Goal: Contribute content: Add original content to the website for others to see

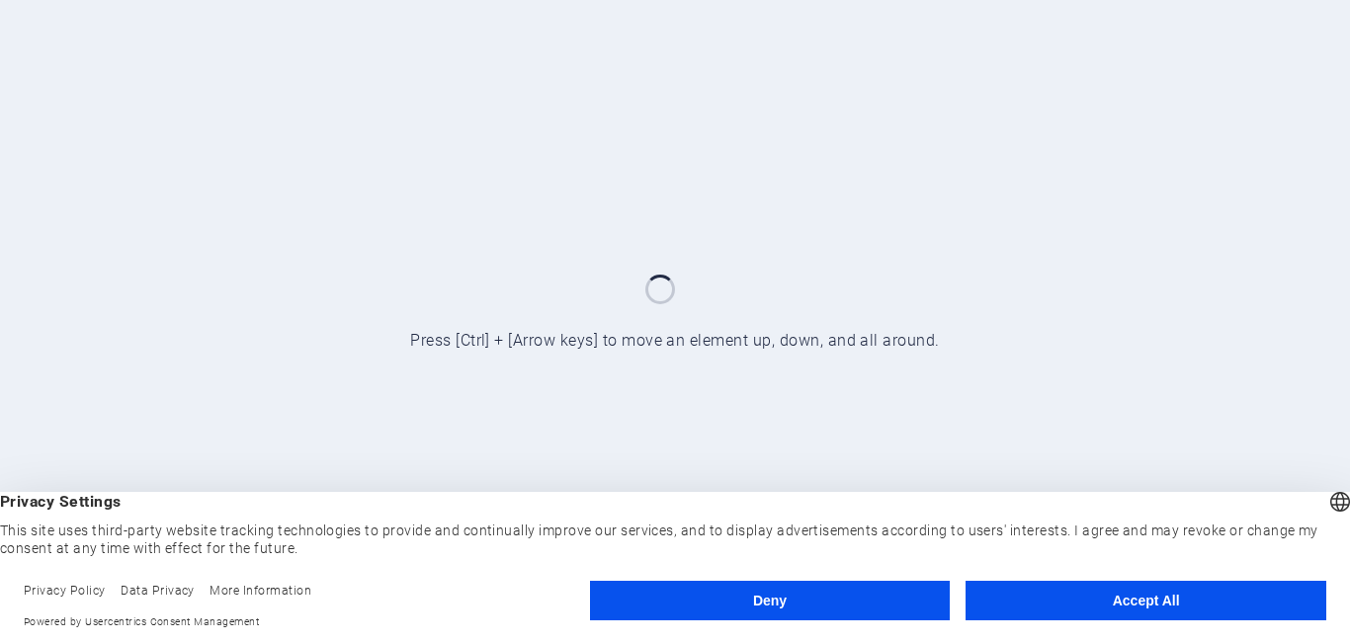
click at [1149, 611] on button "Accept All" at bounding box center [1145, 601] width 361 height 40
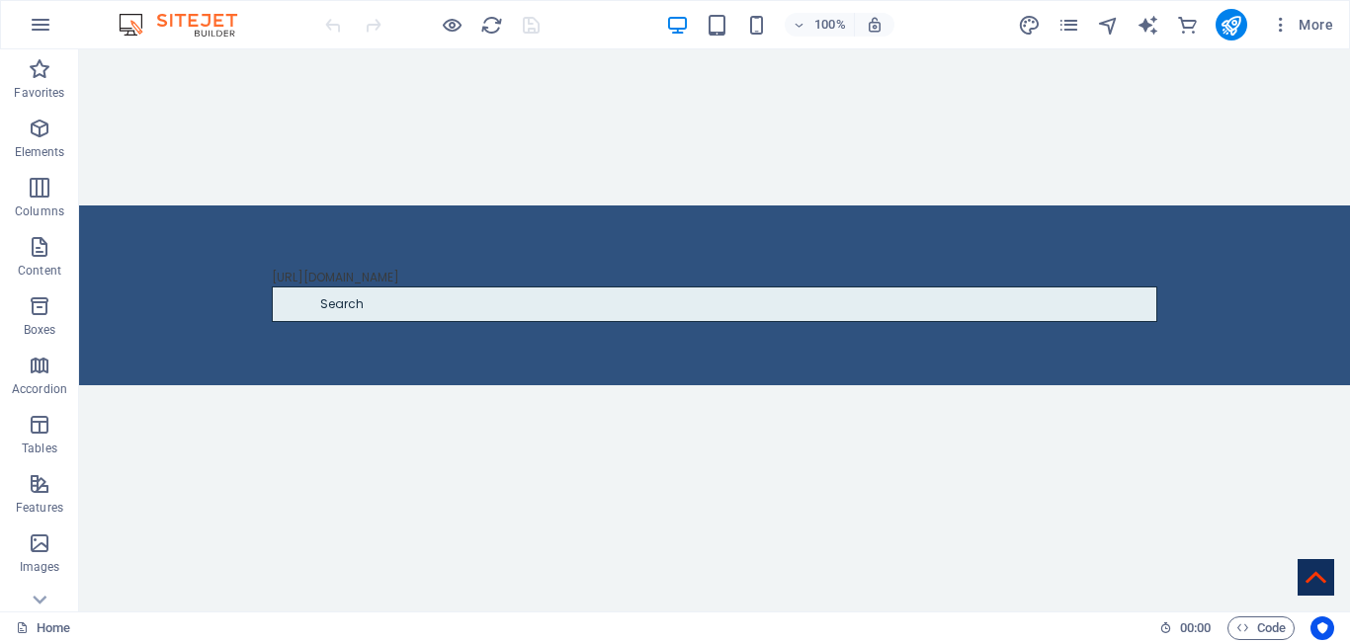
scroll to position [1410, 0]
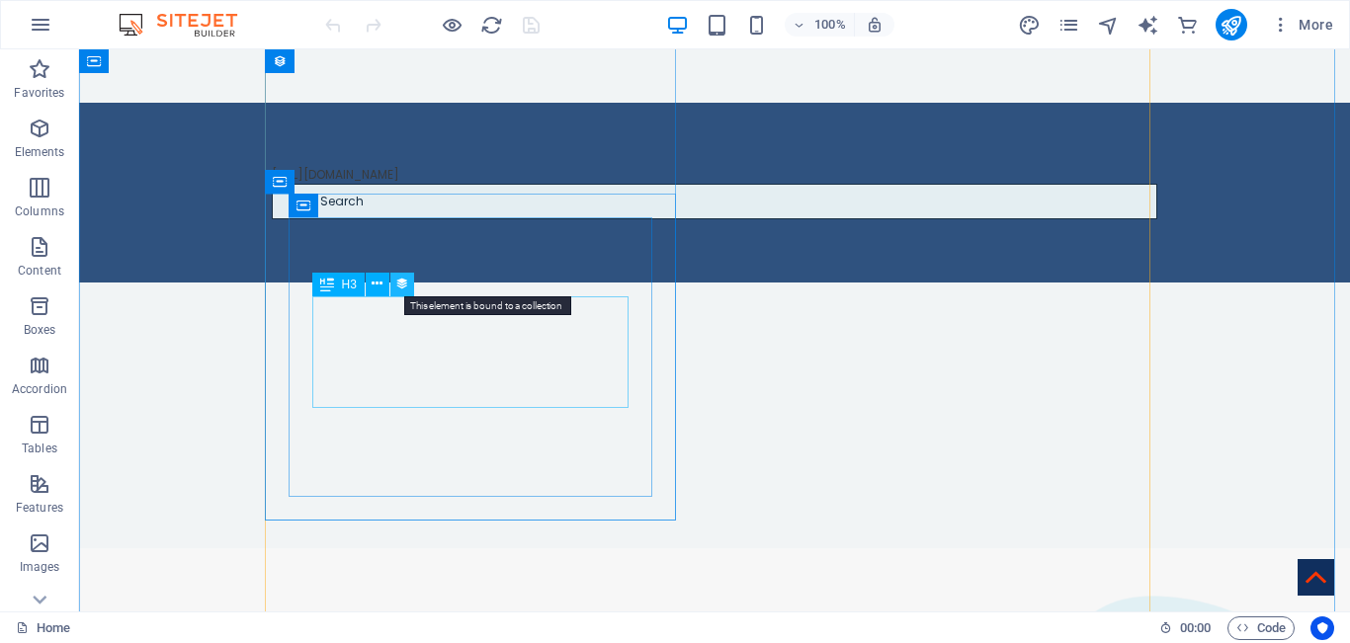
click at [397, 281] on icon at bounding box center [402, 284] width 14 height 21
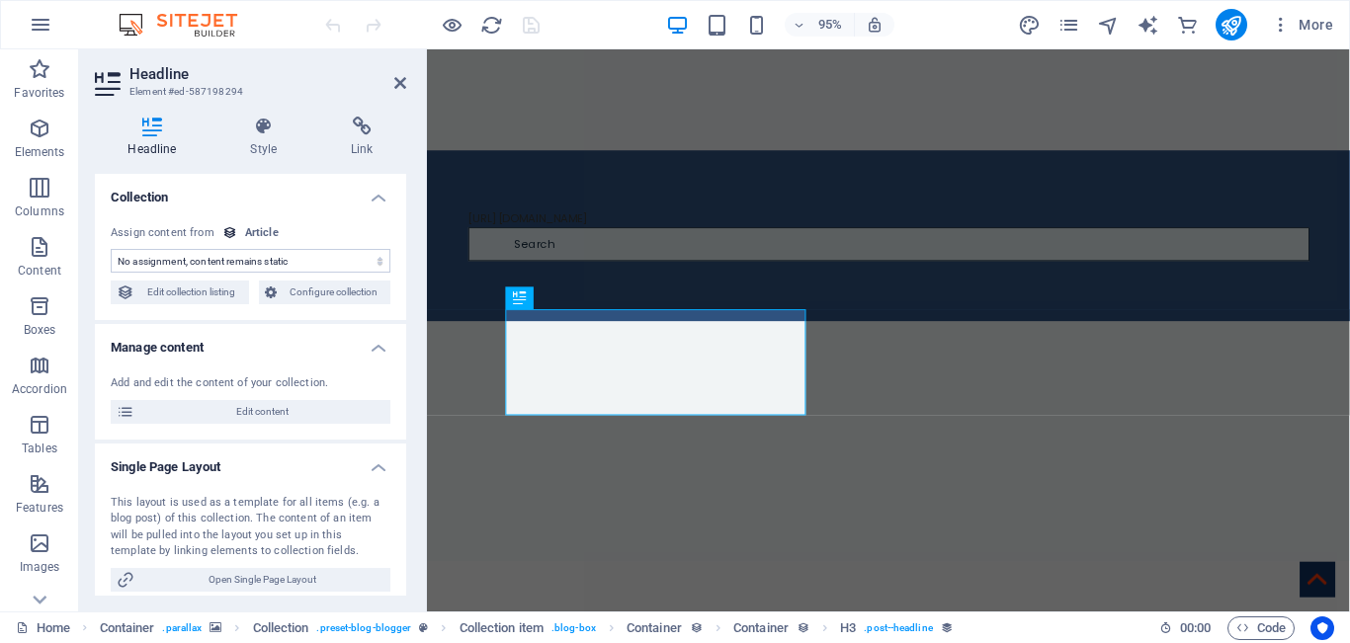
select select "name"
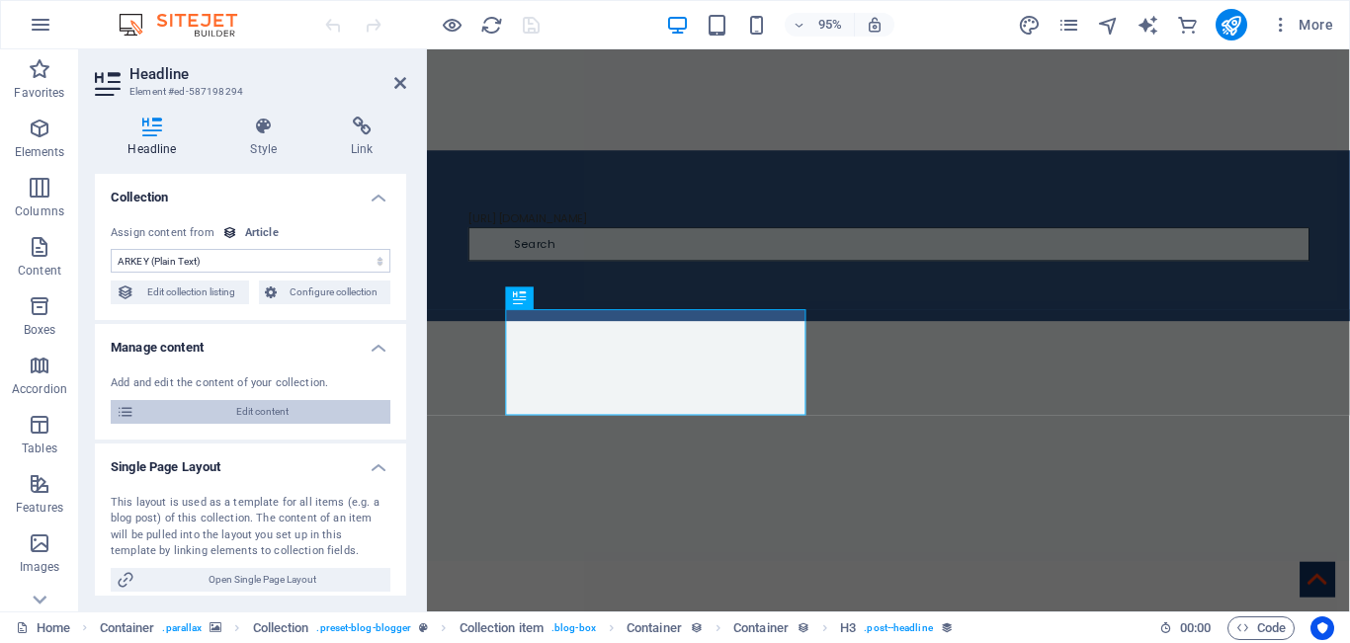
click at [272, 408] on span "Edit content" at bounding box center [262, 412] width 244 height 24
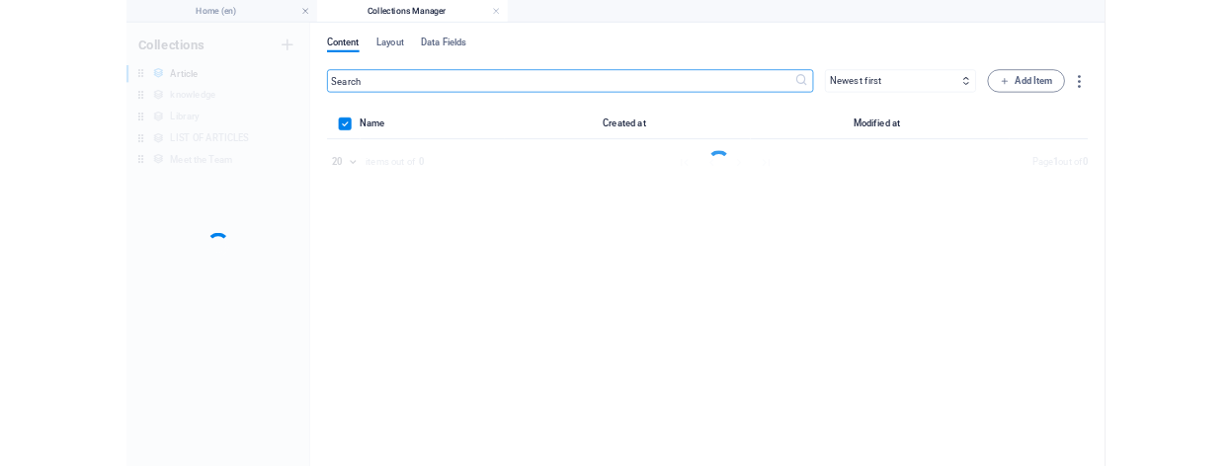
scroll to position [0, 0]
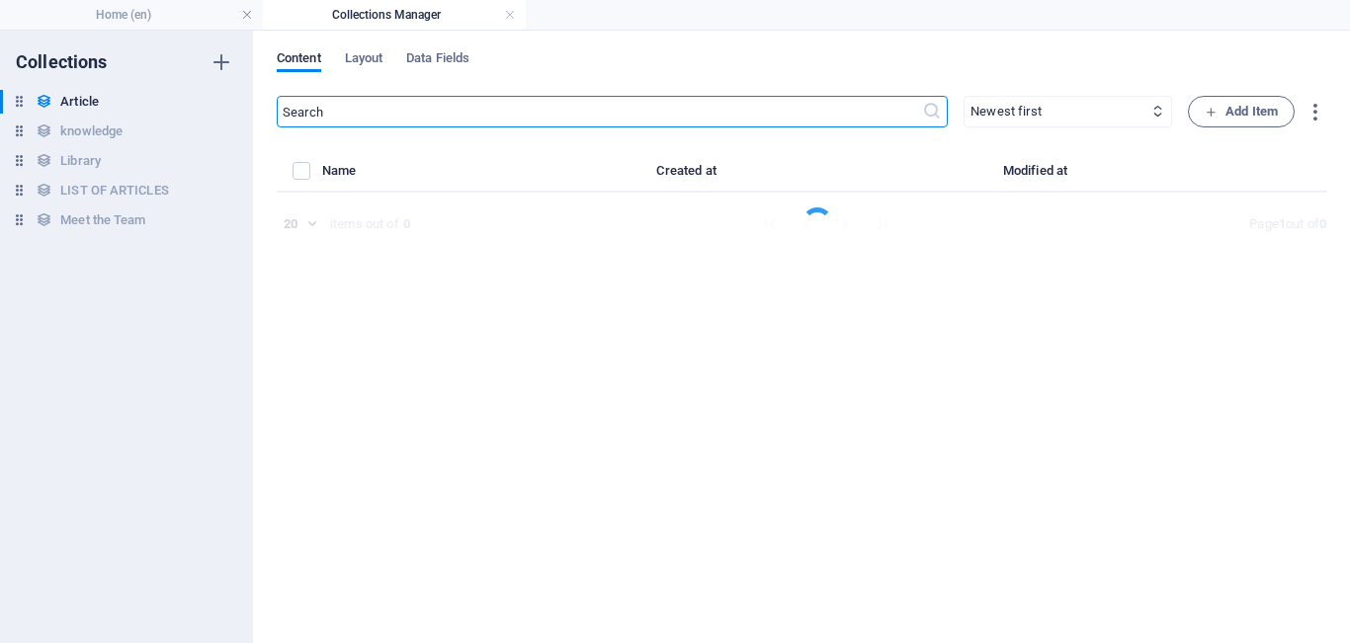
select select "Business"
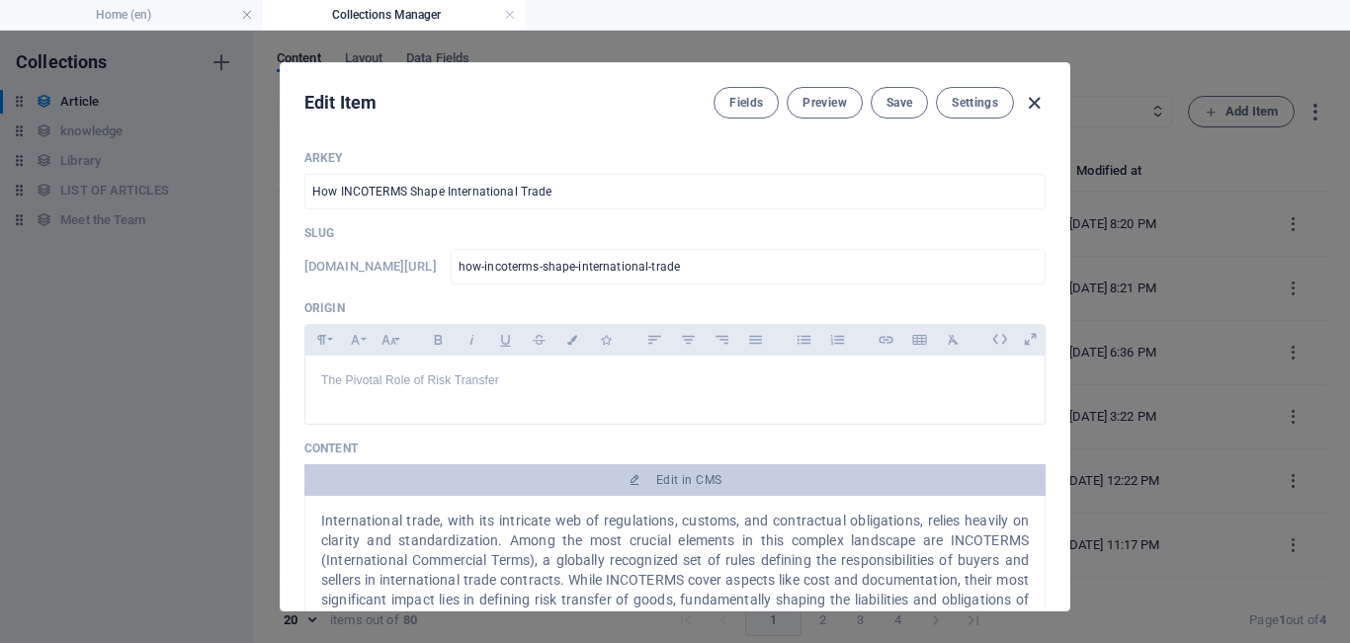
click at [1040, 105] on icon "button" at bounding box center [1034, 103] width 23 height 23
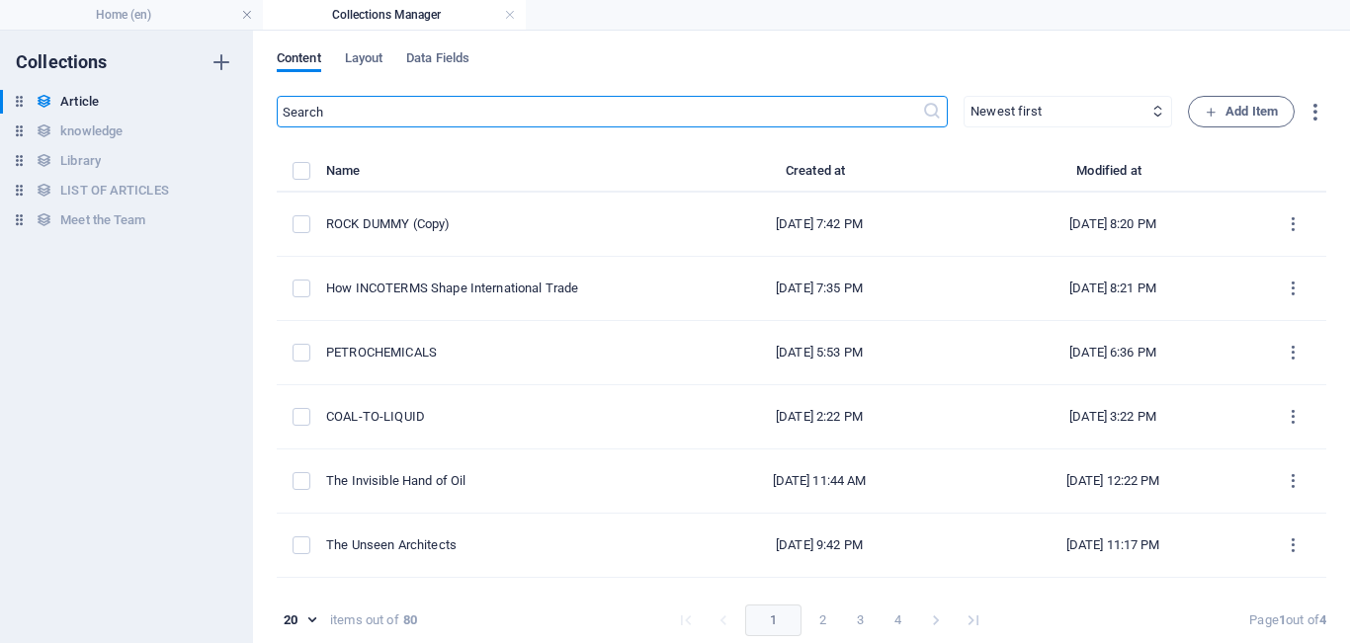
type input "[DATE]"
type input "how-incoterms-shape-international-trade"
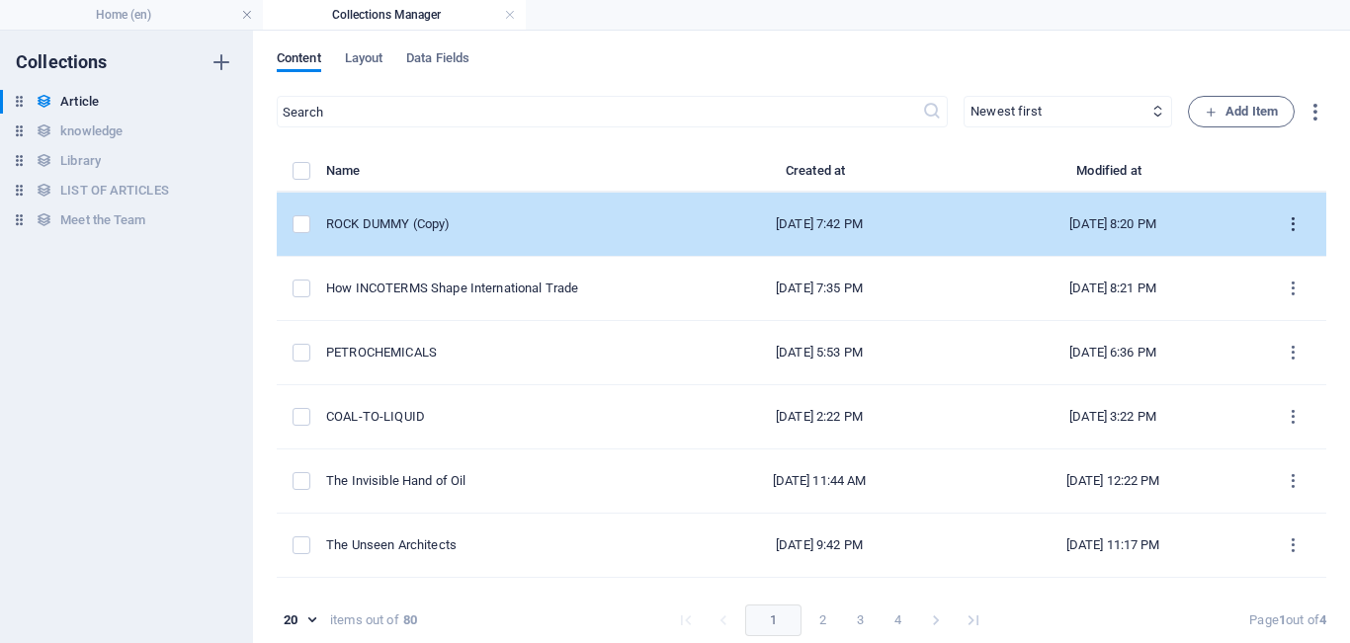
click at [1289, 215] on icon "items list" at bounding box center [1293, 224] width 19 height 19
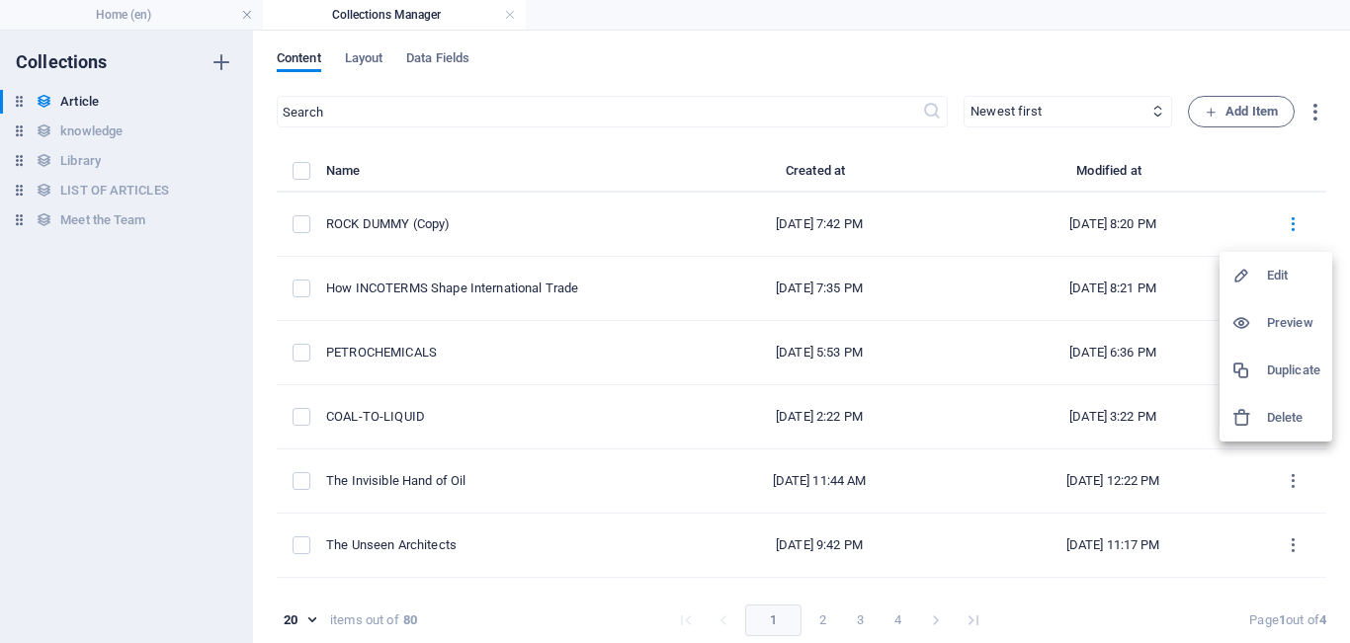
click at [1289, 371] on h6 "Duplicate" at bounding box center [1293, 371] width 53 height 24
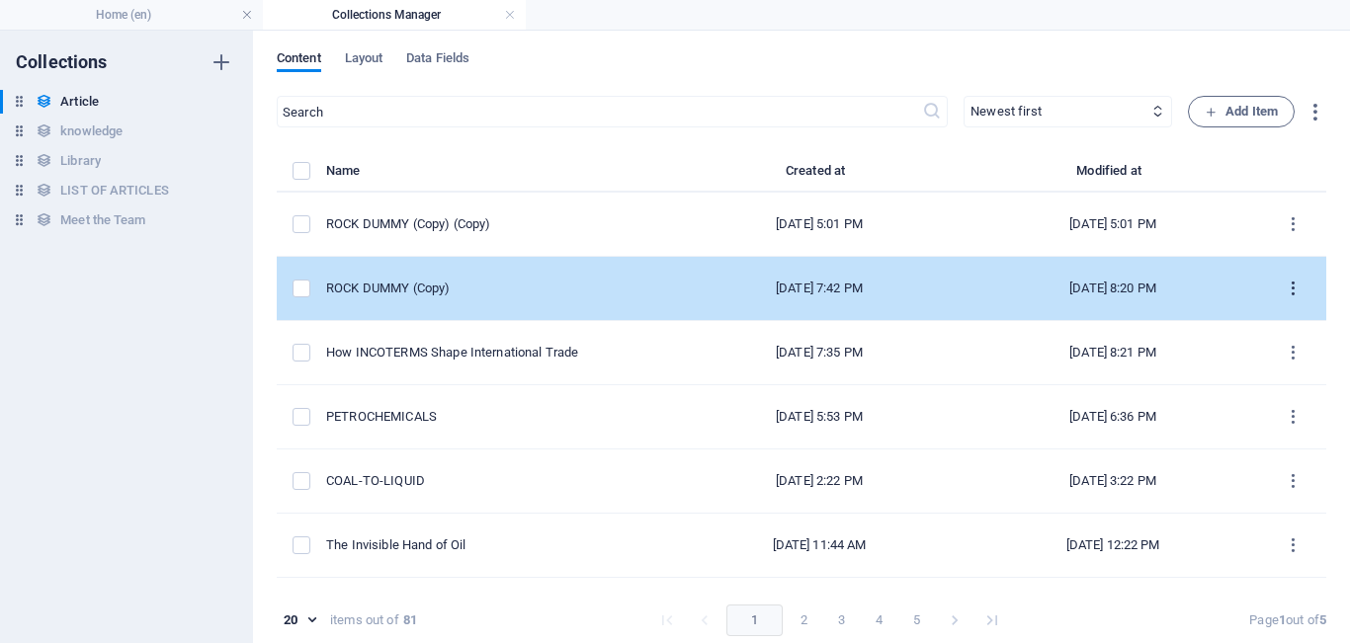
click at [1286, 288] on icon "items list" at bounding box center [1293, 289] width 19 height 19
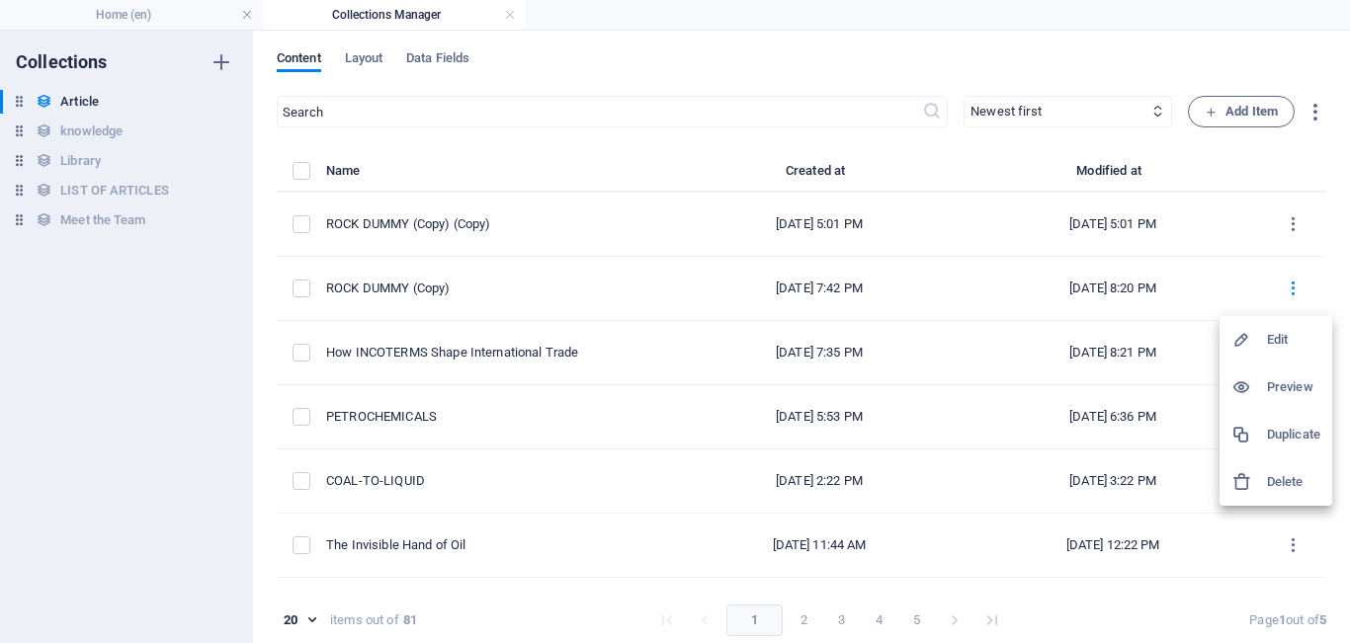
click at [1281, 341] on h6 "Edit" at bounding box center [1293, 340] width 53 height 24
select select "Draft"
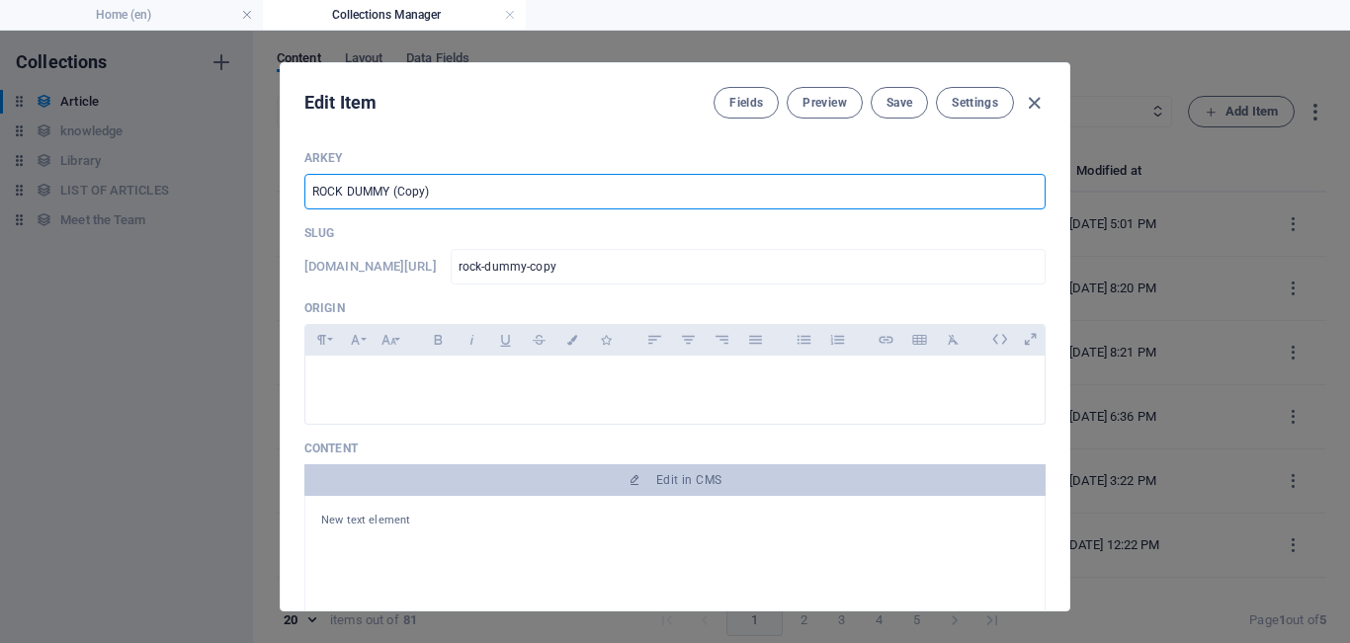
click at [478, 199] on input "ROCK DUMMY (Copy)" at bounding box center [674, 192] width 741 height 36
type input "ROCK DUMMY"
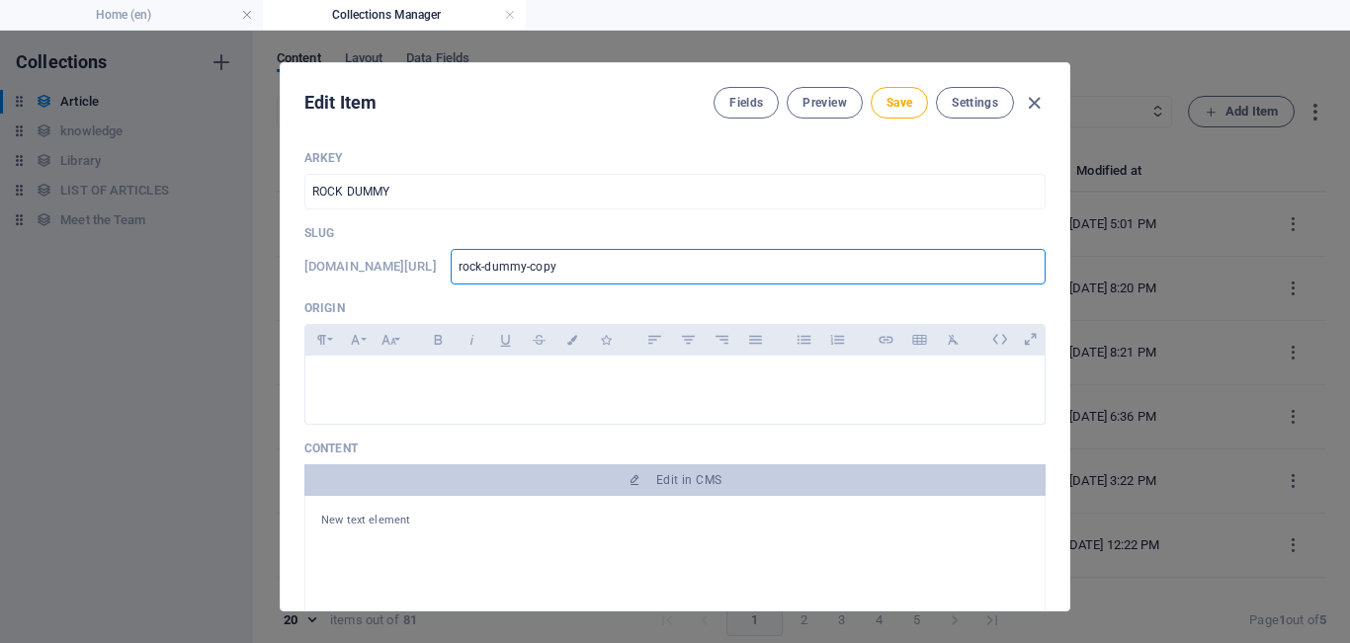
click at [628, 275] on input "rock-dummy-copy" at bounding box center [748, 267] width 595 height 36
type input "rock-dummy-cop"
type input "rock-dummy-co"
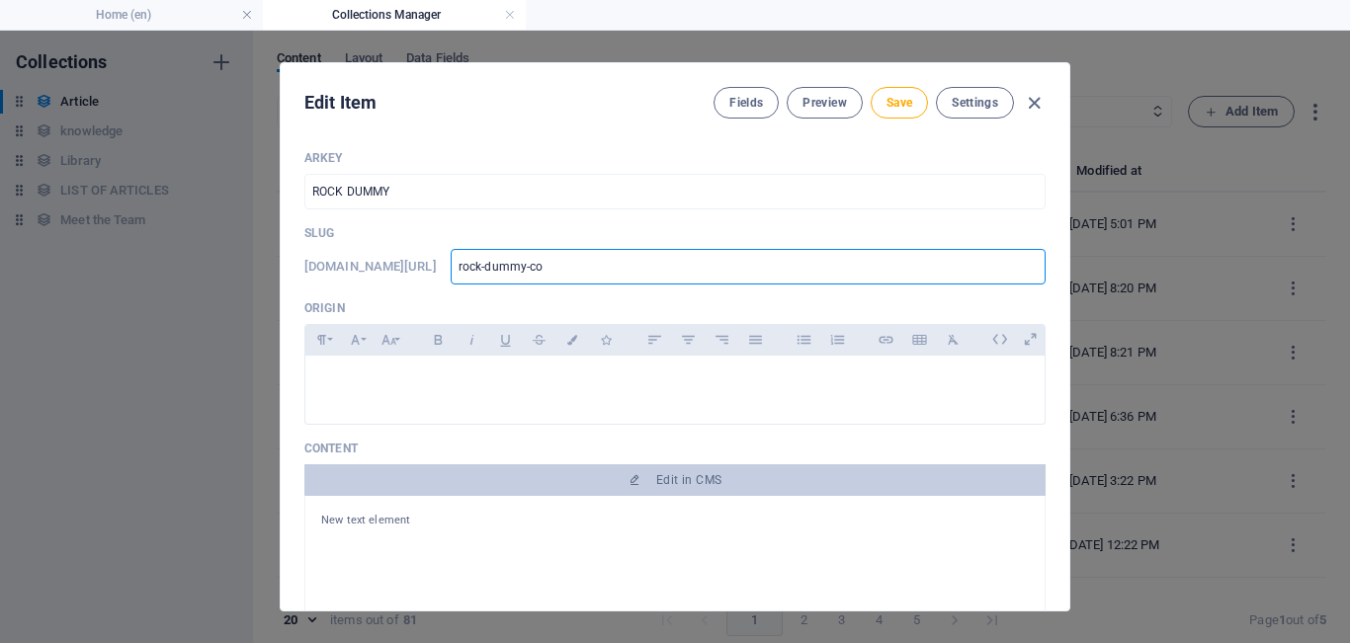
type input "rock-dummy-c"
type input "rock-dummy-"
type input "rock-dummy"
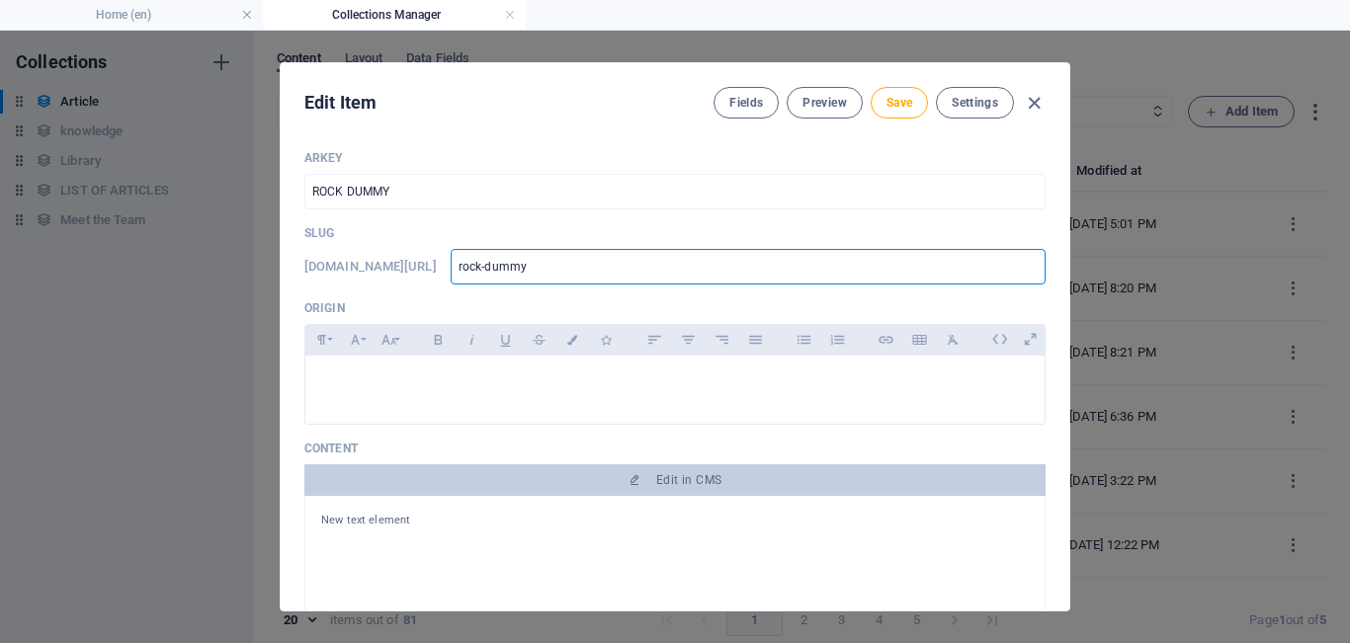
type input "rock-dummy"
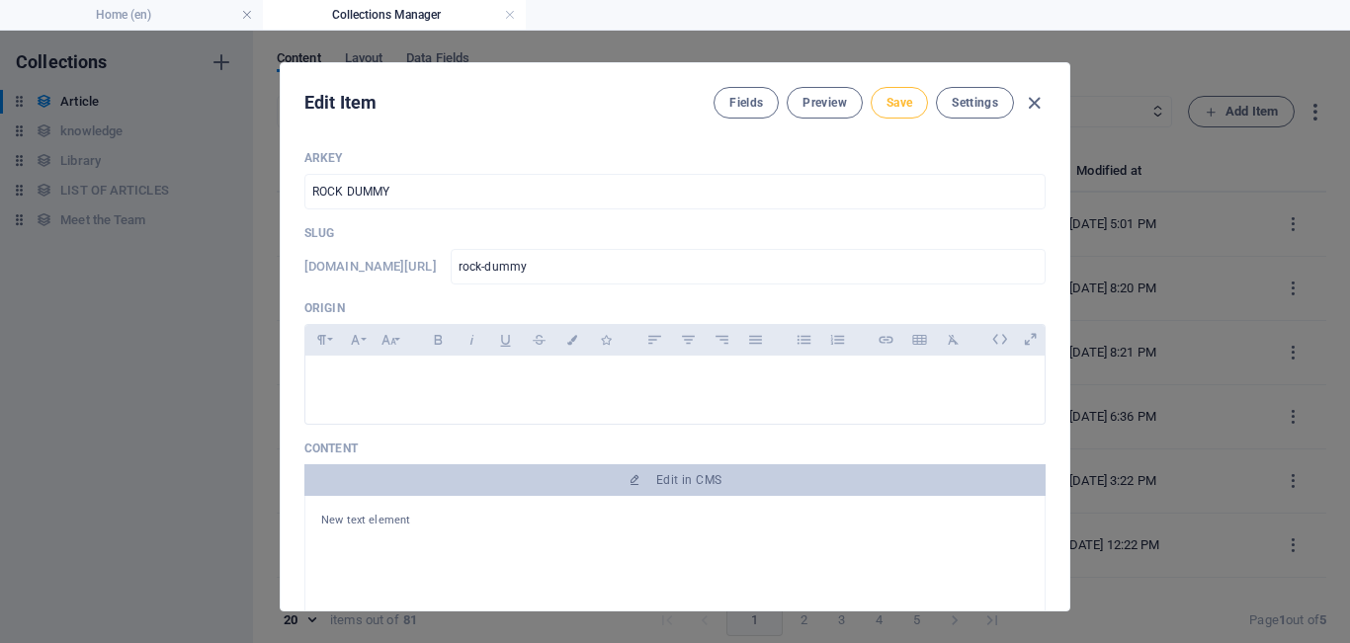
click at [886, 111] on button "Save" at bounding box center [899, 103] width 57 height 32
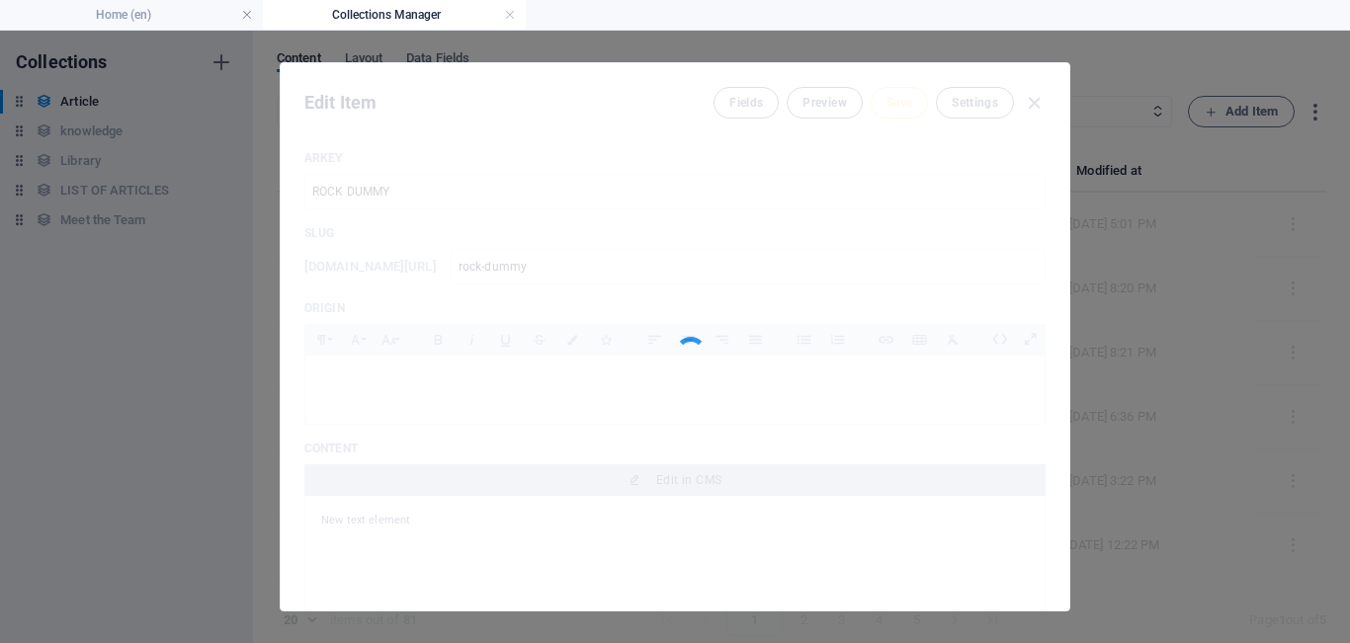
type input "rock-dummy"
type input "ROCK DUMMY"
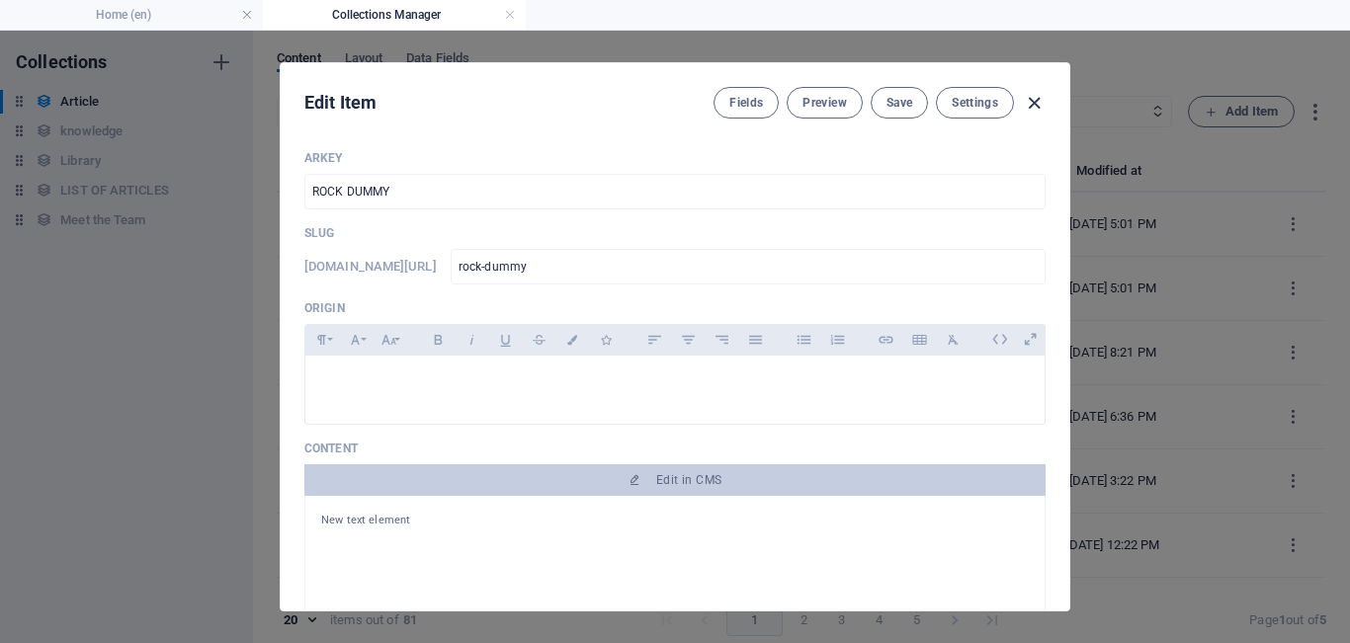
click at [1034, 104] on icon "button" at bounding box center [1034, 103] width 23 height 23
type input "[DATE]"
type input "rock-dummy"
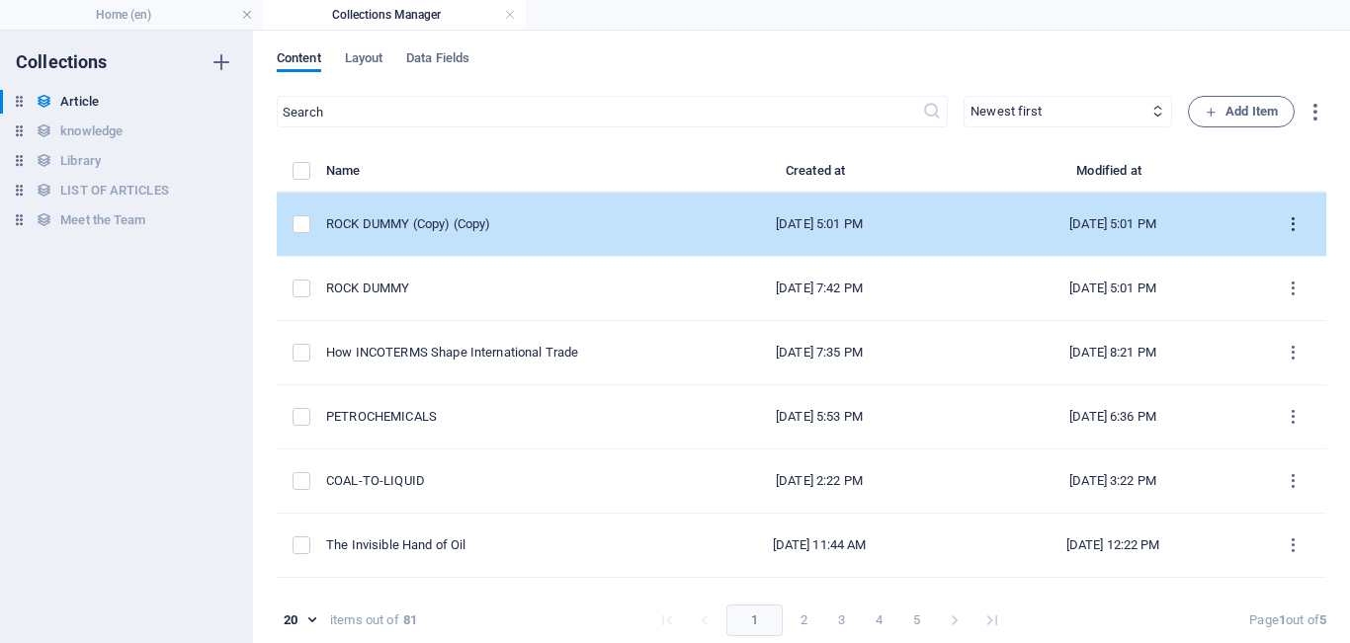
click at [1286, 223] on icon "items list" at bounding box center [1293, 224] width 19 height 19
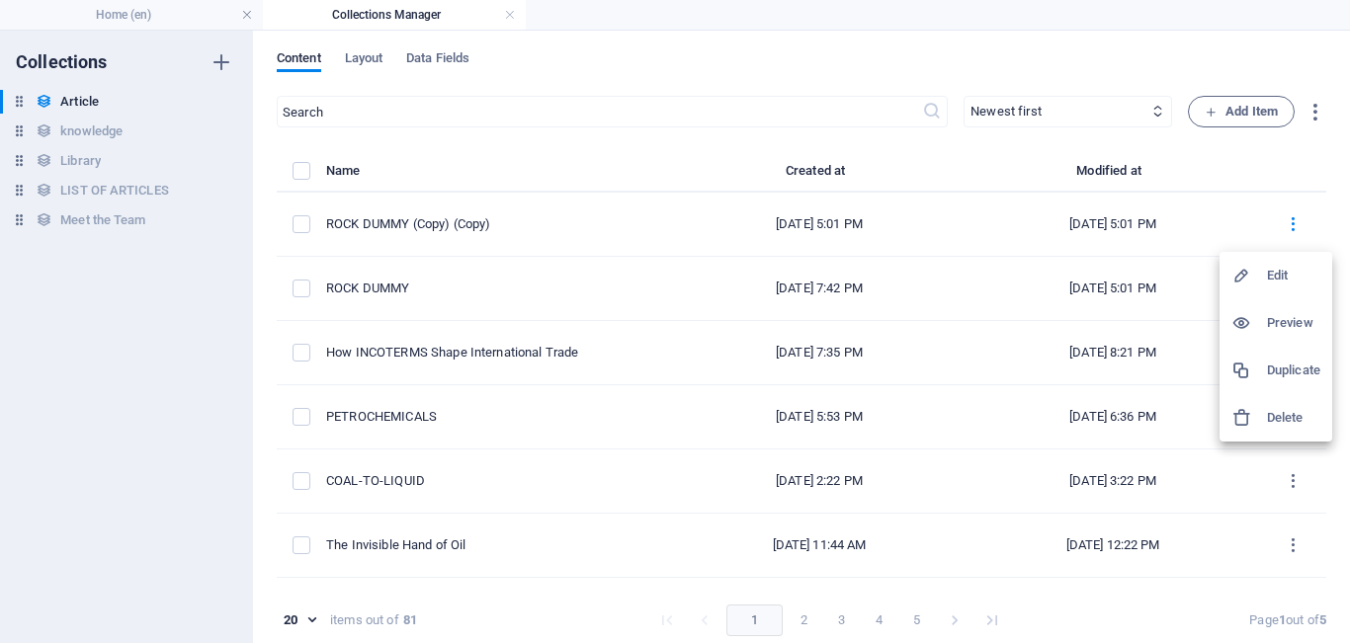
click at [1270, 281] on h6 "Edit" at bounding box center [1293, 276] width 53 height 24
select select "Draft"
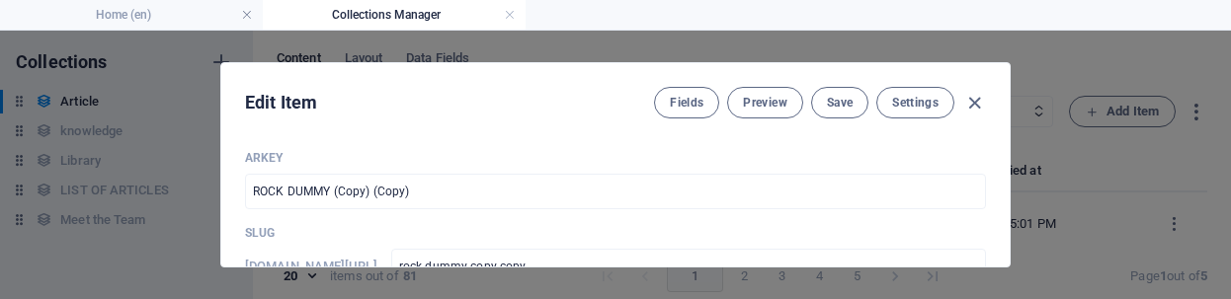
click at [692, 52] on div "Edit Item Fields Preview Save Settings ARKEY ROCK DUMMY (Copy) (Copy) ​ Slug [D…" at bounding box center [615, 165] width 1231 height 269
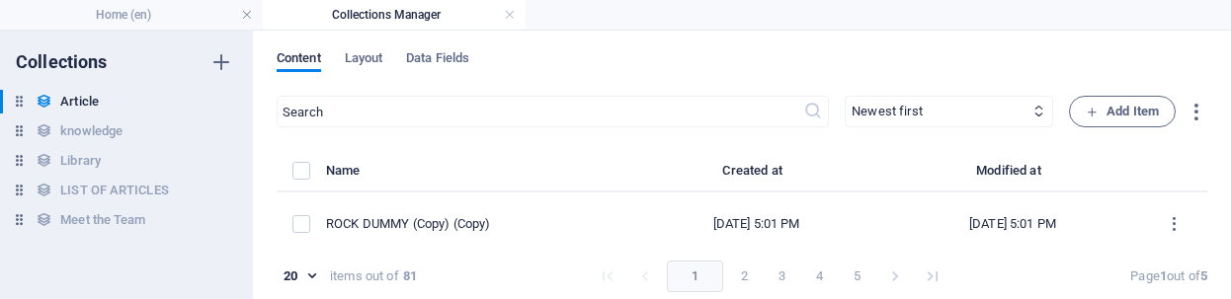
type input "[DATE]"
type input "rock-dummy-copy-copy"
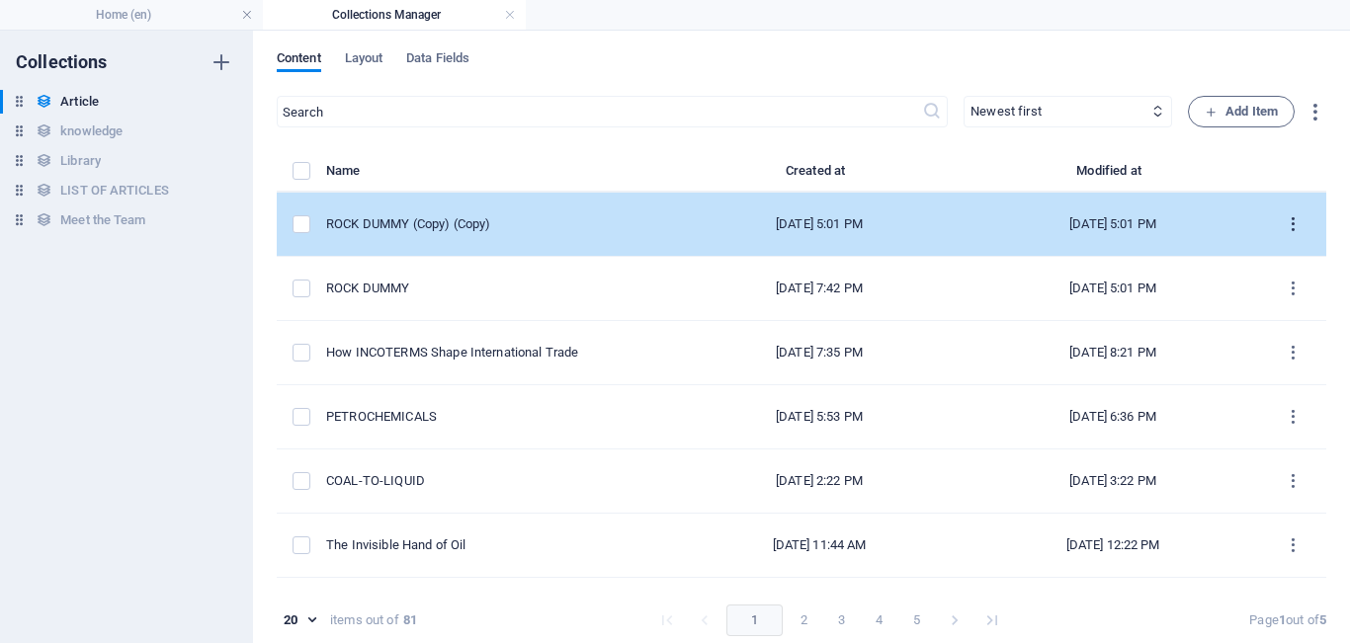
click at [1286, 221] on icon "items list" at bounding box center [1293, 224] width 19 height 19
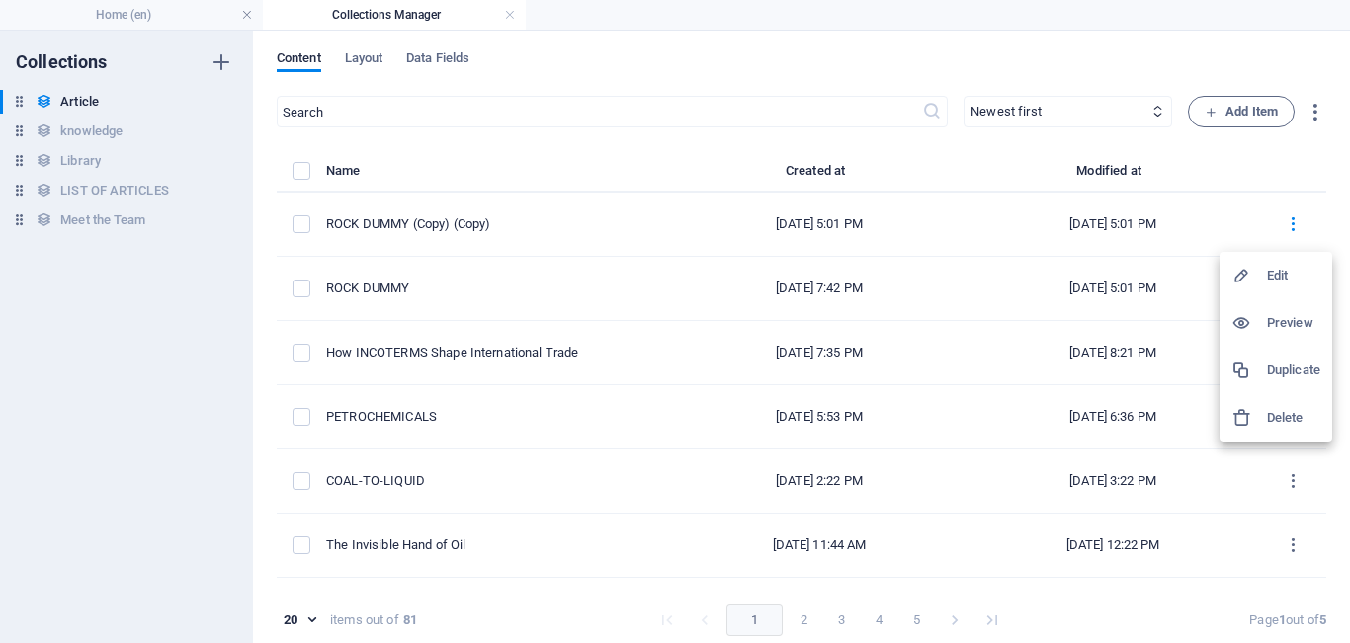
click at [1273, 282] on h6 "Edit" at bounding box center [1293, 276] width 53 height 24
select select "Draft"
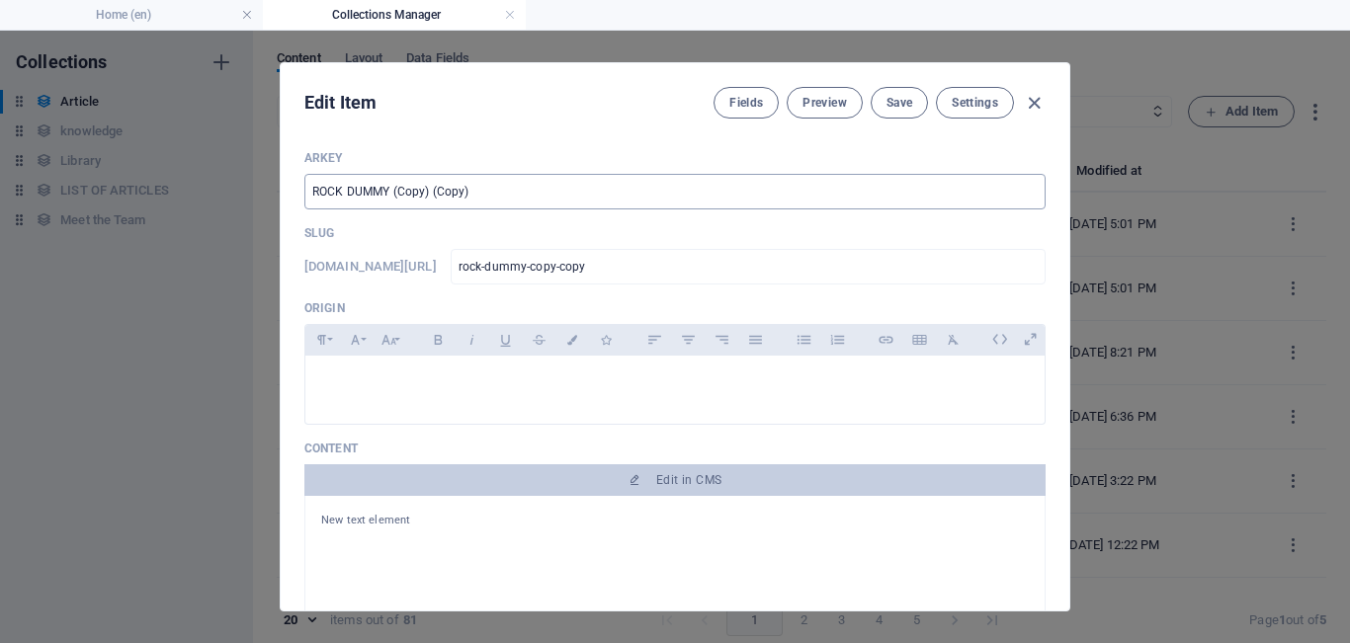
click at [528, 201] on input "ROCK DUMMY (Copy) (Copy)" at bounding box center [674, 192] width 741 height 36
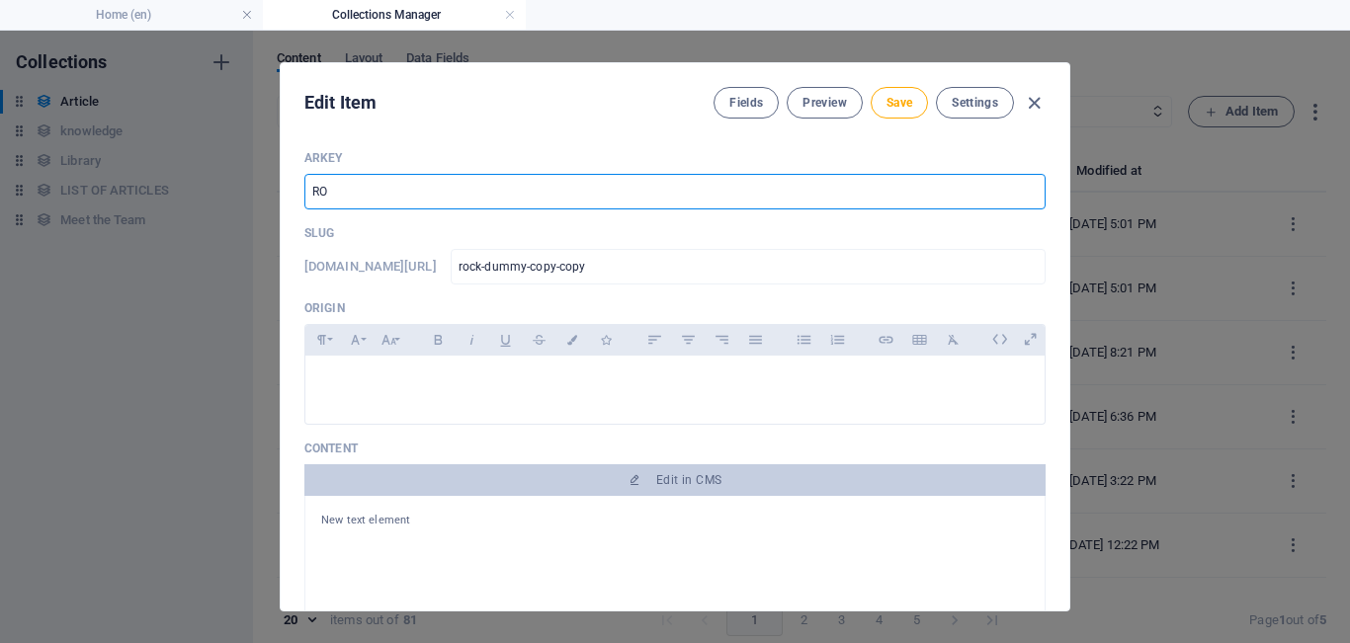
type input "R"
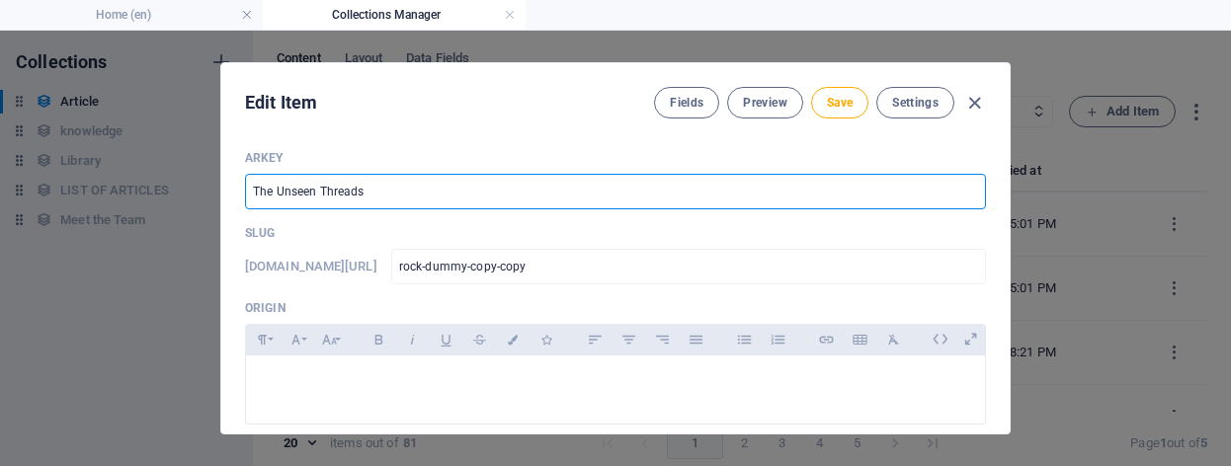
type input "The Unseen Threads"
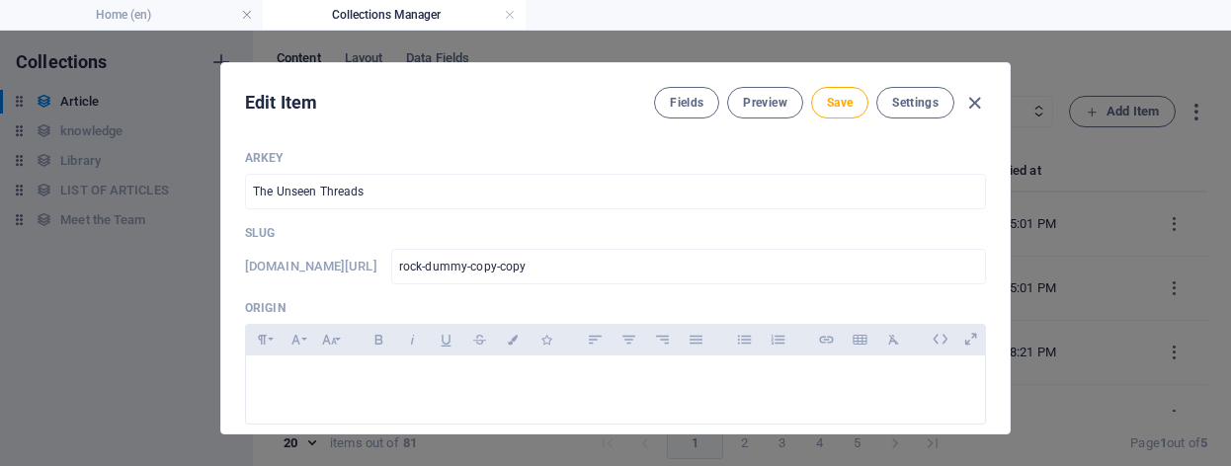
click at [740, 235] on p "Slug" at bounding box center [615, 233] width 741 height 16
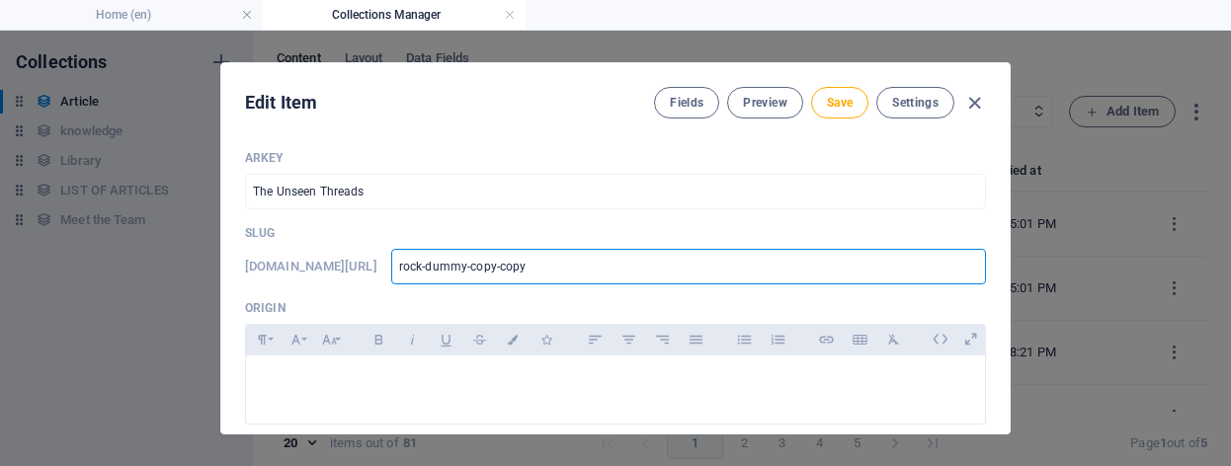
drag, startPoint x: 608, startPoint y: 276, endPoint x: 462, endPoint y: 246, distance: 148.2
click at [462, 246] on div "Slug [DOMAIN_NAME][URL] rock-dummy-copy-copy ​" at bounding box center [615, 254] width 741 height 59
type input "T"
type input "Th"
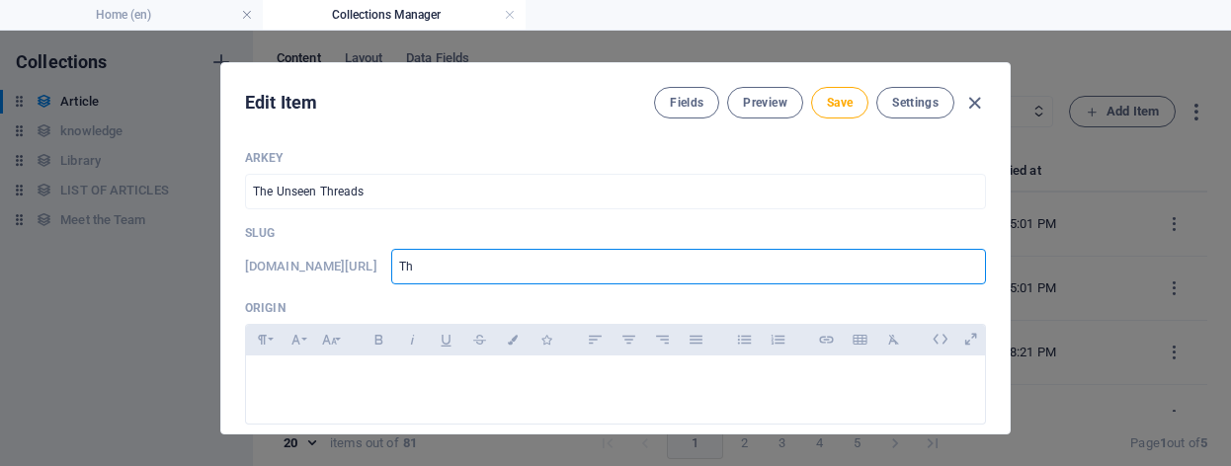
type input "Th"
type input "The"
type input "The-"
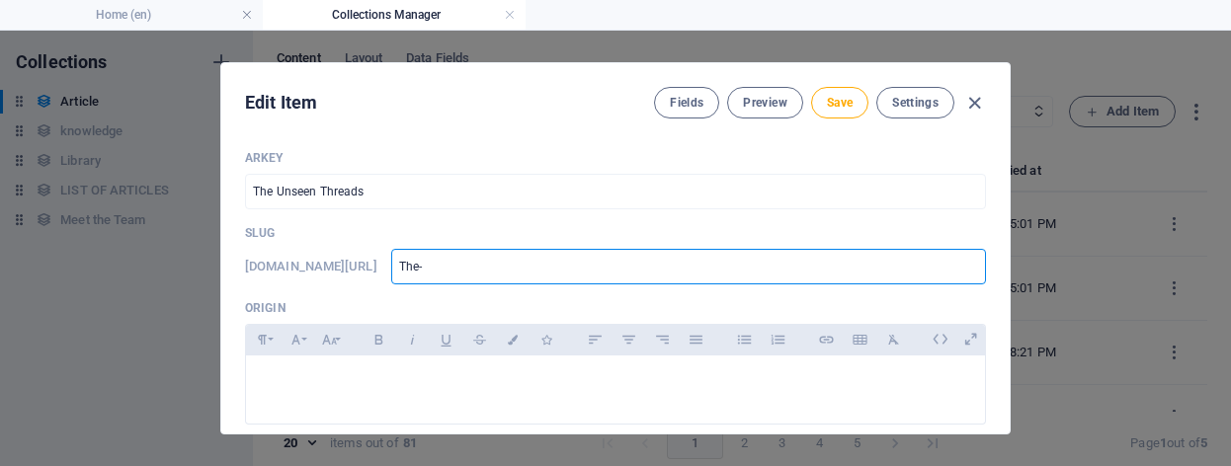
type input "The-u"
type input "The-un"
type input "The-uns"
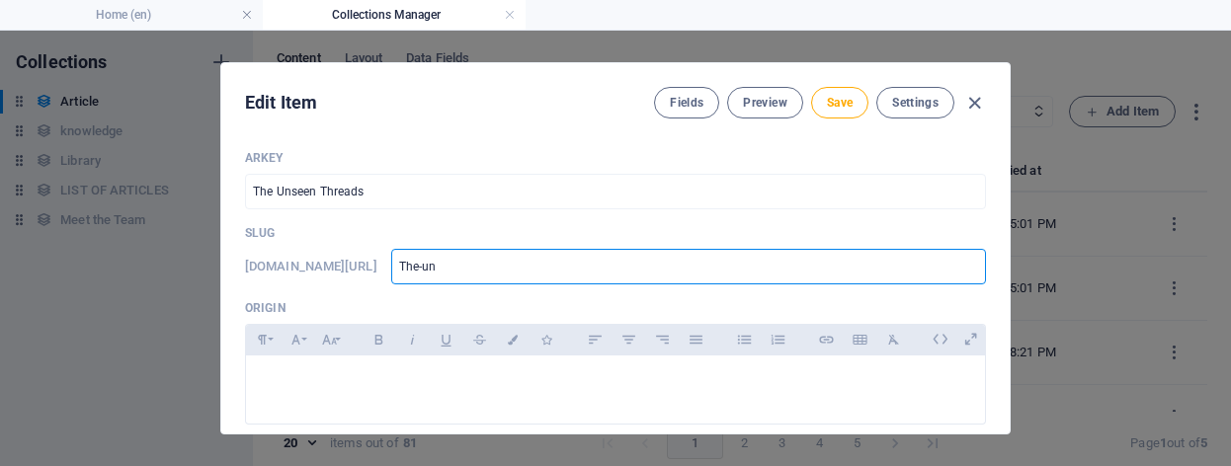
type input "The-uns"
type input "The-unse"
type input "The-unsee"
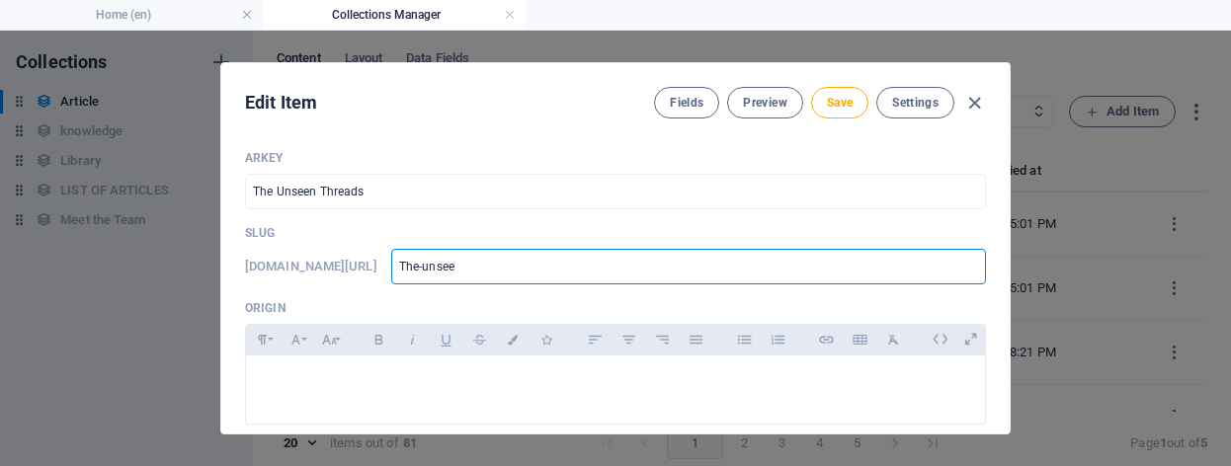
type input "The-unseen"
type input "The-unseen0"
type input "The-unseen0t"
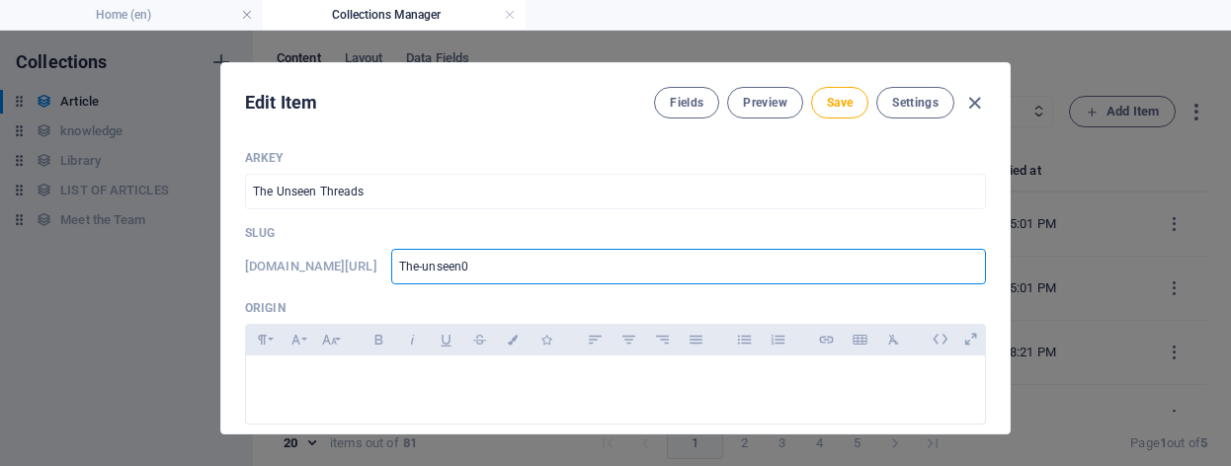
type input "The-unseen0t"
type input "The-unseen0th"
type input "The-unseen0thr"
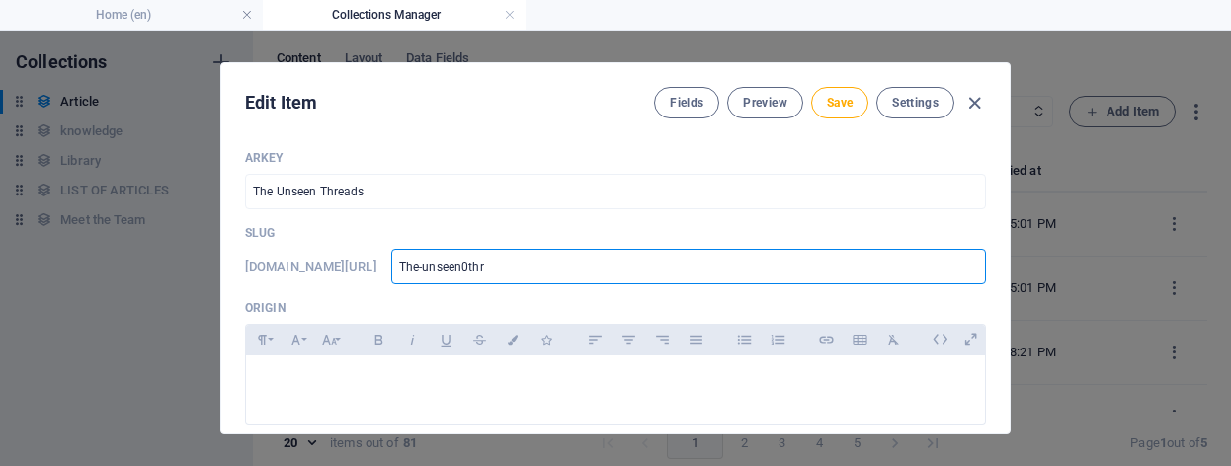
type input "The-unseen0thre"
type input "The-unseen0thr"
type input "The-unseen0th"
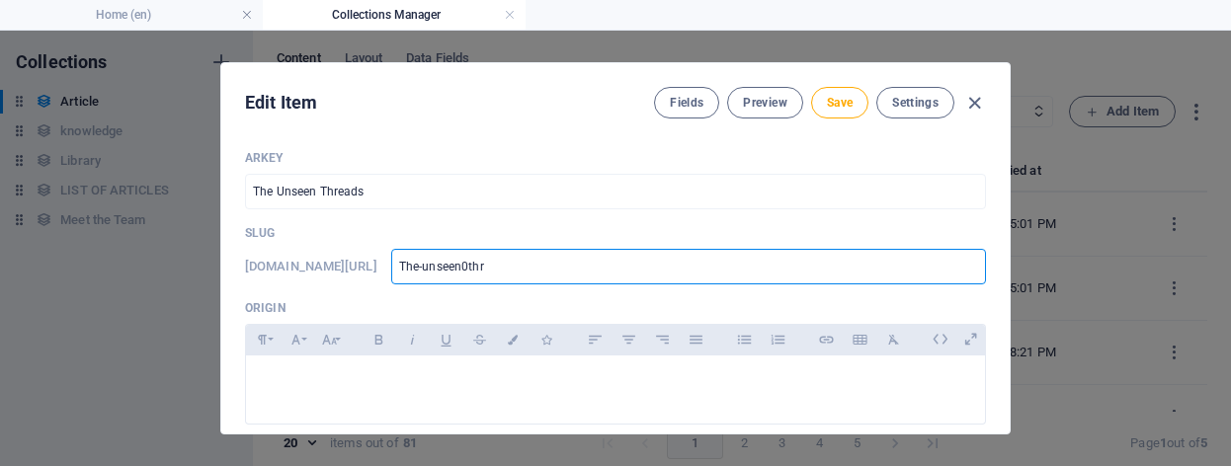
type input "The-unseen0th"
type input "The-unseen0t"
type input "The-unseen0"
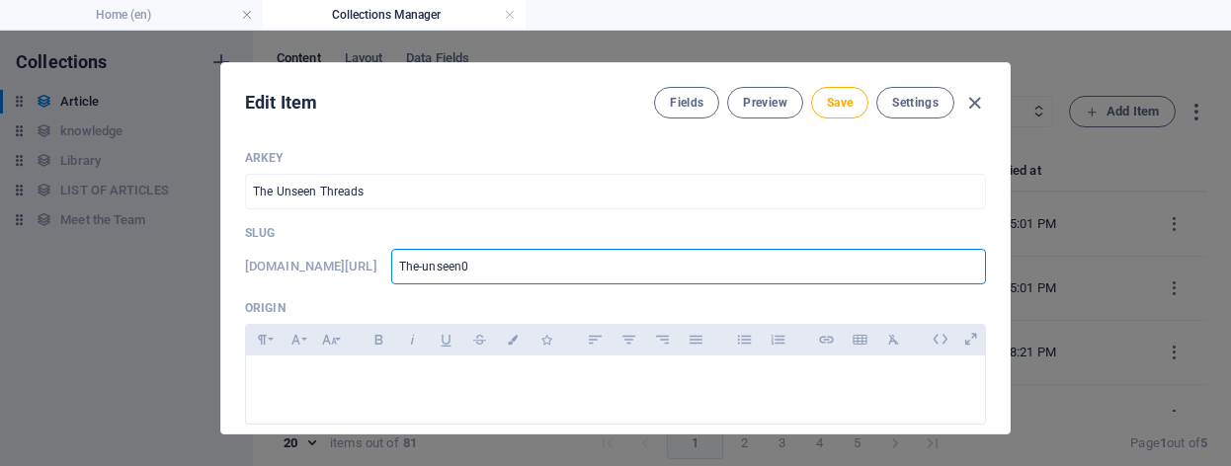
type input "The-unseen"
type input "The-unseenp"
type input "The-unseen"
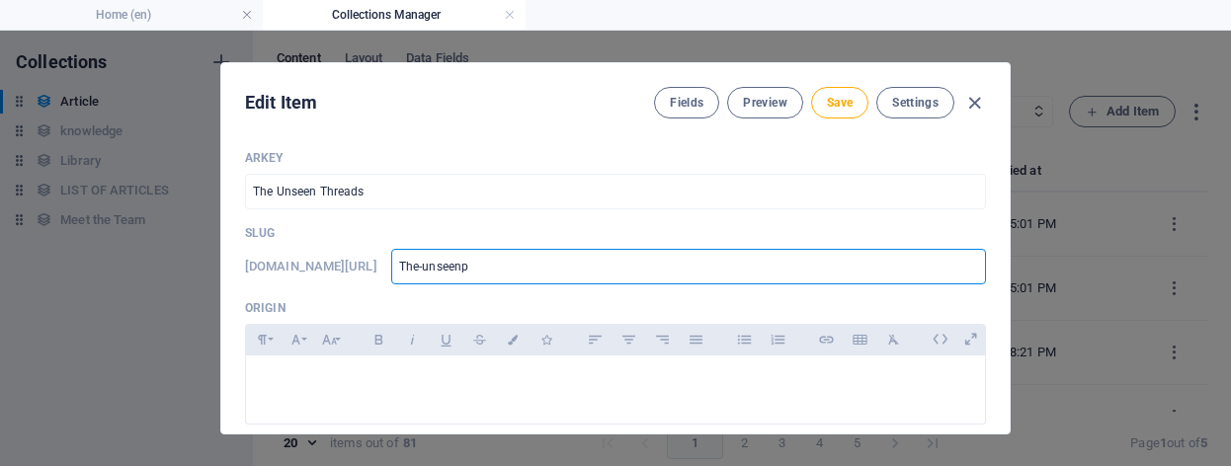
type input "The-unseen"
type input "The-unseen-"
type input "The-unseen-t"
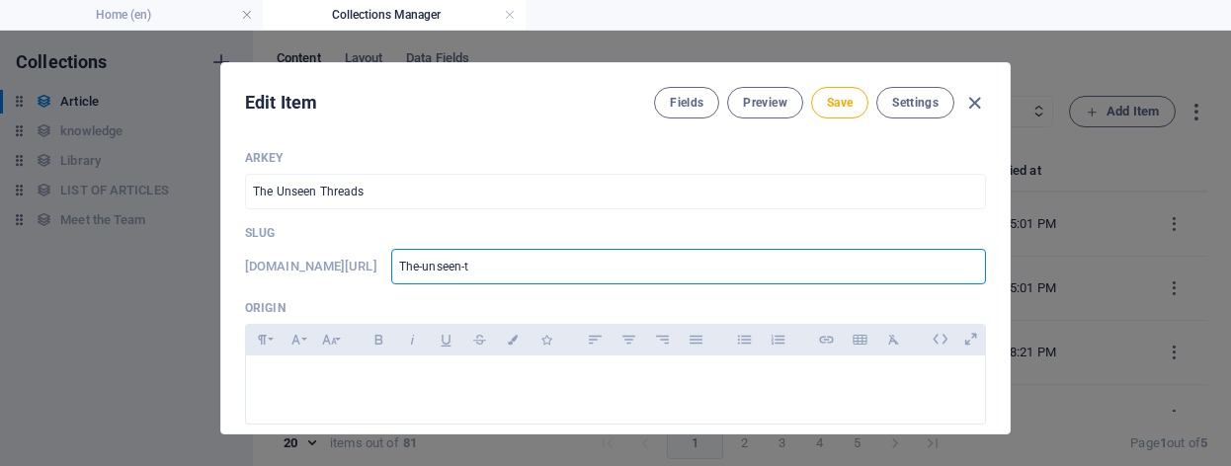
type input "The-unseen-th"
type input "The-unseen-thr"
type input "The-unseen-thre"
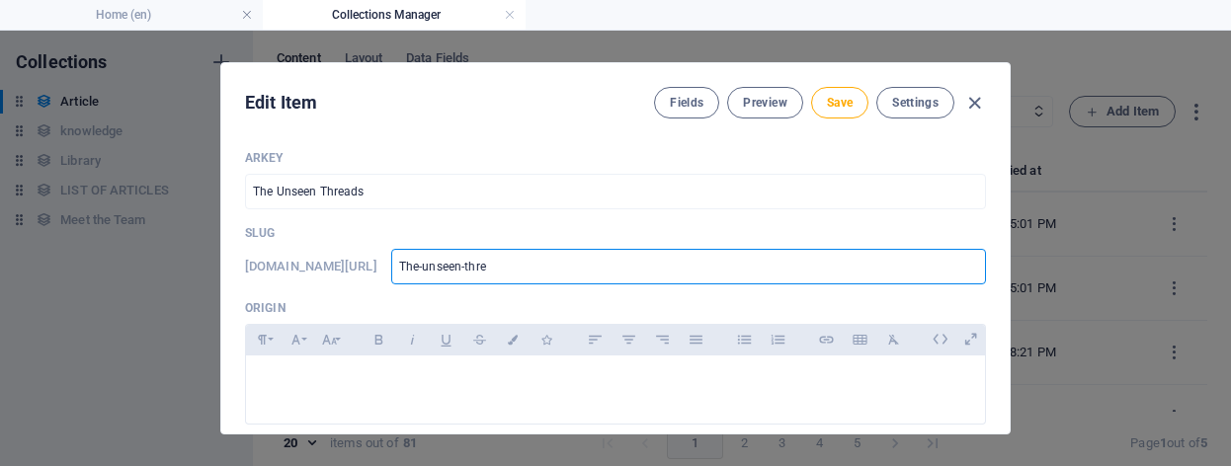
type input "The-unseen-thre"
type input "The-unseen-threa"
type input "The-unseen-thread"
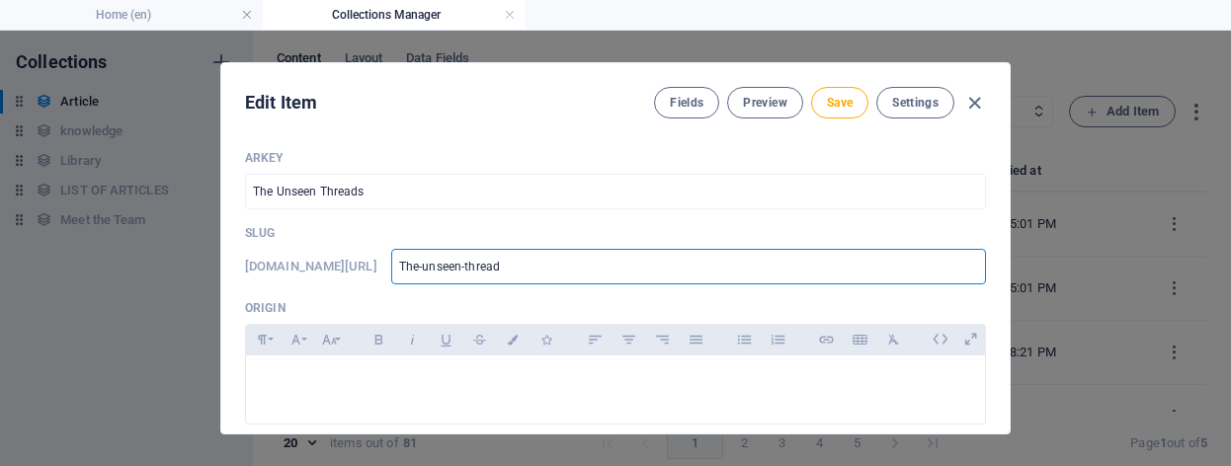
type input "The-unseen-threads"
type input "the-unseen-threads"
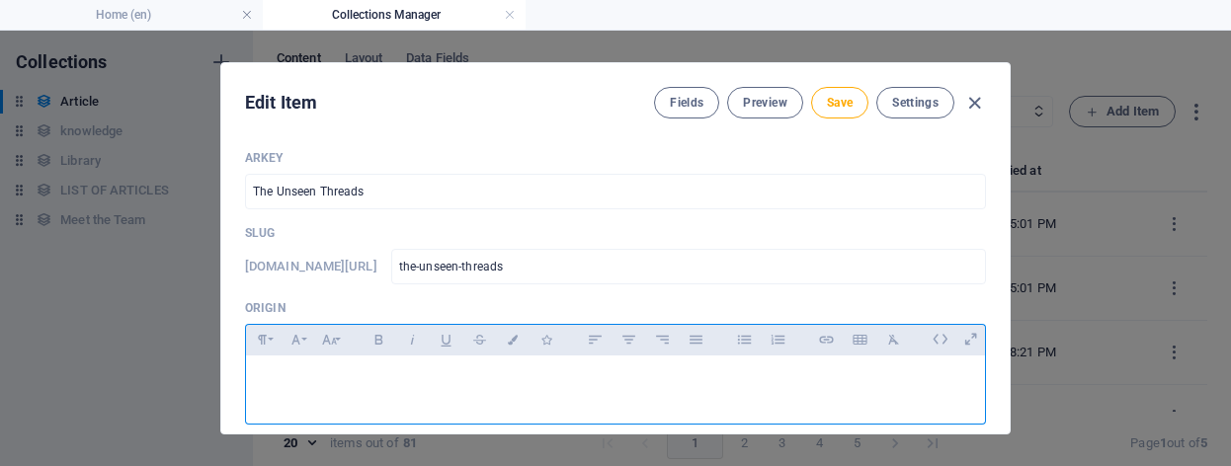
click at [454, 400] on div at bounding box center [615, 385] width 739 height 59
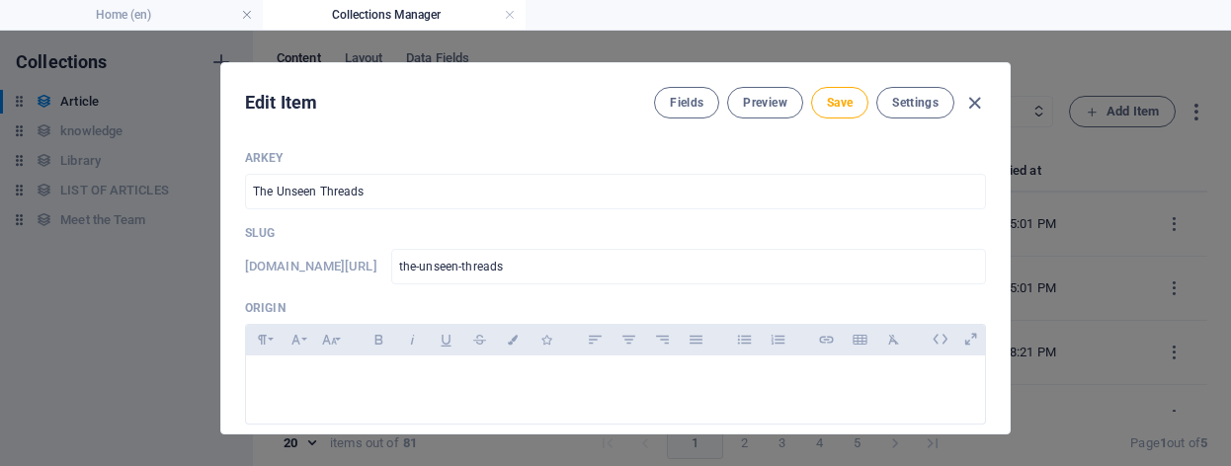
click at [774, 303] on p "Origin" at bounding box center [615, 308] width 741 height 16
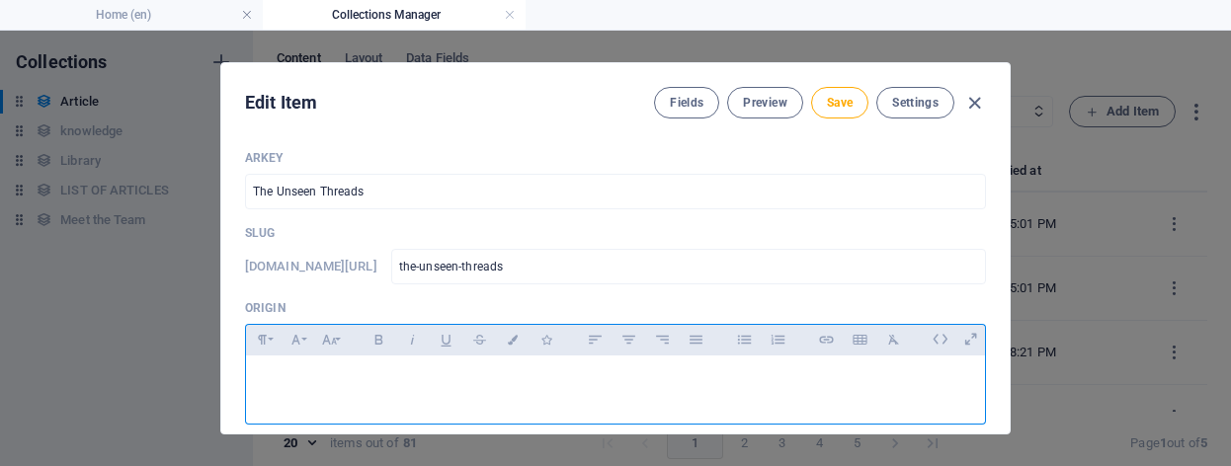
click at [461, 382] on p at bounding box center [615, 381] width 707 height 19
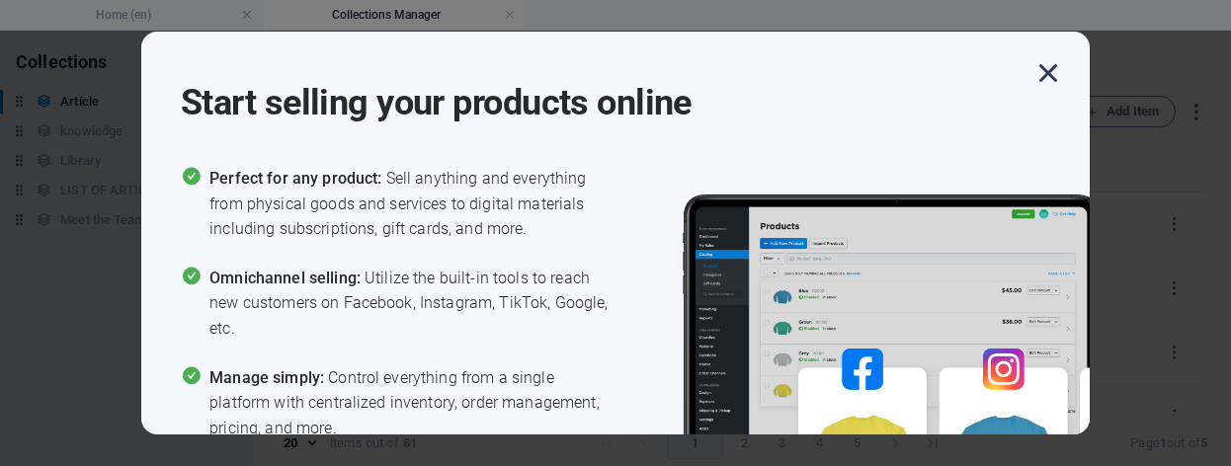
click at [1046, 79] on icon "button" at bounding box center [1049, 73] width 36 height 36
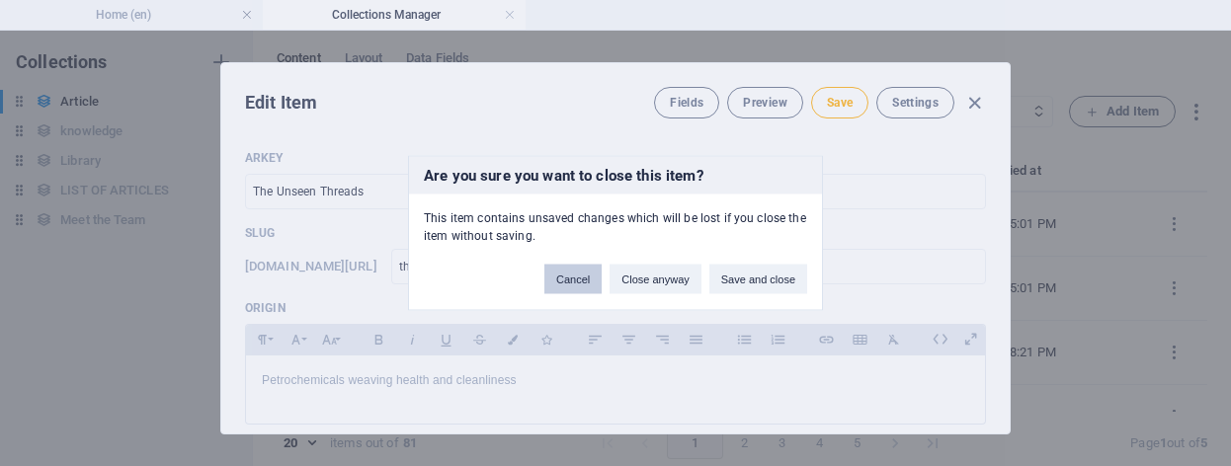
click at [572, 288] on button "Cancel" at bounding box center [572, 280] width 57 height 30
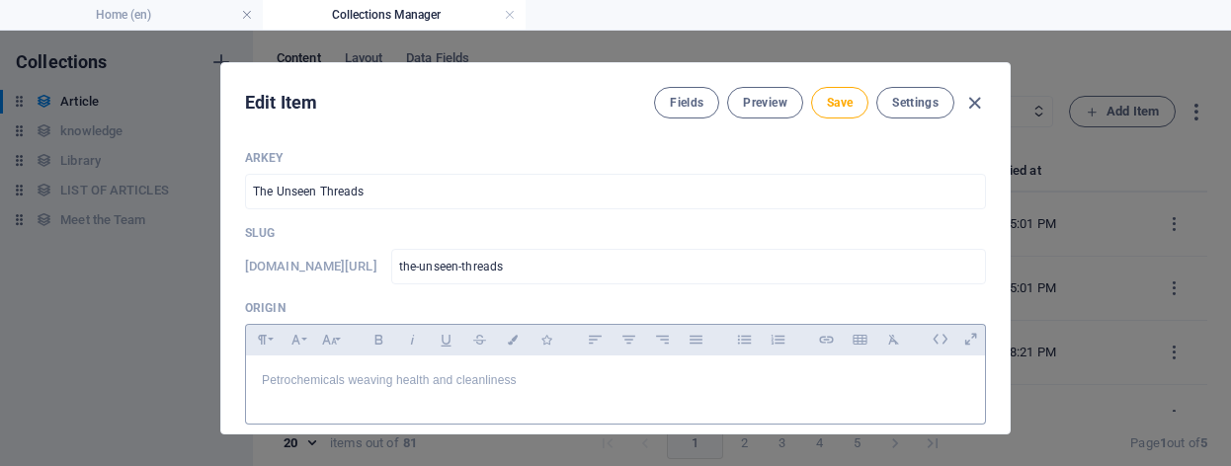
click at [764, 413] on div "Petrochemicals weaving health and cleanliness" at bounding box center [615, 385] width 739 height 59
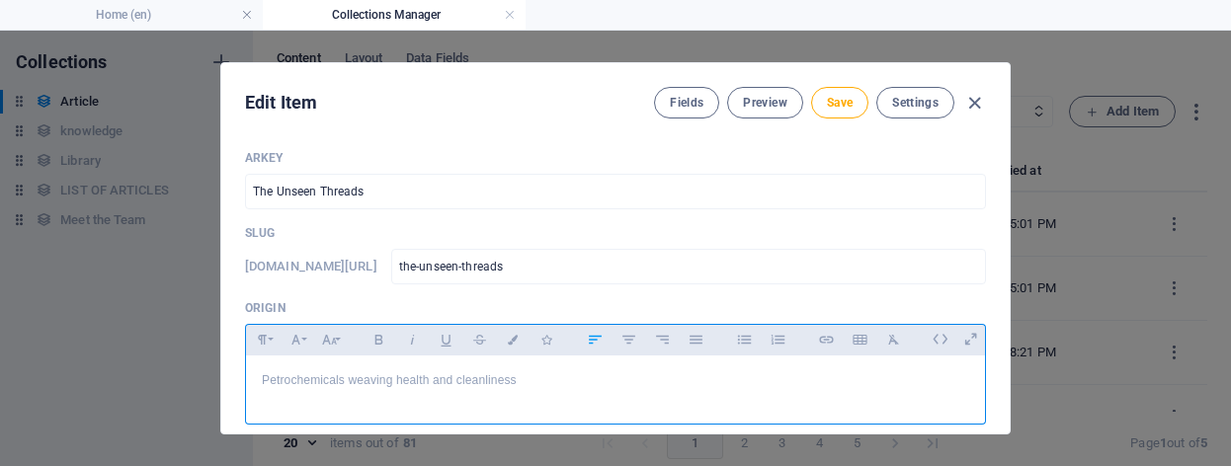
click at [355, 379] on p "Petrochemicals weaving health and cleanliness" at bounding box center [615, 381] width 707 height 19
click at [404, 376] on p "Petrochemicals Weaving health and cleanliness" at bounding box center [615, 381] width 707 height 19
click at [462, 378] on p "Petrochemicals Weaving Health and cleanliness" at bounding box center [615, 381] width 707 height 19
click at [836, 109] on span "Save" at bounding box center [840, 103] width 26 height 16
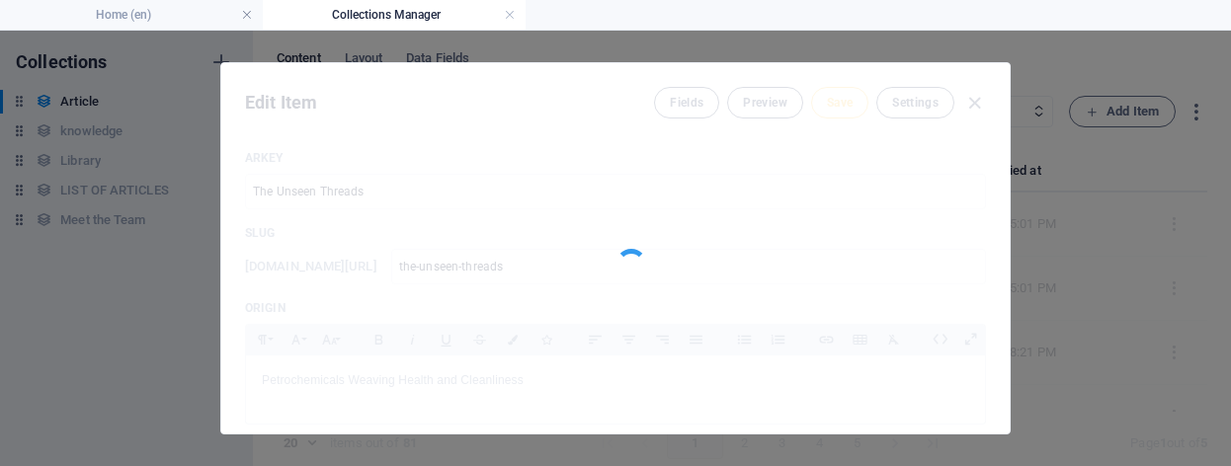
type input "the-unseen-threads"
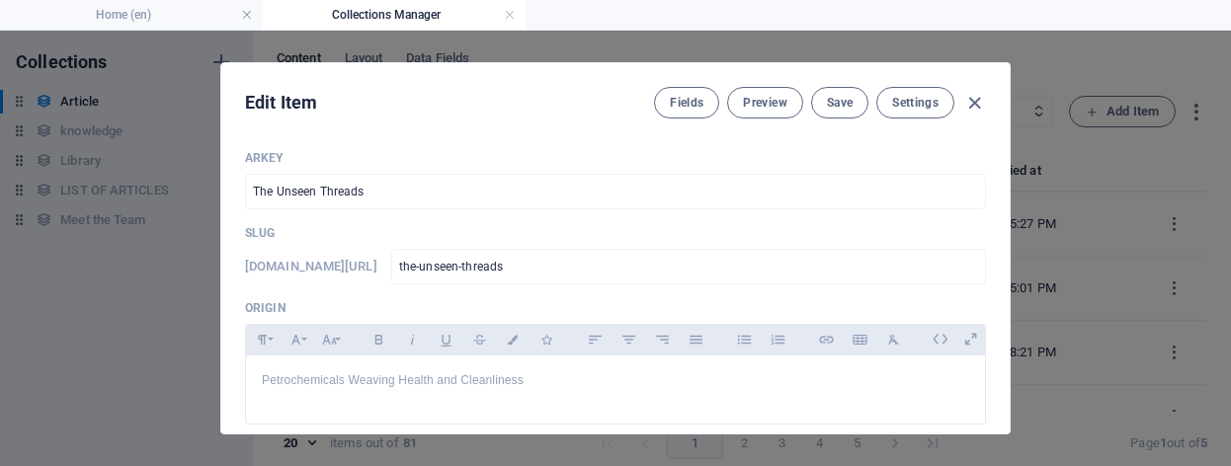
type input "The Unseen Threads"
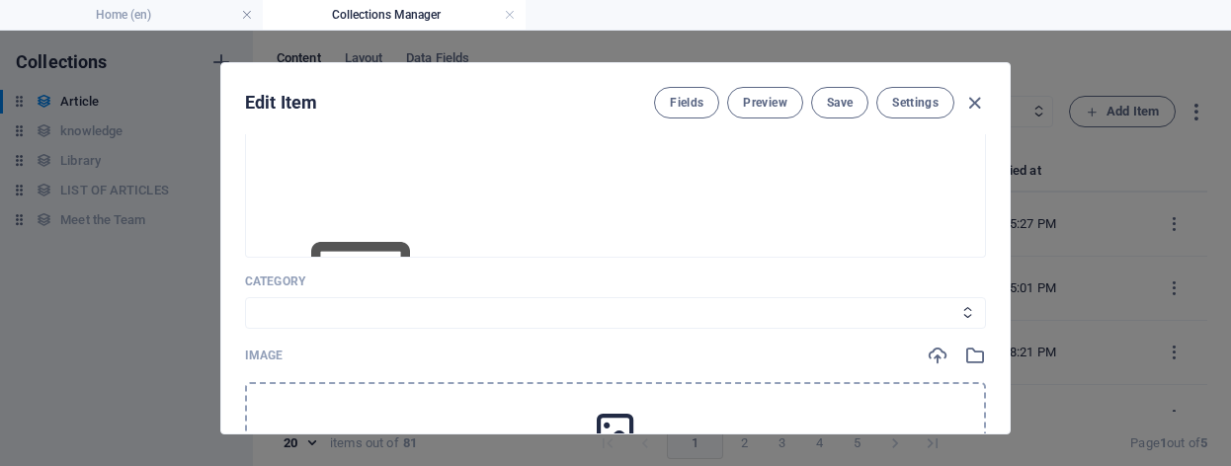
scroll to position [414, 0]
click at [354, 285] on div "Category Legal Business Environment Do you know Finance Cryptocurrency" at bounding box center [615, 293] width 741 height 55
click at [670, 303] on select "Legal Business Environment Do you know Finance Cryptocurrency" at bounding box center [615, 306] width 741 height 32
select select "Do you know"
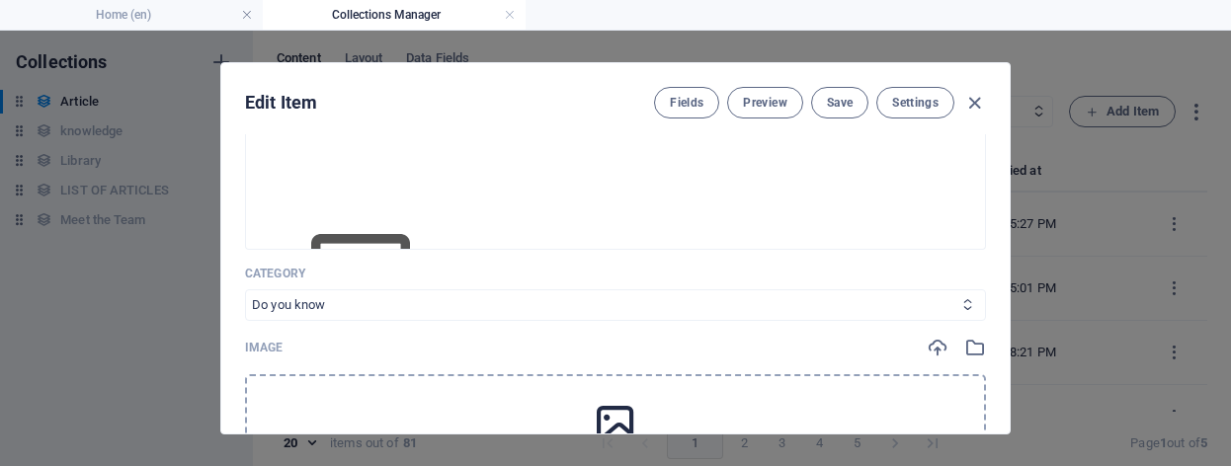
click at [245, 290] on select "Legal Business Environment Do you know Finance Cryptocurrency" at bounding box center [615, 306] width 741 height 32
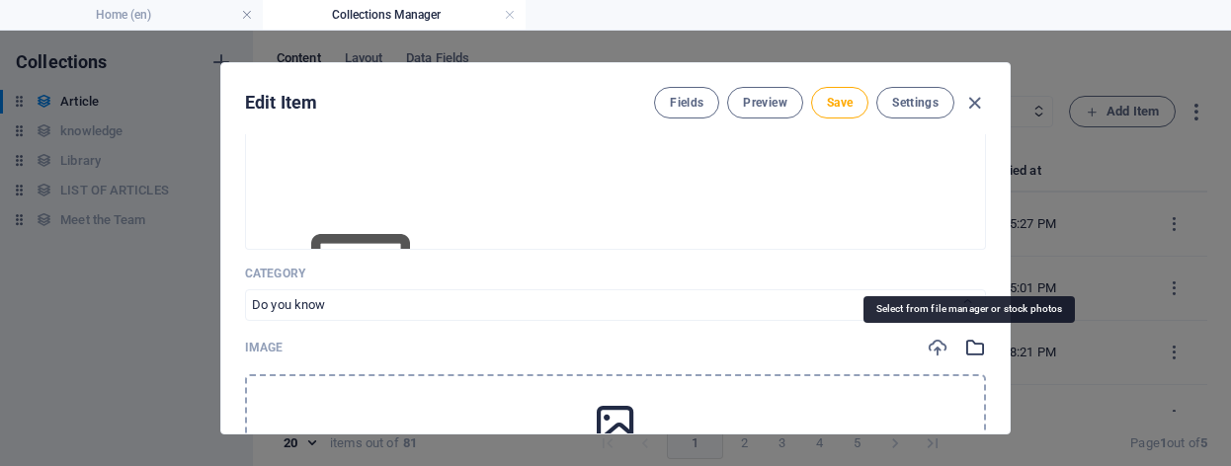
click at [965, 349] on icon "button" at bounding box center [975, 348] width 22 height 22
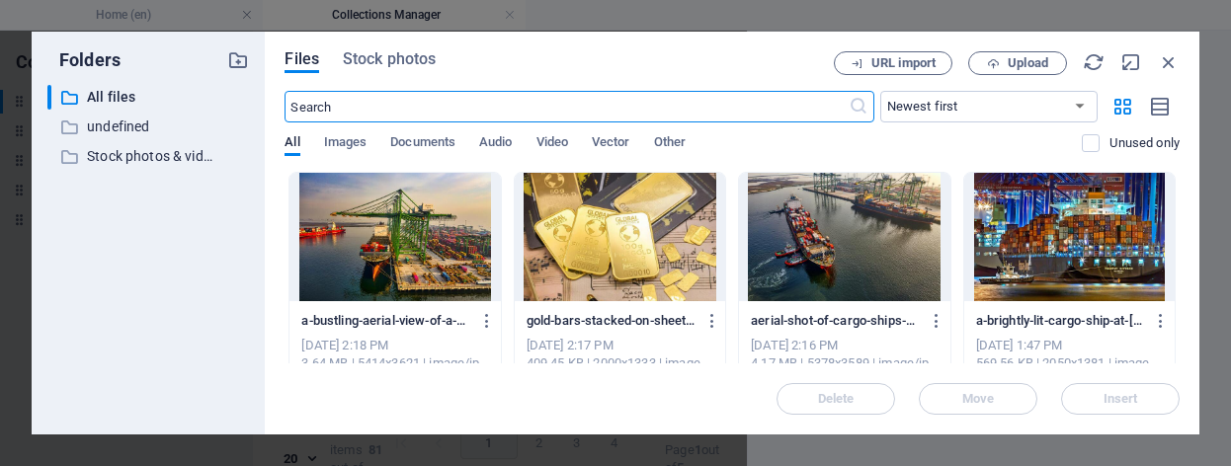
scroll to position [444, 0]
click at [407, 56] on span "Stock photos" at bounding box center [389, 59] width 93 height 24
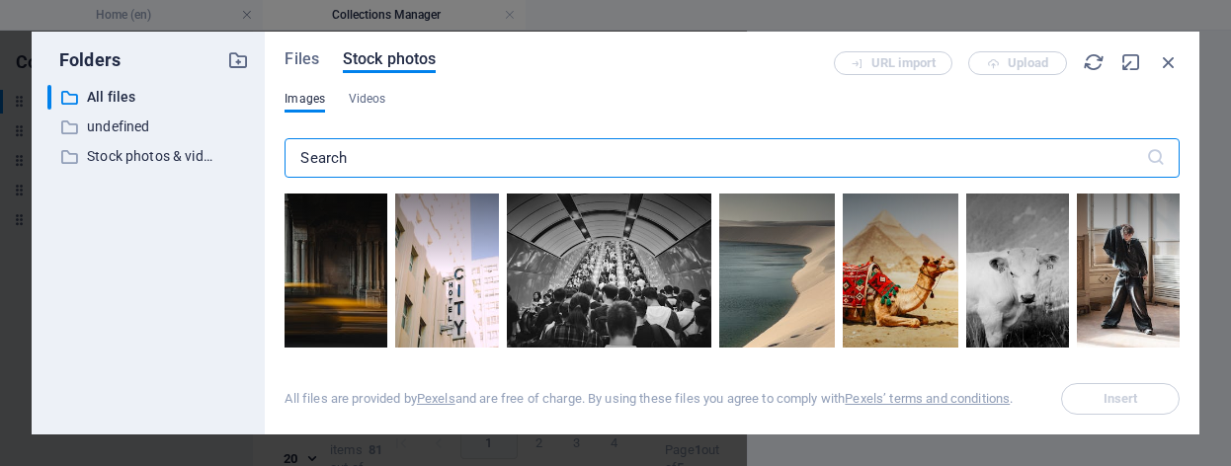
click at [334, 163] on input "text" at bounding box center [715, 158] width 861 height 40
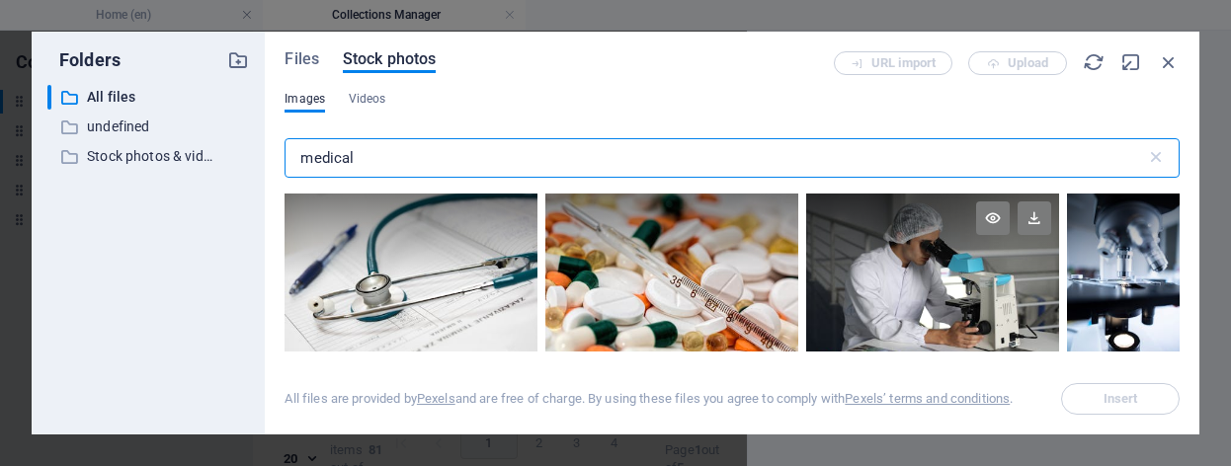
type input "medical"
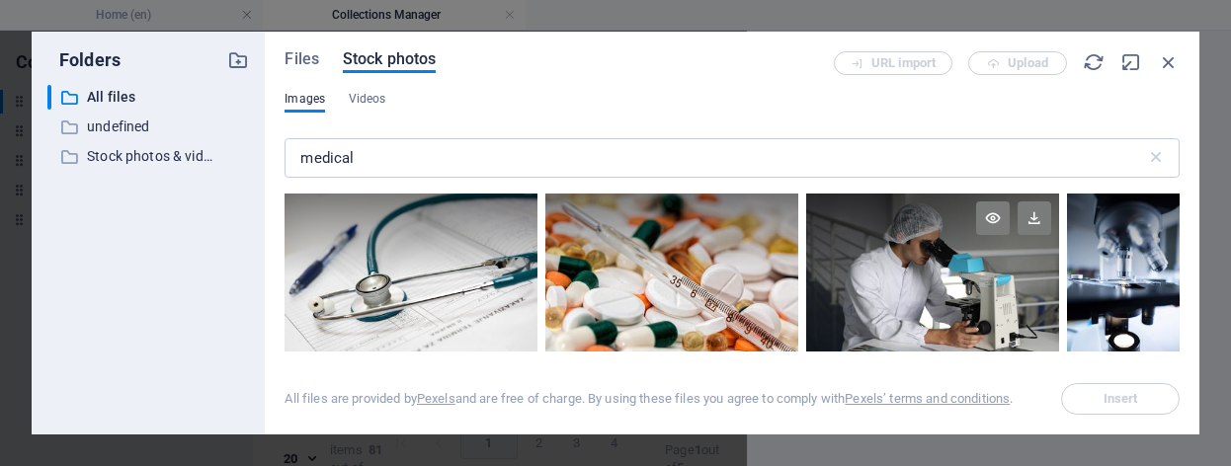
click at [972, 278] on div at bounding box center [932, 278] width 253 height 169
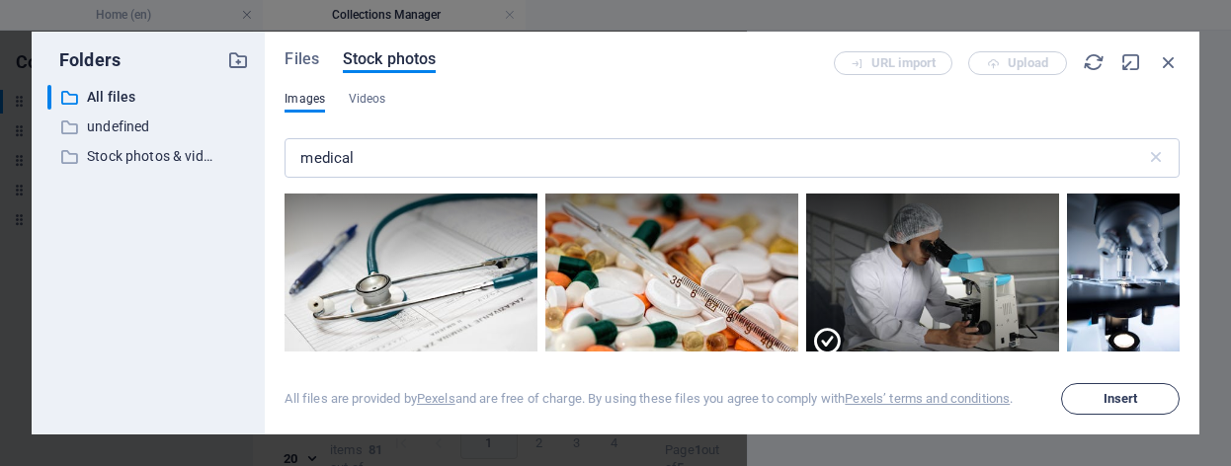
click at [1110, 400] on span "Insert" at bounding box center [1121, 399] width 35 height 12
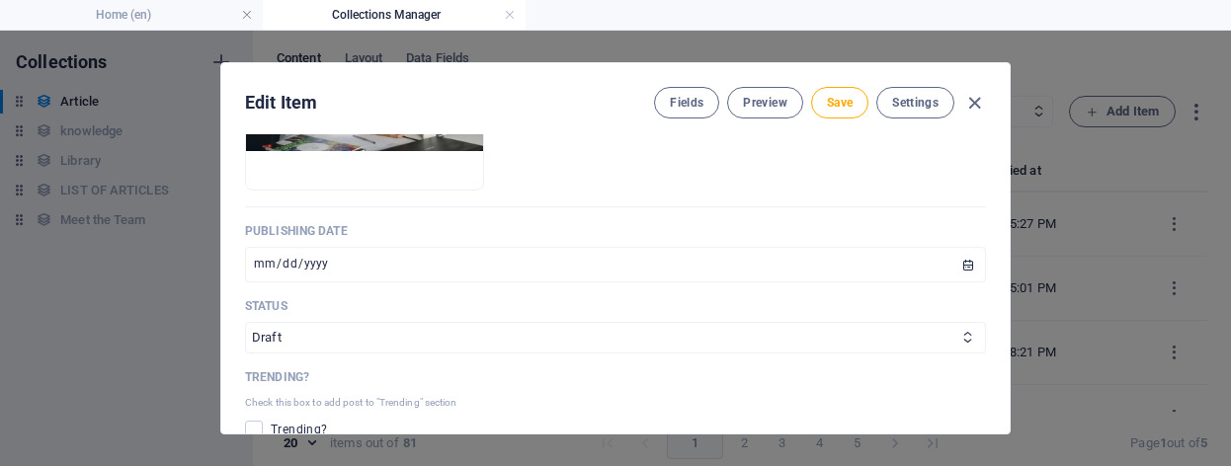
scroll to position [810, 0]
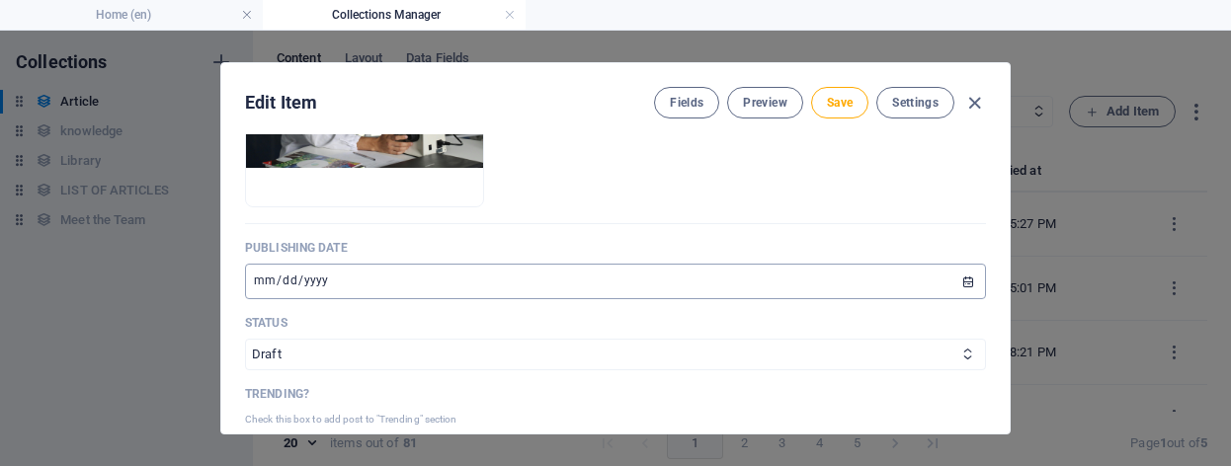
click at [279, 285] on input "[DATE]" at bounding box center [615, 282] width 741 height 36
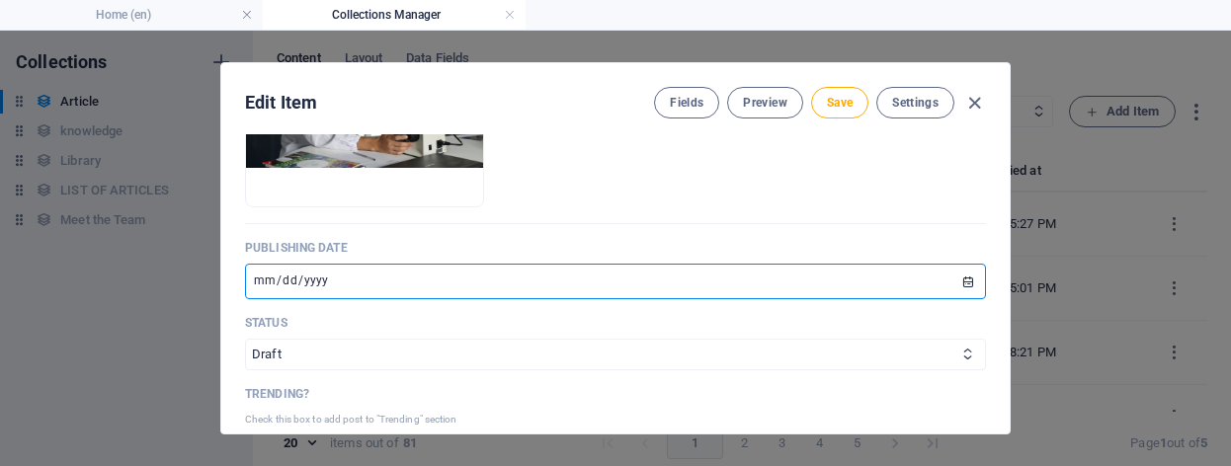
click at [253, 282] on input "[DATE]" at bounding box center [615, 282] width 741 height 36
type input "[DATE]"
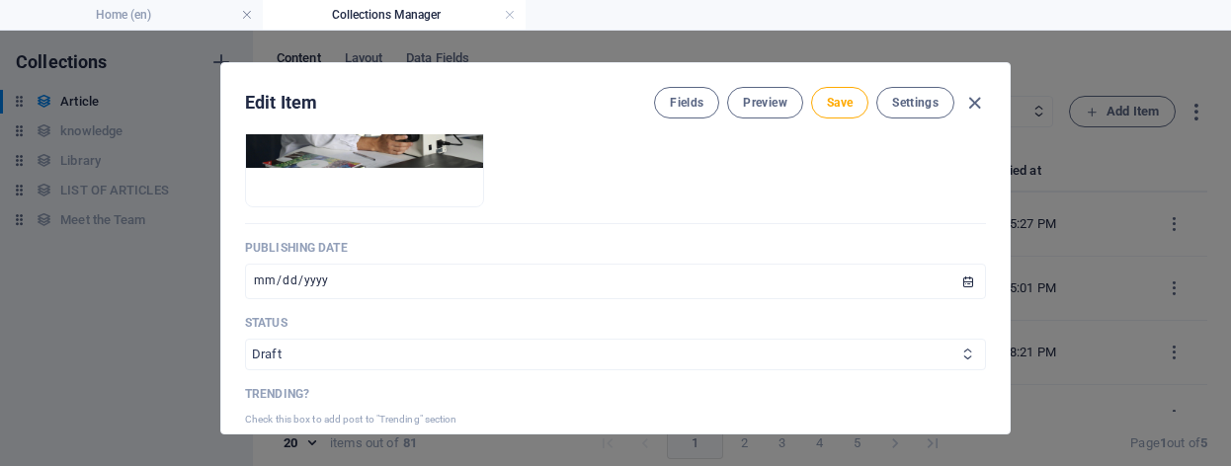
click at [291, 358] on select "Published Draft" at bounding box center [615, 355] width 741 height 32
select select "Published"
click at [245, 339] on select "Published Draft" at bounding box center [615, 355] width 741 height 32
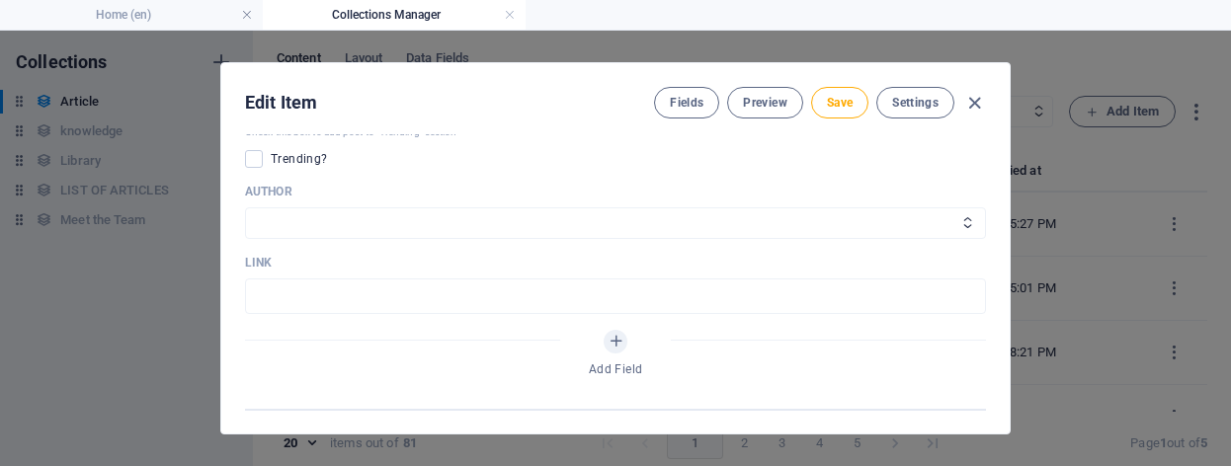
scroll to position [1064, 0]
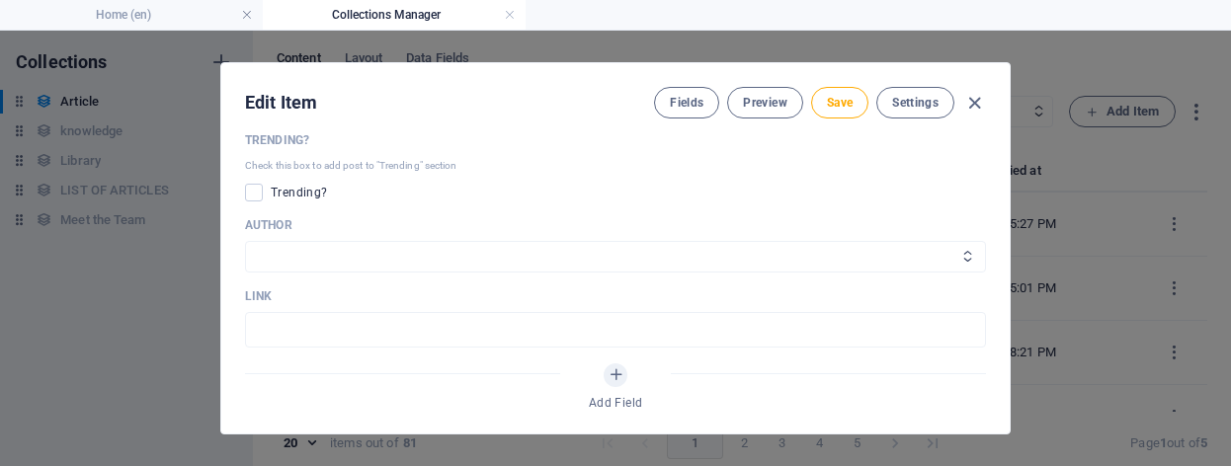
click at [337, 255] on select "[PERSON_NAME] [PERSON_NAME]" at bounding box center [615, 257] width 741 height 32
select select "[PERSON_NAME]"
click at [245, 241] on select "[PERSON_NAME] [PERSON_NAME]" at bounding box center [615, 257] width 741 height 32
click at [1006, 281] on div "ARKEY The Unseen Threads ​ Slug [DOMAIN_NAME][URL] the-unseen-threads ​ Origin …" at bounding box center [615, 283] width 789 height 299
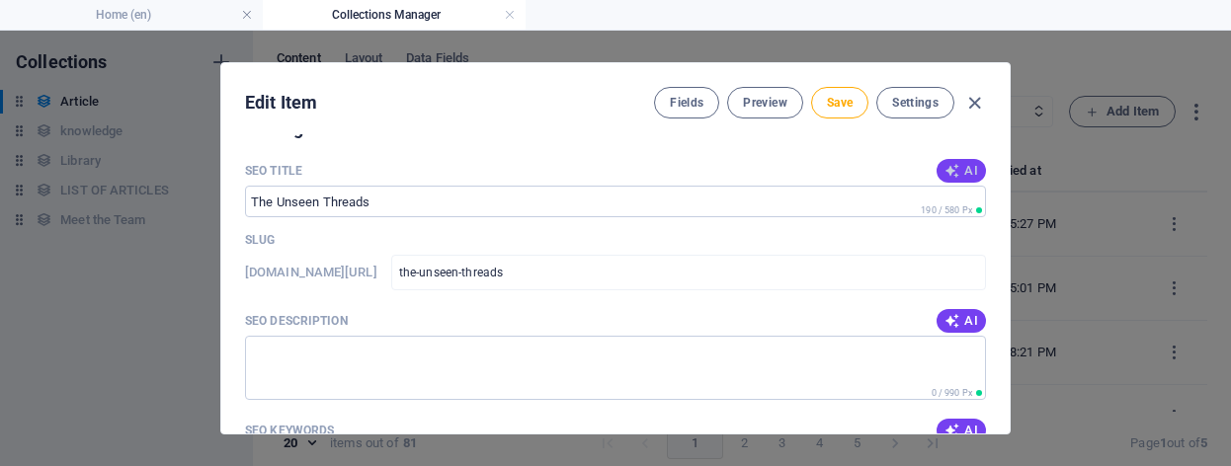
click at [958, 178] on span "AI" at bounding box center [962, 171] width 34 height 16
type input "Unseen Threads: Petrochemicals & Health"
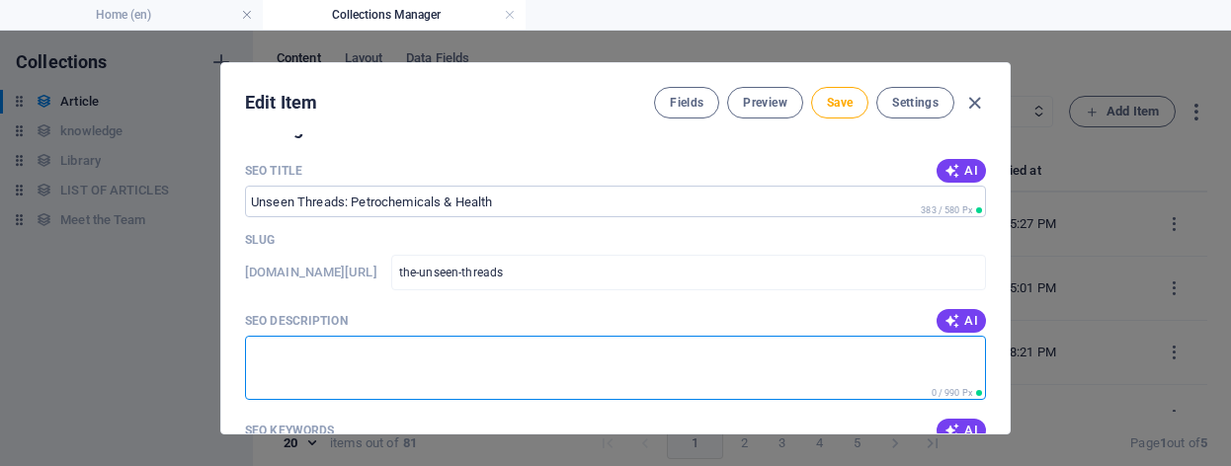
click at [458, 379] on textarea "SEO Description" at bounding box center [615, 368] width 741 height 64
click at [951, 321] on icon "button" at bounding box center [953, 321] width 16 height 16
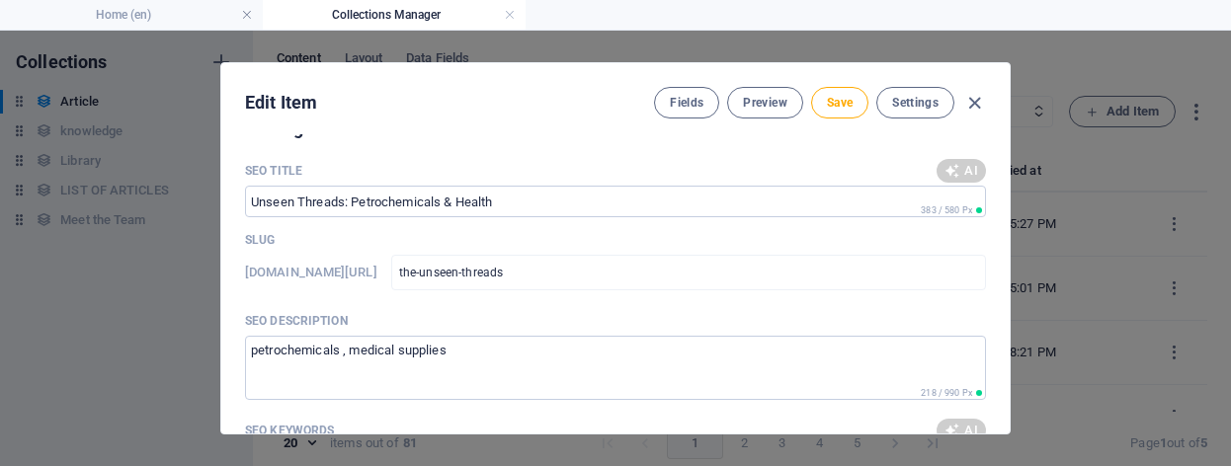
type textarea "Explore how petrochemicals play a crucial role in enhancing health and cleanlin…"
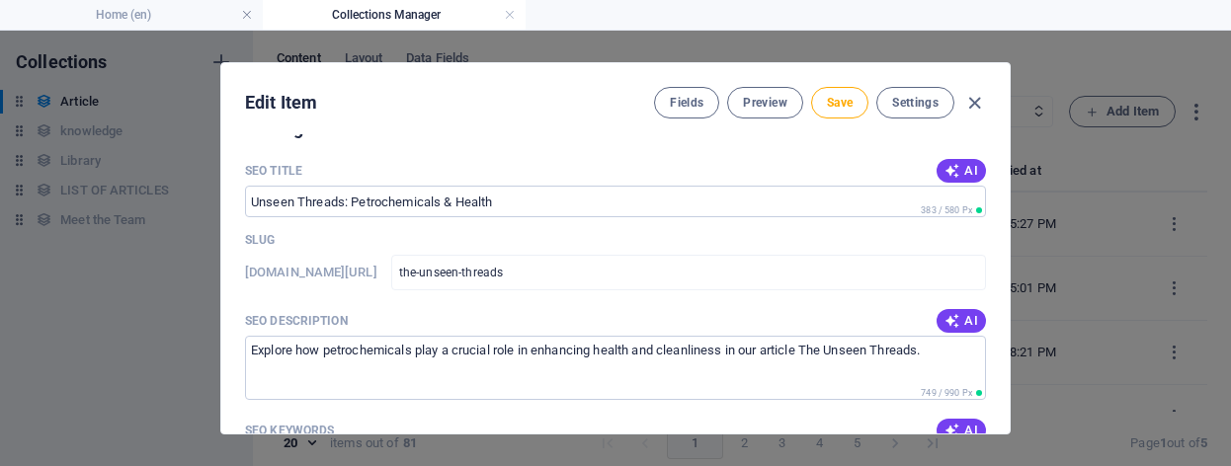
click at [1005, 313] on div "Edit Item Fields Preview Save Settings ARKEY The Unseen Threads ​ Slug [DOMAIN_…" at bounding box center [615, 248] width 791 height 373
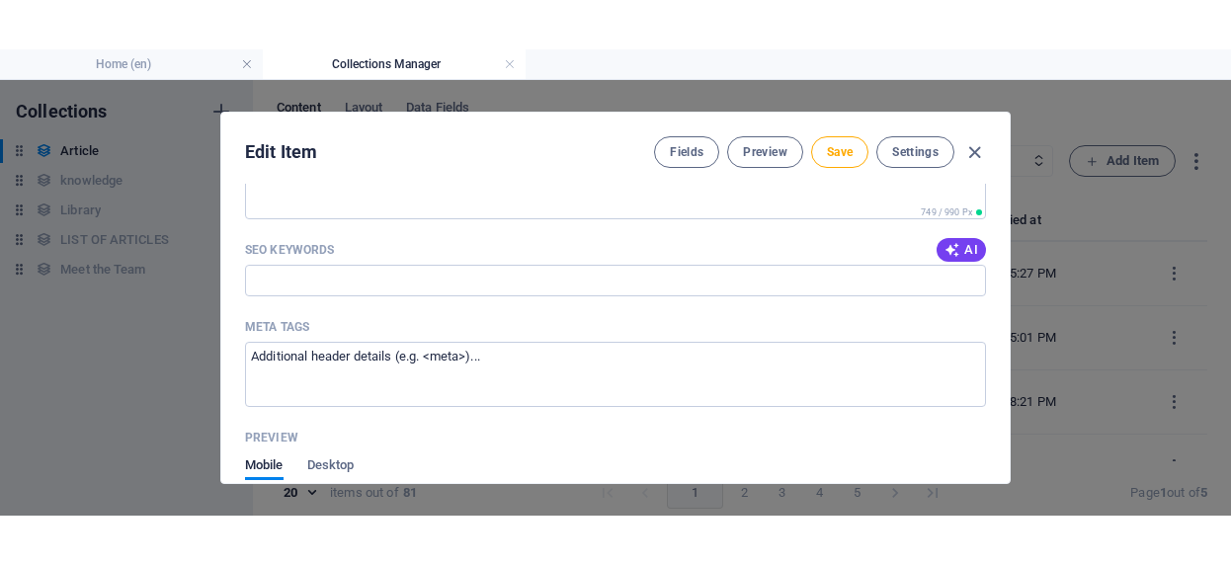
scroll to position [1569, 0]
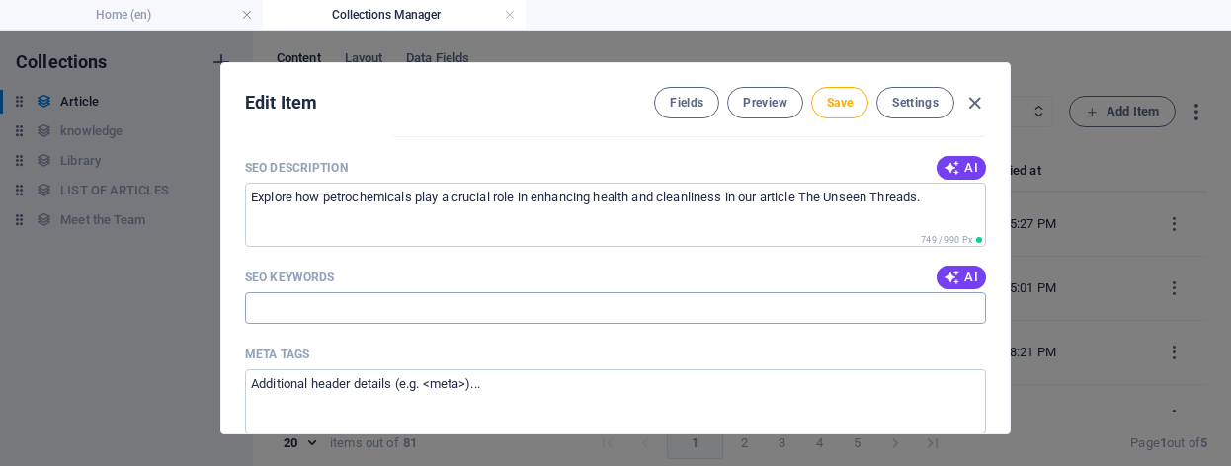
click at [294, 311] on input "SEO Keywords" at bounding box center [615, 308] width 741 height 32
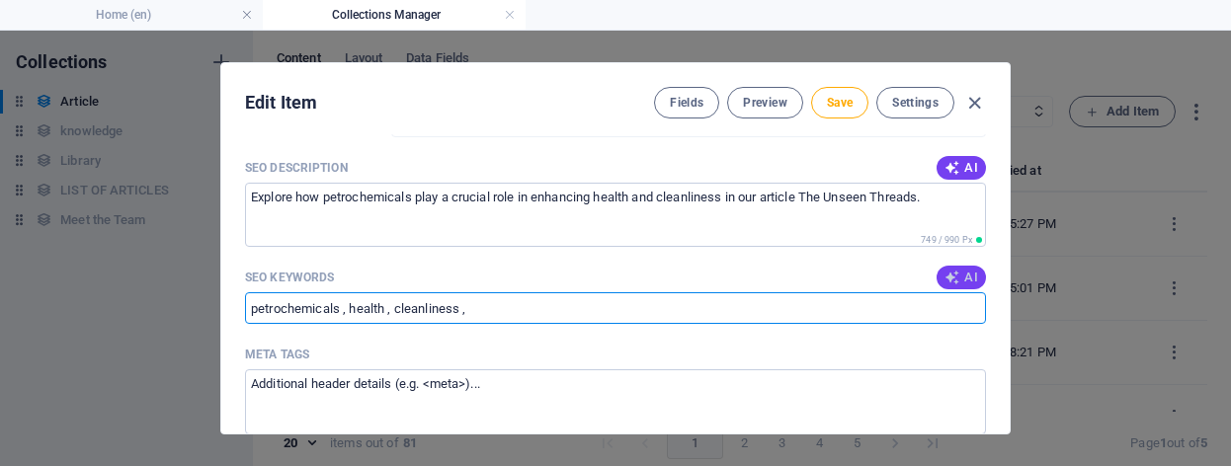
click at [945, 279] on icon "button" at bounding box center [953, 278] width 16 height 16
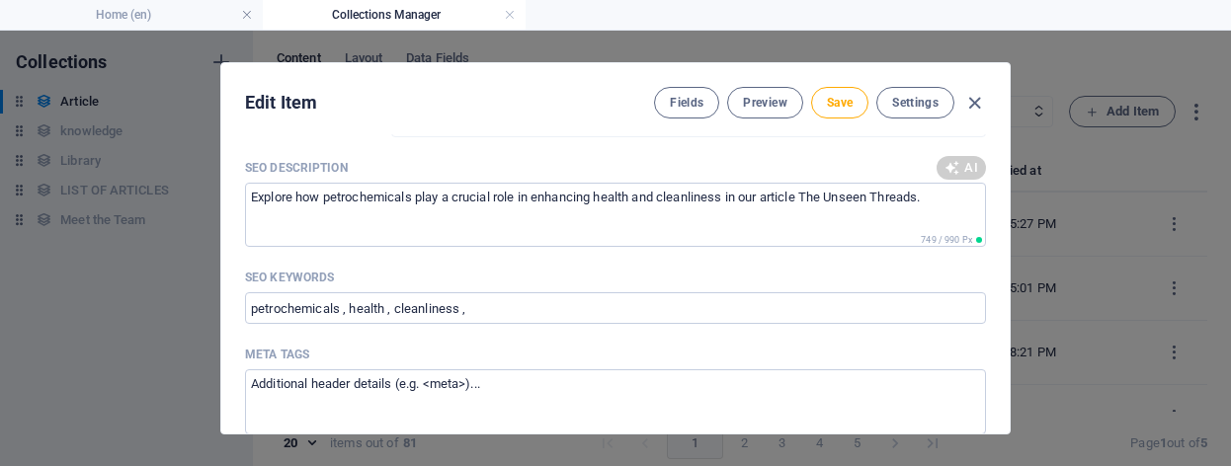
type input "petrochemicals, health and cleanliness, woven materials, sustainability in text…"
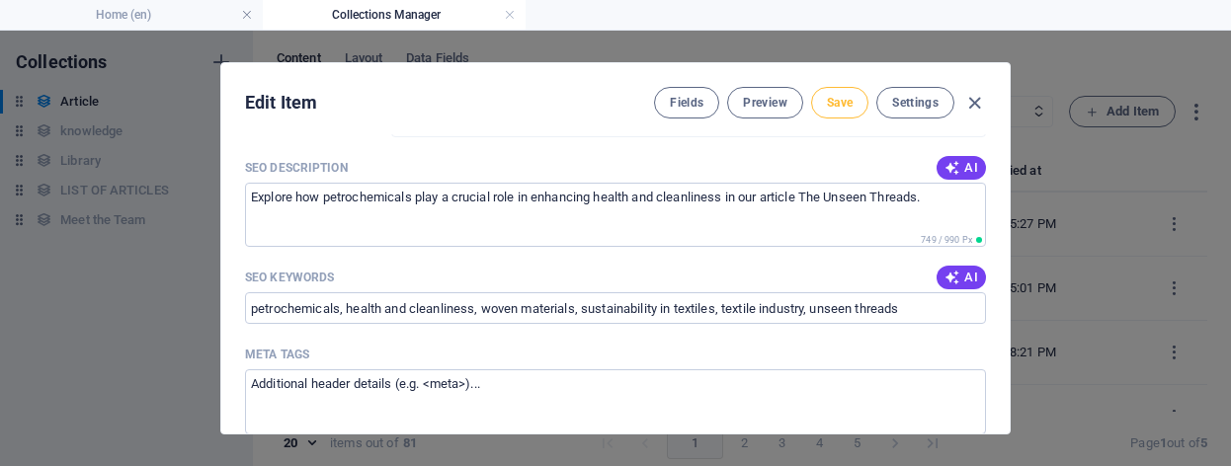
click at [848, 104] on span "Save" at bounding box center [840, 103] width 26 height 16
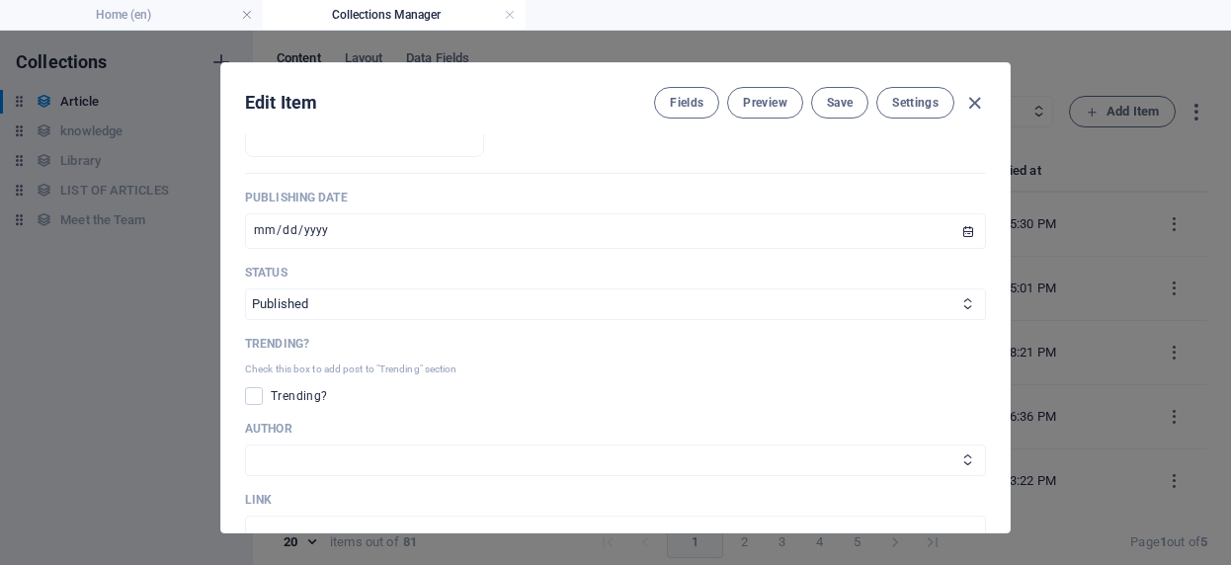
scroll to position [274, 0]
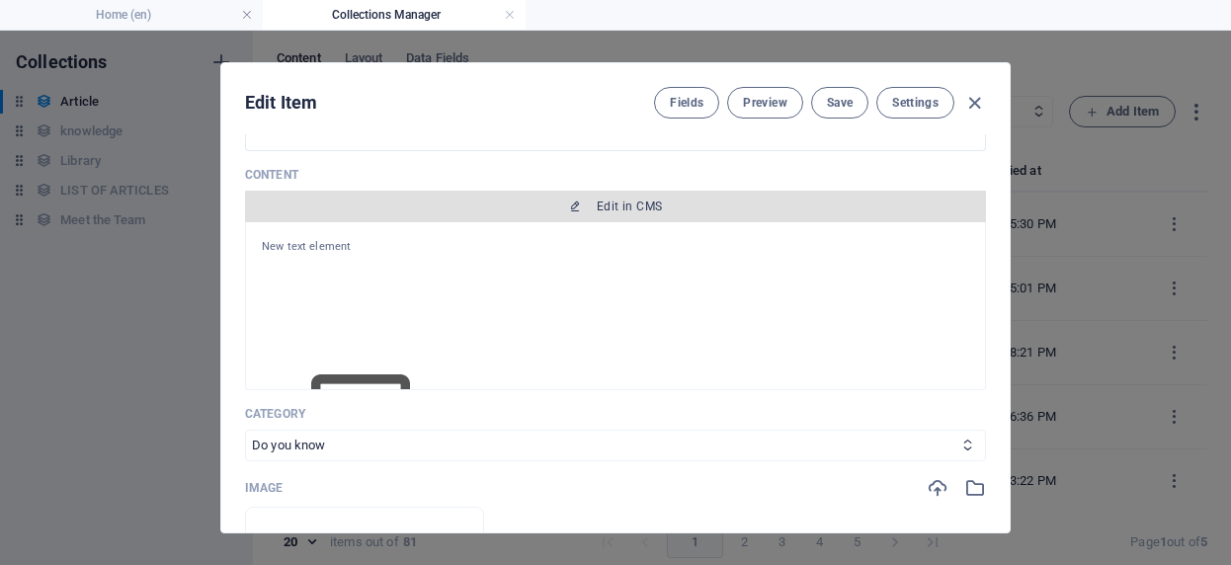
click at [670, 206] on span "Edit in CMS" at bounding box center [615, 207] width 725 height 16
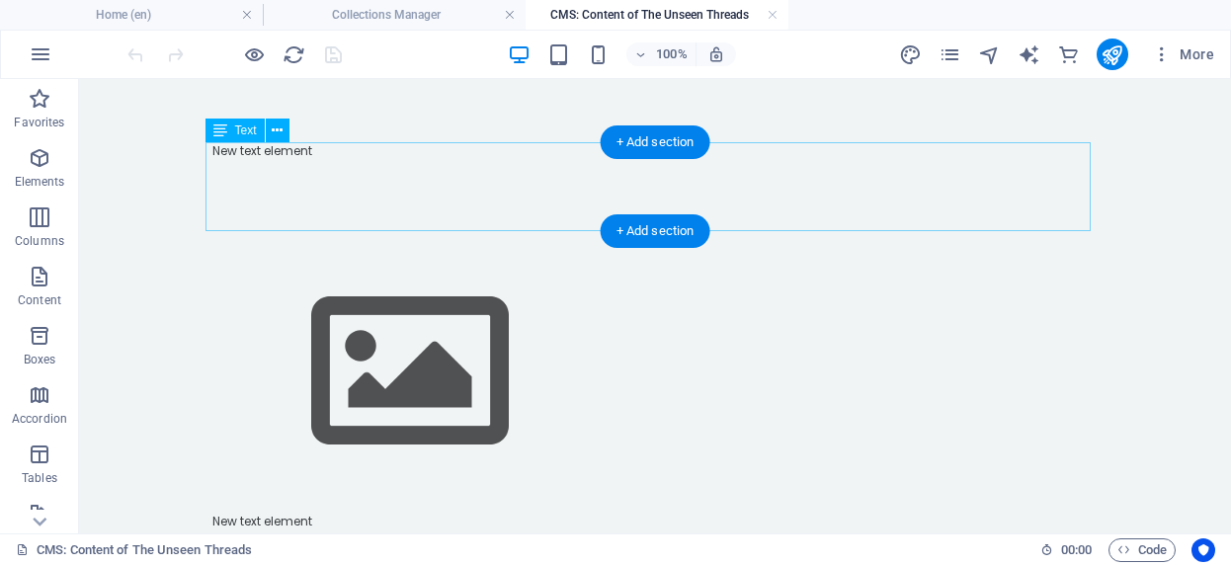
scroll to position [0, 0]
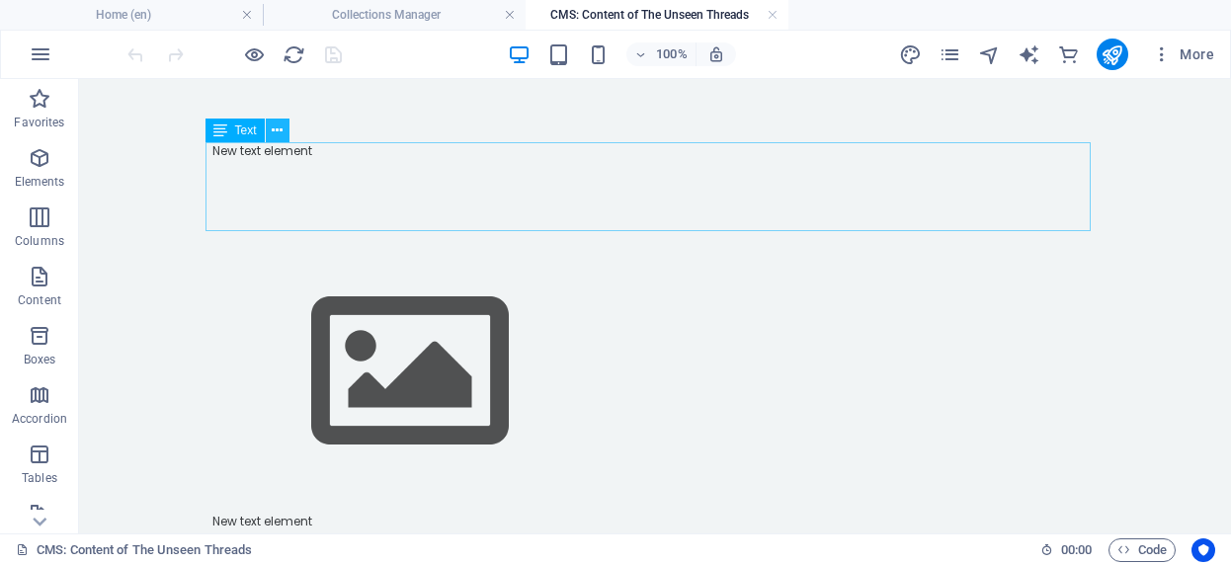
click at [283, 133] on icon at bounding box center [277, 131] width 11 height 21
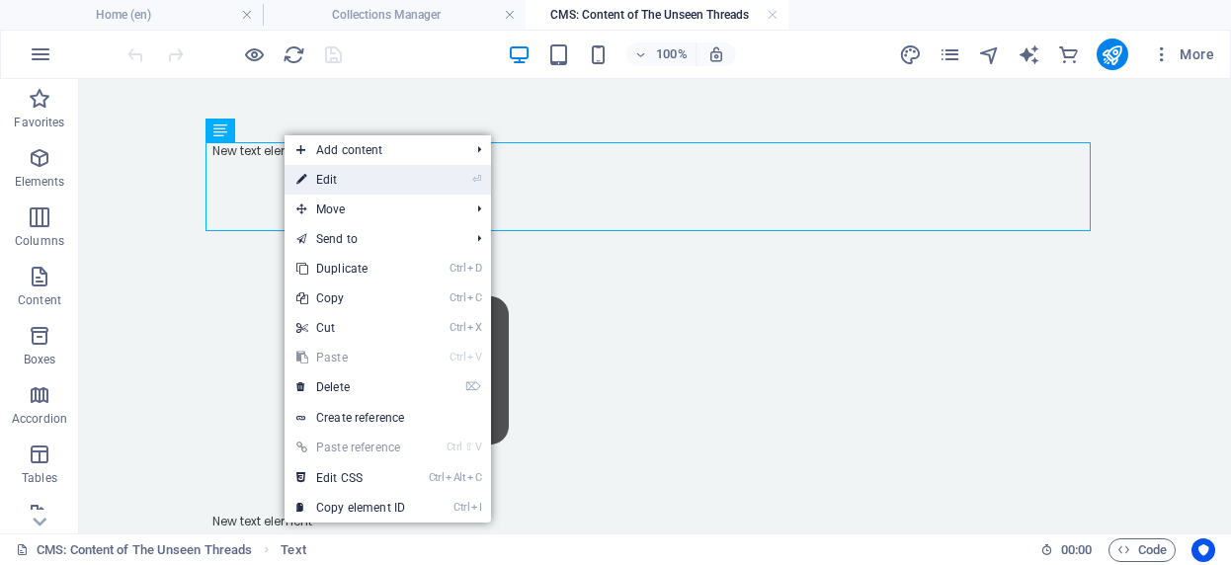
drag, startPoint x: 330, startPoint y: 178, endPoint x: 2, endPoint y: 130, distance: 331.5
click at [330, 178] on link "⏎ Edit" at bounding box center [351, 180] width 132 height 30
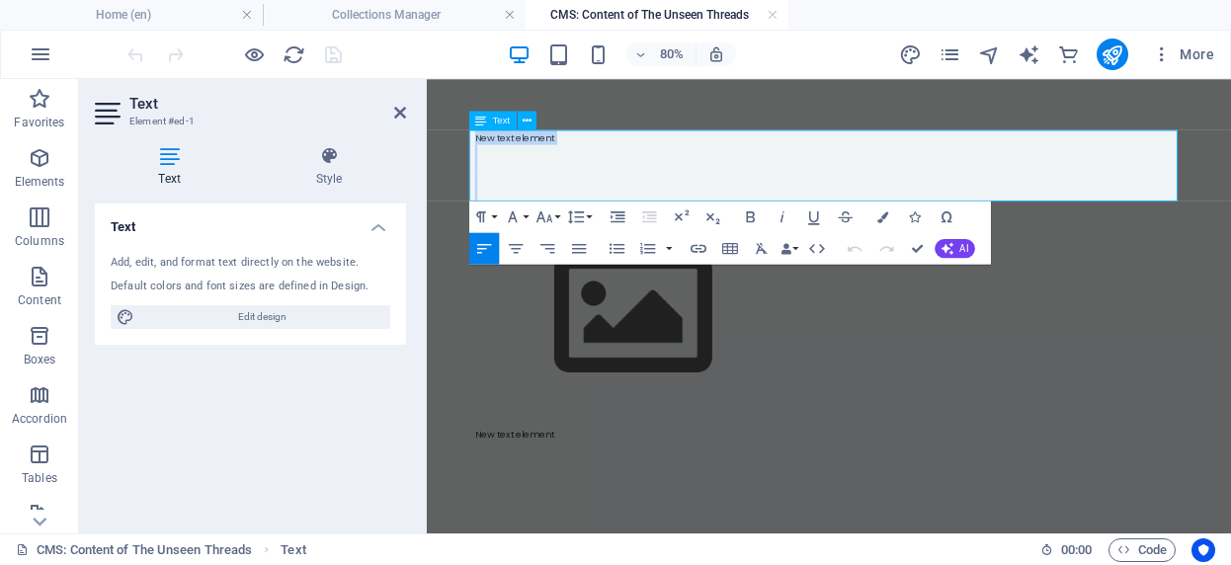
click at [590, 146] on p "New text element" at bounding box center [929, 151] width 885 height 18
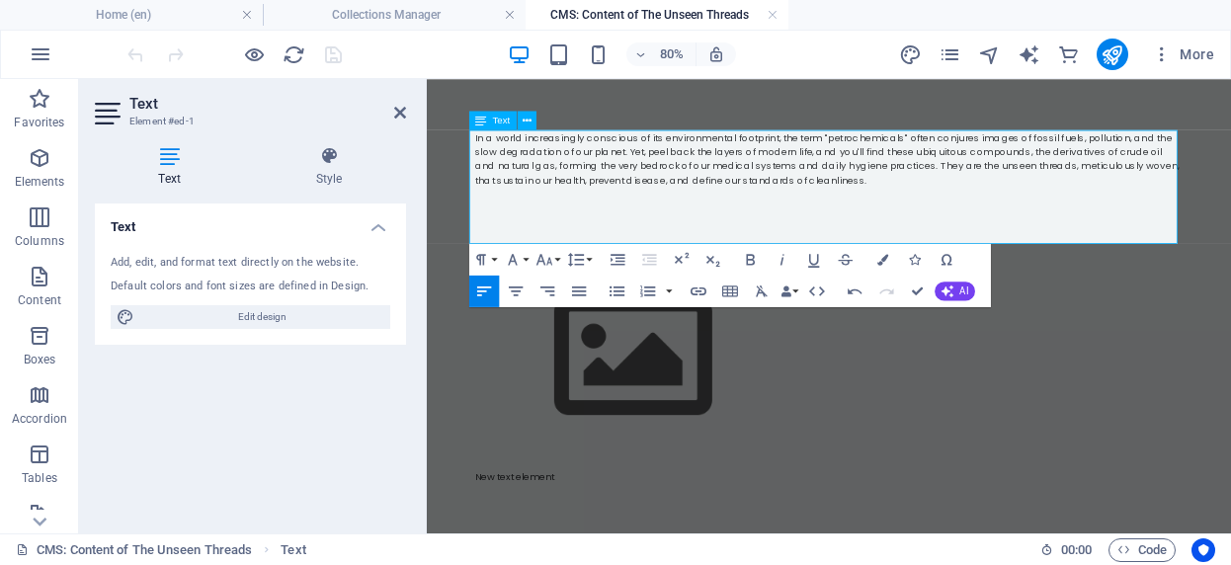
scroll to position [6801, 1]
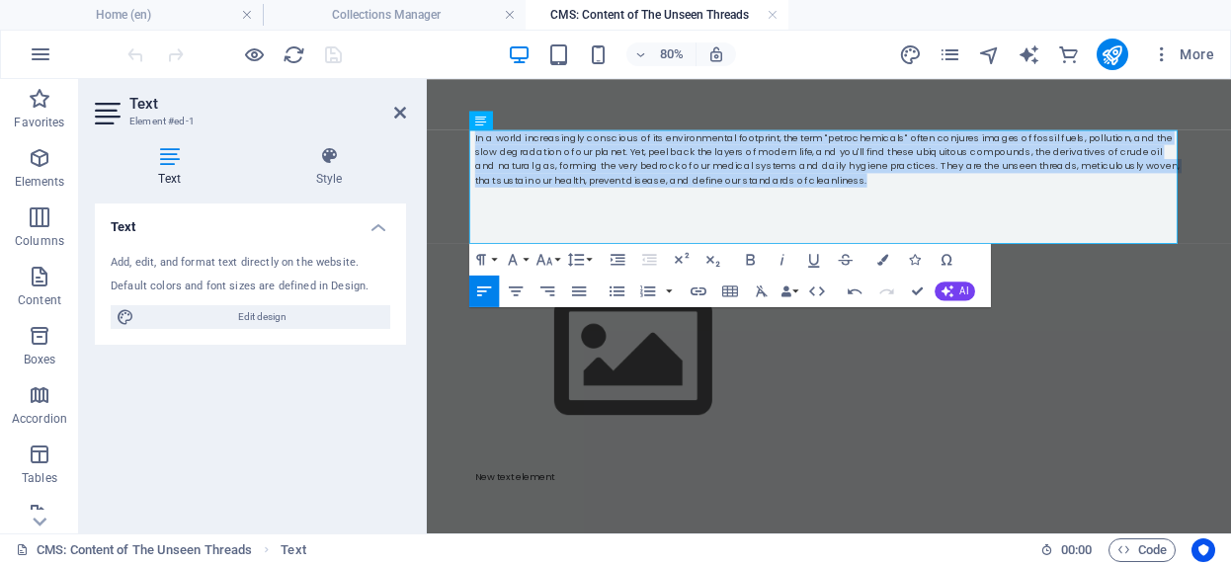
drag, startPoint x: 954, startPoint y: 212, endPoint x: 464, endPoint y: 130, distance: 496.0
click at [579, 290] on icon "button" at bounding box center [578, 291] width 19 height 19
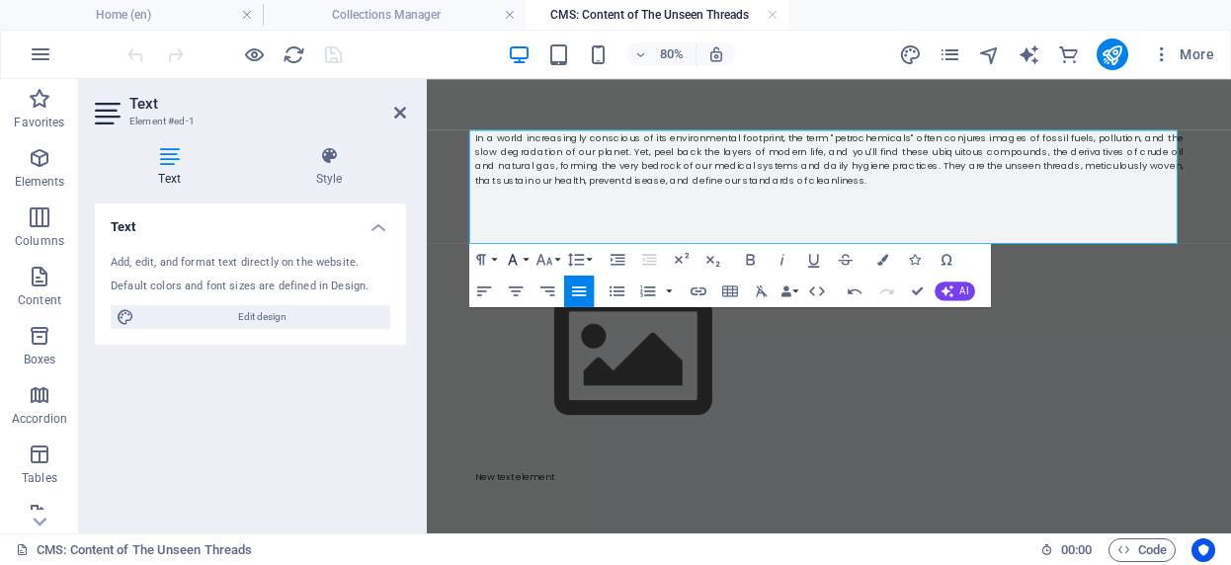
click at [526, 256] on button "Font Family" at bounding box center [516, 259] width 30 height 32
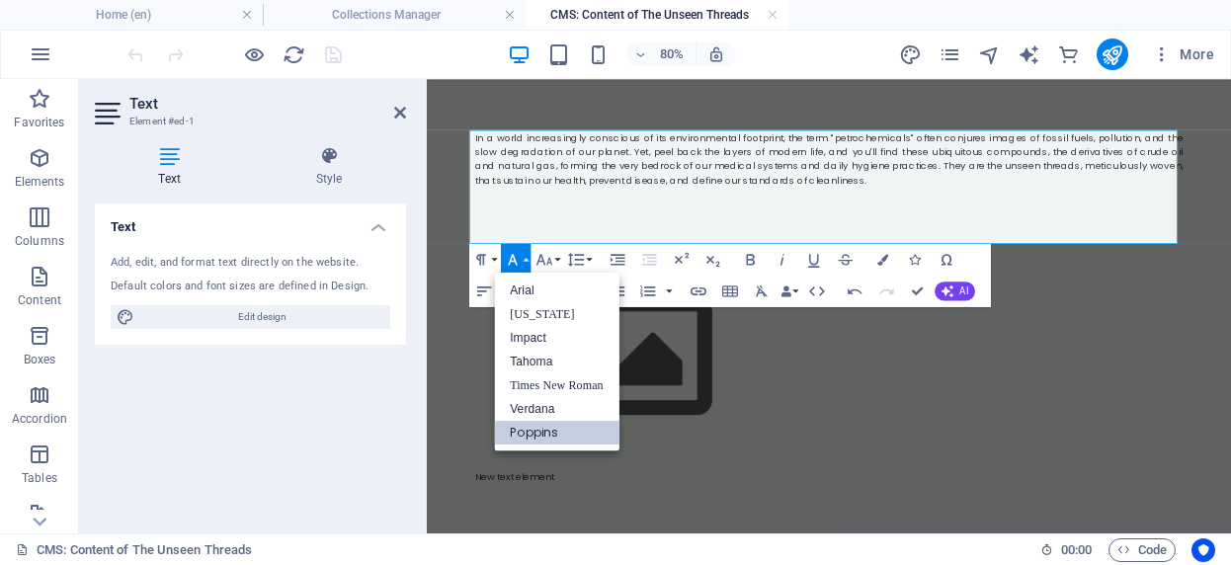
scroll to position [0, 0]
click at [554, 258] on button "Font Size" at bounding box center [548, 259] width 30 height 32
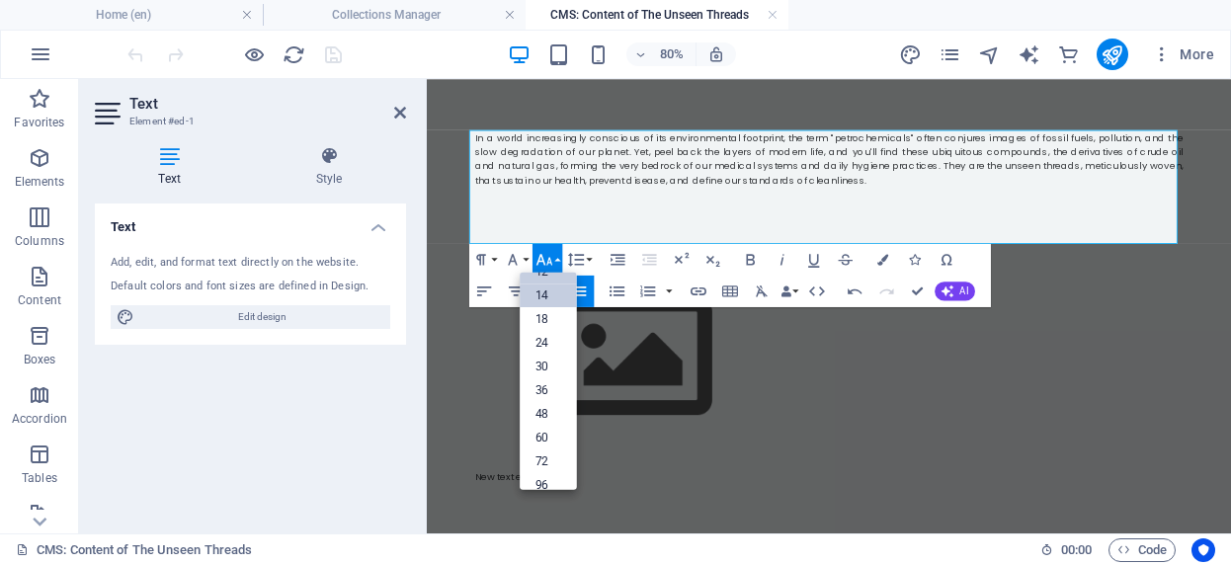
click at [549, 299] on link "14" at bounding box center [548, 296] width 57 height 24
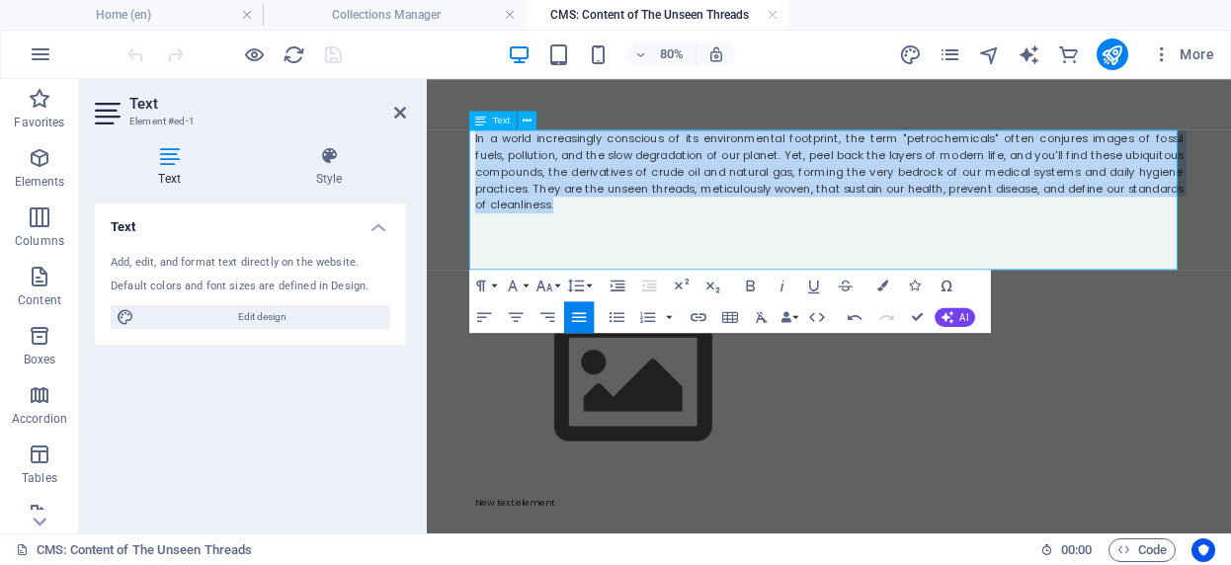
click at [622, 242] on p "In a world increasingly conscious of its environmental footprint, the term "pet…" at bounding box center [929, 194] width 885 height 104
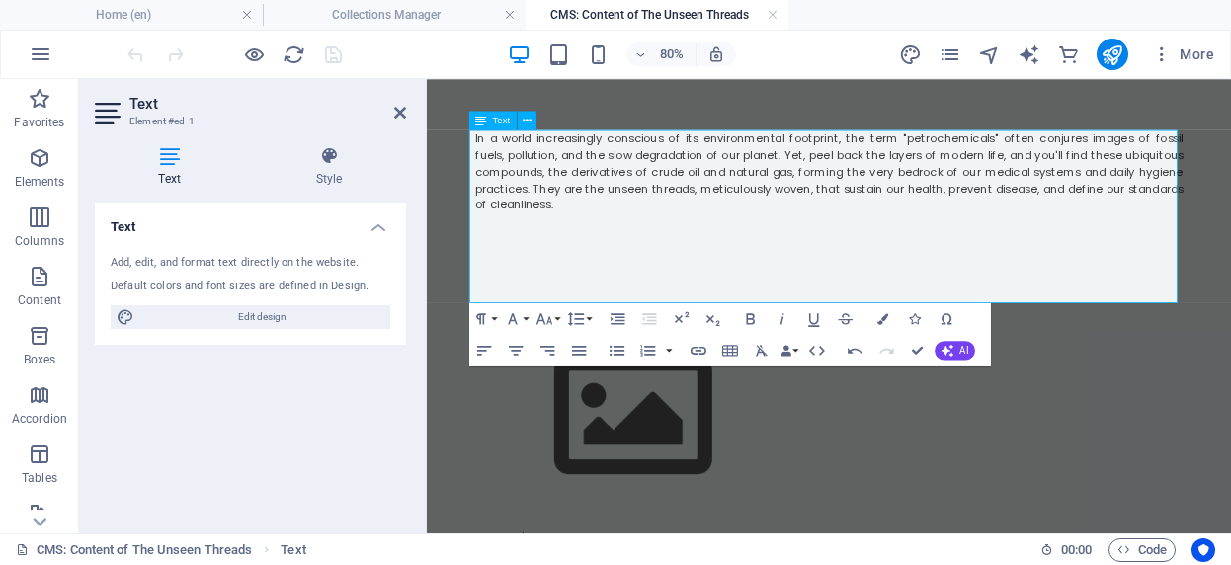
click at [825, 263] on p "​" at bounding box center [929, 256] width 885 height 21
click at [696, 244] on p "In a world increasingly conscious of its environmental footprint, the term "pet…" at bounding box center [929, 194] width 885 height 104
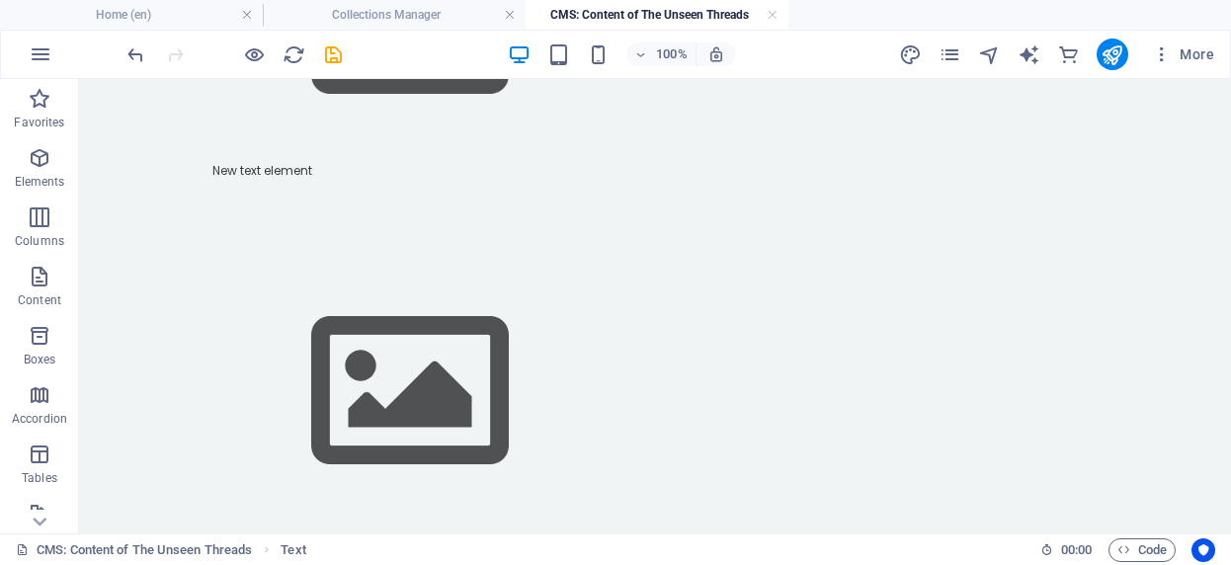
scroll to position [326, 0]
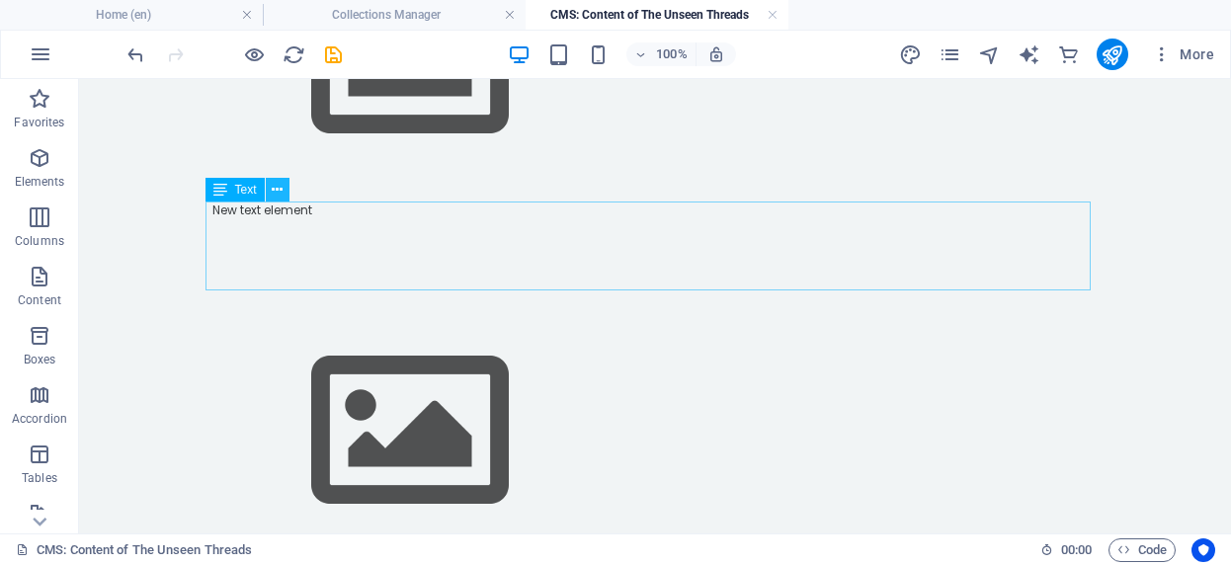
click at [273, 196] on icon at bounding box center [277, 190] width 11 height 21
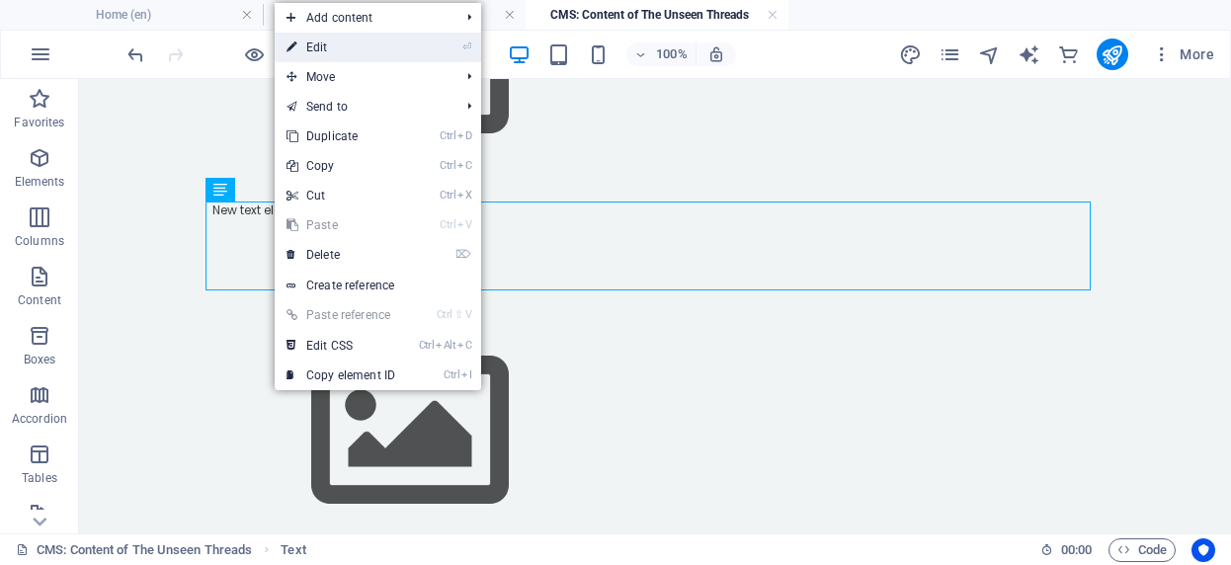
click at [324, 42] on link "⏎ Edit" at bounding box center [341, 48] width 132 height 30
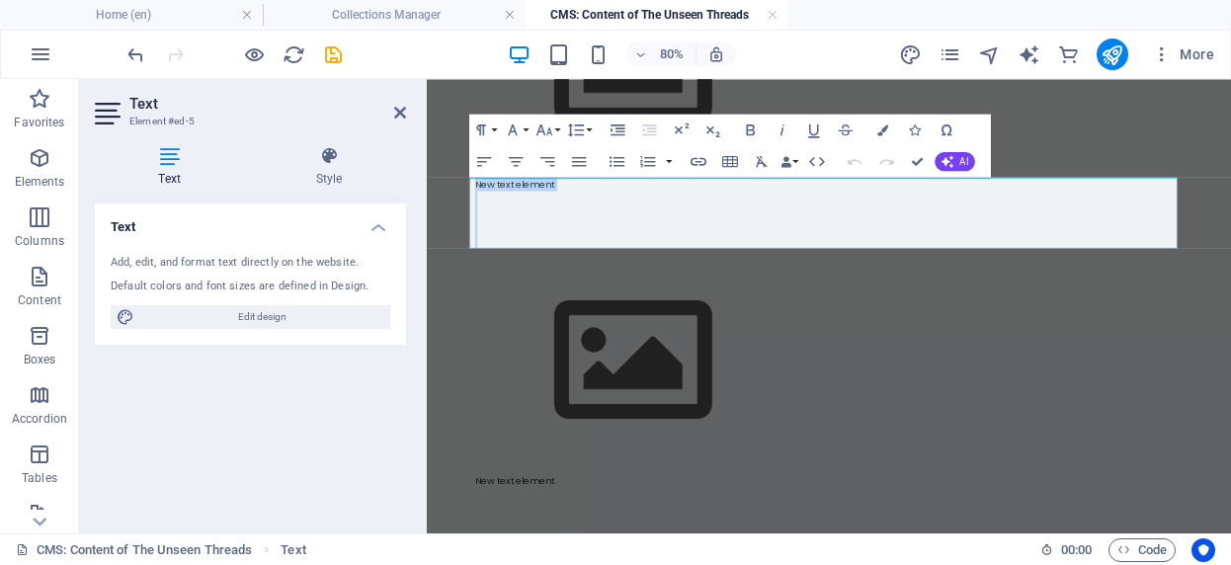
click at [783, 262] on p at bounding box center [929, 264] width 885 height 18
click at [600, 209] on p "New text element" at bounding box center [929, 211] width 885 height 18
click at [501, 217] on p at bounding box center [929, 211] width 885 height 18
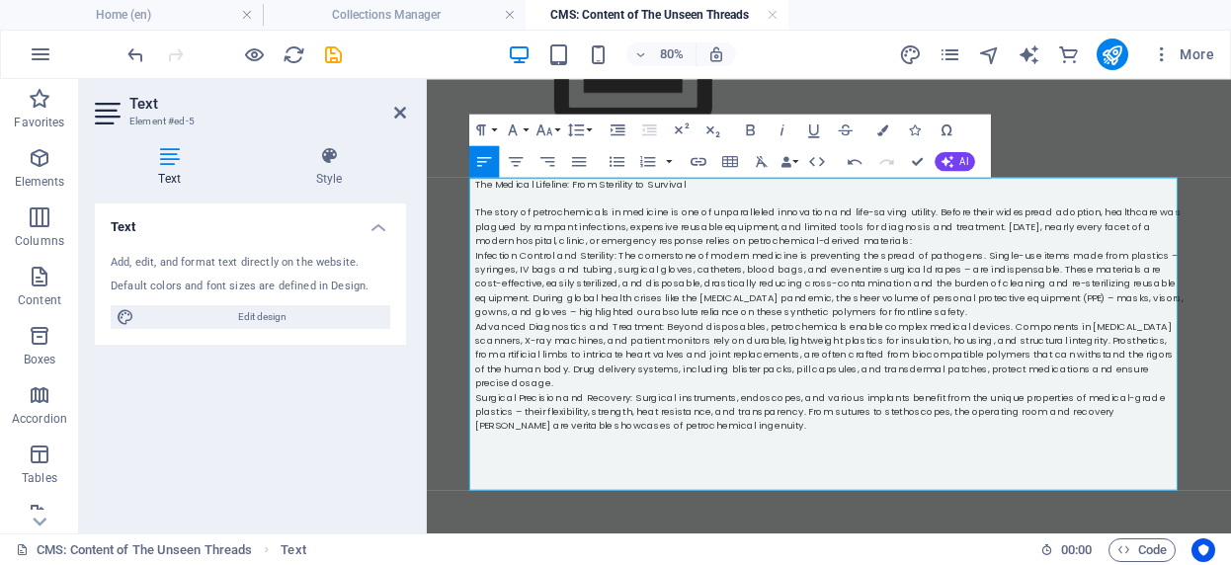
scroll to position [28427, 0]
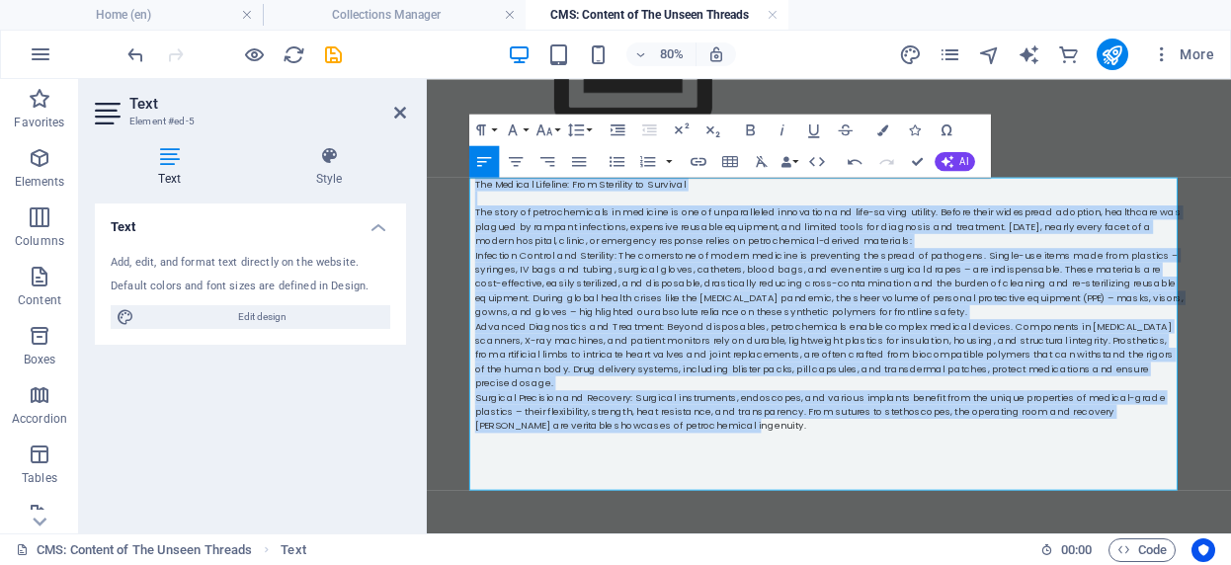
drag, startPoint x: 775, startPoint y: 499, endPoint x: 404, endPoint y: 189, distance: 483.3
click at [576, 158] on icon "button" at bounding box center [579, 161] width 14 height 10
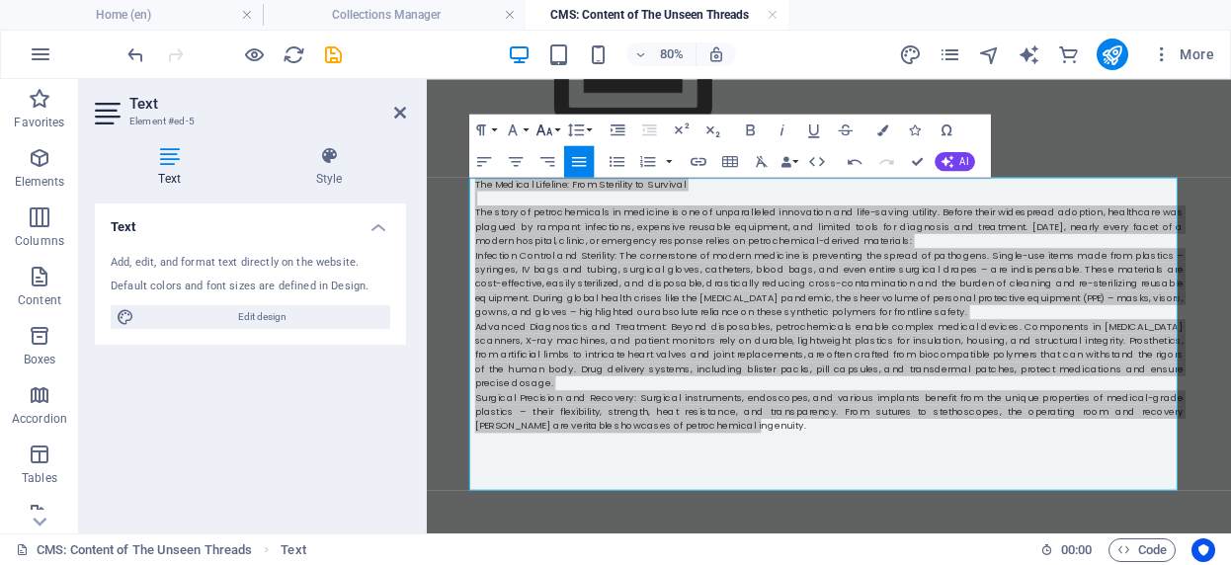
click at [561, 128] on button "Font Size" at bounding box center [548, 130] width 30 height 32
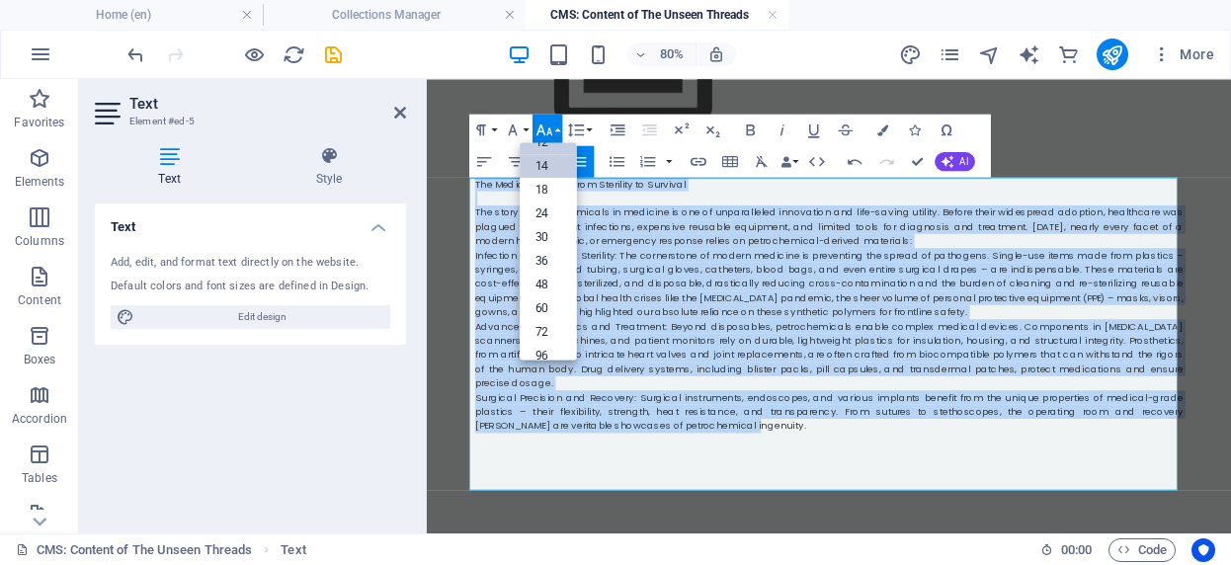
click at [556, 167] on link "14" at bounding box center [548, 166] width 57 height 24
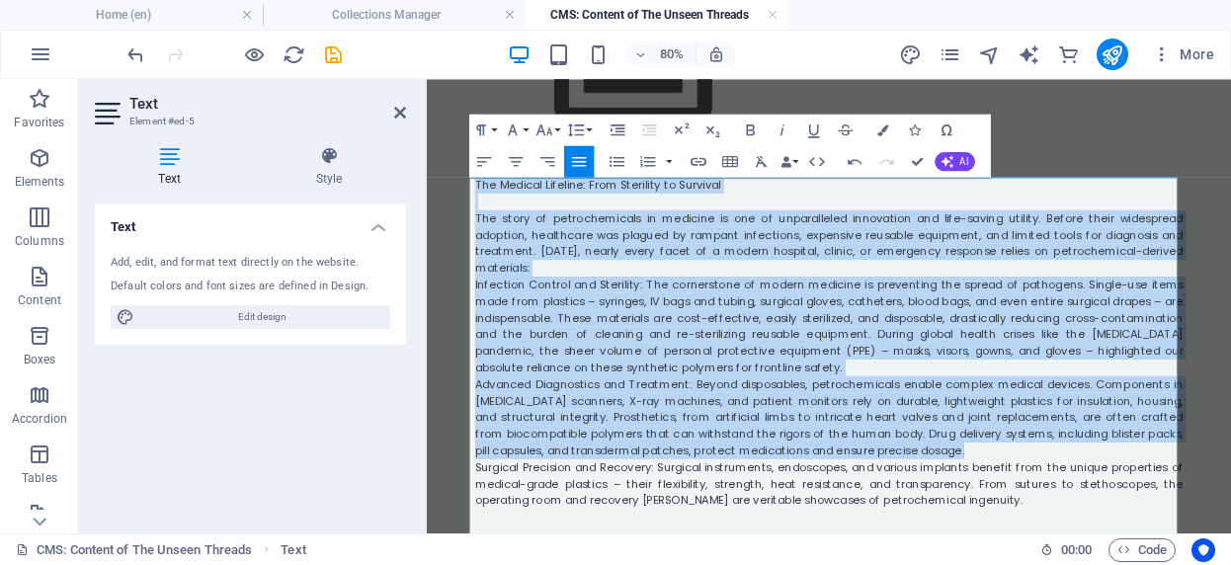
click at [647, 321] on p "The story of petrochemicals in medicine is one of unparalleled innovation and l…" at bounding box center [929, 284] width 885 height 83
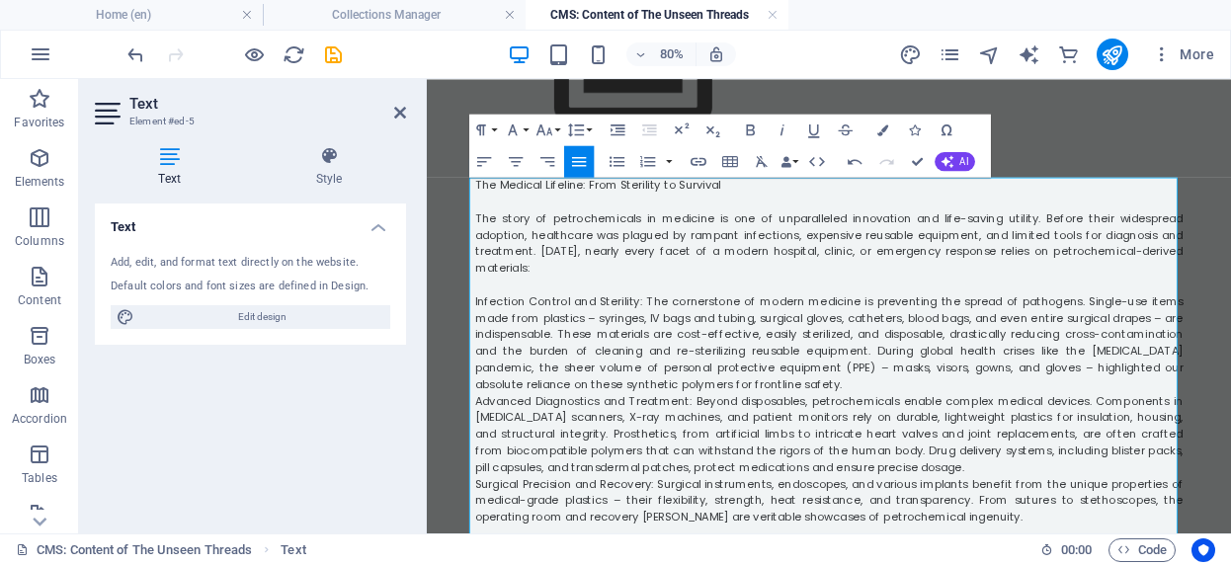
click at [487, 357] on span "Infection Control and Sterility: The cornerstone of modern medicine is preventi…" at bounding box center [929, 409] width 885 height 124
click at [613, 161] on icon "button" at bounding box center [617, 161] width 19 height 19
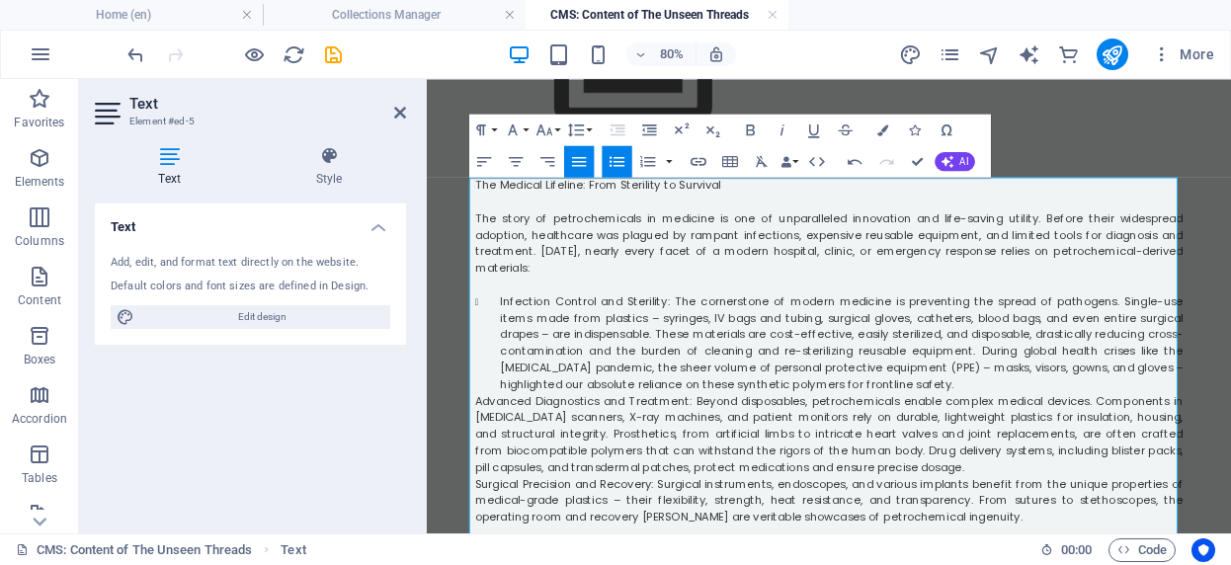
click at [1071, 465] on li "Infection Control and Sterility: The cornerstone of modern medicine is preventi…" at bounding box center [946, 409] width 854 height 125
click at [487, 481] on span "Advanced Diagnostics and Treatment: Beyond disposables, petrochemicals enable c…" at bounding box center [929, 522] width 885 height 103
click at [623, 164] on icon "button" at bounding box center [617, 161] width 19 height 19
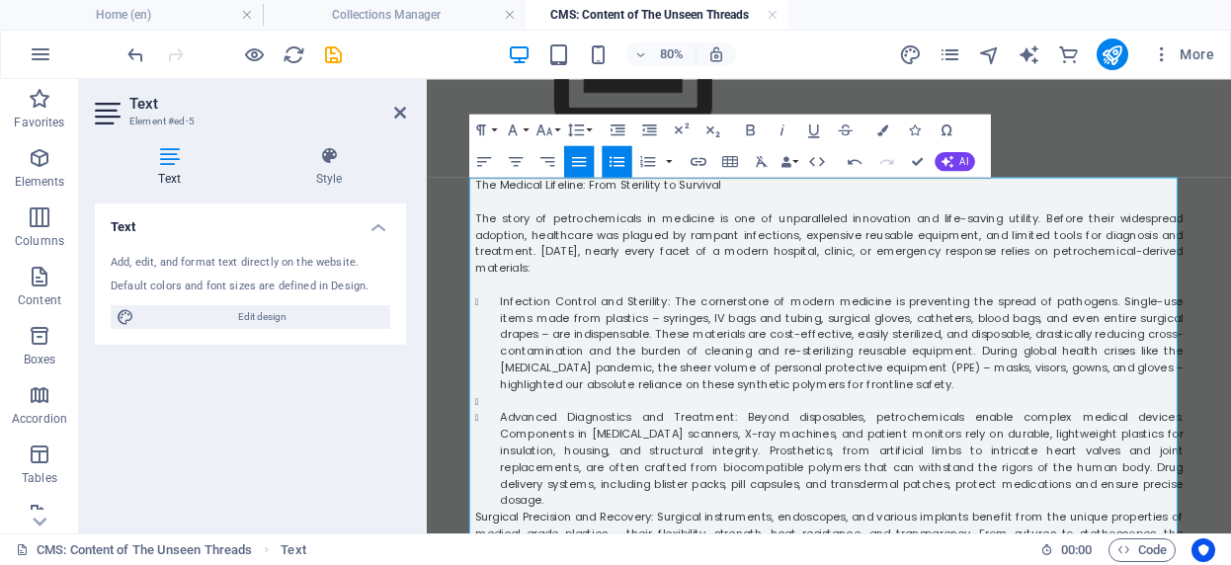
click at [519, 486] on li at bounding box center [946, 481] width 854 height 21
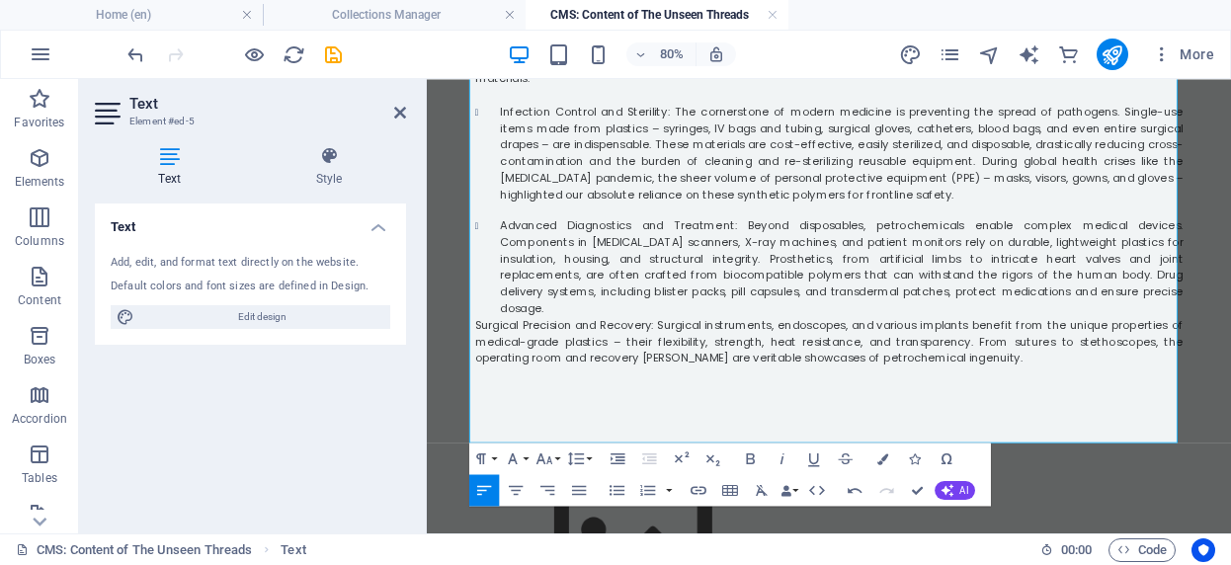
scroll to position [537, 0]
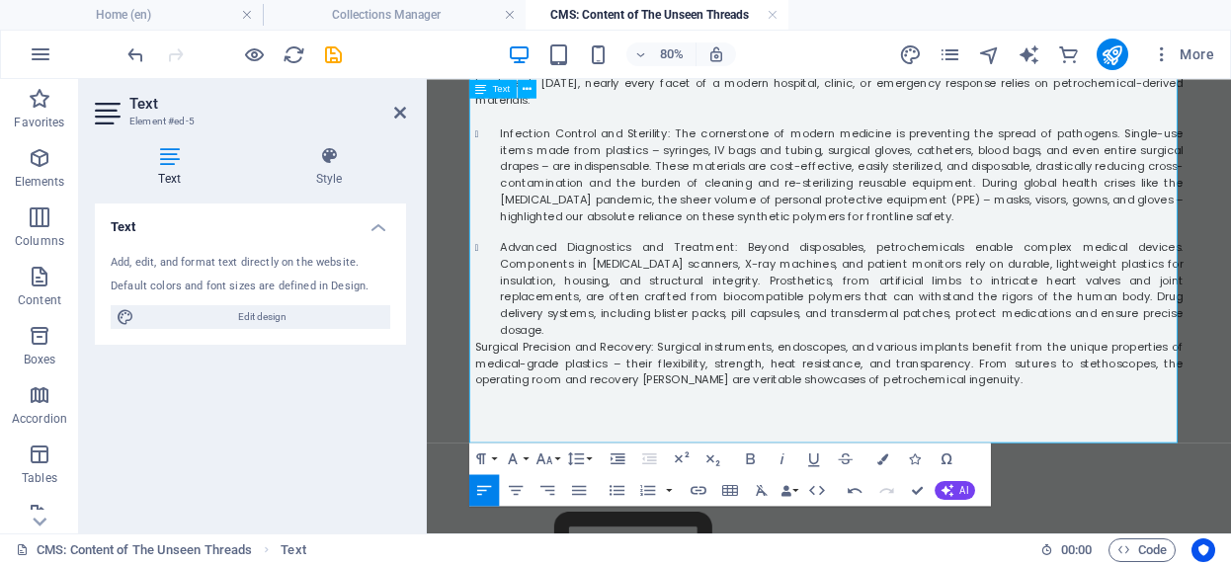
click at [1160, 367] on li "Advanced Diagnostics and Treatment: Beyond disposables, petrochemicals enable c…" at bounding box center [946, 341] width 854 height 125
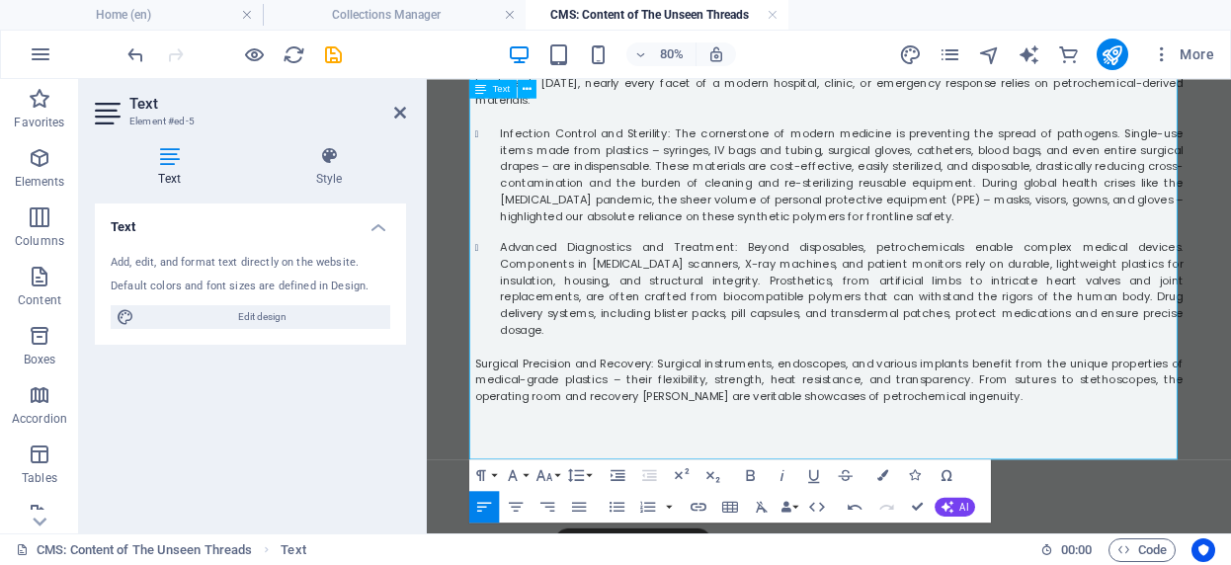
click at [487, 424] on span "Surgical Precision and Recovery: Surgical instruments, endoscopes, and various …" at bounding box center [929, 454] width 885 height 61
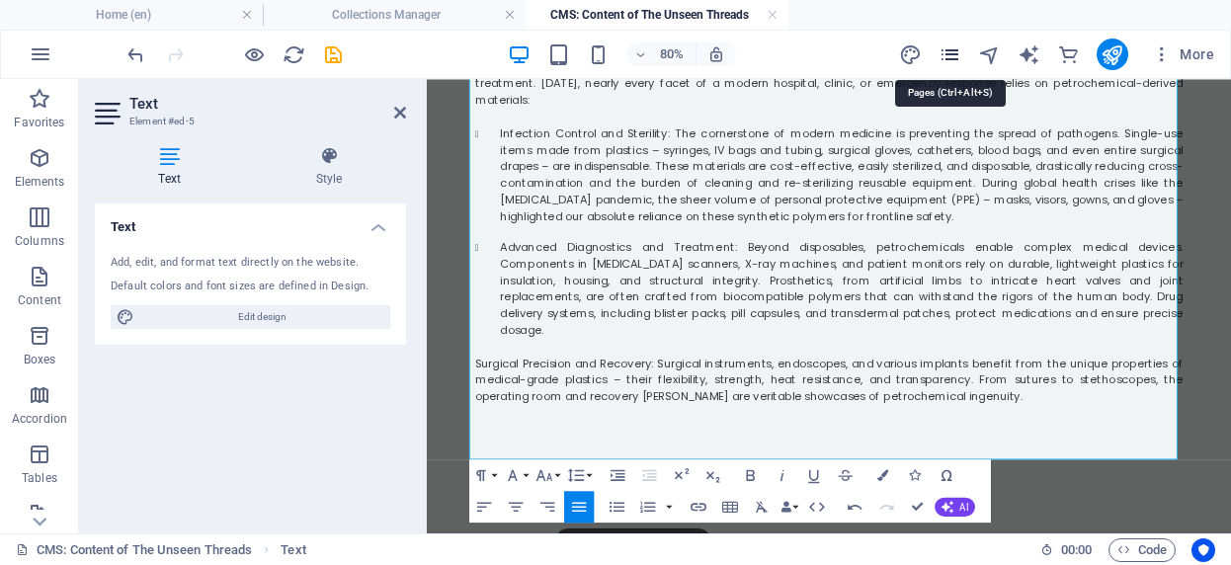
click at [949, 57] on icon "pages" at bounding box center [950, 54] width 23 height 23
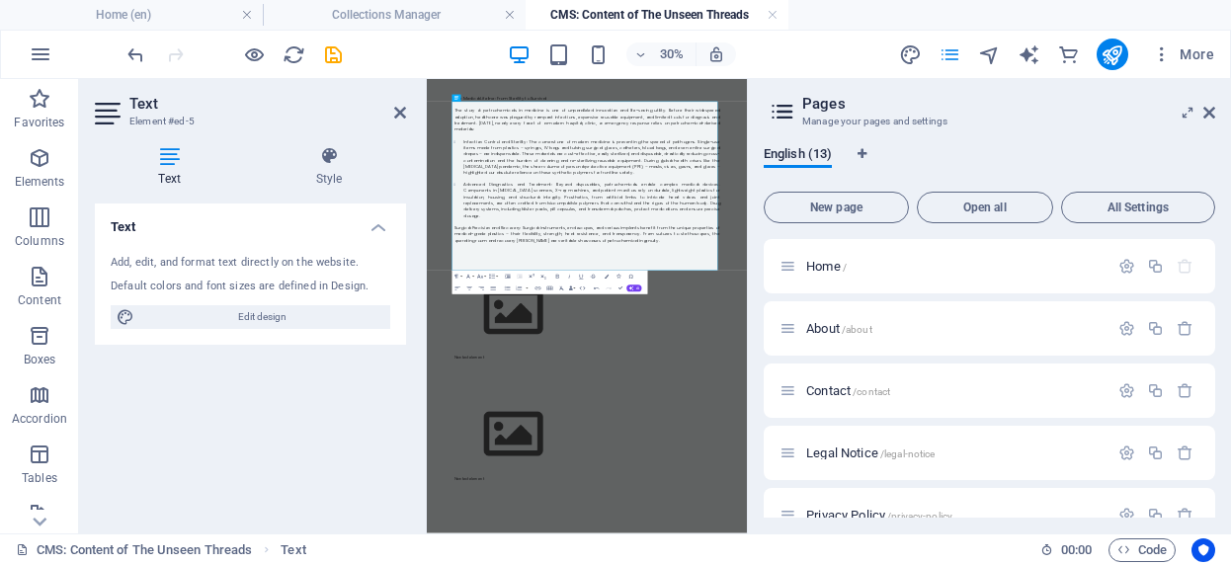
scroll to position [27481, 0]
click at [1218, 115] on aside "Pages Manage your pages and settings English (13) New page Open all All Setting…" at bounding box center [989, 306] width 484 height 455
click at [1208, 115] on icon at bounding box center [1210, 113] width 12 height 16
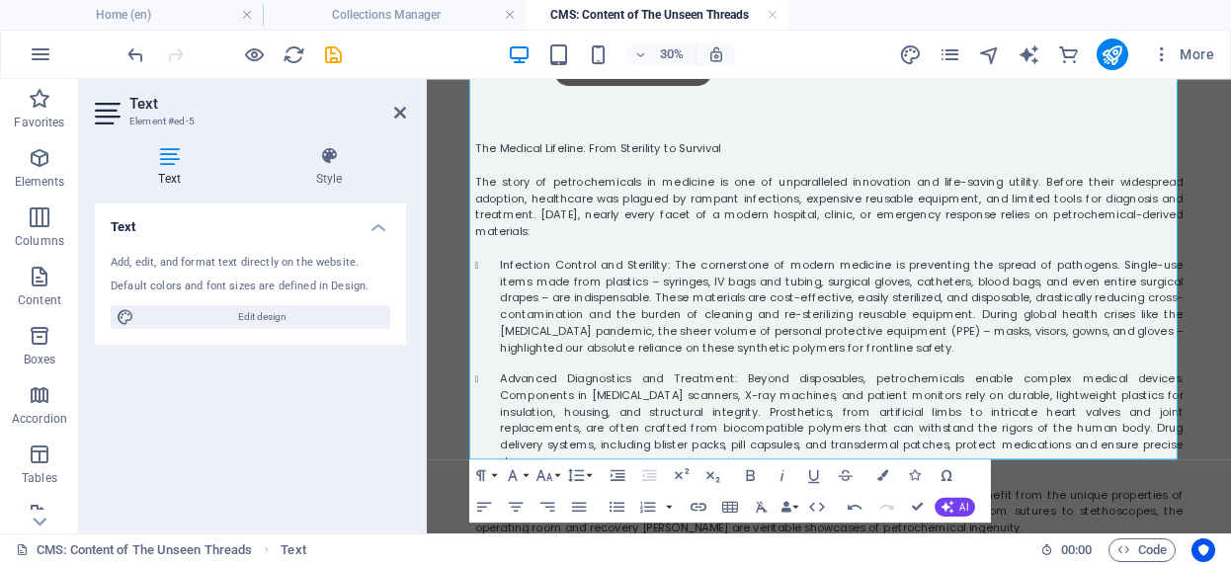
scroll to position [537, 0]
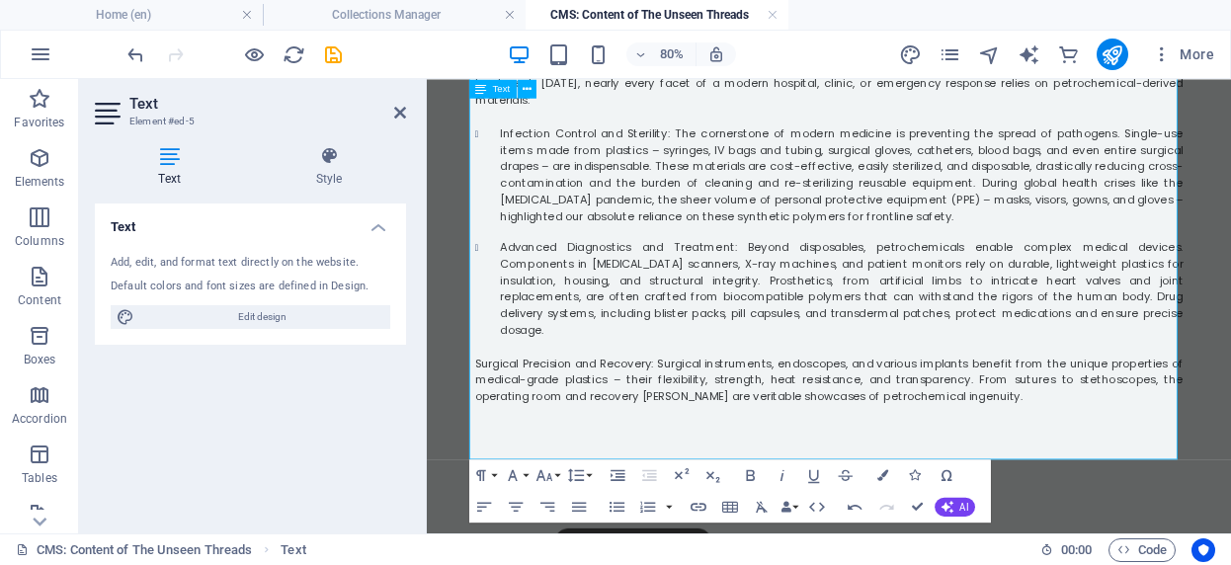
click at [487, 424] on span "Surgical Precision and Recovery: Surgical instruments, endoscopes, and various …" at bounding box center [929, 454] width 885 height 61
click at [619, 511] on icon "button" at bounding box center [617, 507] width 15 height 10
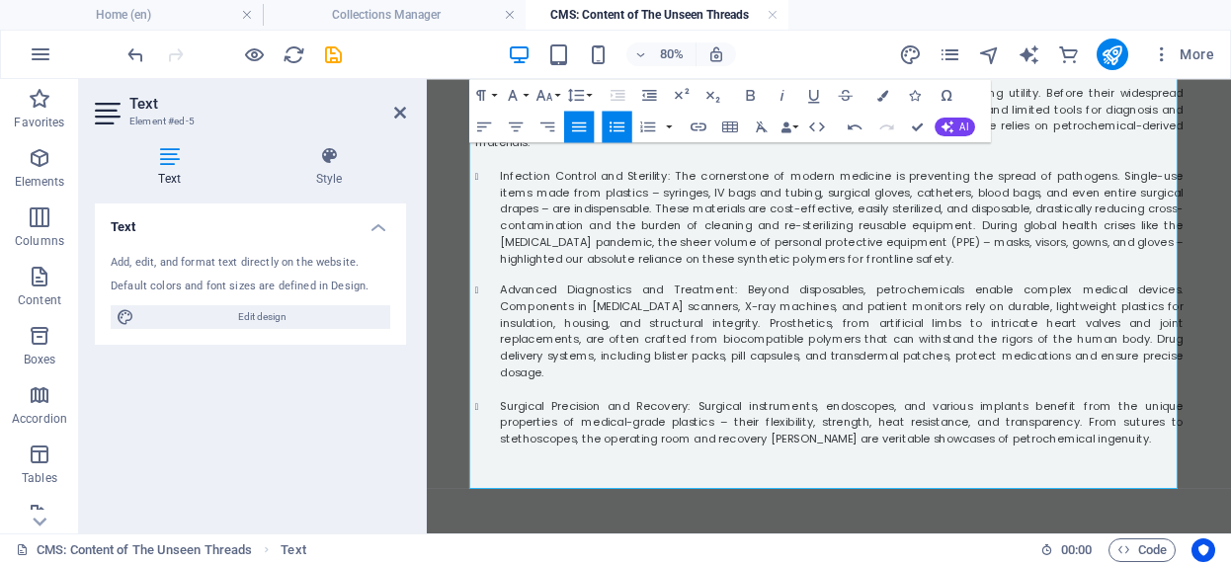
scroll to position [504, 0]
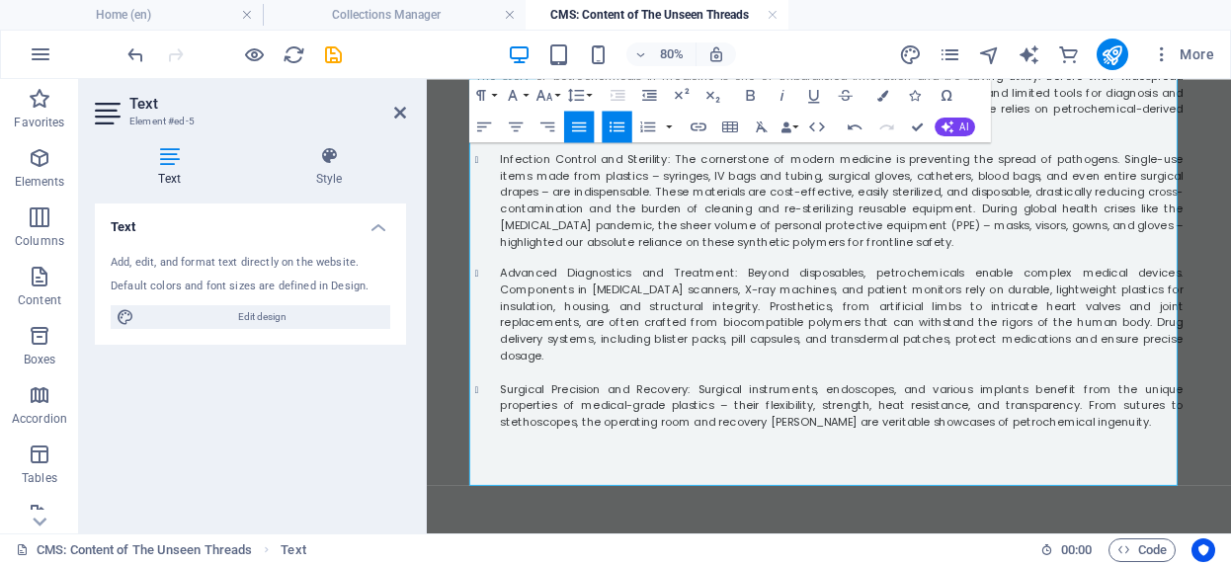
click at [1260, 490] on li "Surgical Precision and Recovery: Surgical instruments, endoscopes, and various …" at bounding box center [946, 488] width 854 height 62
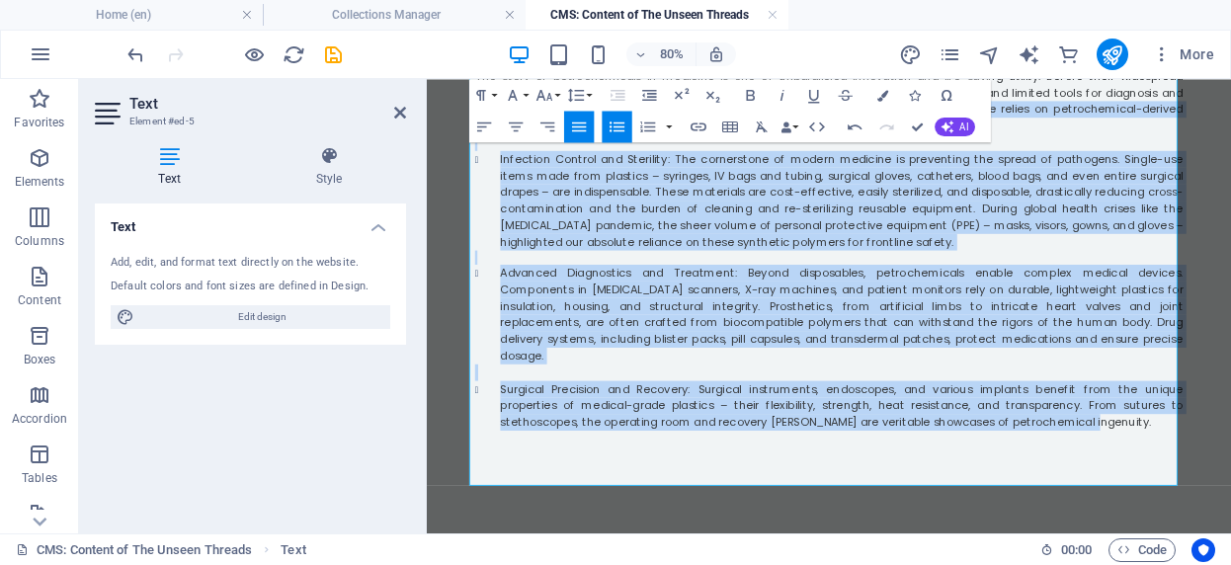
drag, startPoint x: 1260, startPoint y: 490, endPoint x: 593, endPoint y: 104, distance: 770.8
click at [593, 104] on div "The Medical Lifeline: From Sterility to Survival The story of petrochemicals in…" at bounding box center [929, 316] width 885 height 584
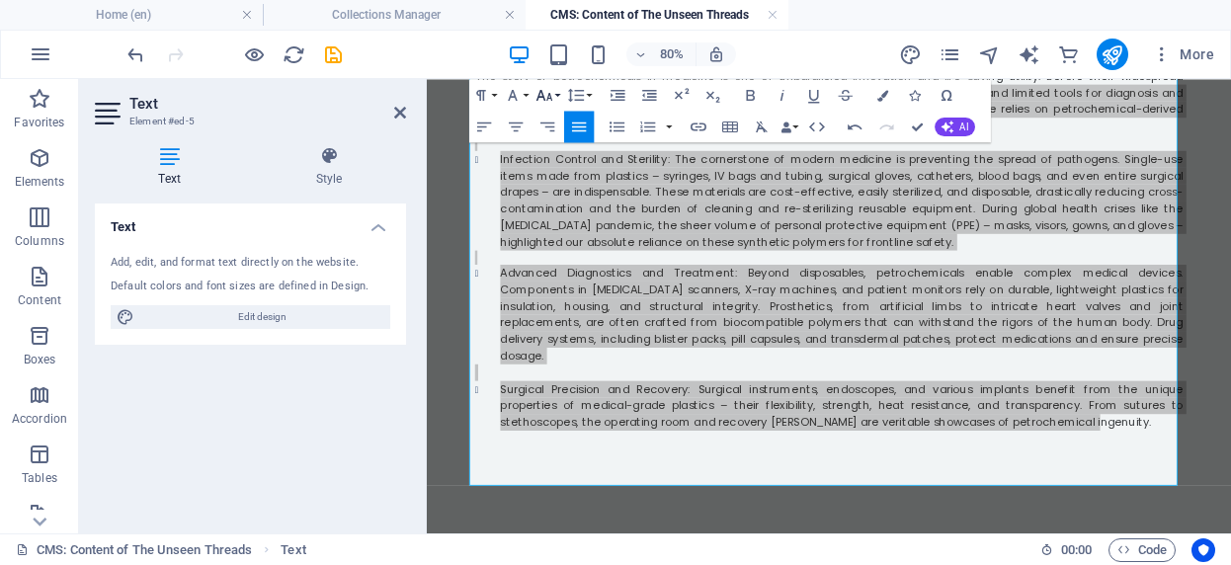
click at [557, 96] on button "Font Size" at bounding box center [548, 95] width 30 height 32
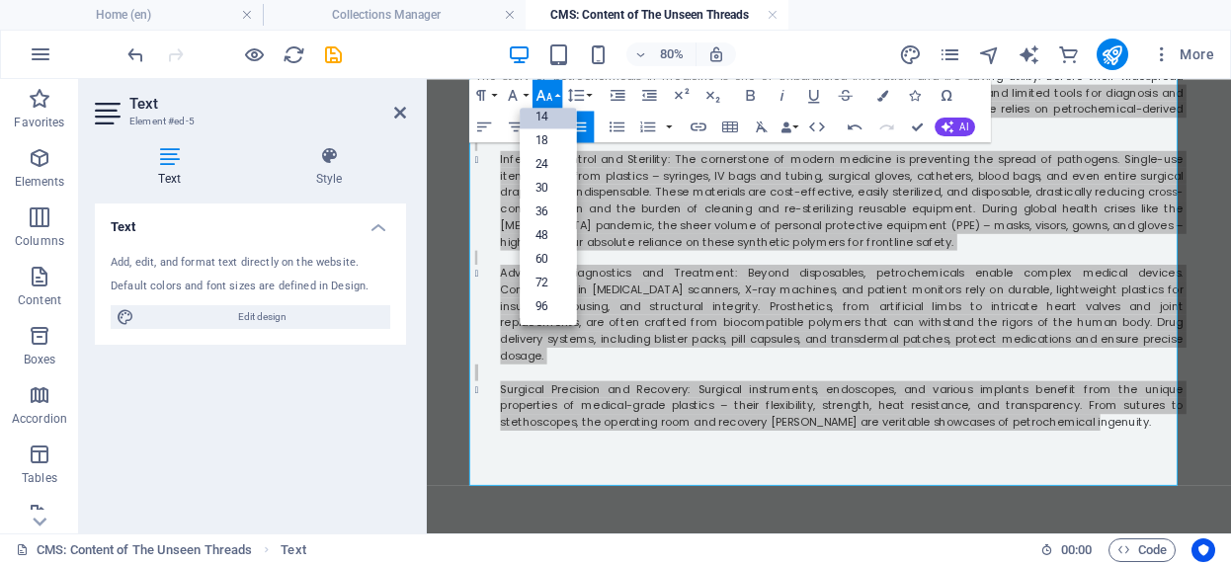
scroll to position [159, 0]
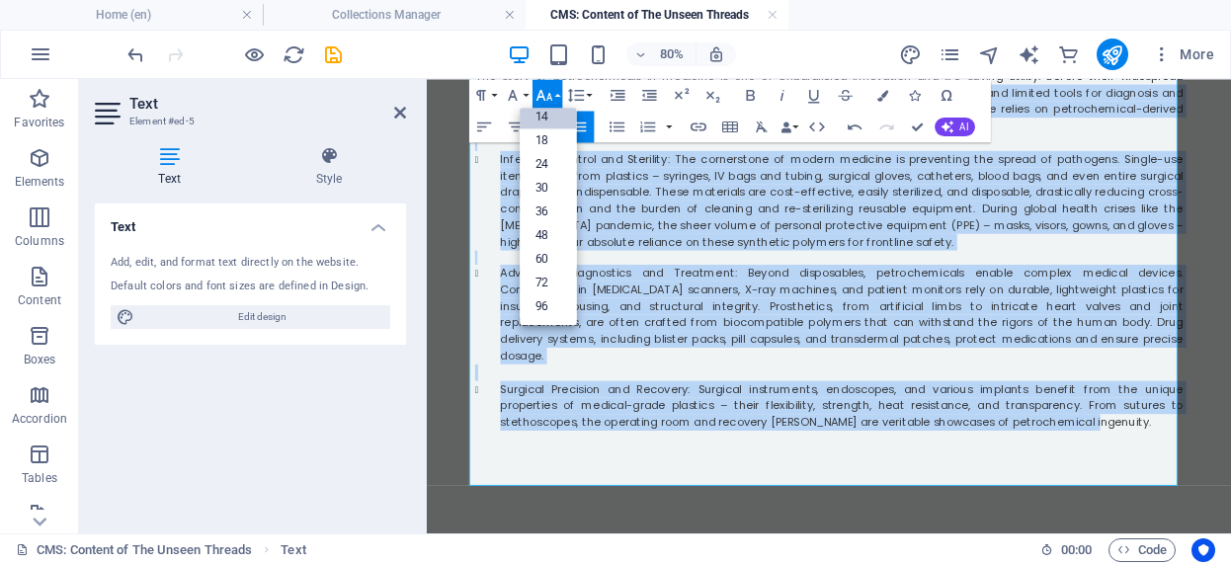
click at [550, 110] on link "14" at bounding box center [548, 117] width 57 height 24
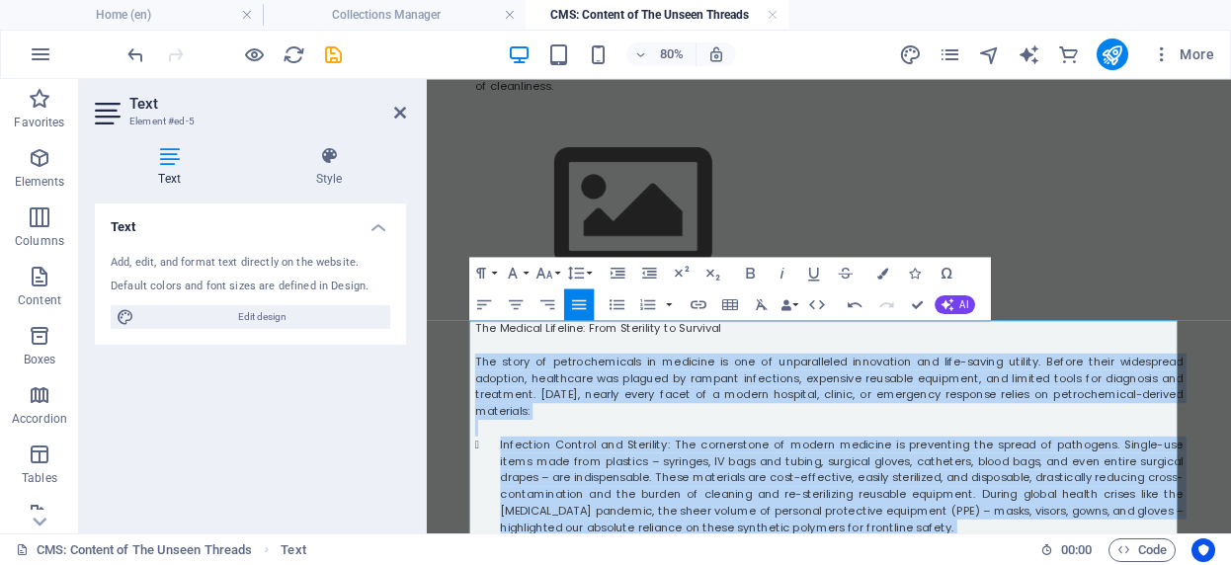
scroll to position [140, 0]
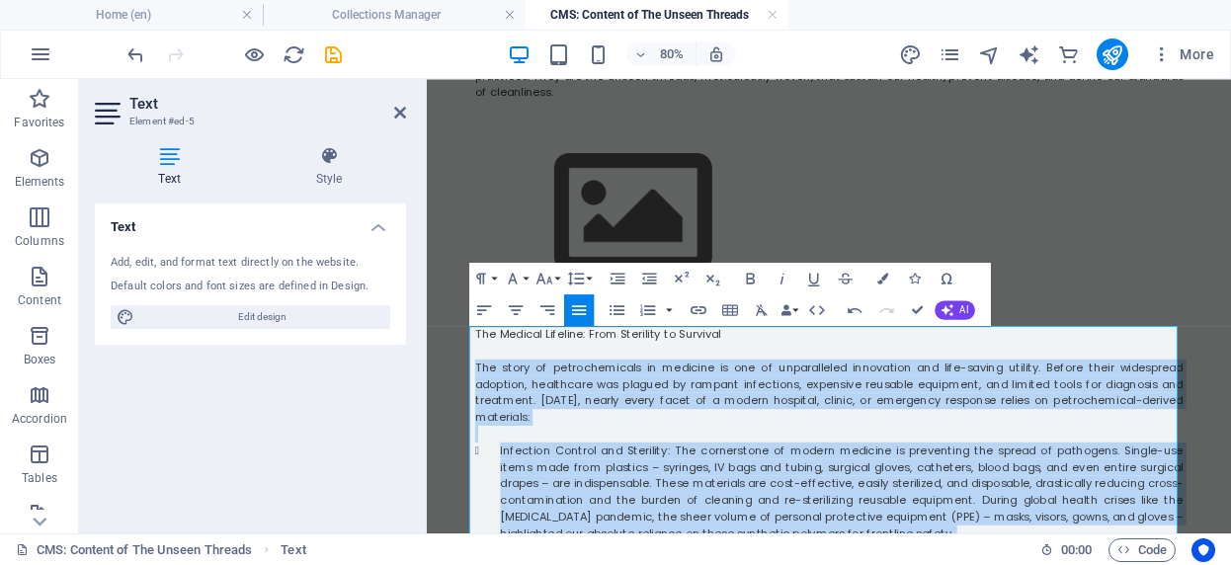
click at [567, 501] on p "The story of petrochemicals in medicine is one of unparalleled innovation and l…" at bounding box center [929, 470] width 885 height 83
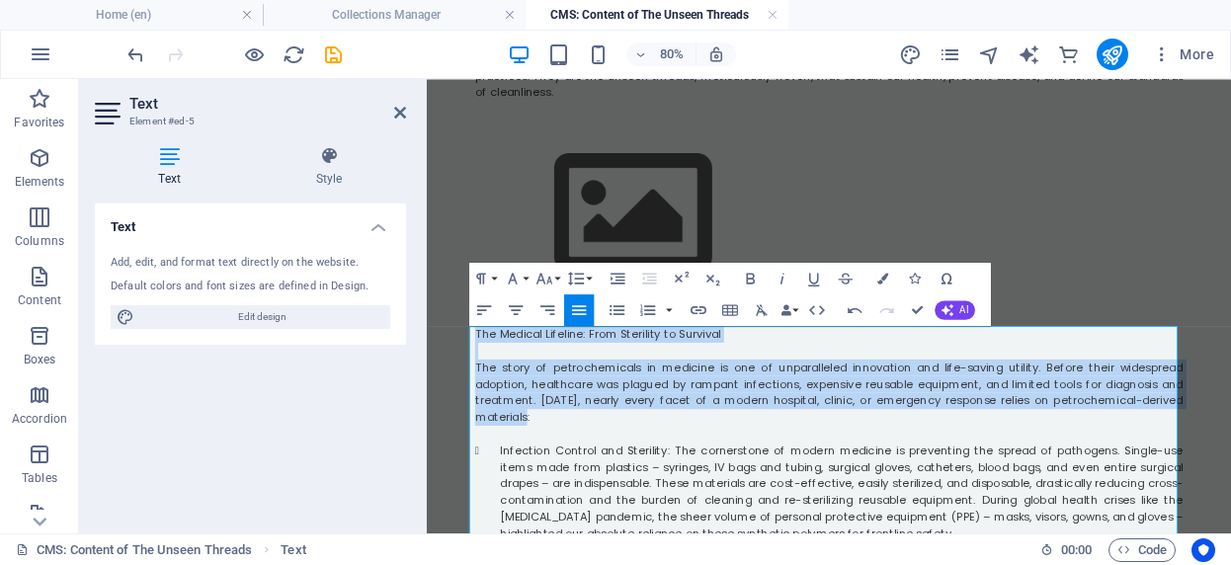
drag, startPoint x: 567, startPoint y: 501, endPoint x: 462, endPoint y: 369, distance: 168.8
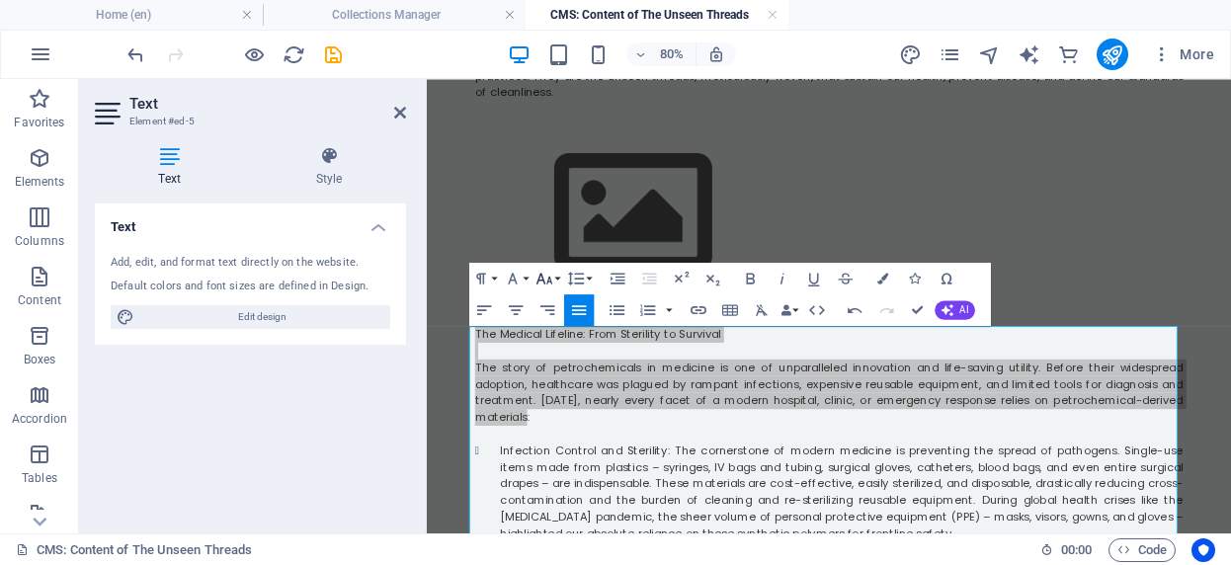
click at [557, 278] on button "Font Size" at bounding box center [548, 279] width 30 height 32
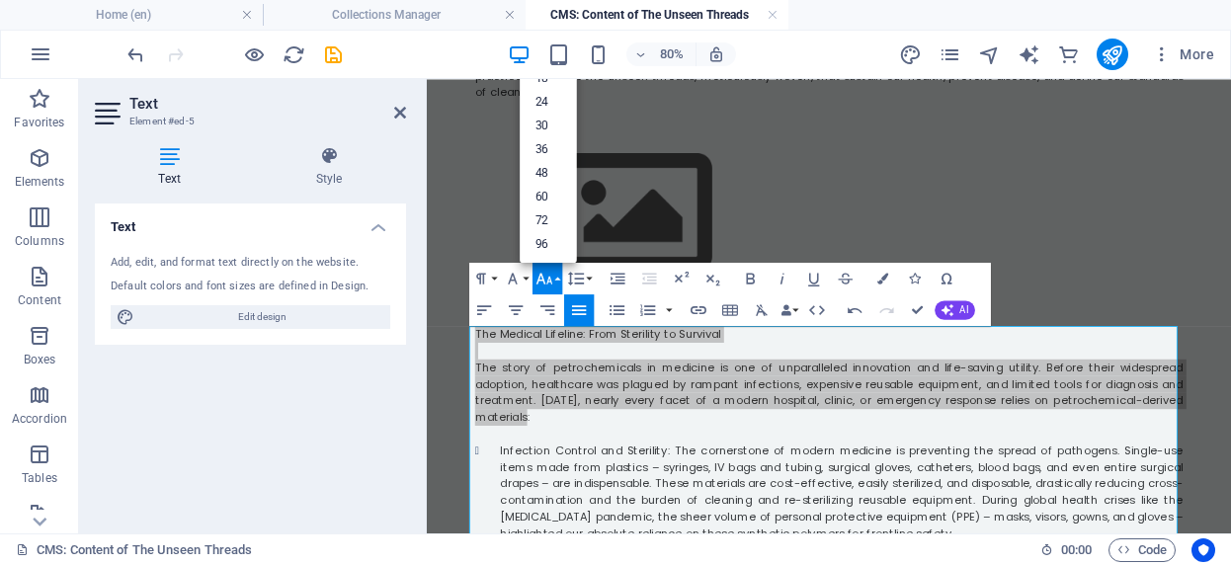
scroll to position [0, 0]
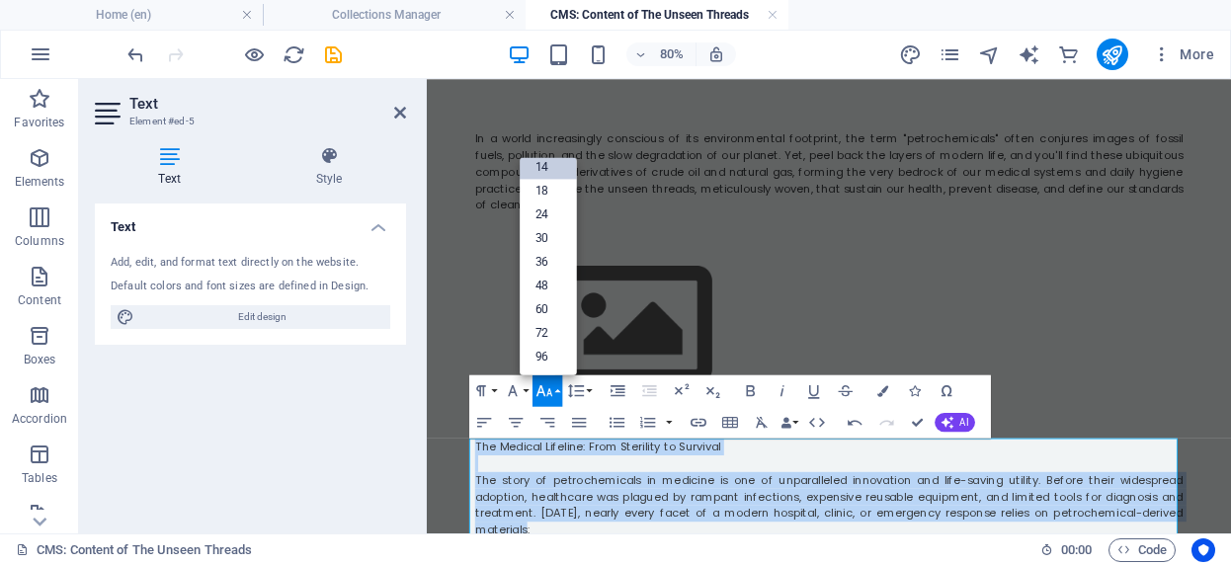
click at [540, 167] on link "14" at bounding box center [548, 167] width 57 height 24
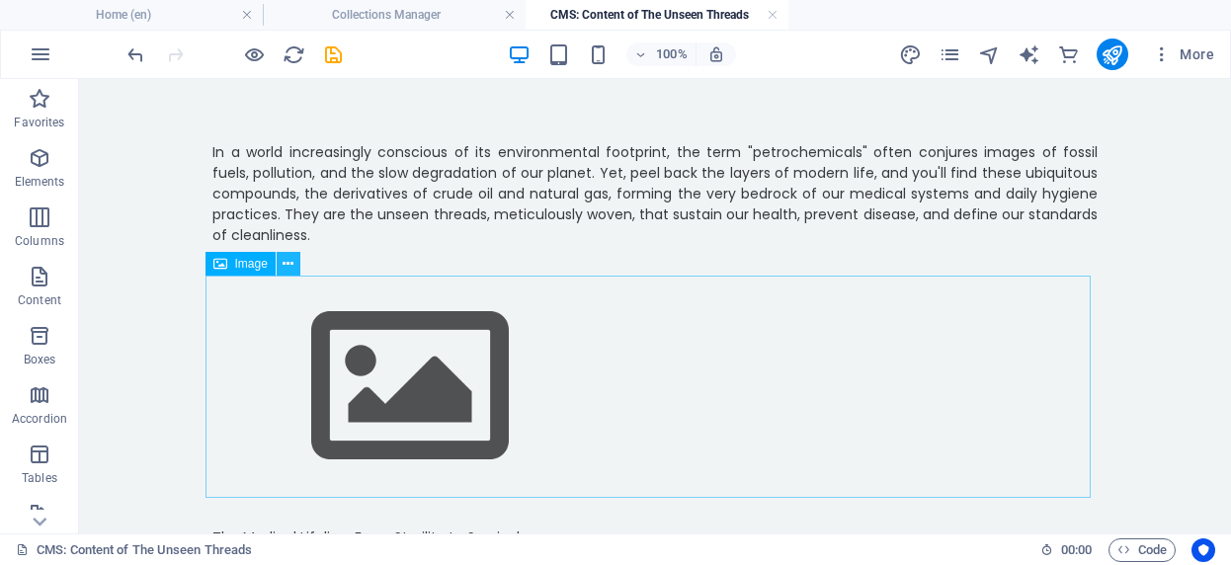
click at [288, 263] on icon at bounding box center [288, 264] width 11 height 21
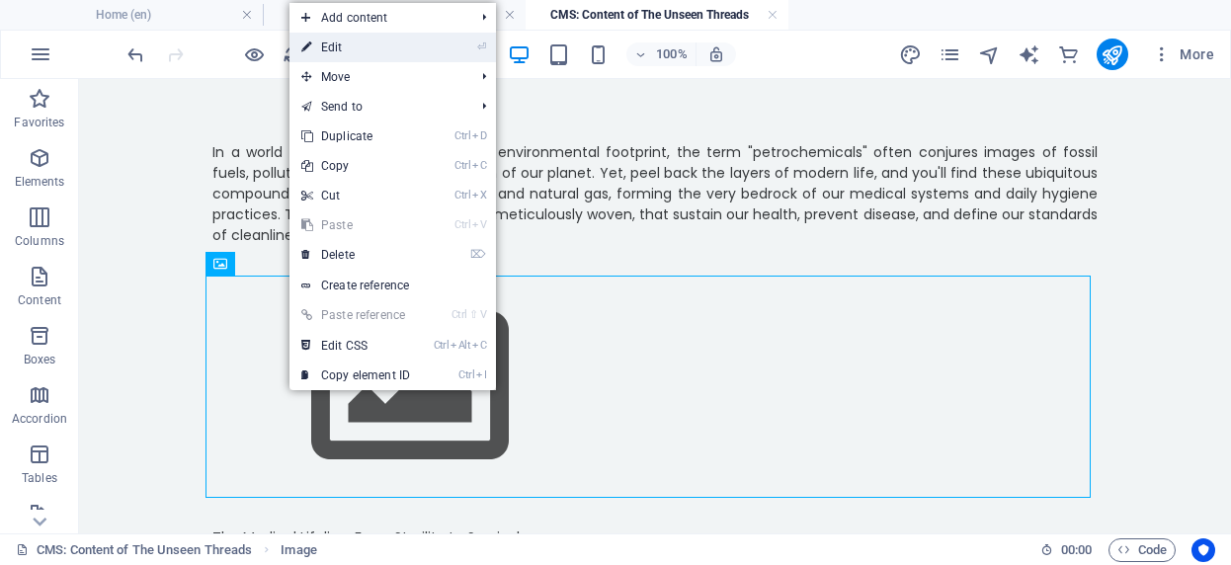
click at [331, 47] on link "⏎ Edit" at bounding box center [356, 48] width 132 height 30
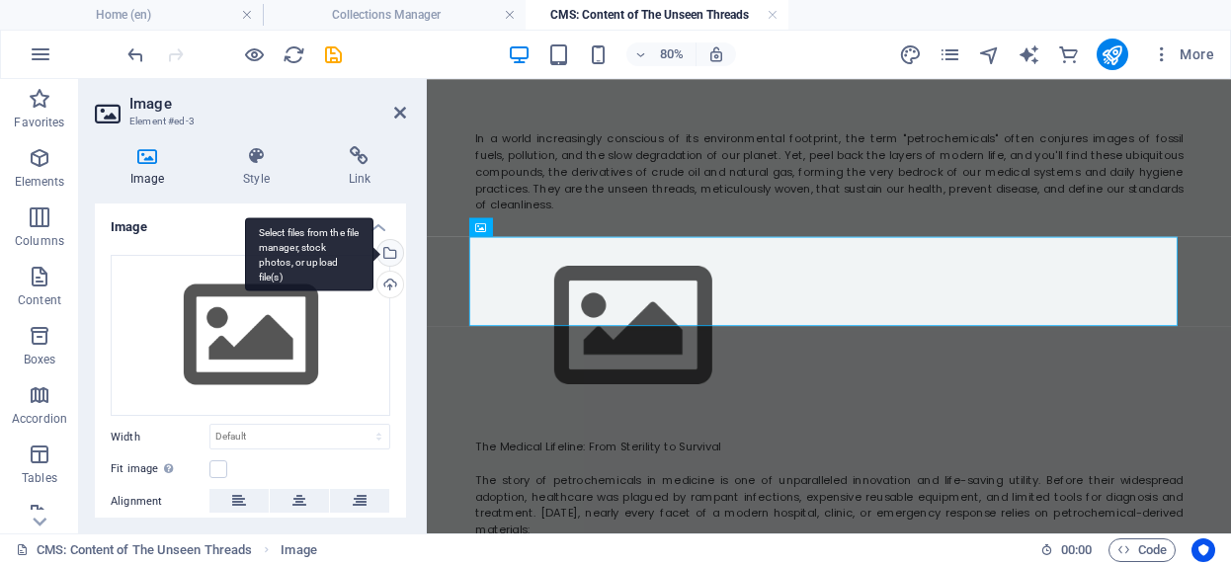
click at [374, 256] on div "Select files from the file manager, stock photos, or upload file(s)" at bounding box center [309, 254] width 128 height 74
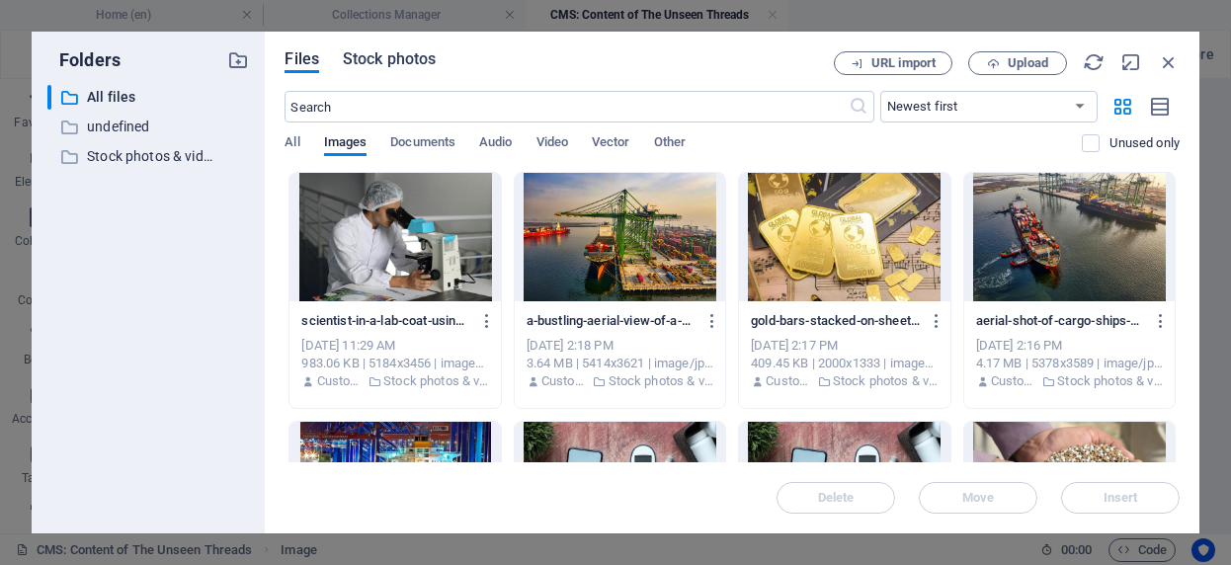
click at [418, 62] on span "Stock photos" at bounding box center [389, 59] width 93 height 24
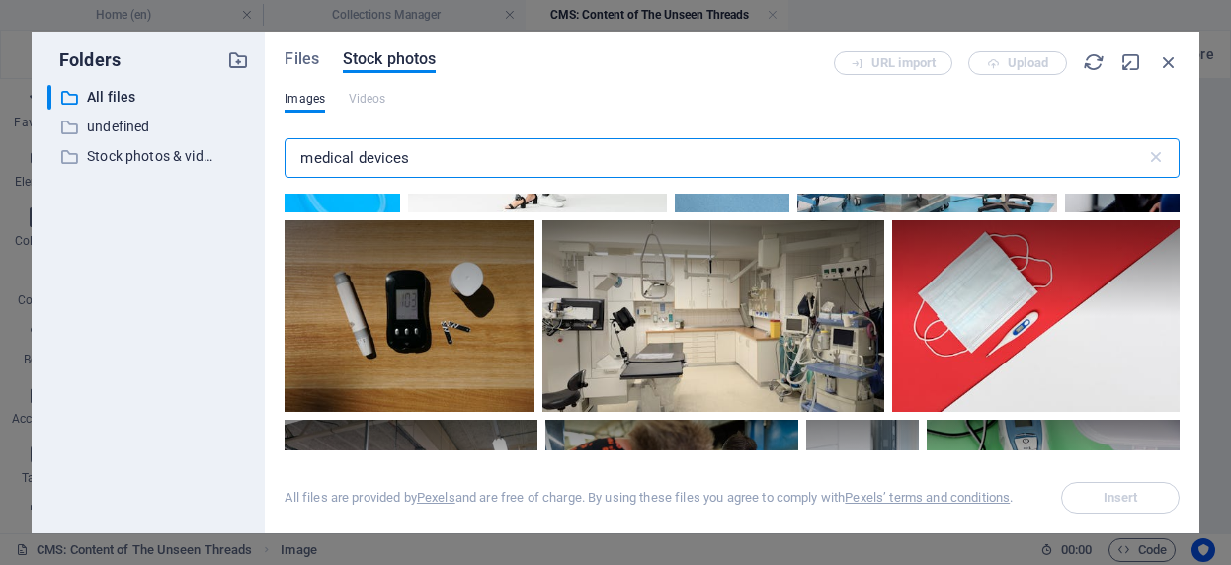
scroll to position [1551, 0]
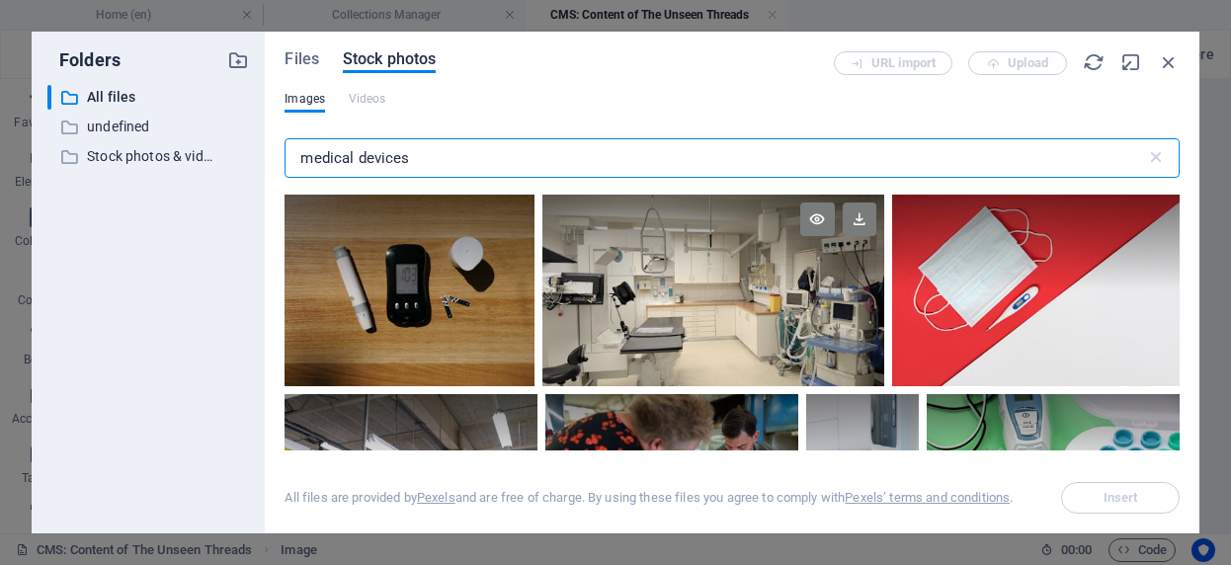
type input "medical devices"
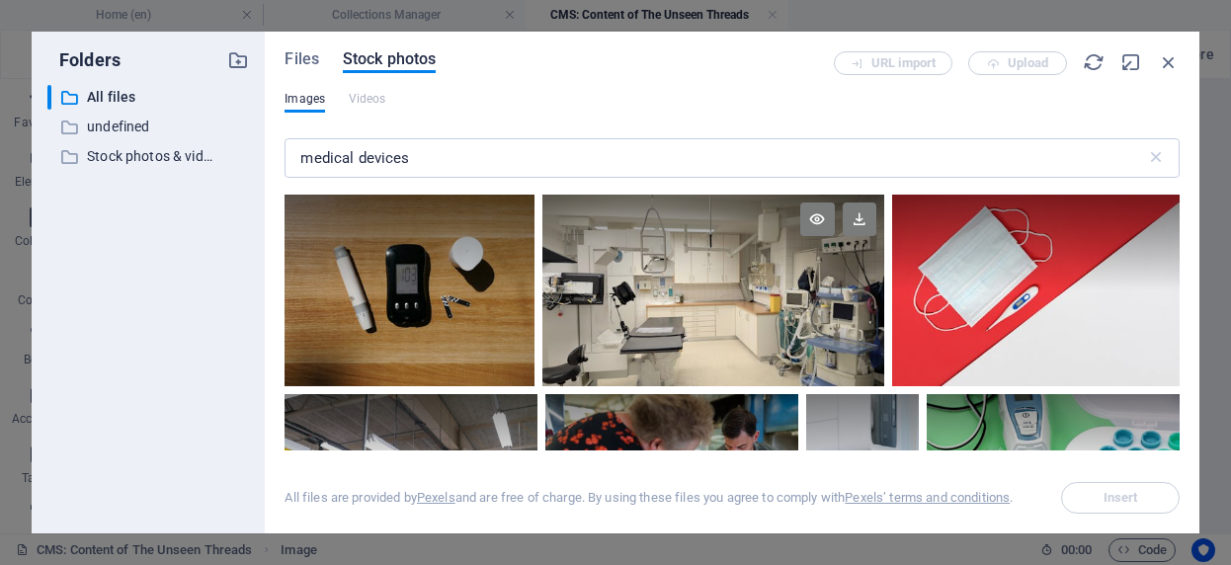
click at [753, 333] on div at bounding box center [712, 291] width 341 height 192
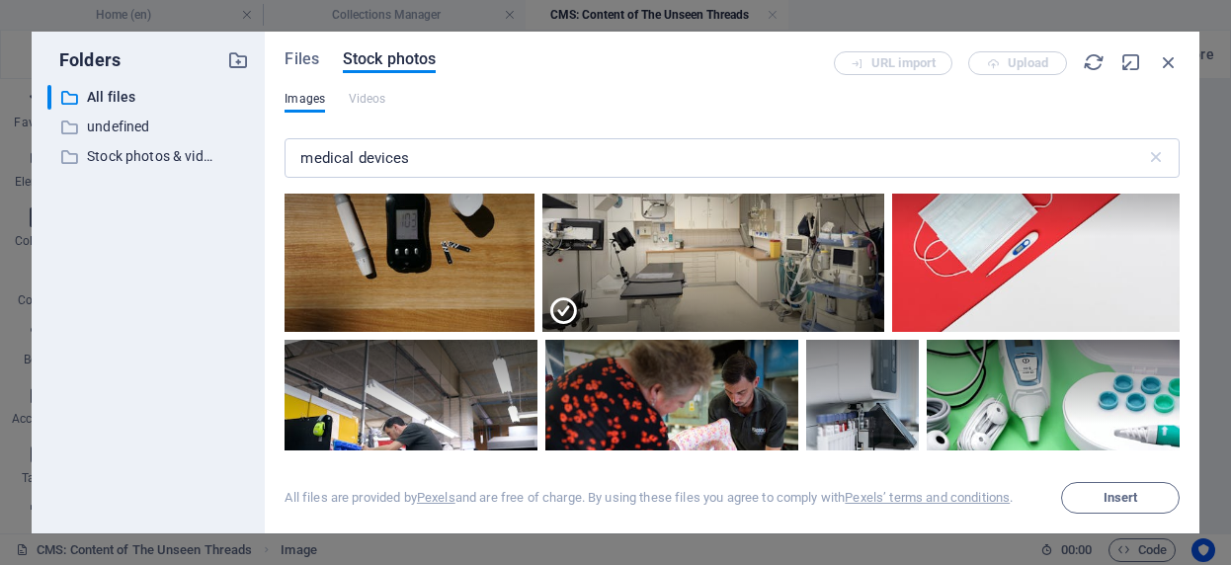
scroll to position [1540, 0]
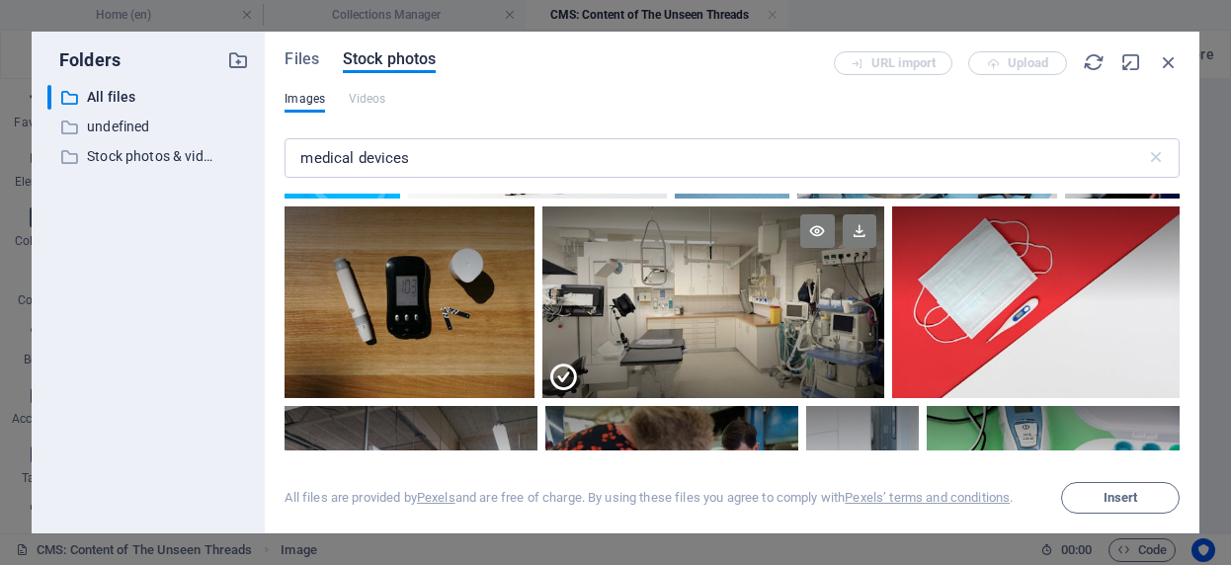
click at [656, 310] on div at bounding box center [712, 350] width 341 height 96
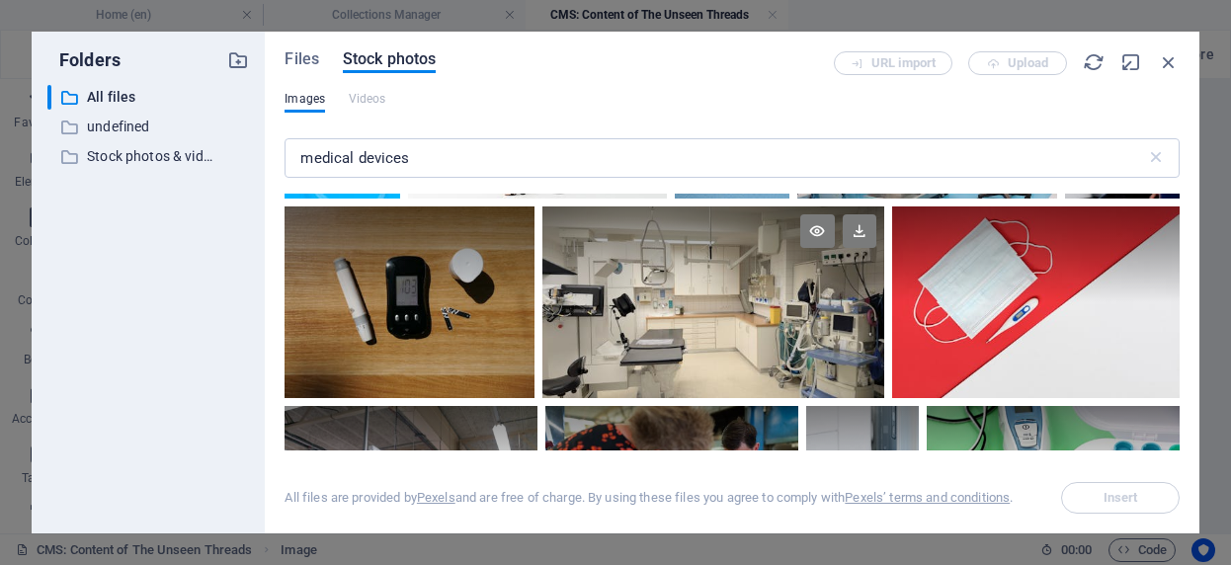
click at [780, 296] on div at bounding box center [712, 303] width 341 height 192
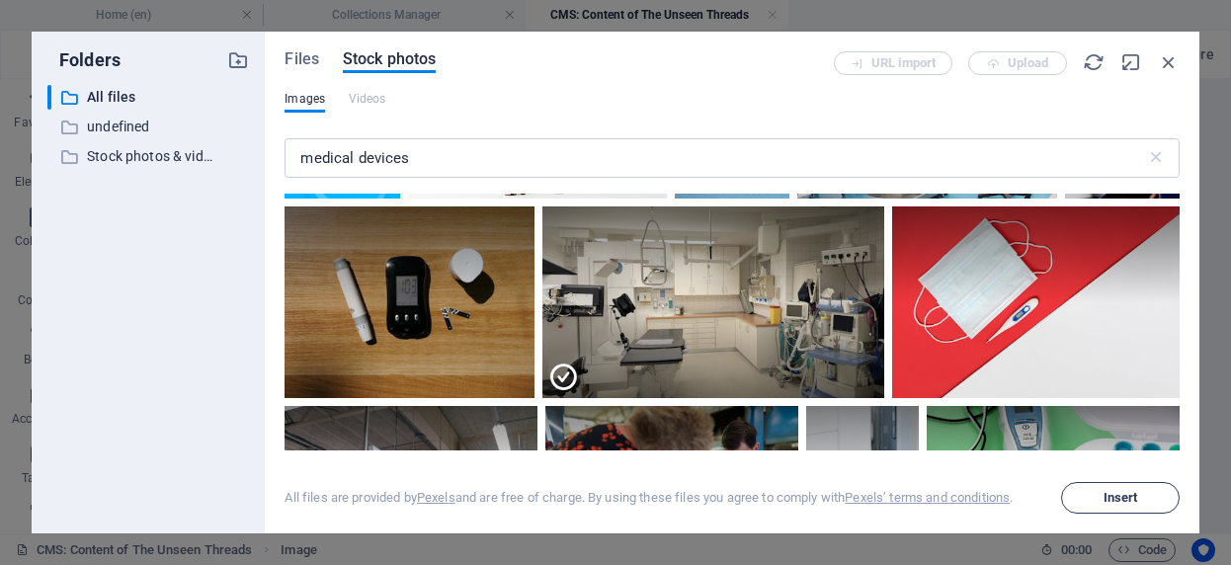
click at [1123, 498] on span "Insert" at bounding box center [1121, 498] width 35 height 12
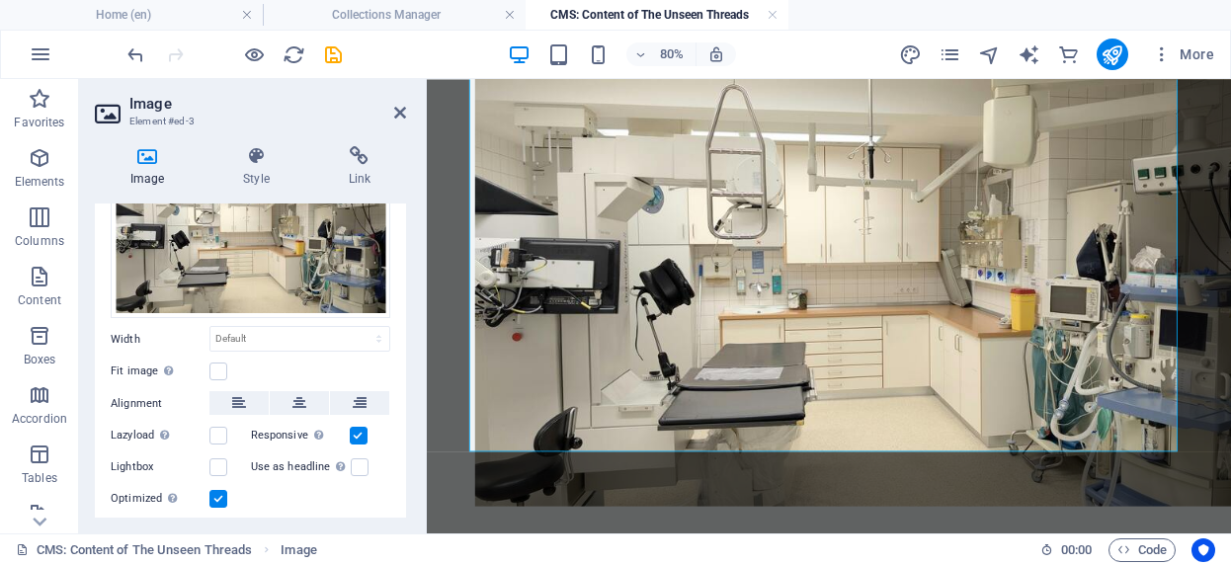
scroll to position [122, 0]
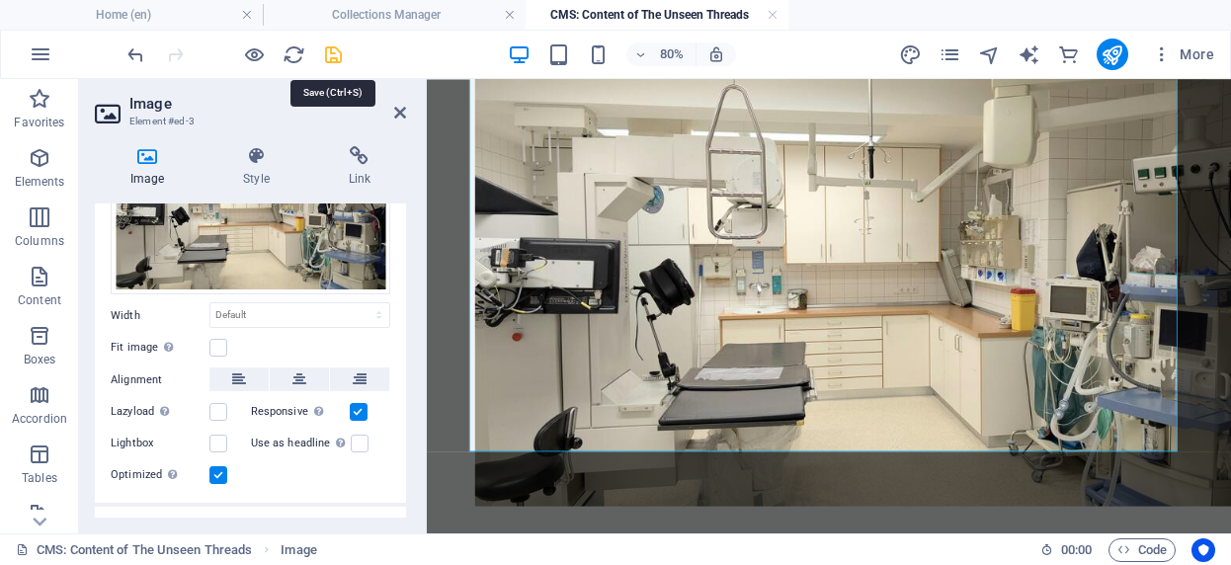
click at [330, 57] on icon "save" at bounding box center [333, 54] width 23 height 23
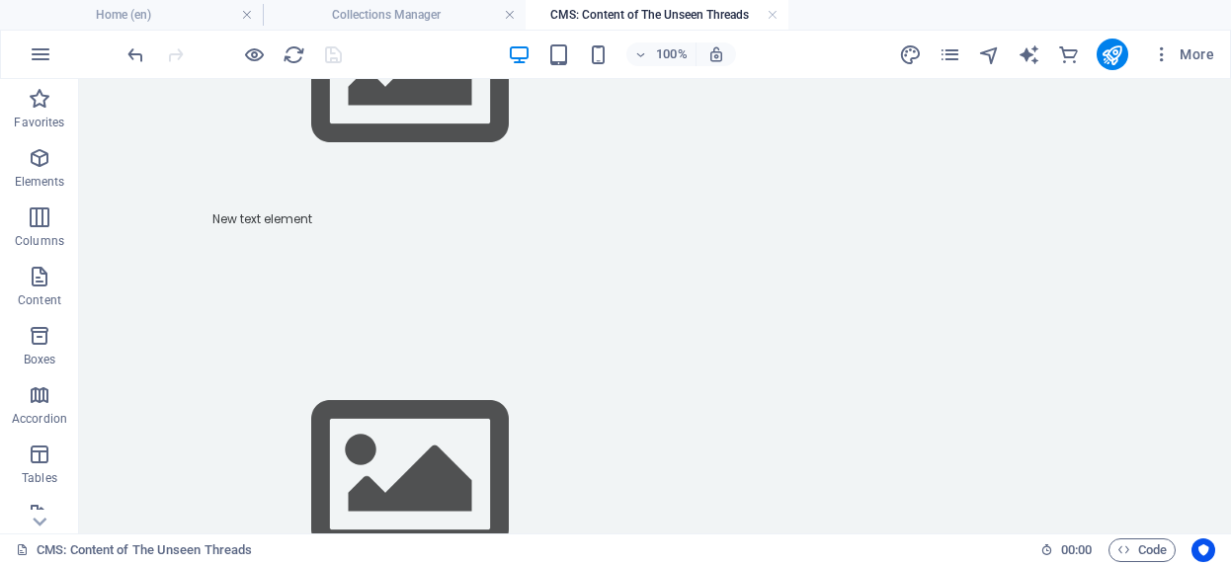
scroll to position [1518, 0]
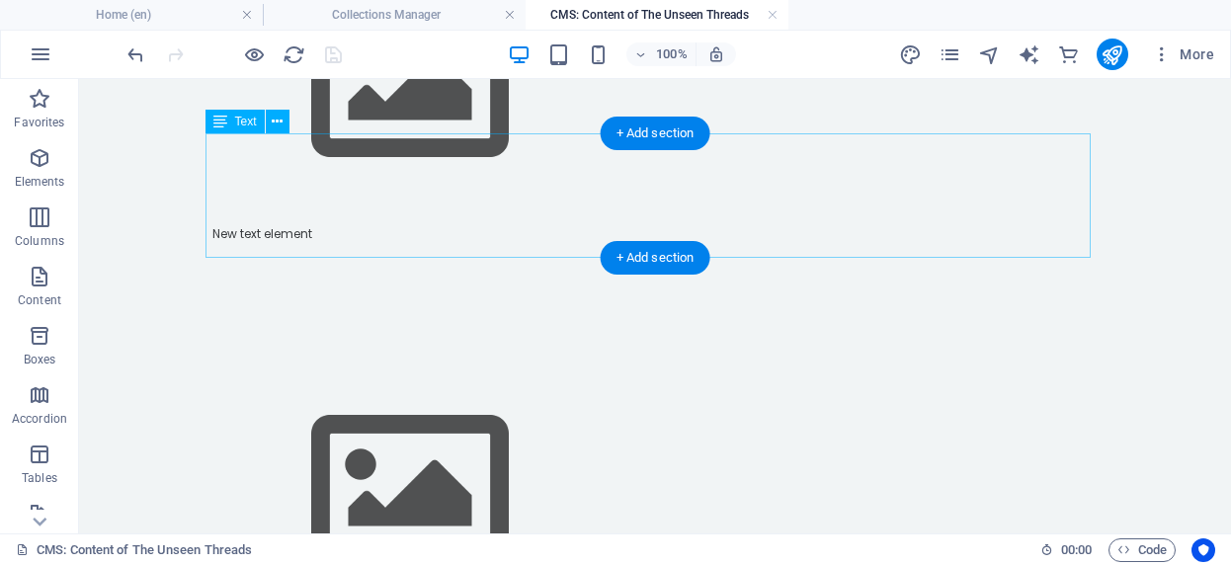
click at [834, 225] on div "New text element" at bounding box center [654, 287] width 885 height 125
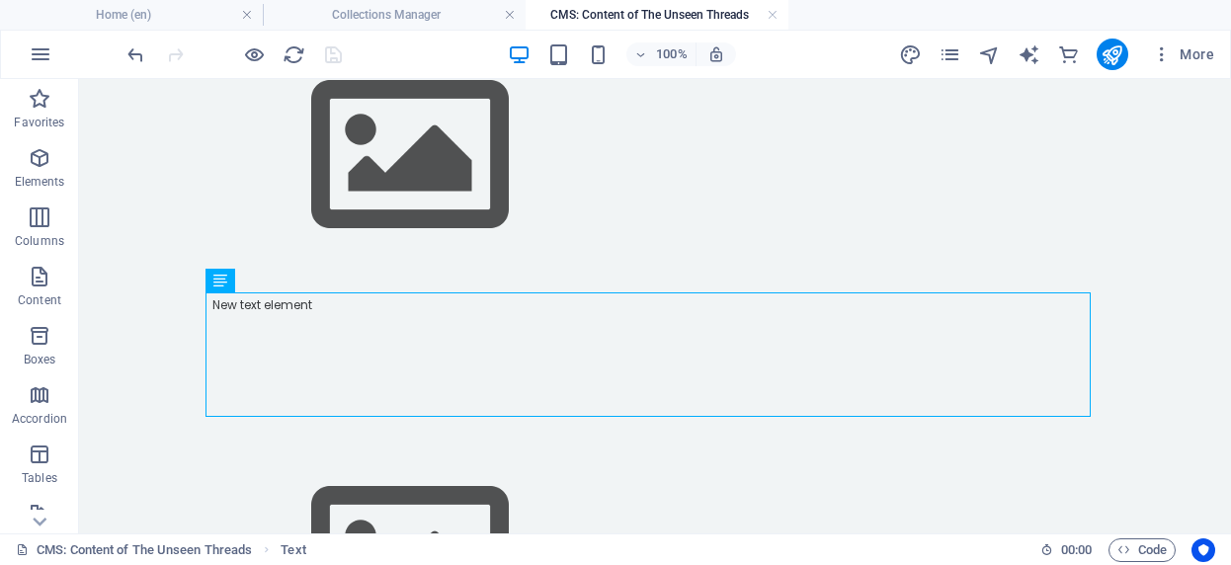
scroll to position [1451, 0]
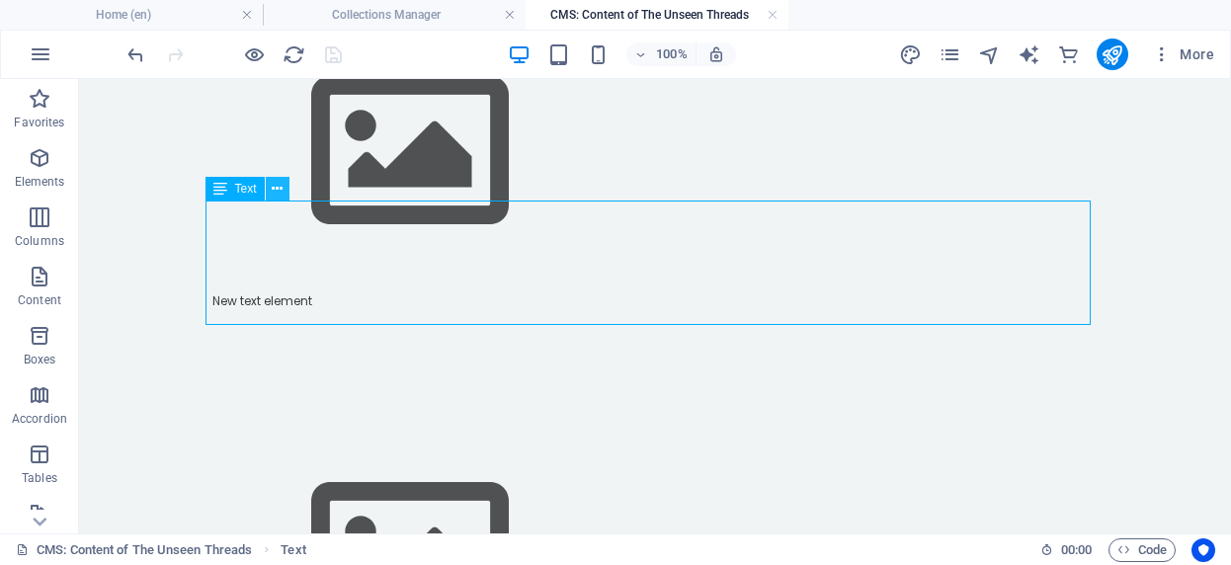
click at [272, 194] on icon at bounding box center [277, 189] width 11 height 21
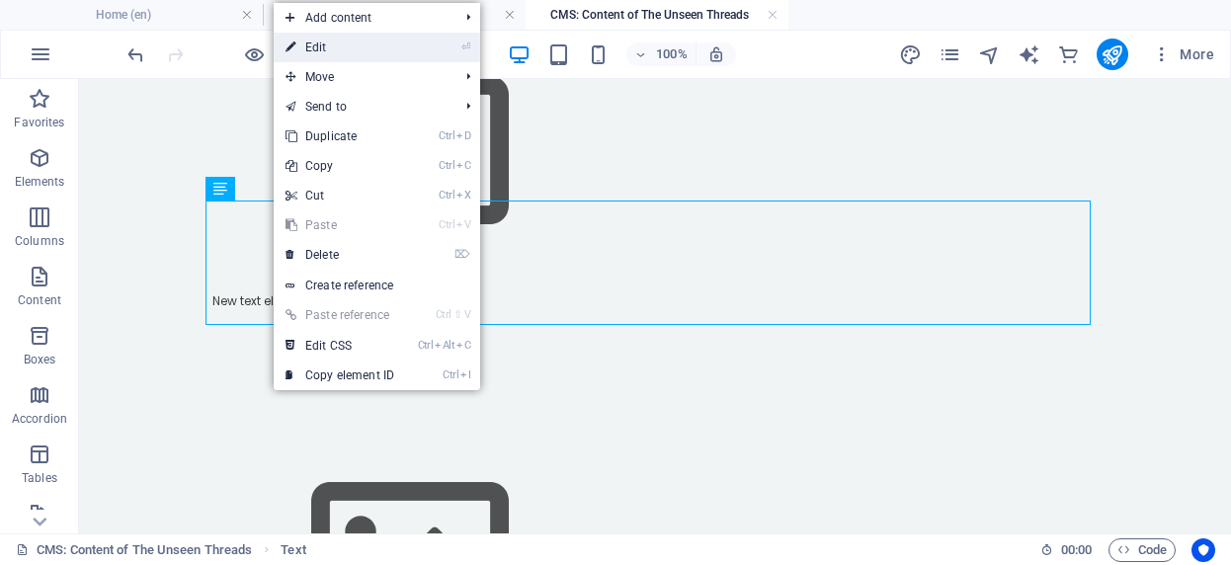
click at [320, 46] on link "⏎ Edit" at bounding box center [340, 48] width 132 height 30
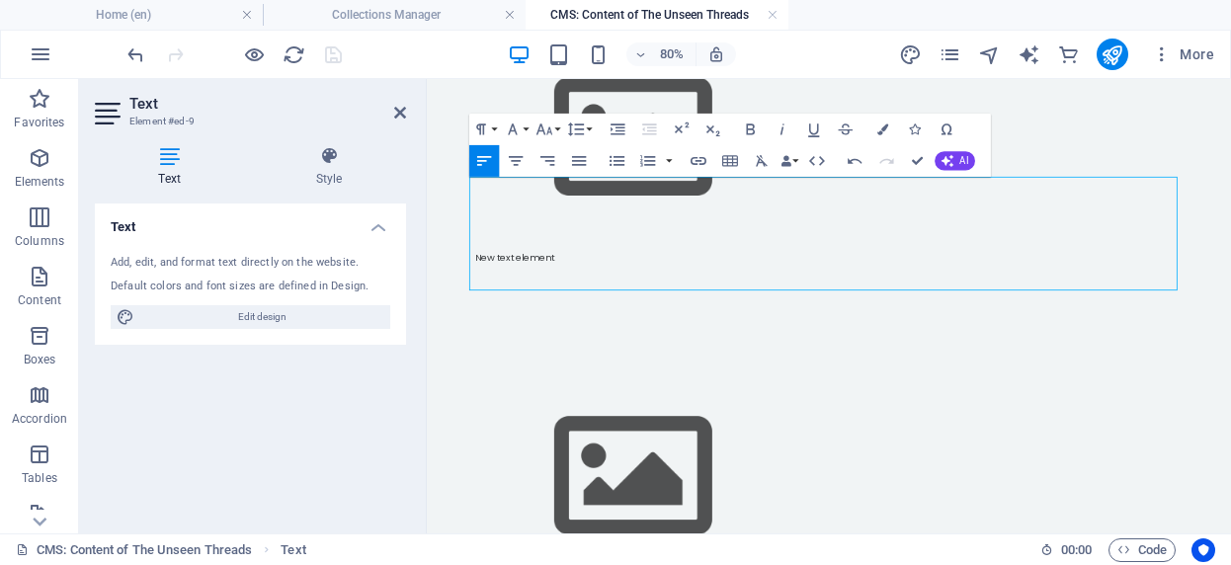
click at [590, 310] on p at bounding box center [929, 319] width 885 height 18
click at [592, 292] on p "New text element" at bounding box center [929, 301] width 885 height 18
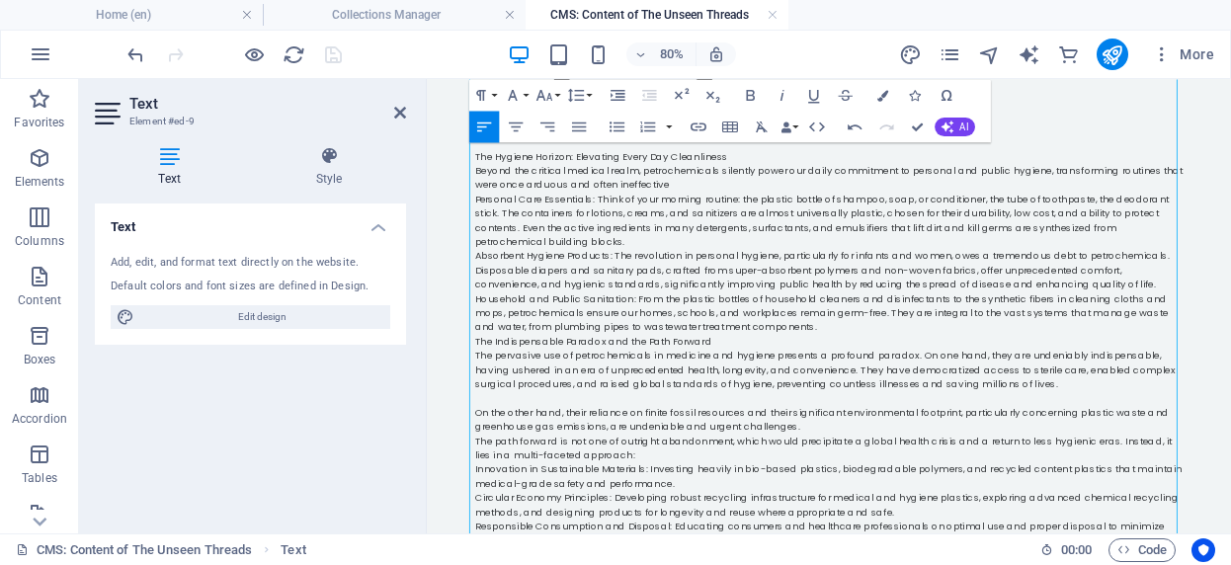
scroll to position [1602, 0]
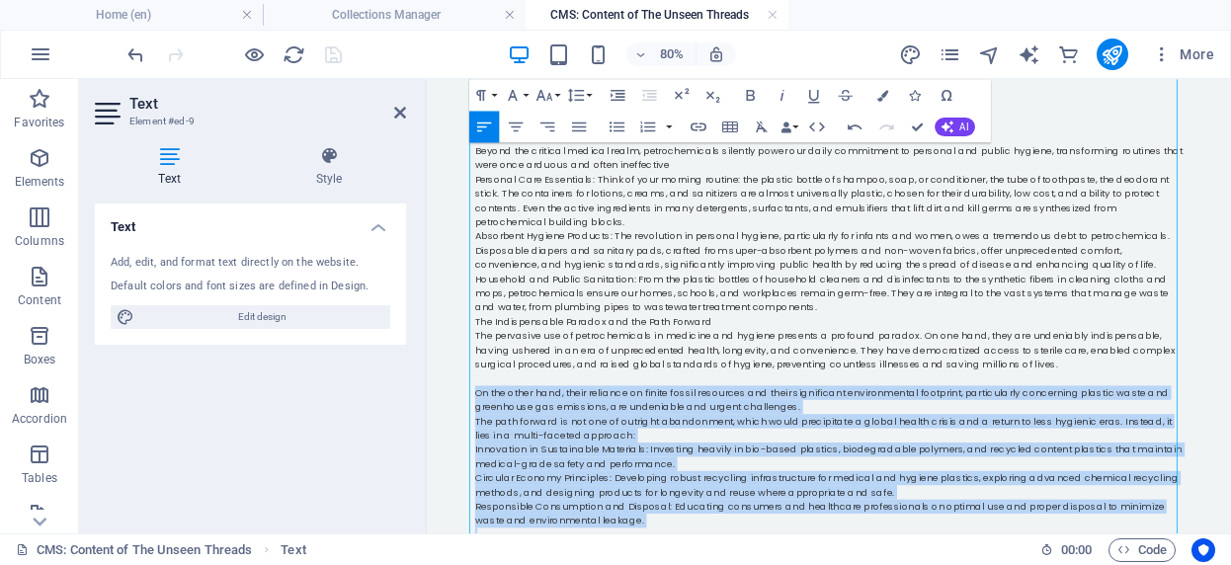
drag, startPoint x: 654, startPoint y: 549, endPoint x: 461, endPoint y: 372, distance: 262.2
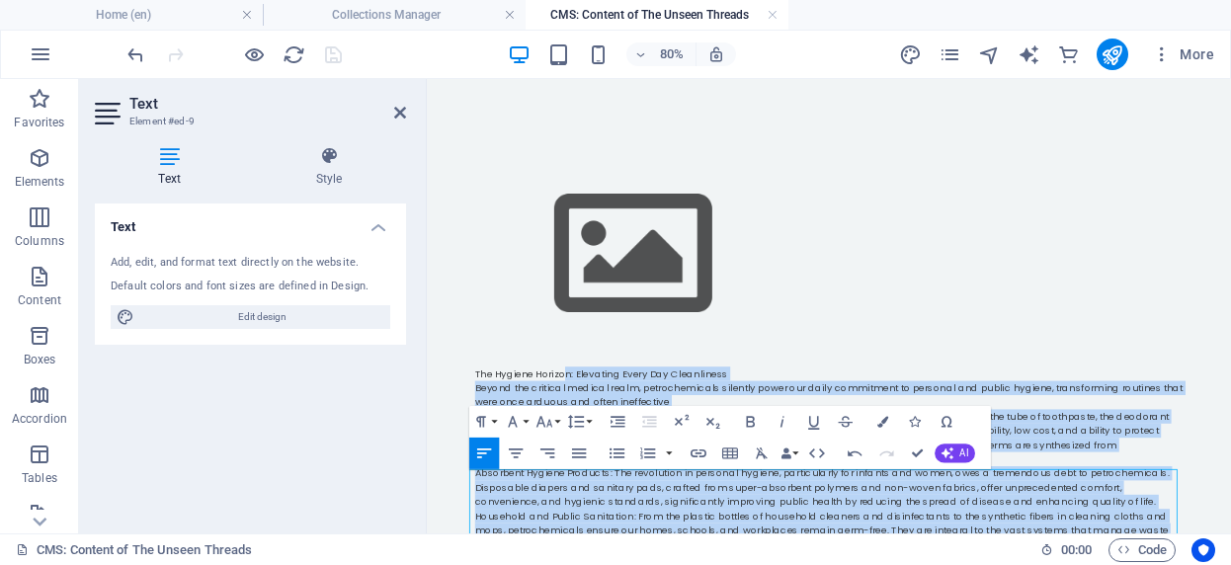
scroll to position [705, 0]
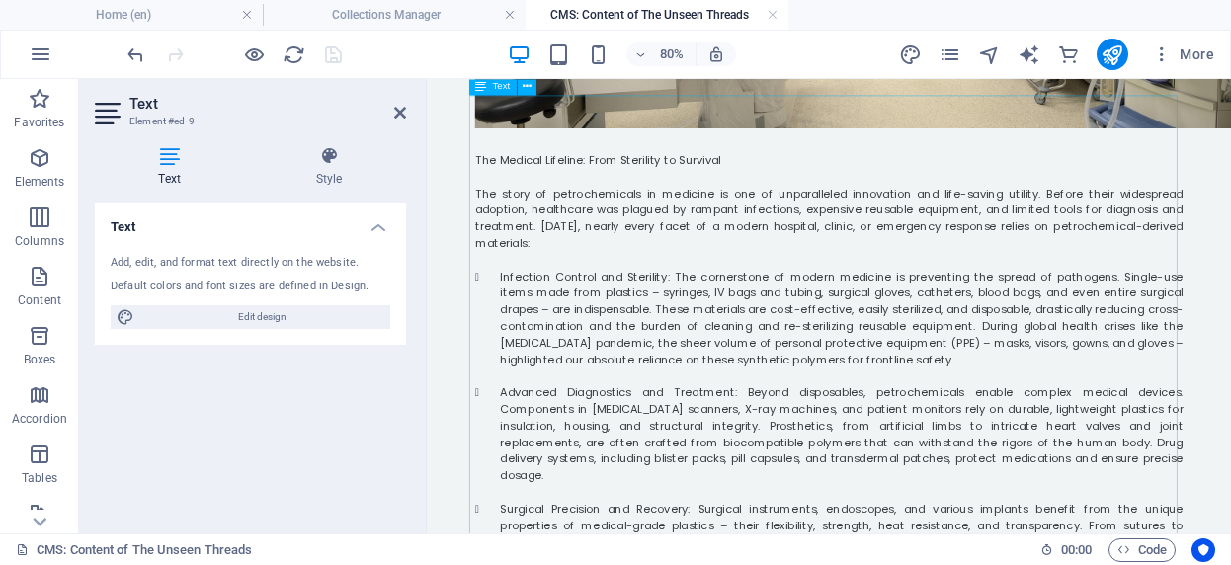
drag, startPoint x: 1149, startPoint y: 347, endPoint x: 620, endPoint y: 540, distance: 563.6
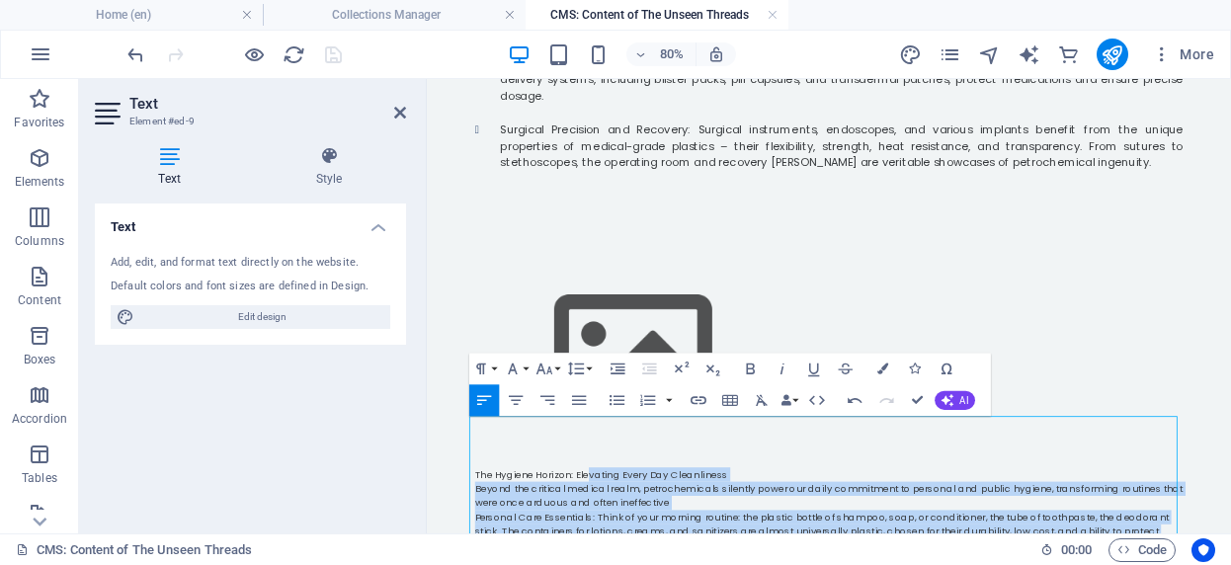
scroll to position [1284, 0]
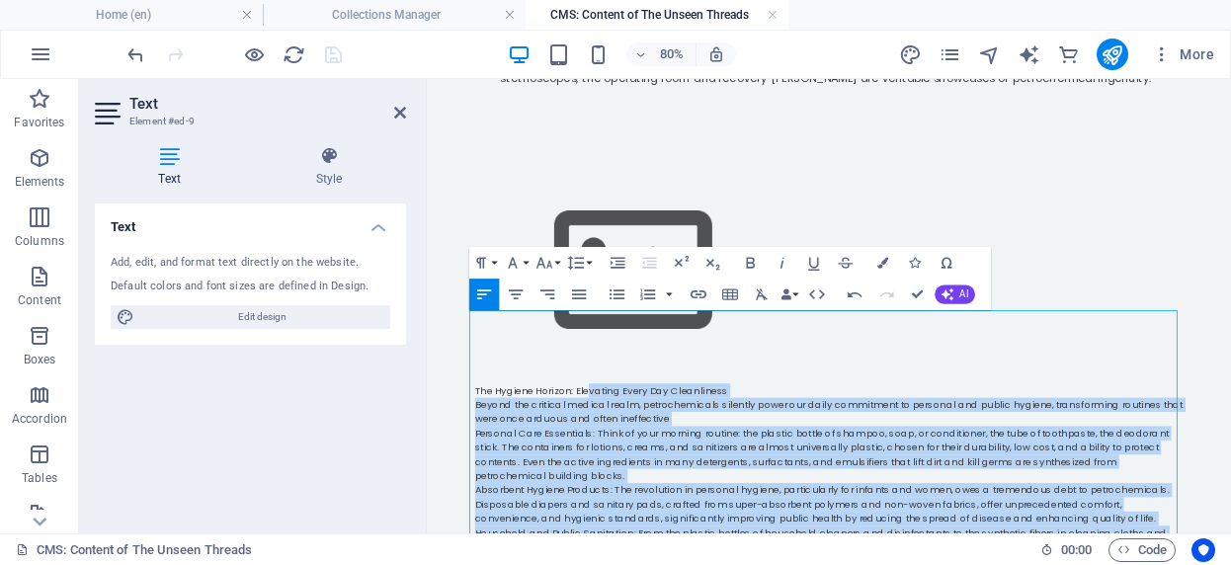
click at [818, 459] on p "The Hygiene Horizon: Elevating Every Day Cleanliness" at bounding box center [929, 468] width 885 height 18
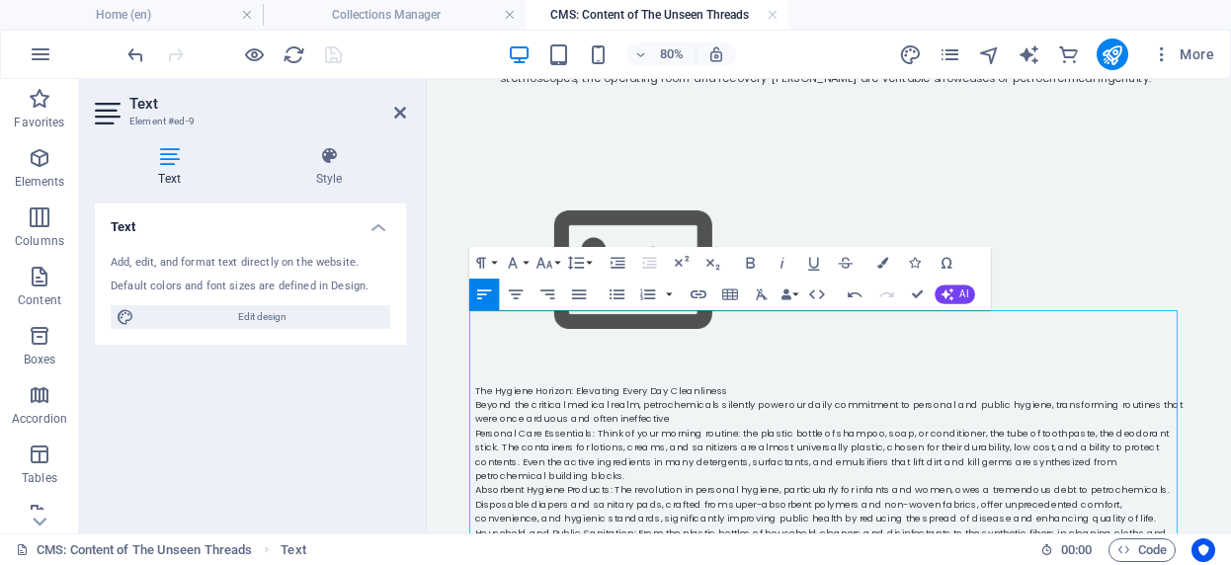
scroll to position [1301, 0]
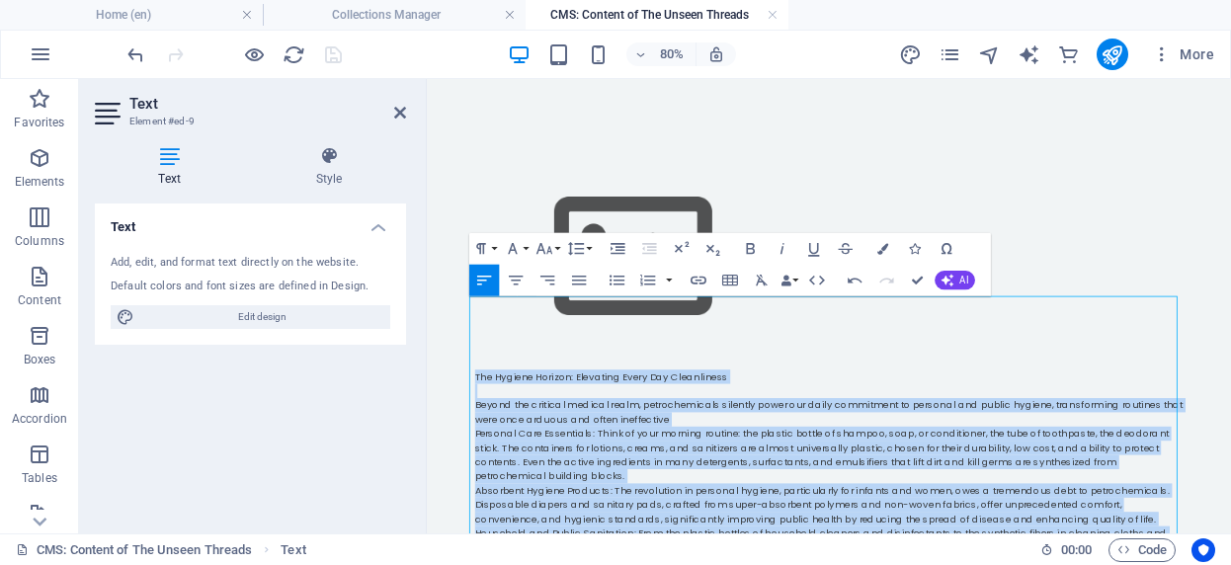
drag, startPoint x: 481, startPoint y: 362, endPoint x: 1195, endPoint y: 601, distance: 752.4
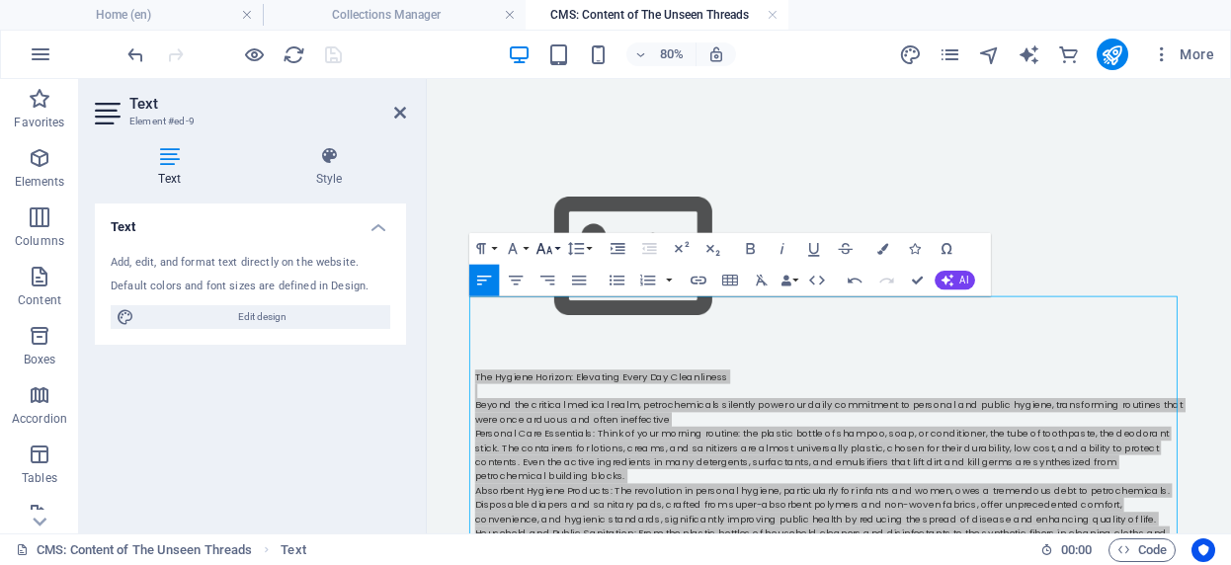
click at [552, 247] on icon "button" at bounding box center [544, 248] width 19 height 19
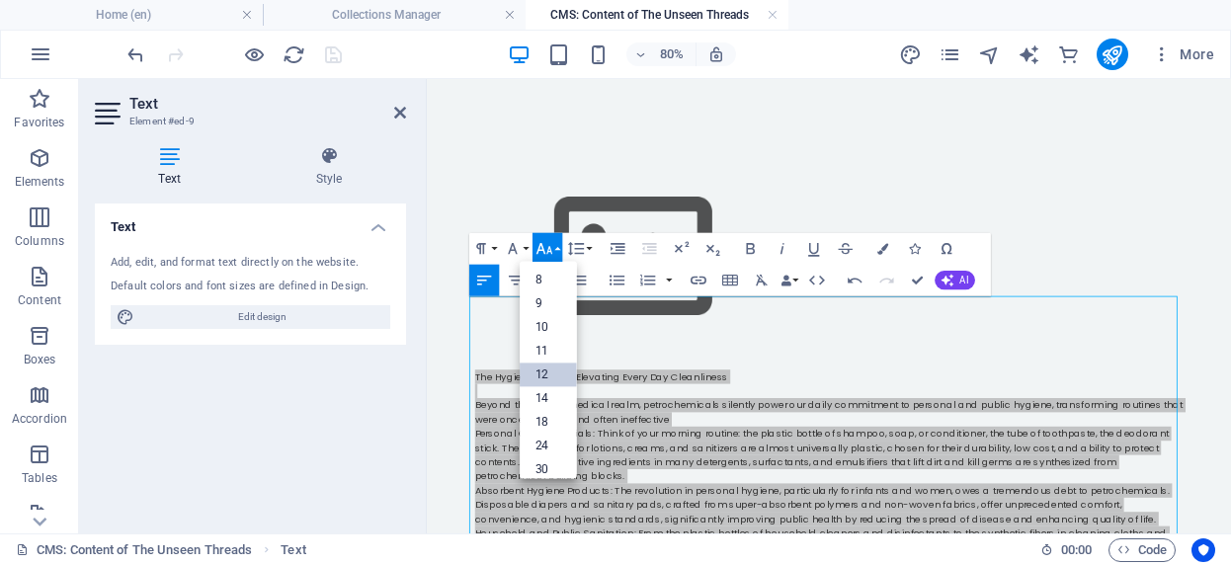
scroll to position [141, 0]
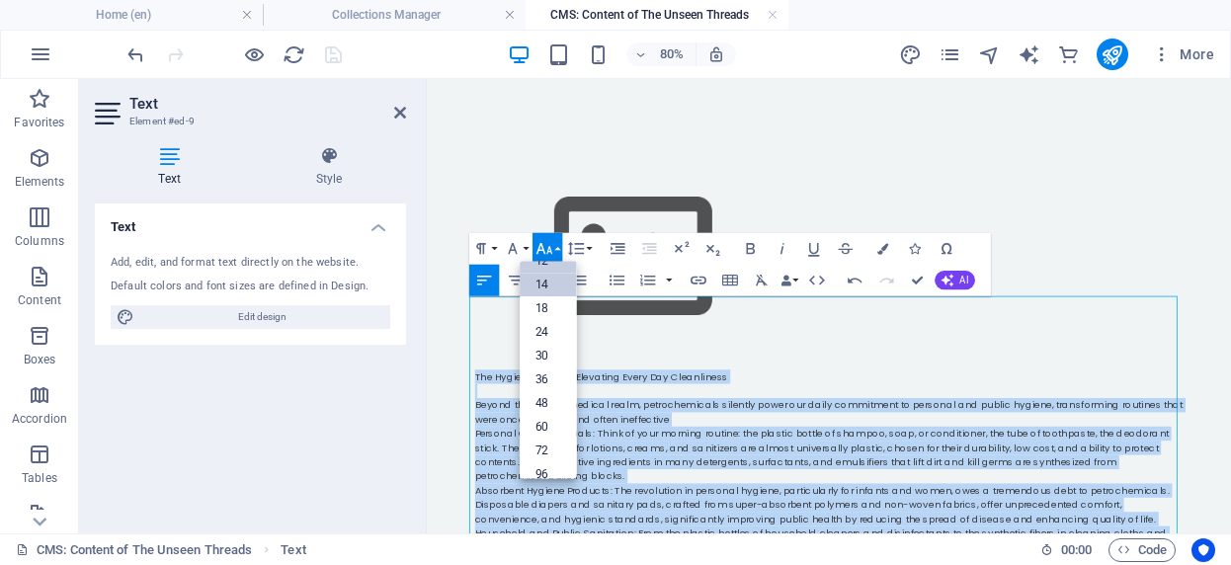
click at [544, 285] on link "14" at bounding box center [548, 285] width 57 height 24
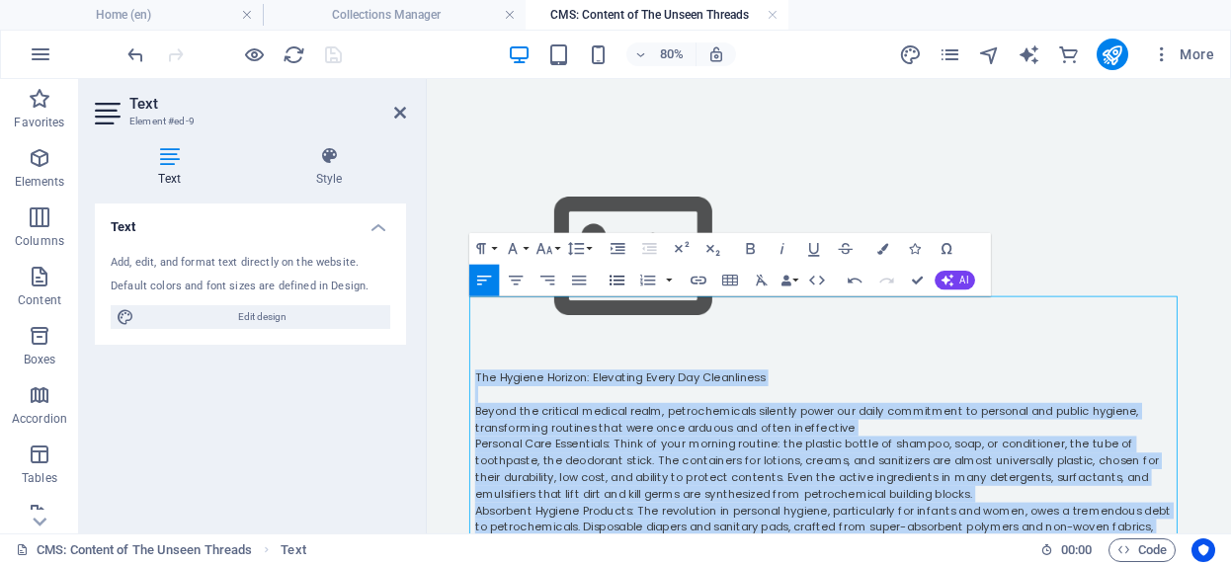
click at [617, 281] on icon "button" at bounding box center [617, 280] width 15 height 10
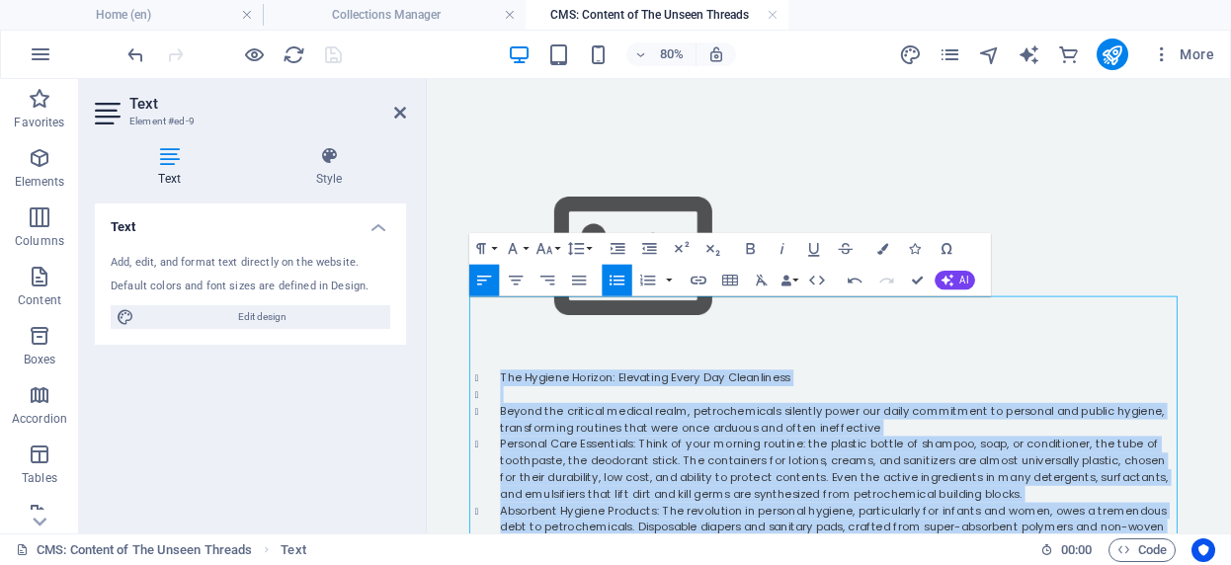
click at [617, 281] on icon "button" at bounding box center [617, 280] width 15 height 10
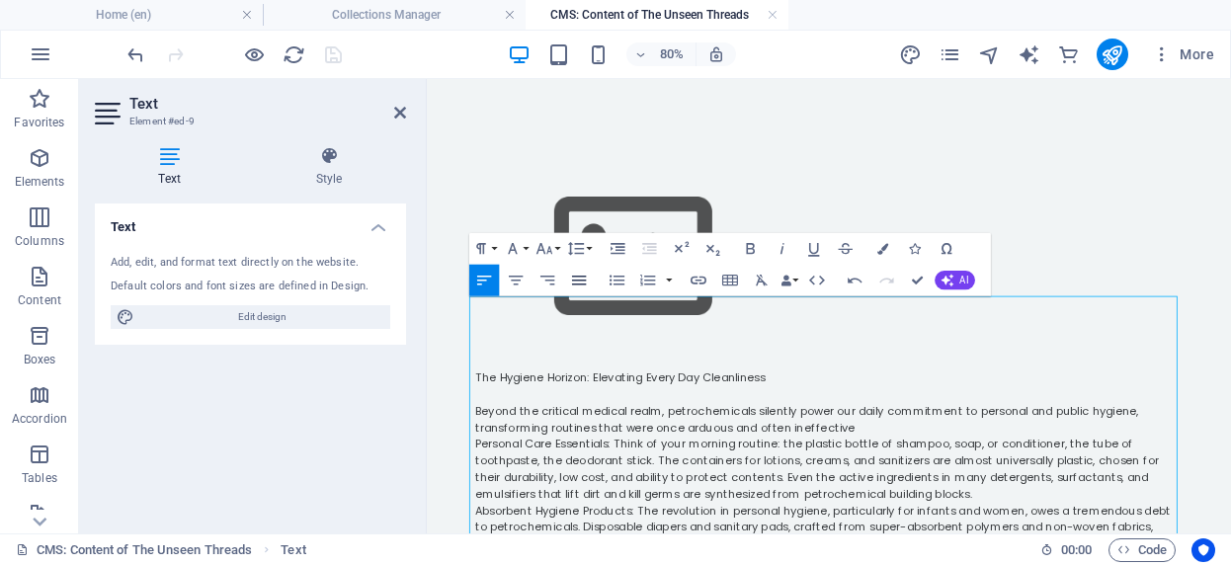
click at [581, 283] on icon "button" at bounding box center [578, 280] width 19 height 19
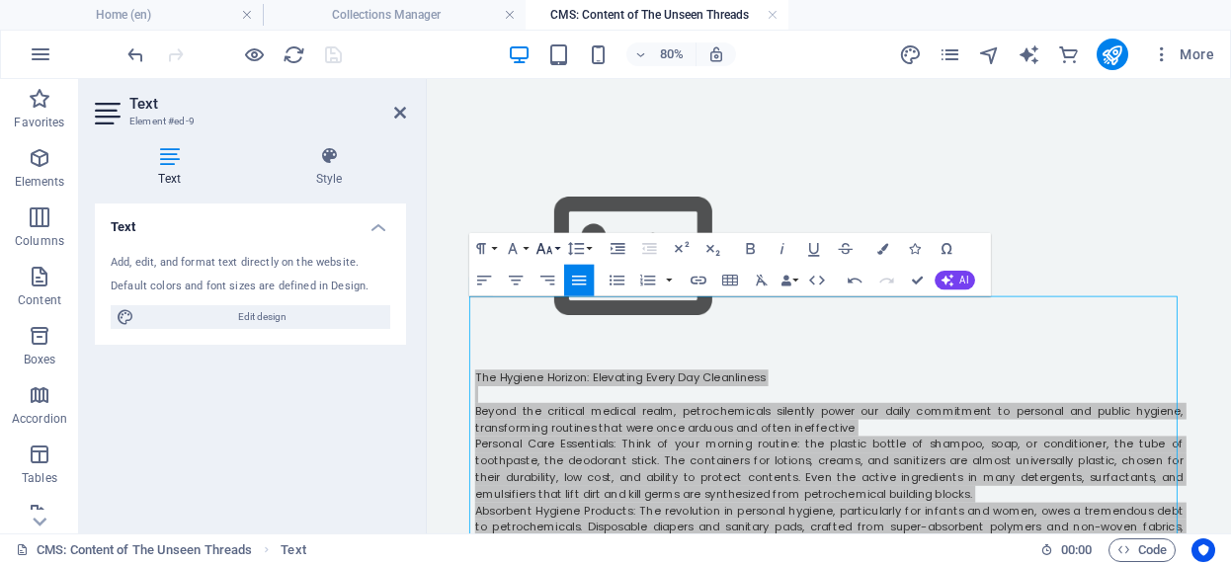
click at [560, 251] on button "Font Size" at bounding box center [548, 248] width 30 height 32
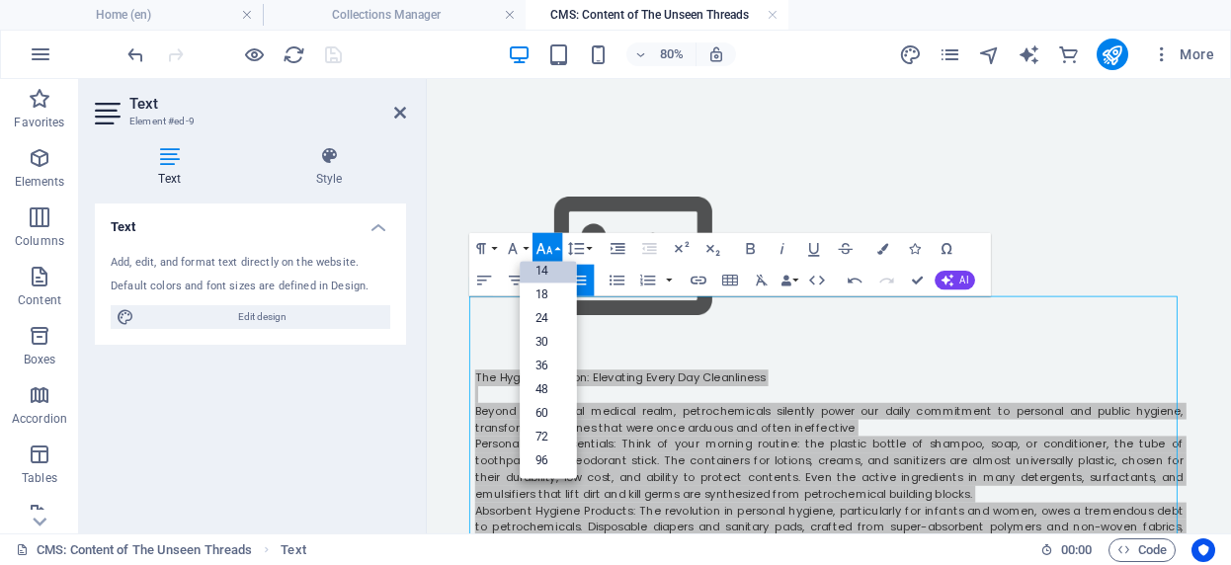
scroll to position [159, 0]
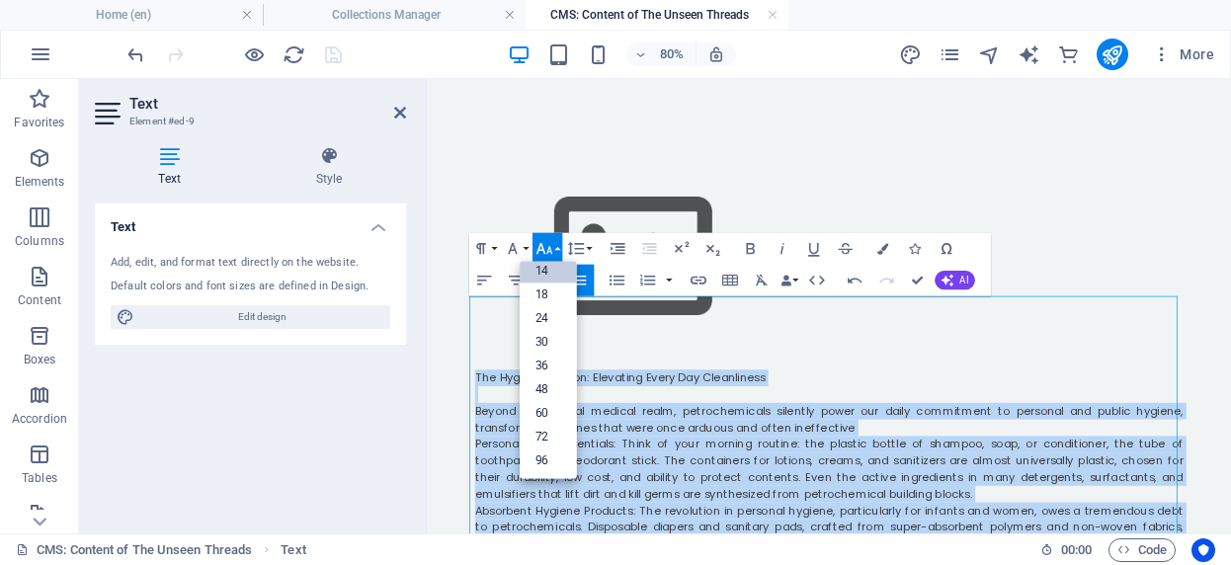
click at [551, 277] on link "14" at bounding box center [548, 271] width 57 height 24
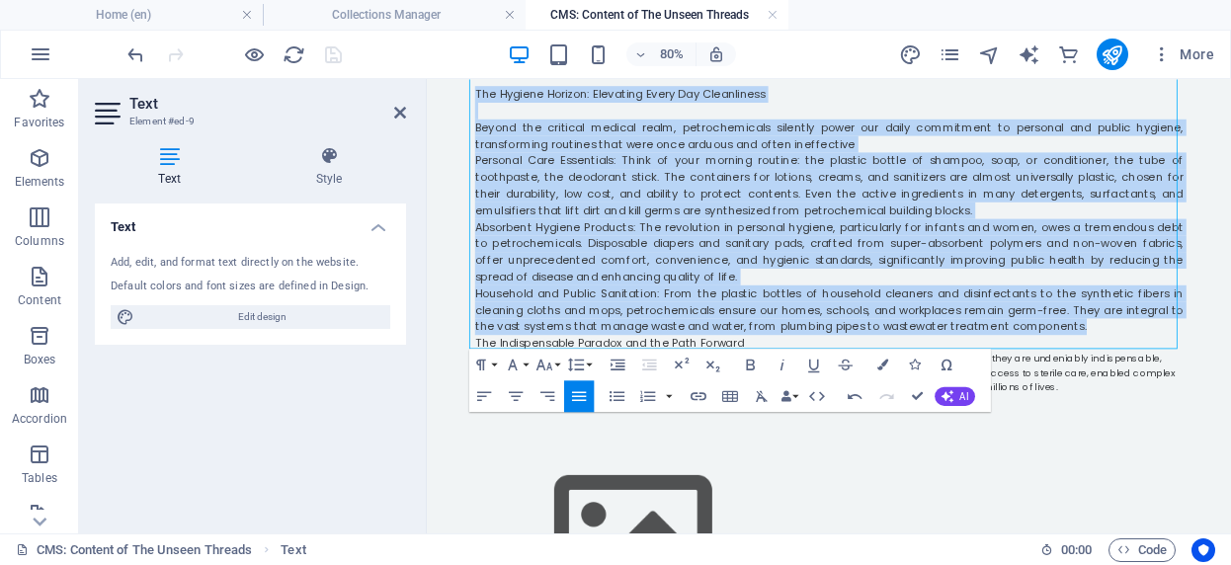
scroll to position [1662, 0]
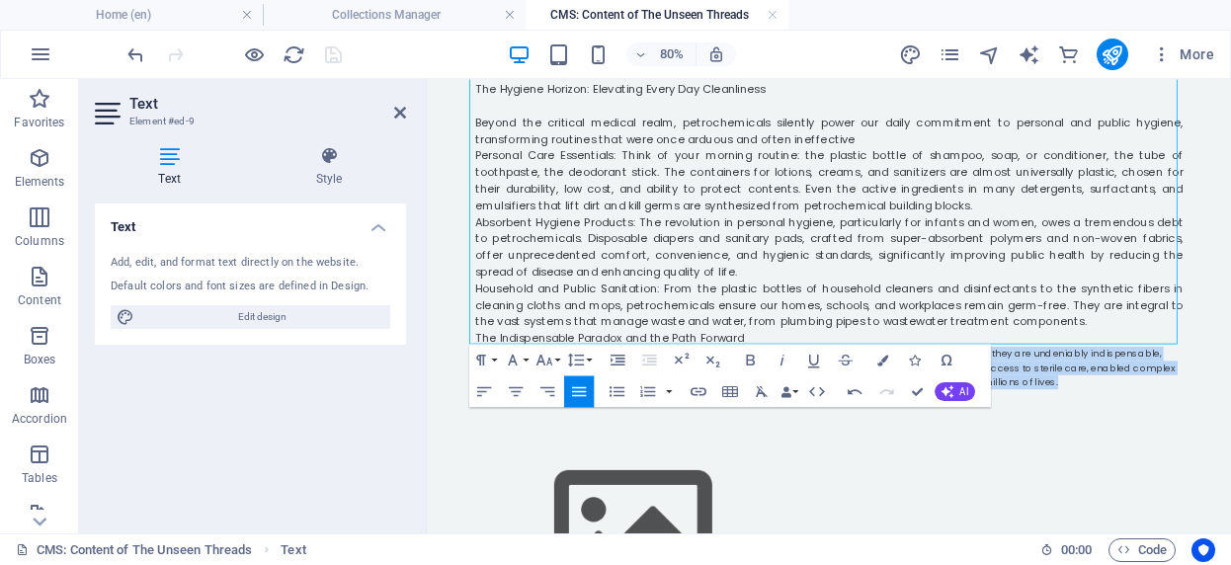
drag, startPoint x: 1140, startPoint y: 366, endPoint x: 463, endPoint y: 331, distance: 677.8
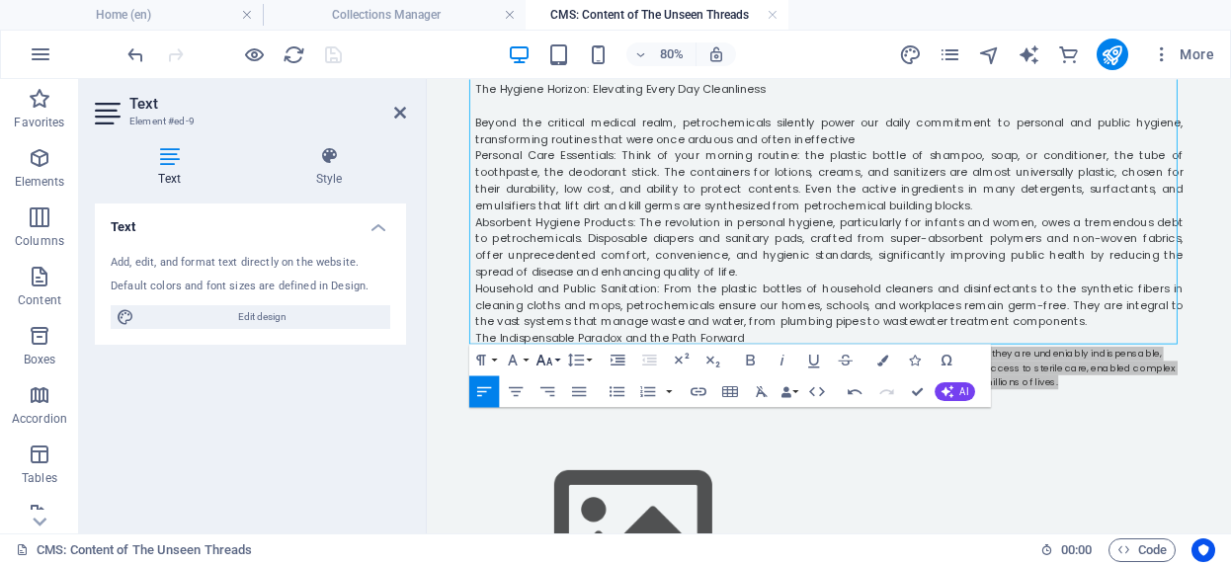
click at [557, 362] on button "Font Size" at bounding box center [548, 360] width 30 height 32
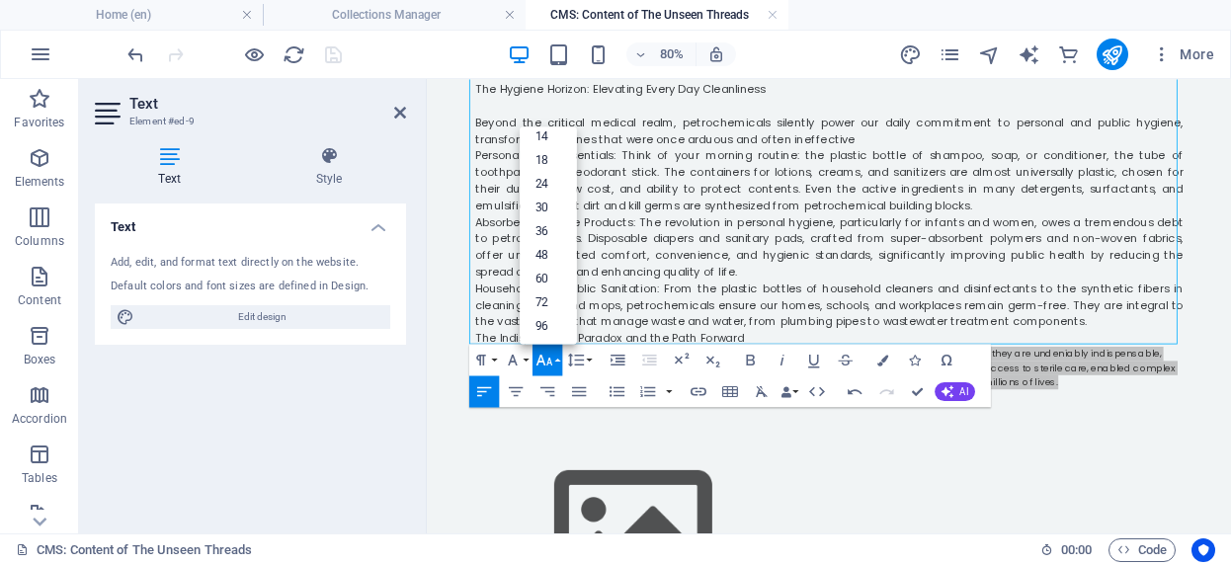
scroll to position [141, 0]
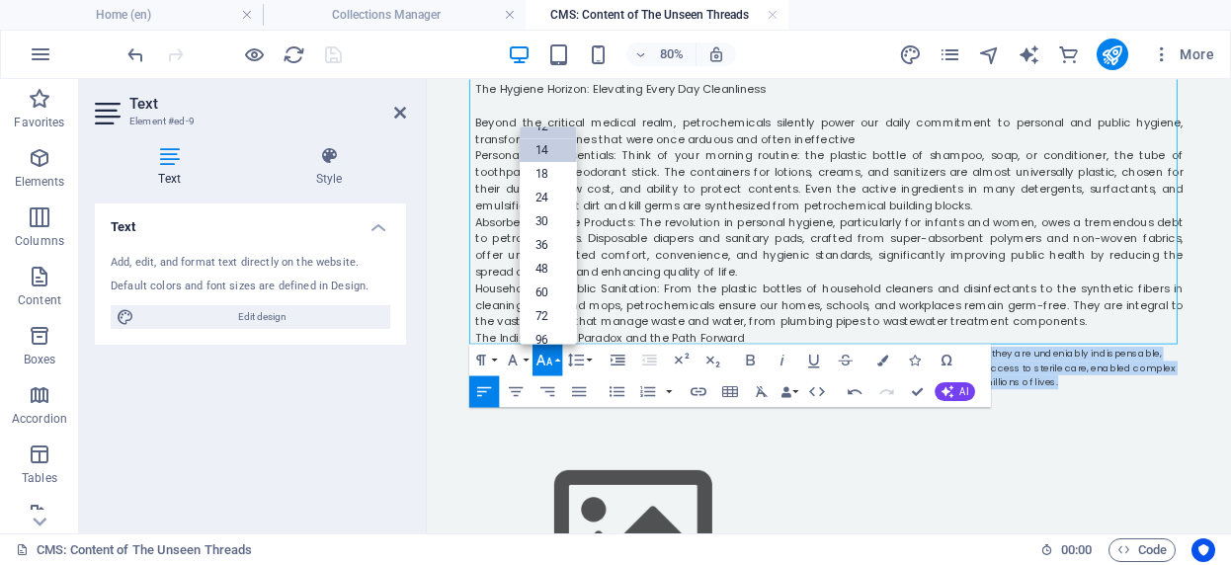
click at [543, 148] on link "14" at bounding box center [548, 150] width 57 height 24
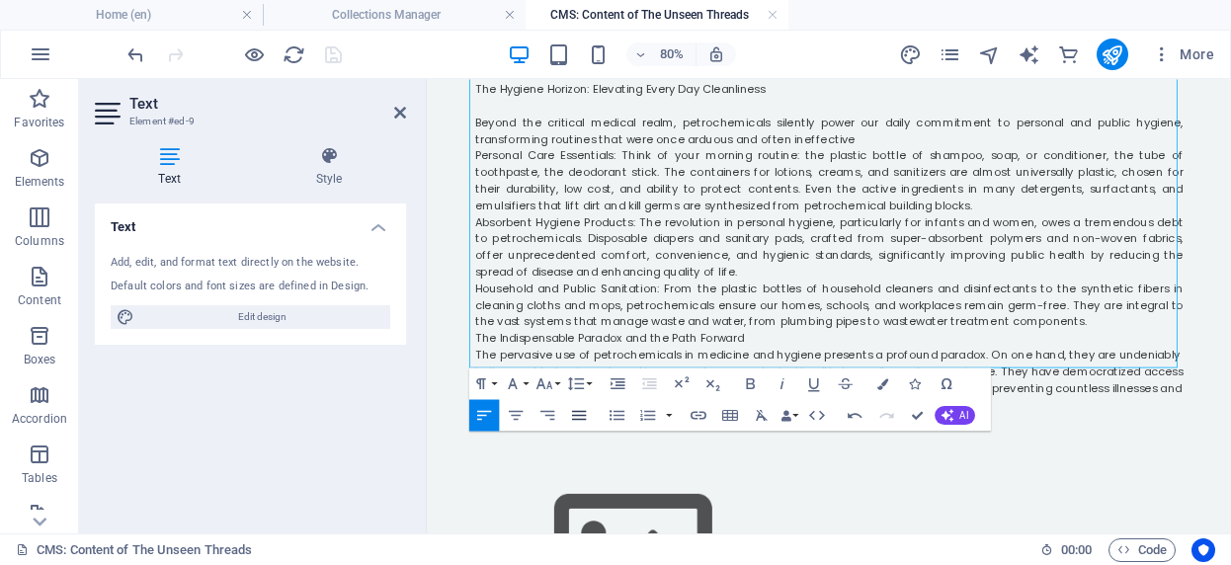
click at [577, 413] on icon "button" at bounding box center [578, 414] width 19 height 19
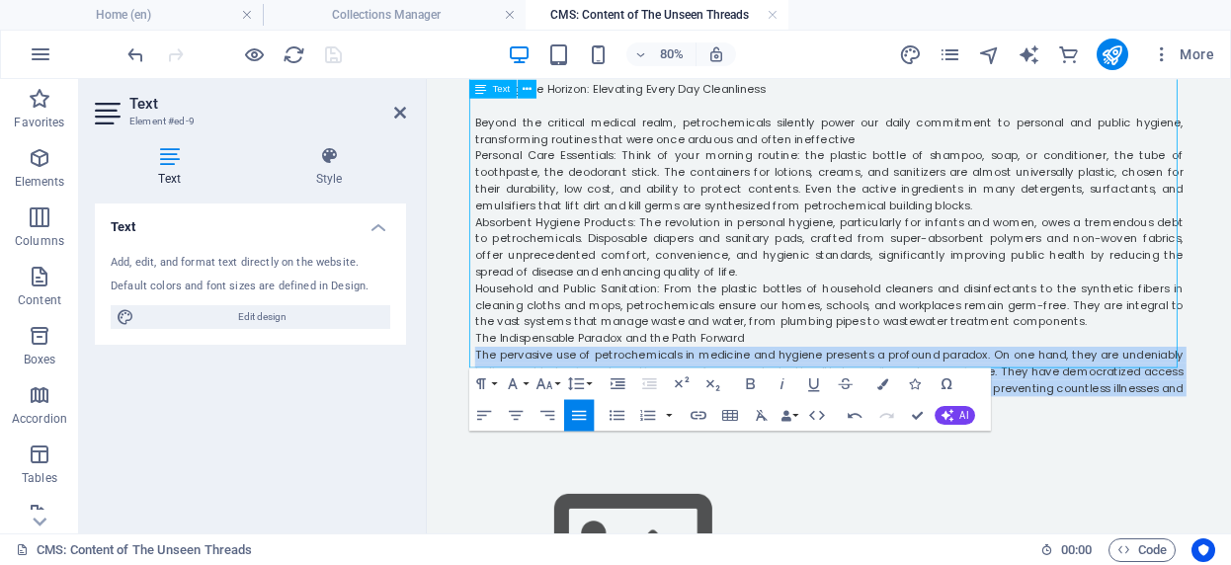
click at [854, 413] on span "The pervasive use of petrochemicals in medicine and hygiene presents a profound…" at bounding box center [929, 454] width 885 height 82
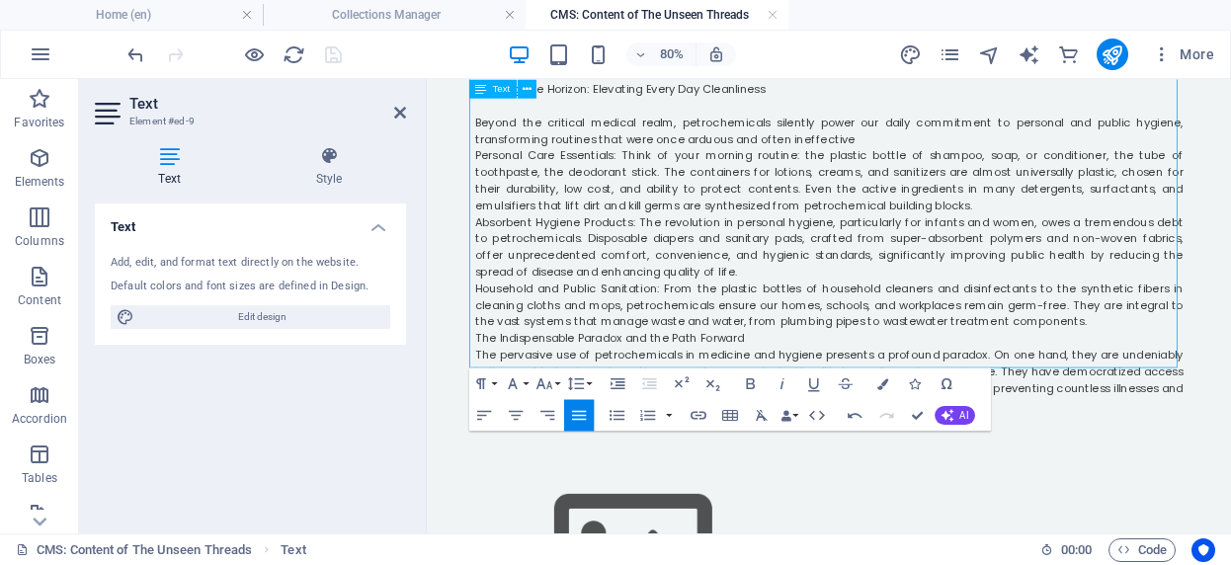
click at [854, 392] on p "The Indispensable Paradox and the Path Forward" at bounding box center [929, 402] width 885 height 21
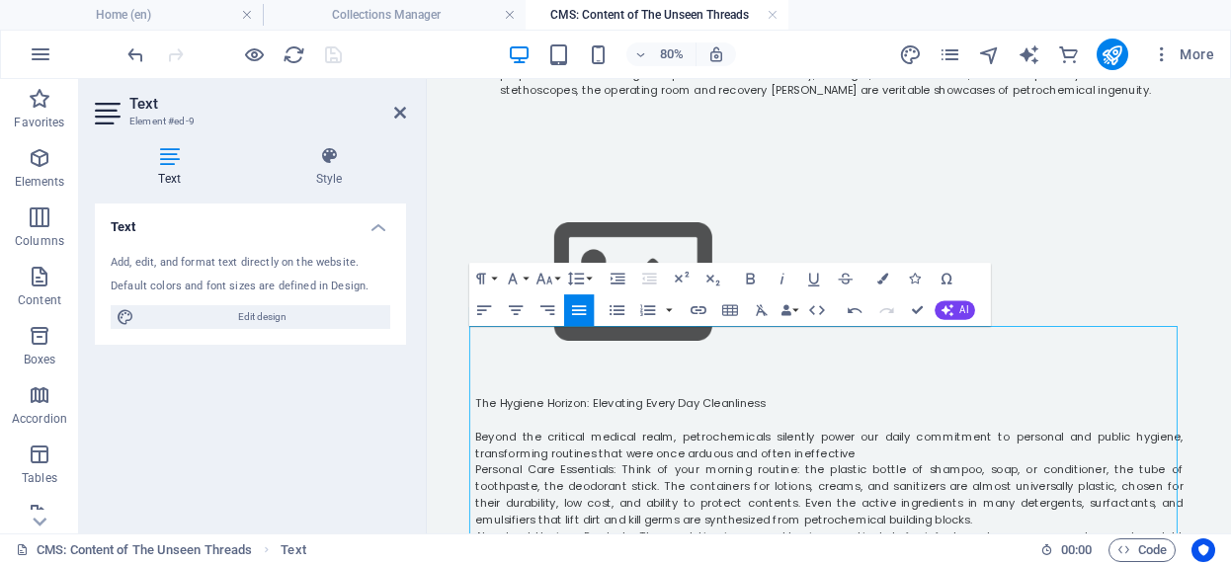
scroll to position [1264, 0]
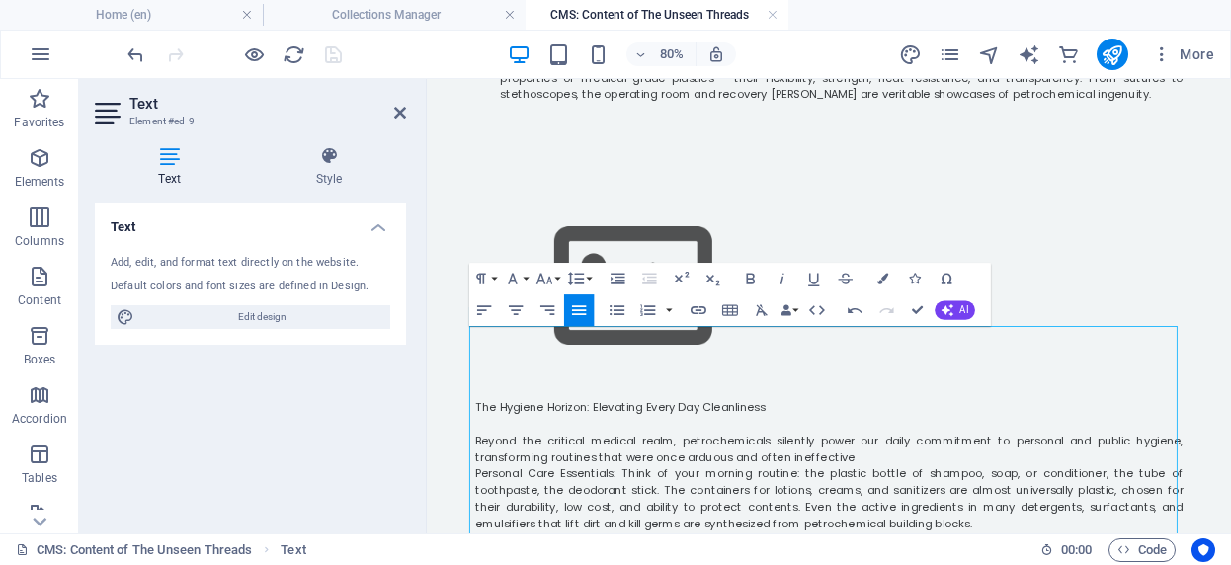
click at [1020, 521] on p "Beyond the critical medical realm, petrochemicals silently power our daily comm…" at bounding box center [929, 542] width 885 height 42
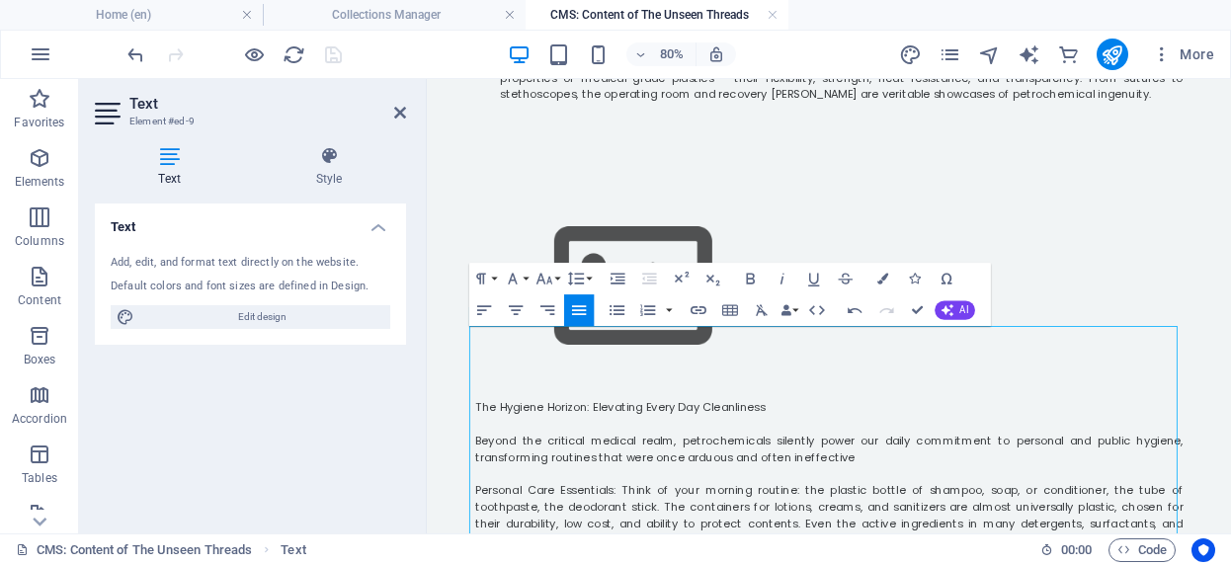
click at [622, 306] on icon "button" at bounding box center [617, 309] width 15 height 10
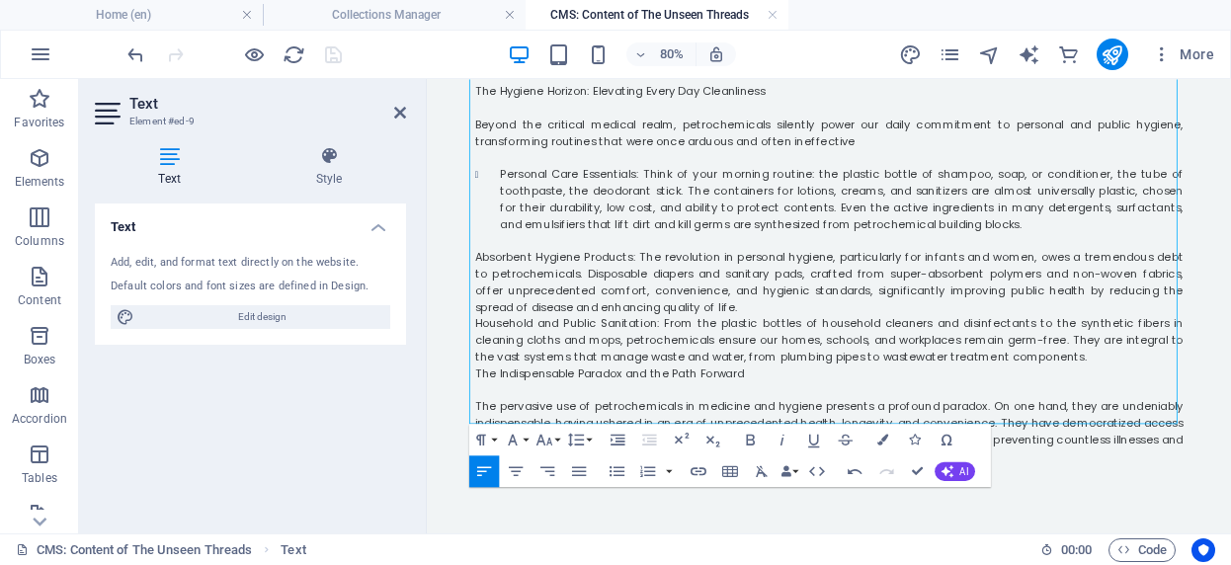
scroll to position [1664, 0]
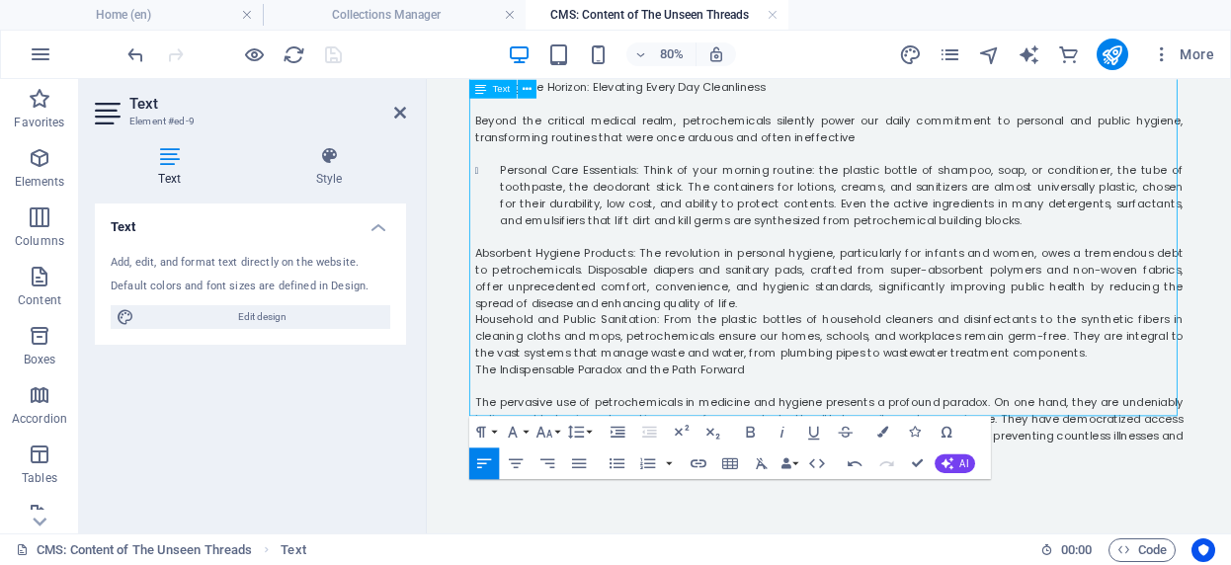
click at [487, 287] on span "Absorbent Hygiene Products: The revolution in personal hygiene, particularly fo…" at bounding box center [929, 328] width 885 height 82
click at [610, 461] on icon "button" at bounding box center [617, 463] width 19 height 19
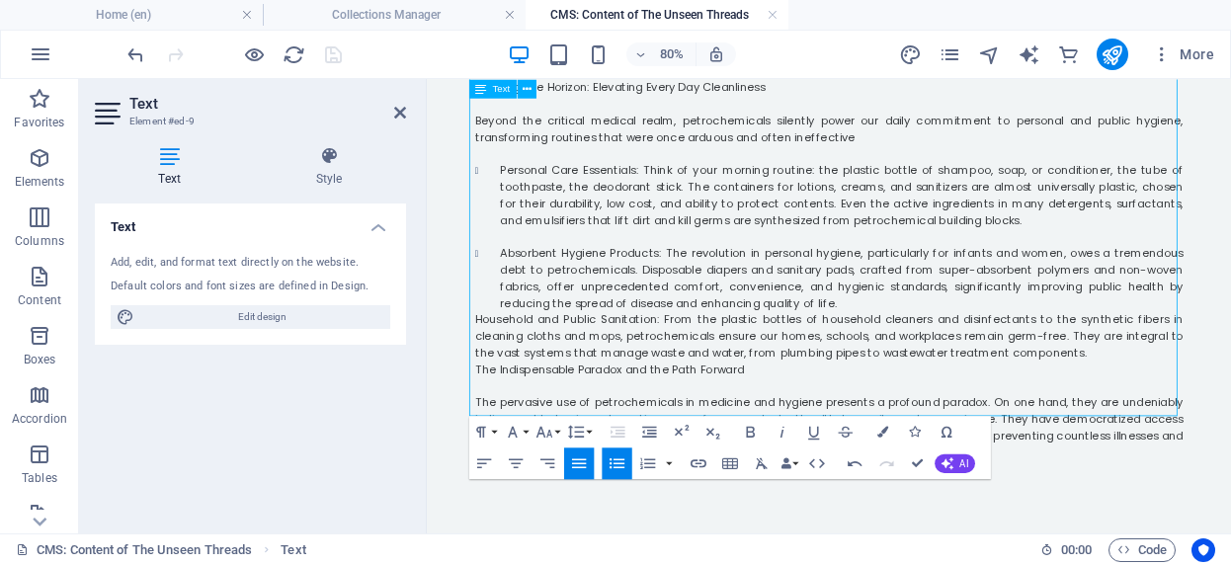
click at [970, 287] on li "Absorbent Hygiene Products: The revolution in personal hygiene, particularly fo…" at bounding box center [946, 328] width 854 height 83
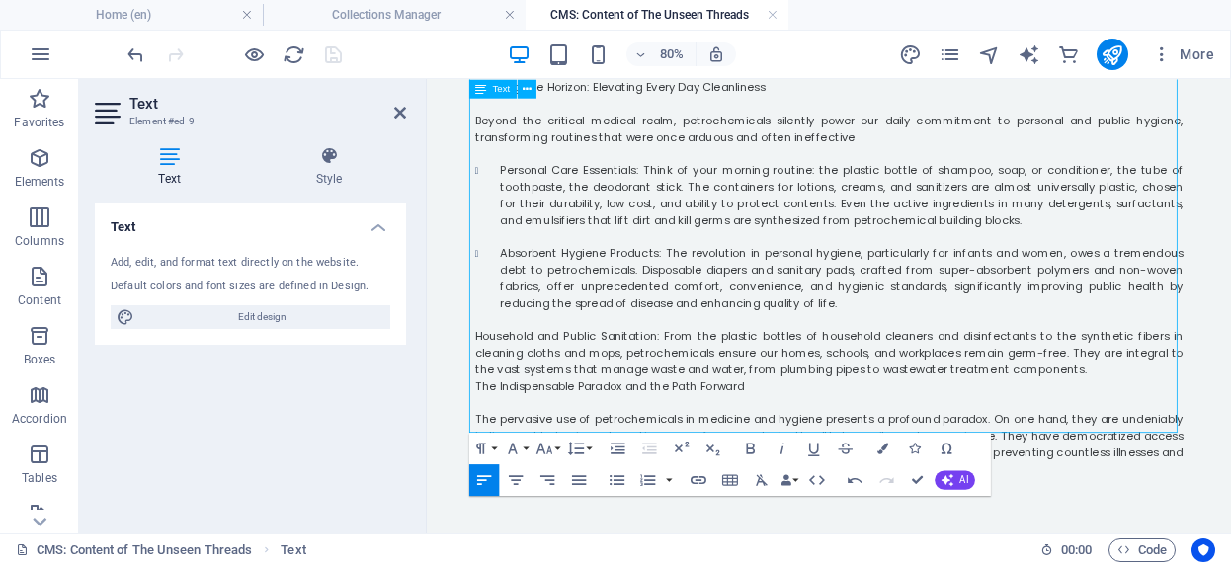
click at [487, 390] on span "Household and Public Sanitation: From the plastic bottles of household cleaners…" at bounding box center [929, 420] width 885 height 61
click at [616, 483] on icon "button" at bounding box center [617, 479] width 19 height 19
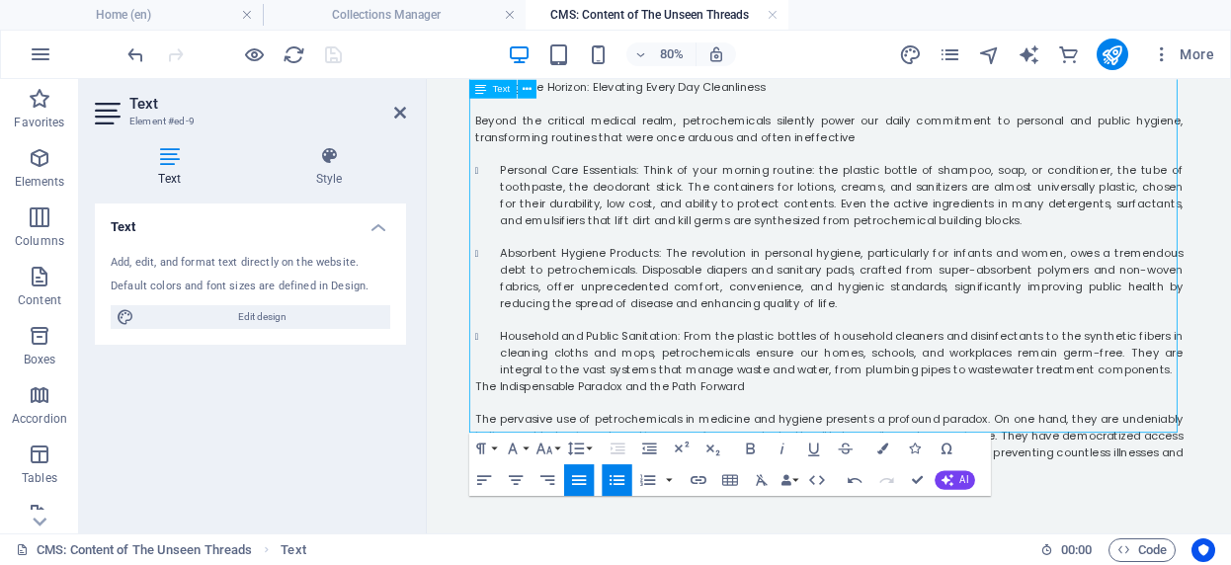
click at [1291, 390] on li "Household and Public Sanitation: From the plastic bottles of household cleaners…" at bounding box center [946, 421] width 854 height 62
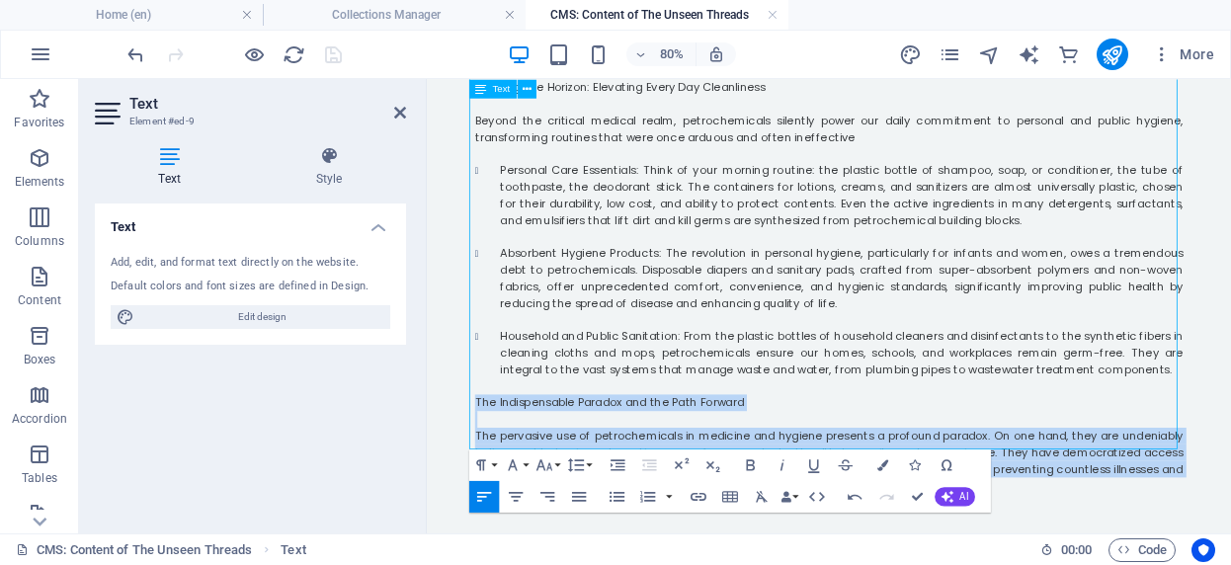
drag, startPoint x: 670, startPoint y: 499, endPoint x: 482, endPoint y: 388, distance: 217.9
click at [487, 388] on div "The Hygiene Horizon: Elevating Every Day Cleanliness Beyond the critical medica…" at bounding box center [929, 356] width 885 height 554
copy div "The Indispensable Paradox and the Path Forward ​ The pervasive use of petrochem…"
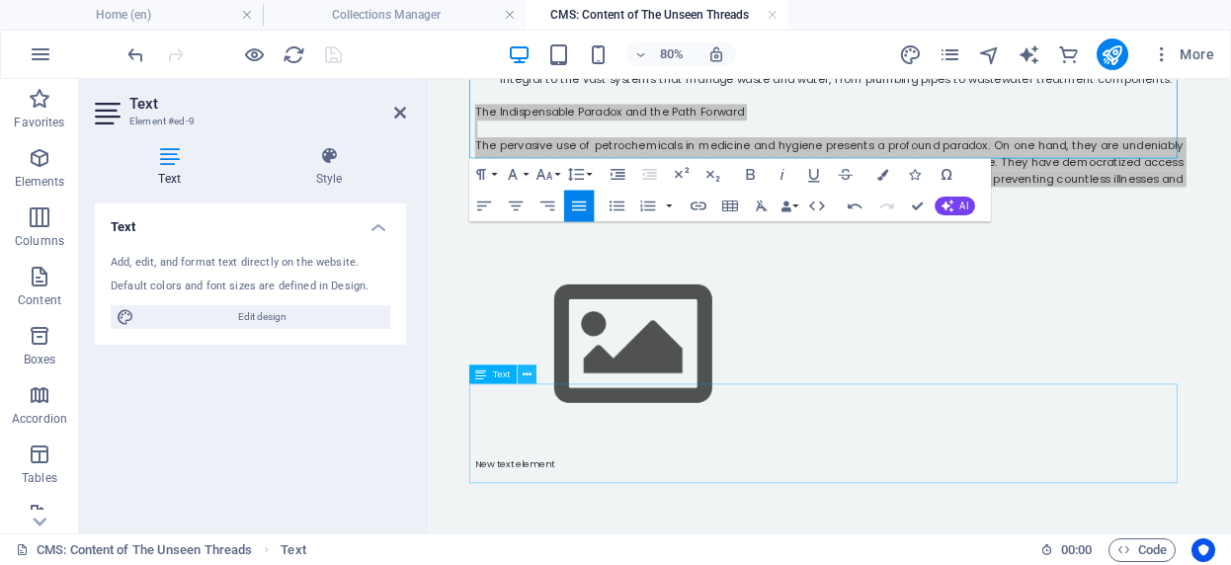
click at [529, 378] on icon at bounding box center [527, 374] width 9 height 17
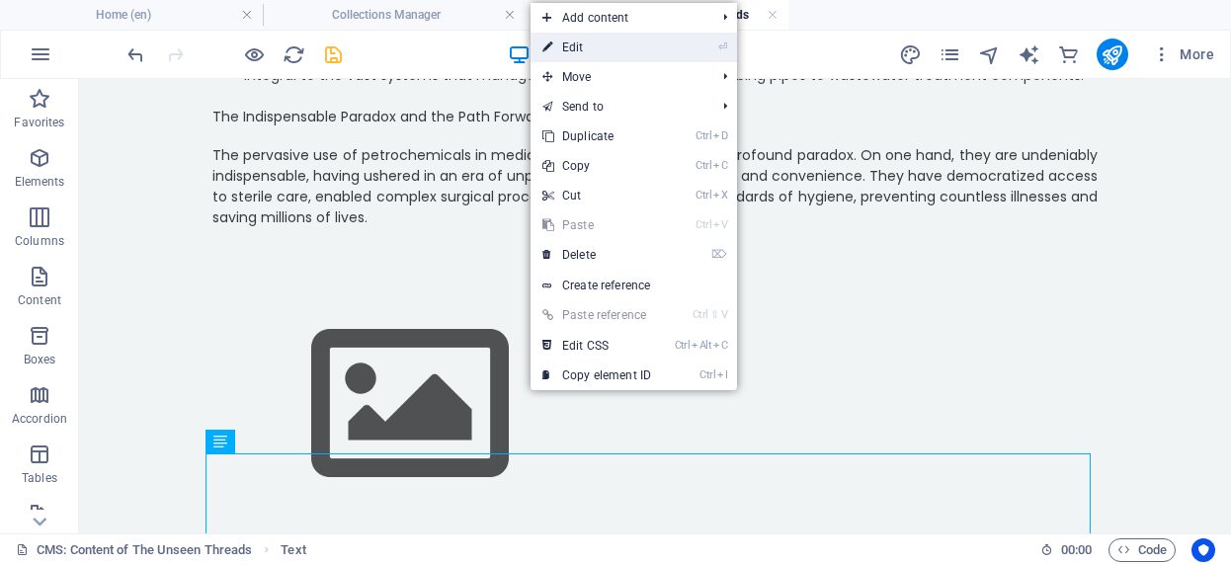
click at [571, 52] on link "⏎ Edit" at bounding box center [597, 48] width 132 height 30
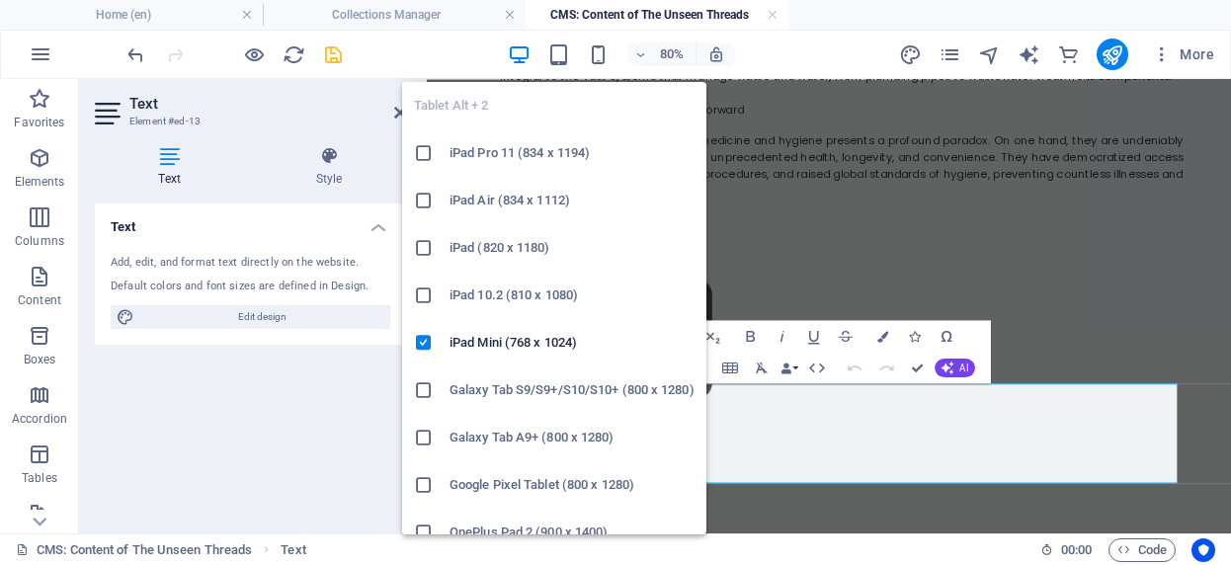
scroll to position [2022, 0]
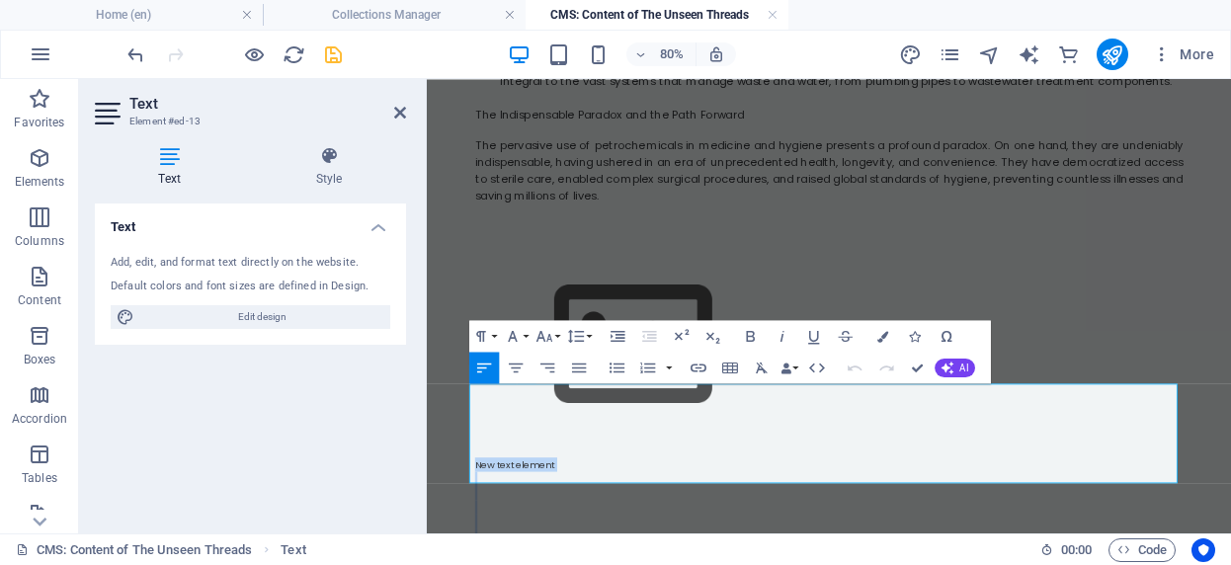
click at [600, 551] on p "New text element" at bounding box center [929, 560] width 885 height 18
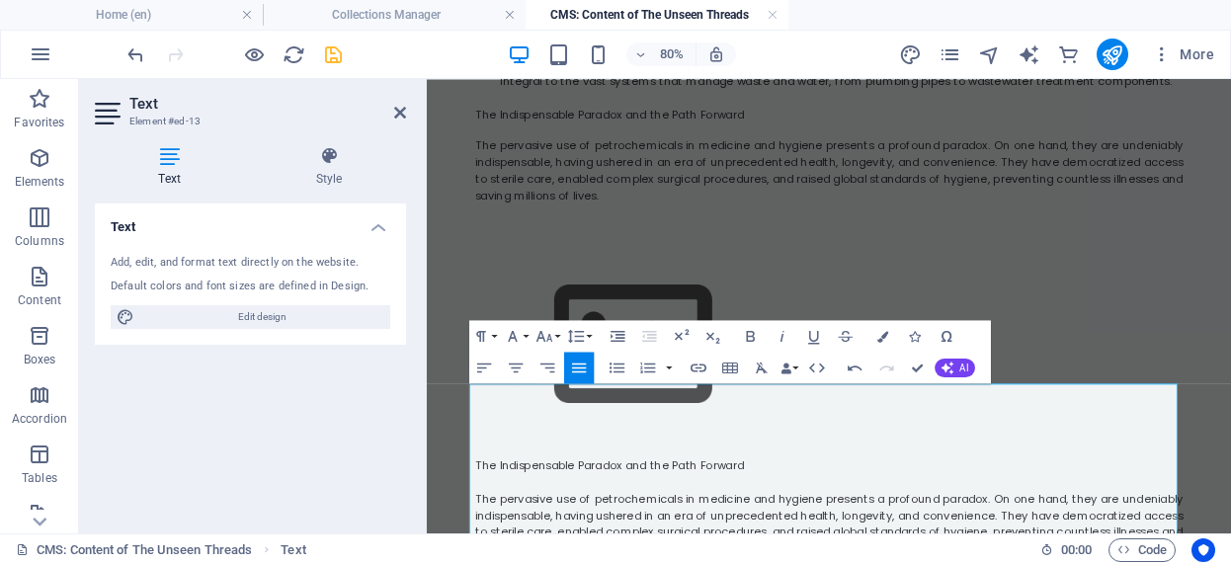
click at [600, 551] on span "The Indispensable Paradox and the Path Forward" at bounding box center [655, 561] width 336 height 20
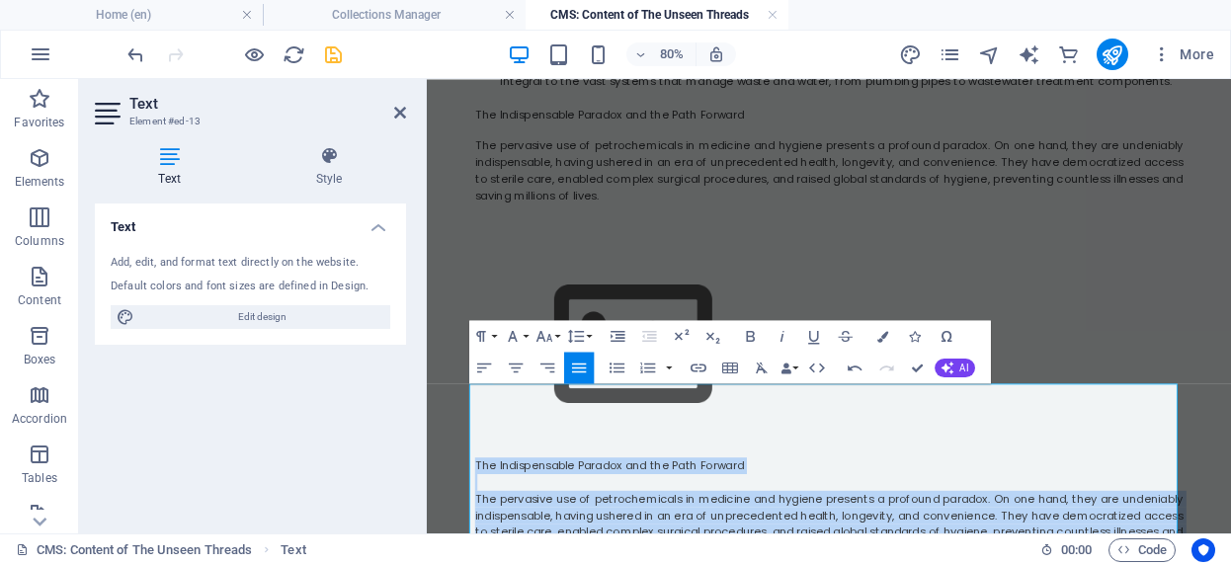
drag, startPoint x: 671, startPoint y: 578, endPoint x: 427, endPoint y: 455, distance: 273.5
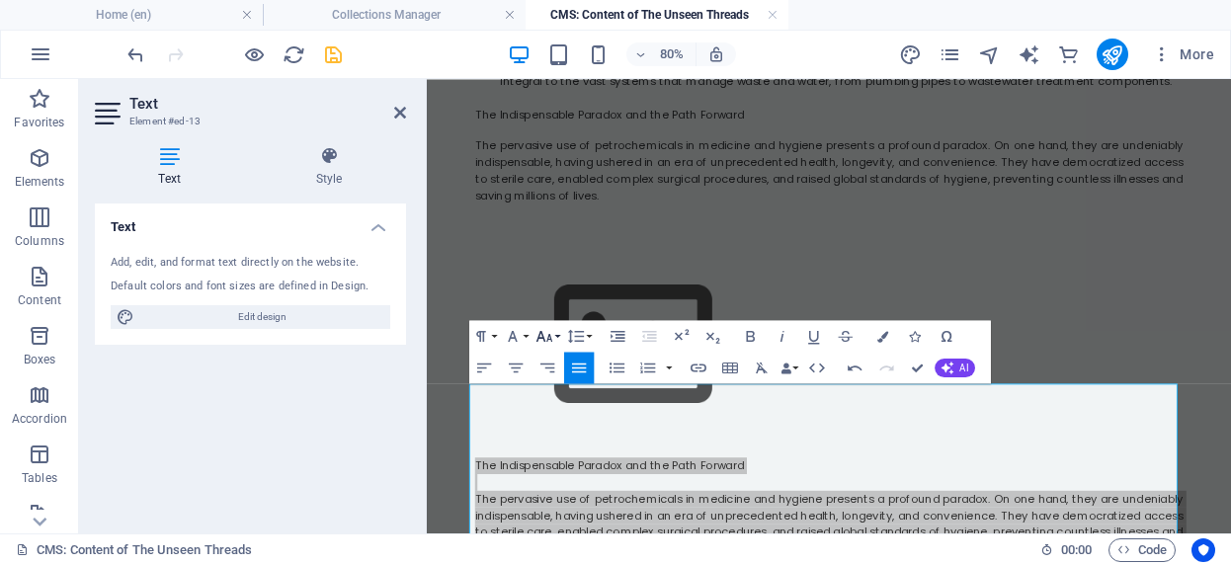
click at [556, 336] on button "Font Size" at bounding box center [548, 336] width 30 height 32
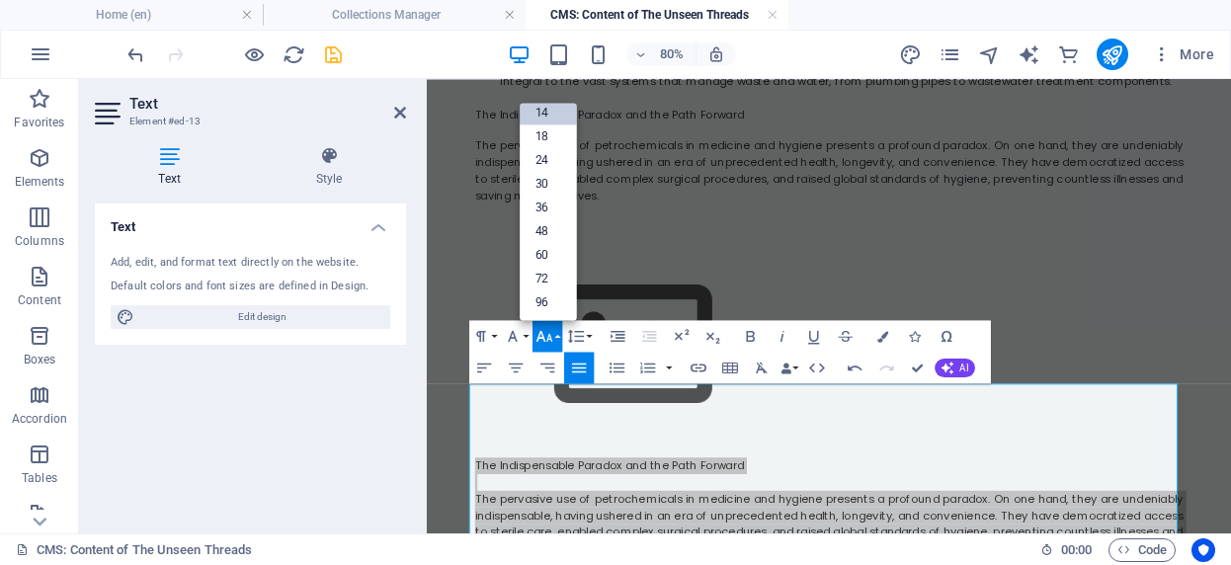
scroll to position [159, 0]
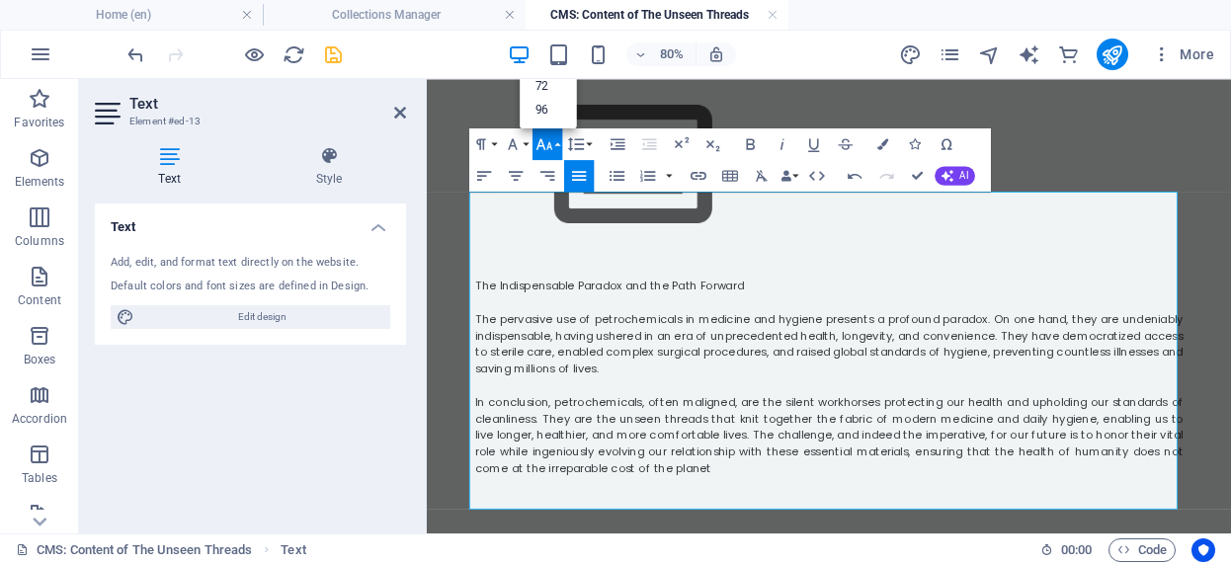
scroll to position [2274, 0]
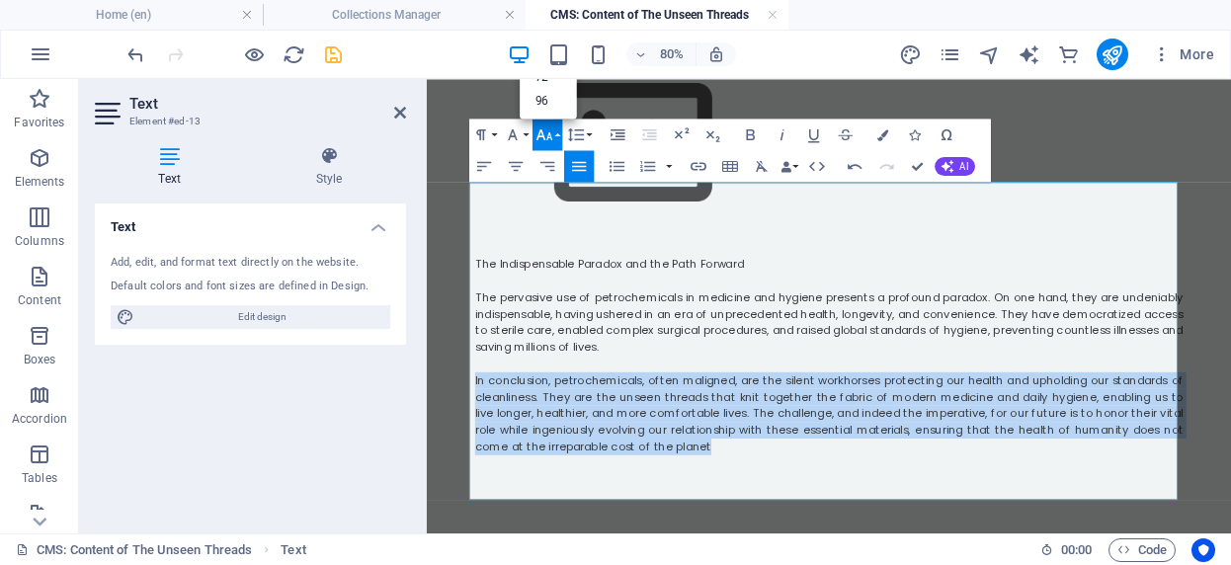
drag, startPoint x: 729, startPoint y: 445, endPoint x: 450, endPoint y: 368, distance: 290.1
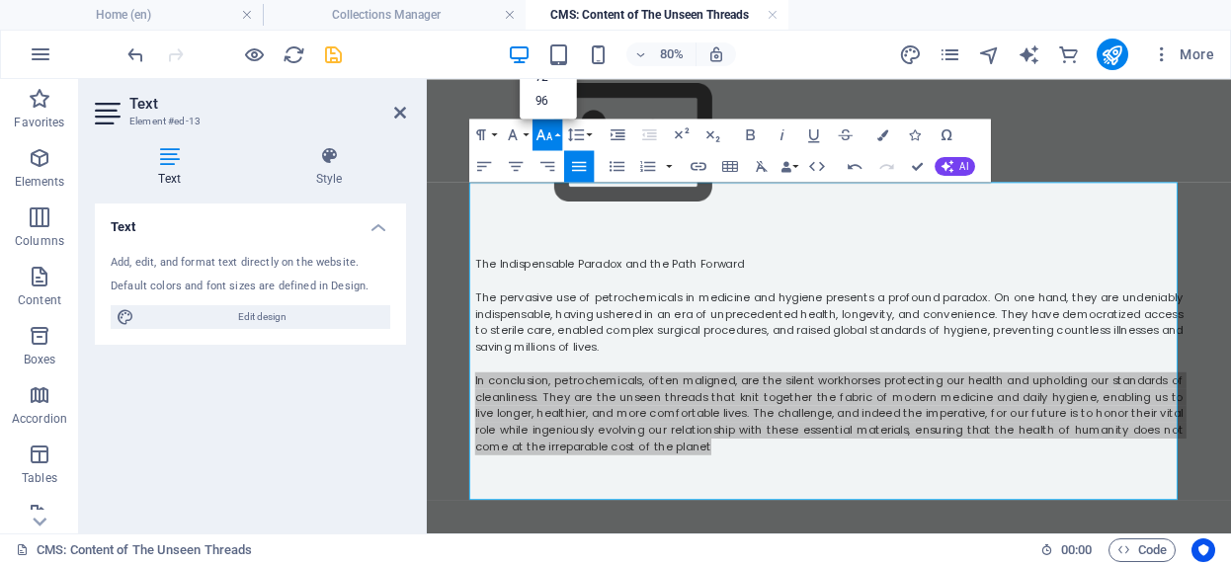
click at [555, 136] on button "Font Size" at bounding box center [548, 135] width 30 height 32
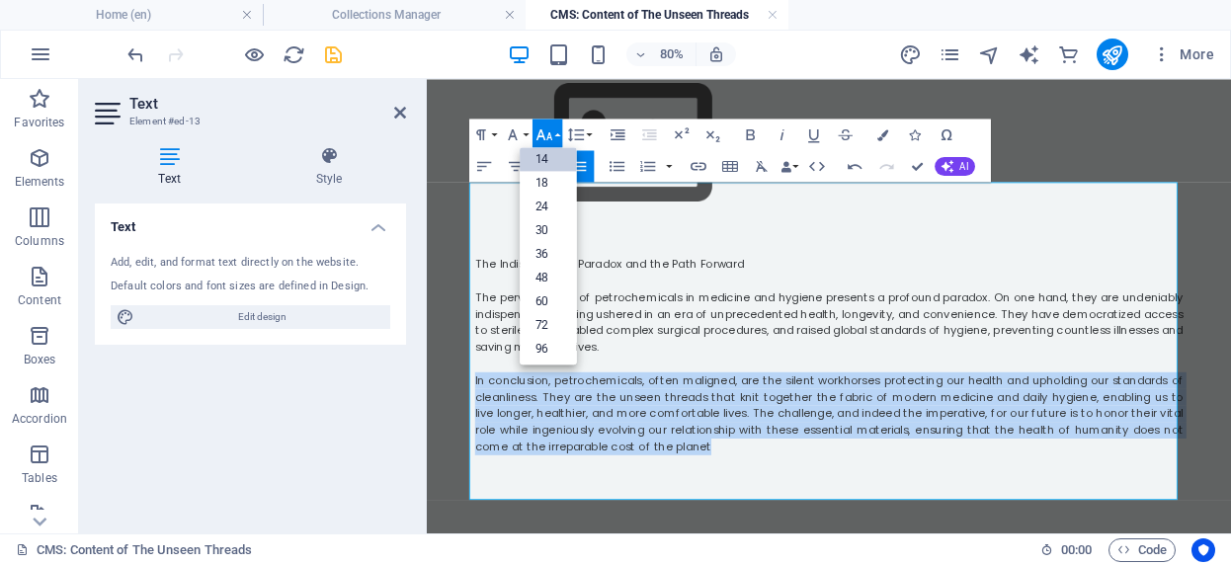
click at [541, 165] on link "14" at bounding box center [548, 159] width 57 height 24
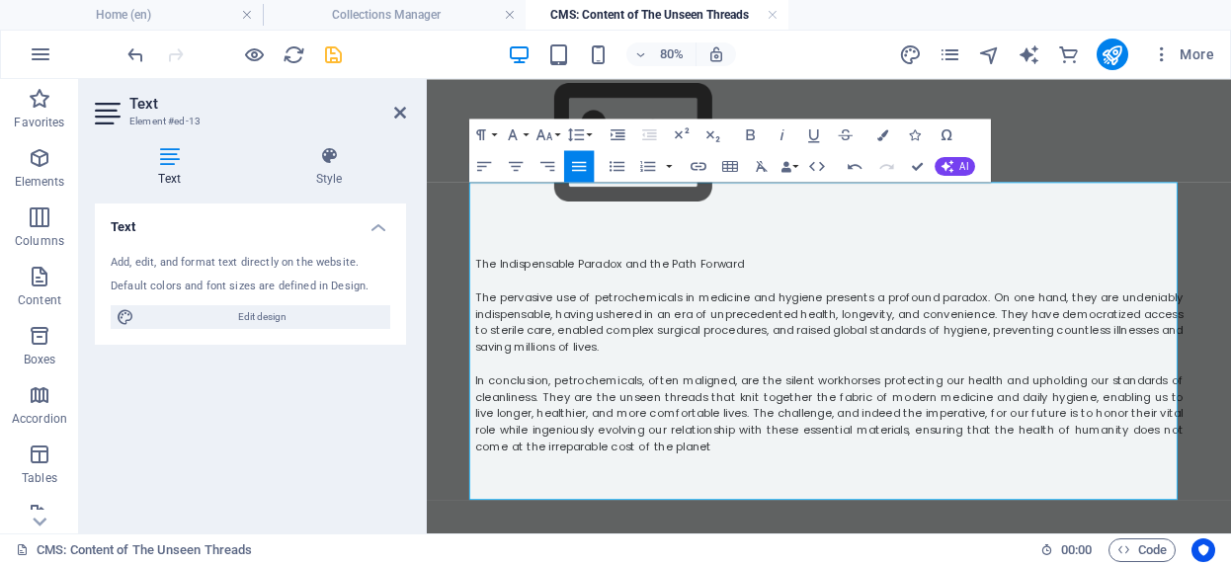
click at [768, 455] on p "In conclusion, petrochemicals, often maligned, are the silent workhorses protec…" at bounding box center [929, 497] width 885 height 104
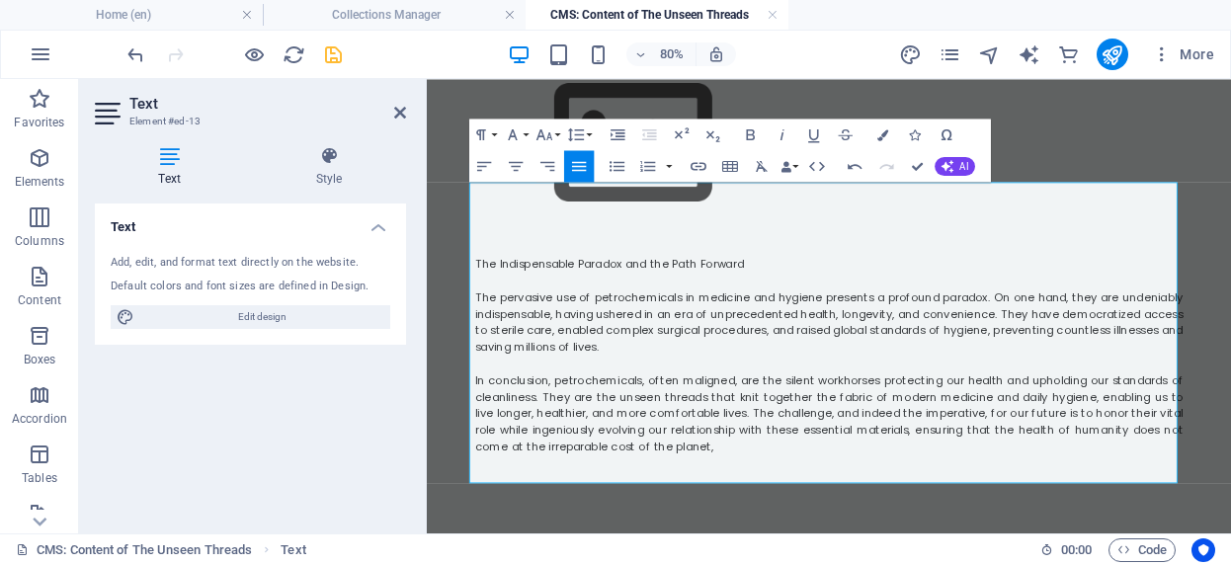
scroll to position [2253, 0]
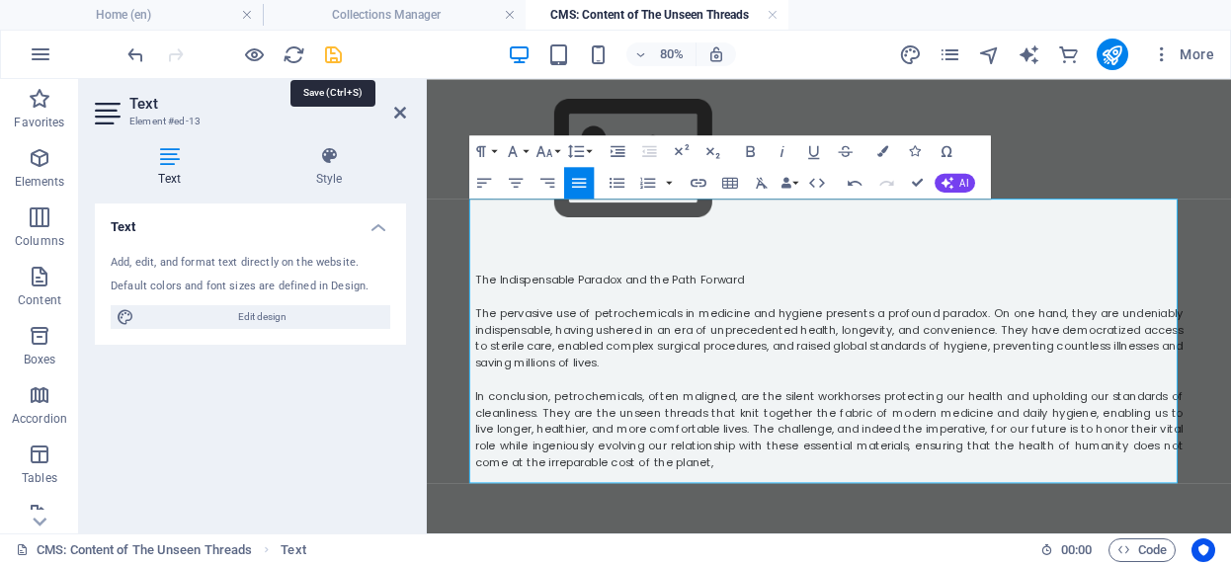
click at [335, 62] on icon "save" at bounding box center [333, 54] width 23 height 23
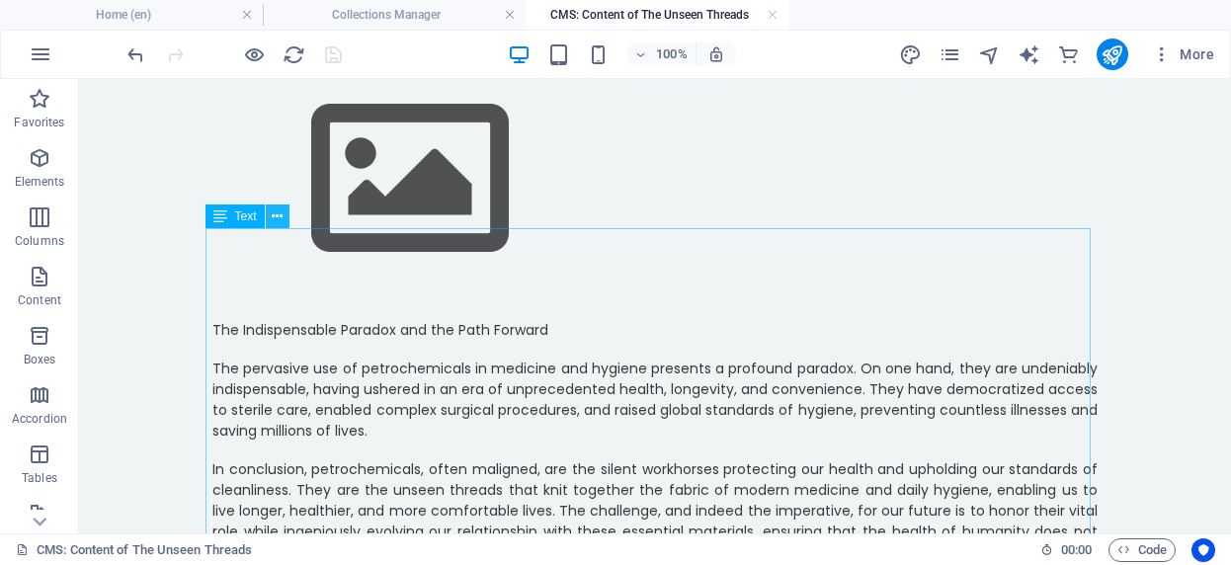
click at [278, 218] on icon at bounding box center [277, 217] width 11 height 21
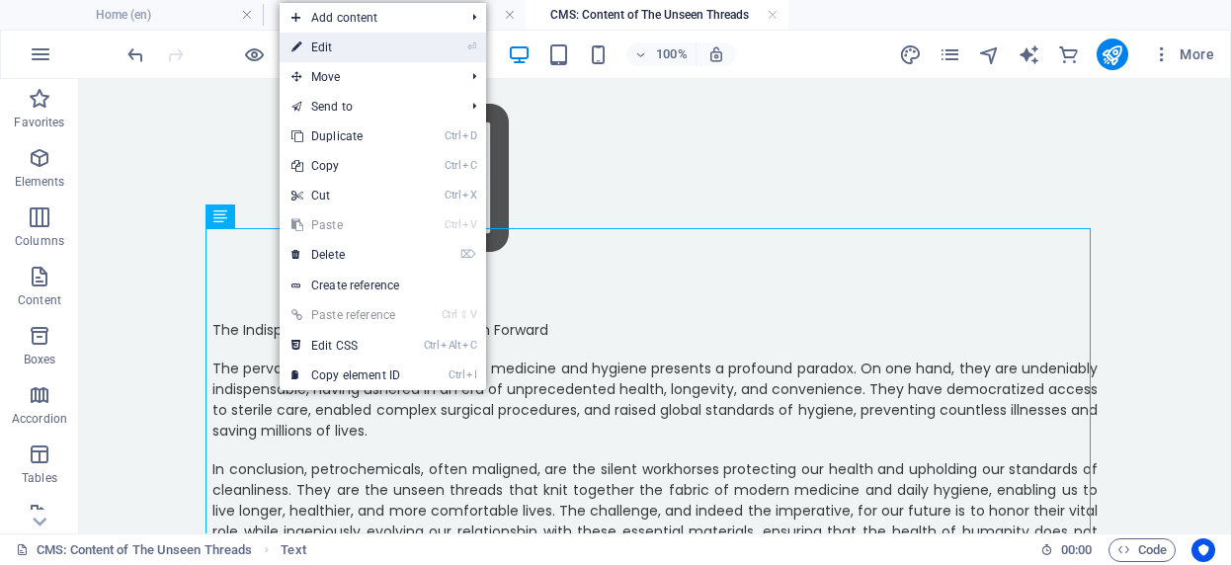
click at [346, 48] on link "⏎ Edit" at bounding box center [346, 48] width 132 height 30
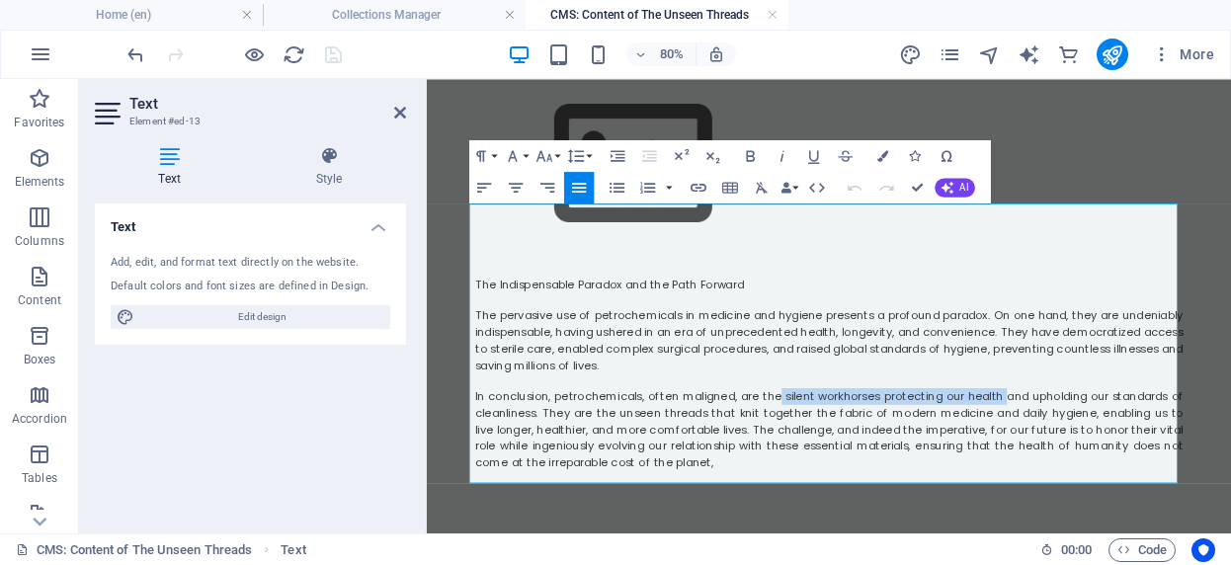
drag, startPoint x: 859, startPoint y: 382, endPoint x: 1140, endPoint y: 386, distance: 281.6
click at [1140, 465] on span "In conclusion, petrochemicals, often maligned, are the silent workhorses protec…" at bounding box center [929, 516] width 885 height 103
click at [747, 152] on icon "button" at bounding box center [750, 155] width 9 height 11
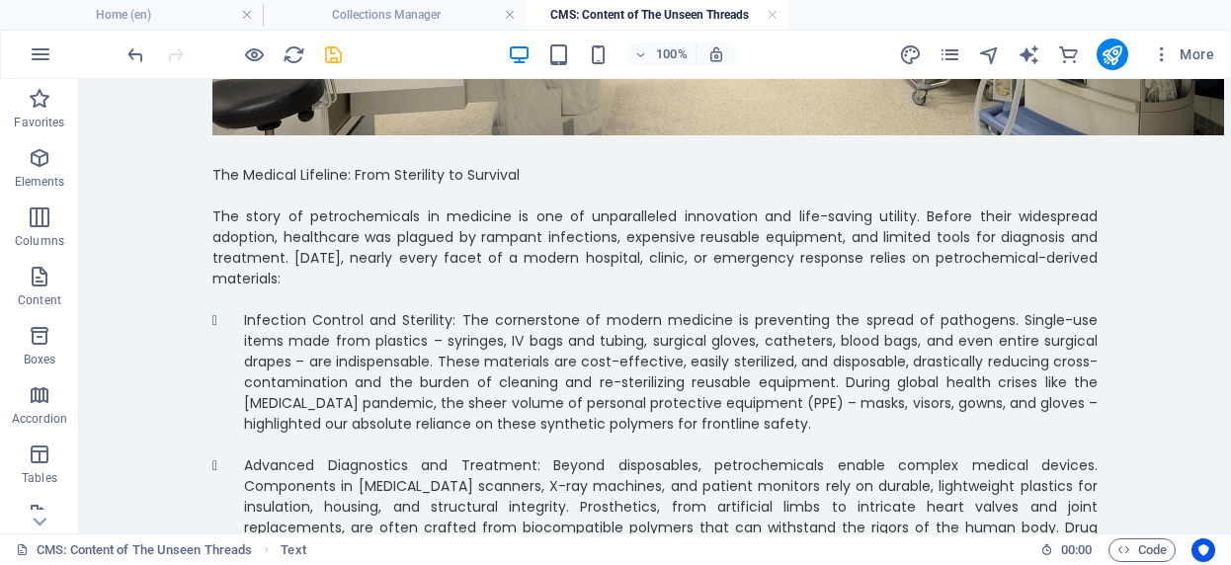
scroll to position [0, 0]
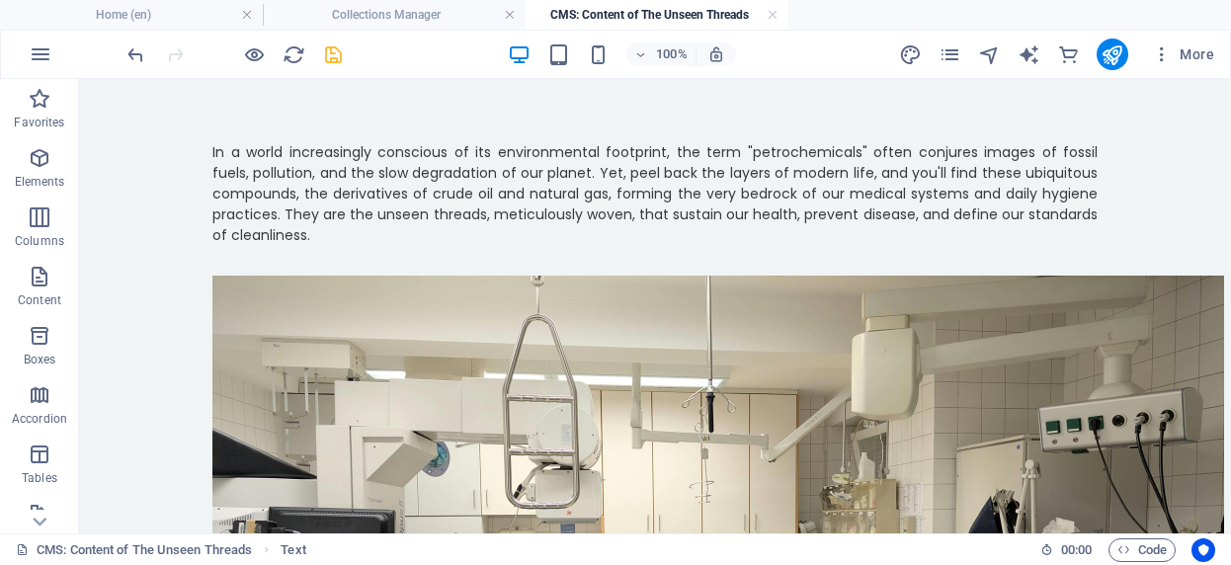
drag, startPoint x: 1222, startPoint y: 441, endPoint x: 1278, endPoint y: 147, distance: 298.6
click at [336, 61] on icon "save" at bounding box center [333, 54] width 23 height 23
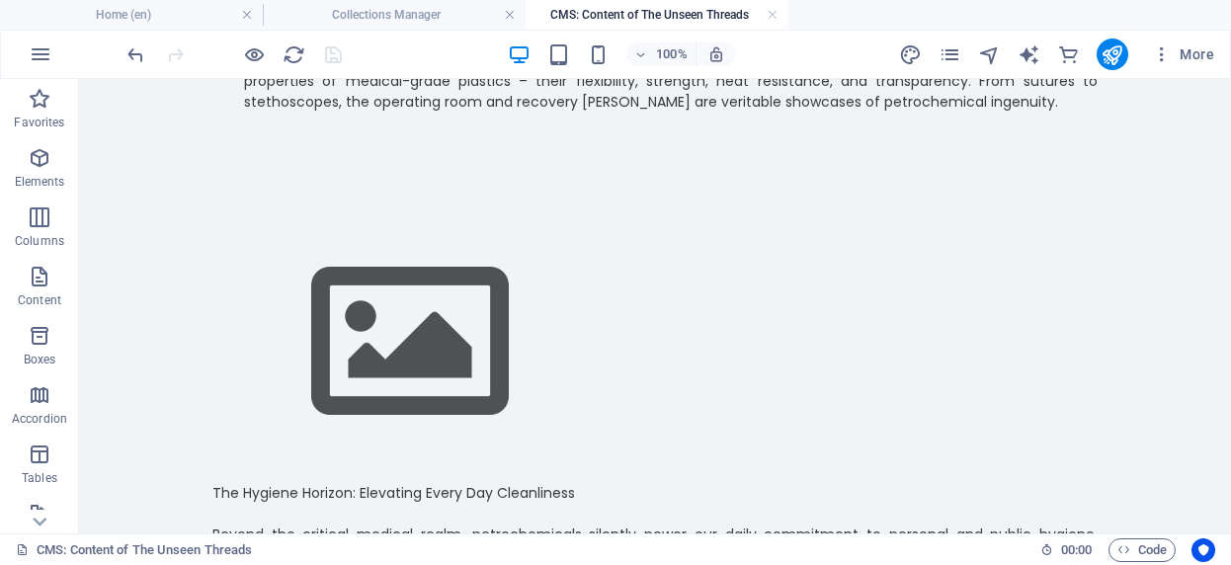
scroll to position [1340, 0]
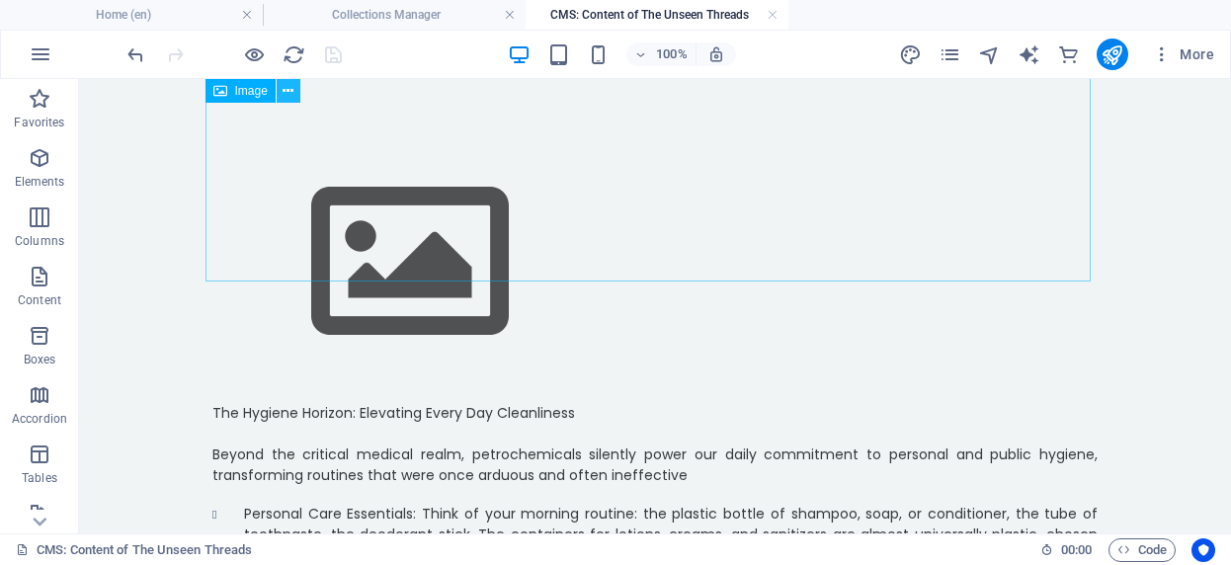
click at [291, 97] on icon at bounding box center [288, 91] width 11 height 21
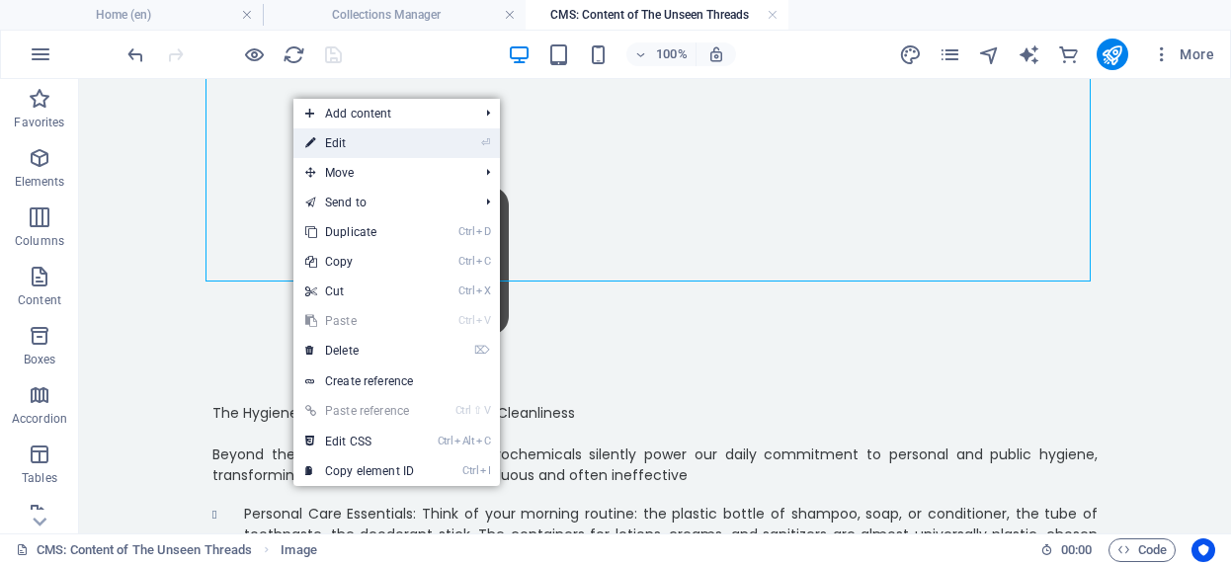
click at [352, 142] on link "⏎ Edit" at bounding box center [359, 143] width 132 height 30
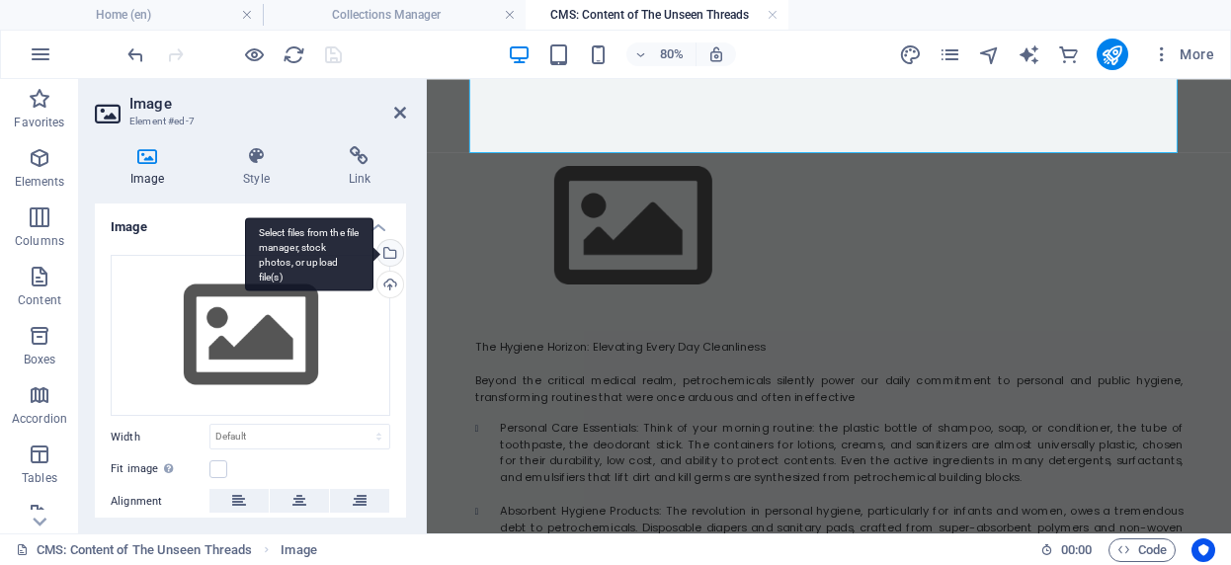
click at [387, 257] on div "Select files from the file manager, stock photos, or upload file(s)" at bounding box center [389, 255] width 30 height 30
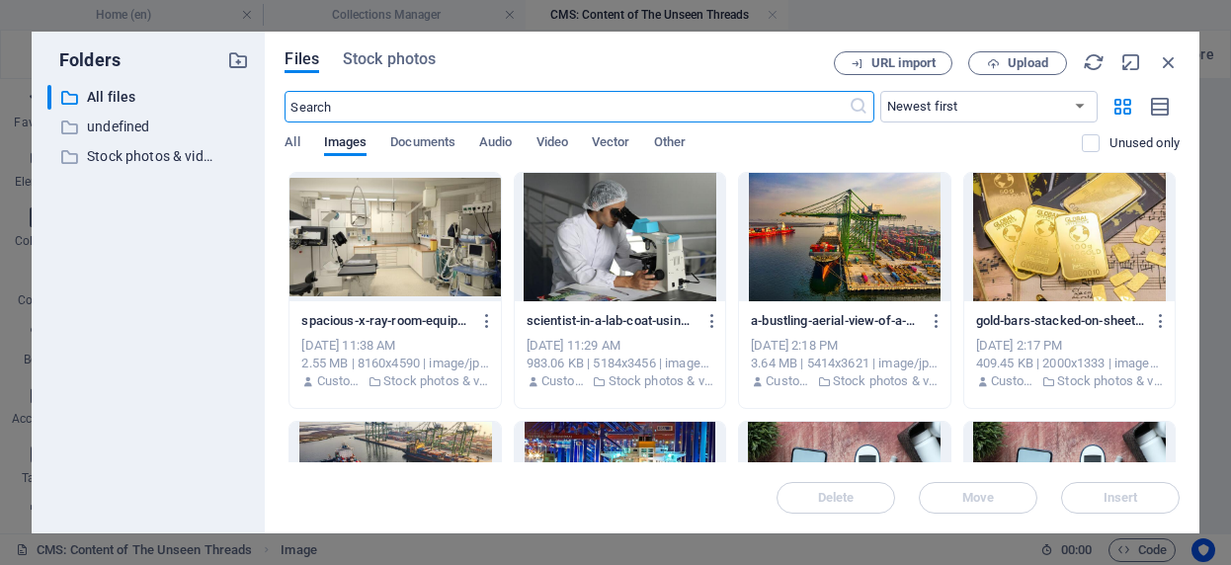
scroll to position [1190, 0]
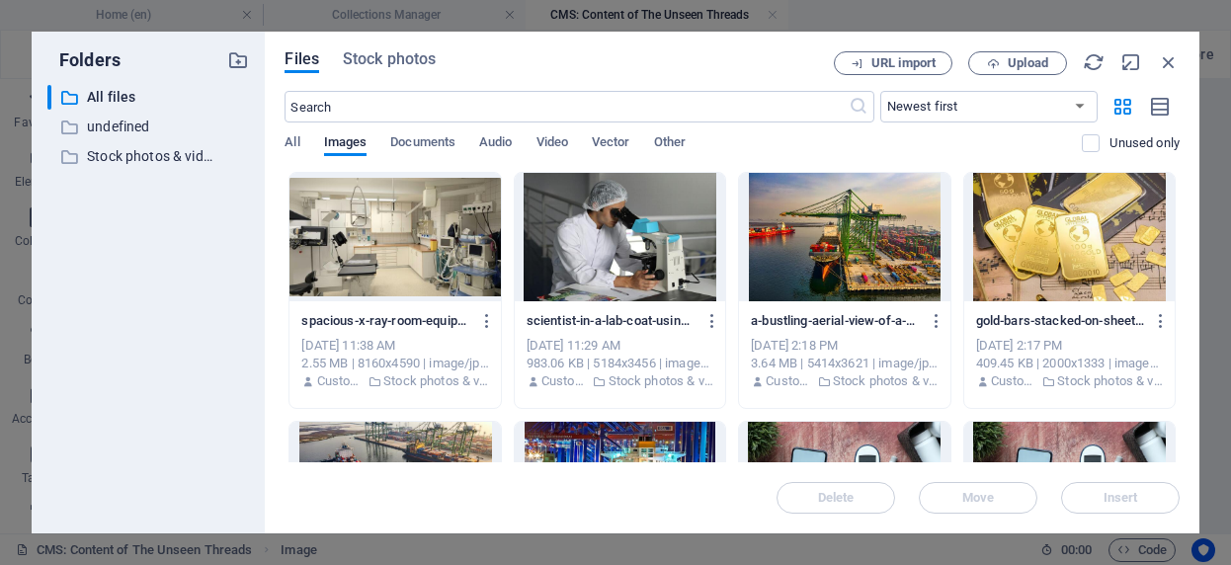
click at [384, 44] on div "Files Stock photos URL import Upload ​ Newest first Oldest first Name (A-Z) Nam…" at bounding box center [732, 283] width 935 height 502
click at [397, 55] on span "Stock photos" at bounding box center [389, 59] width 93 height 24
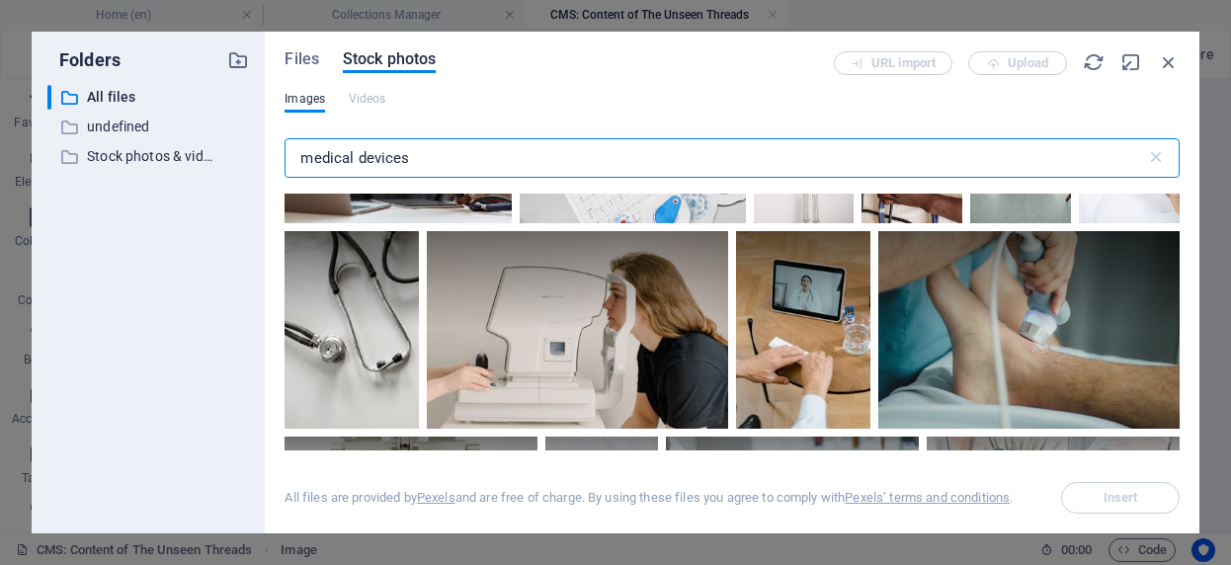
scroll to position [3139, 0]
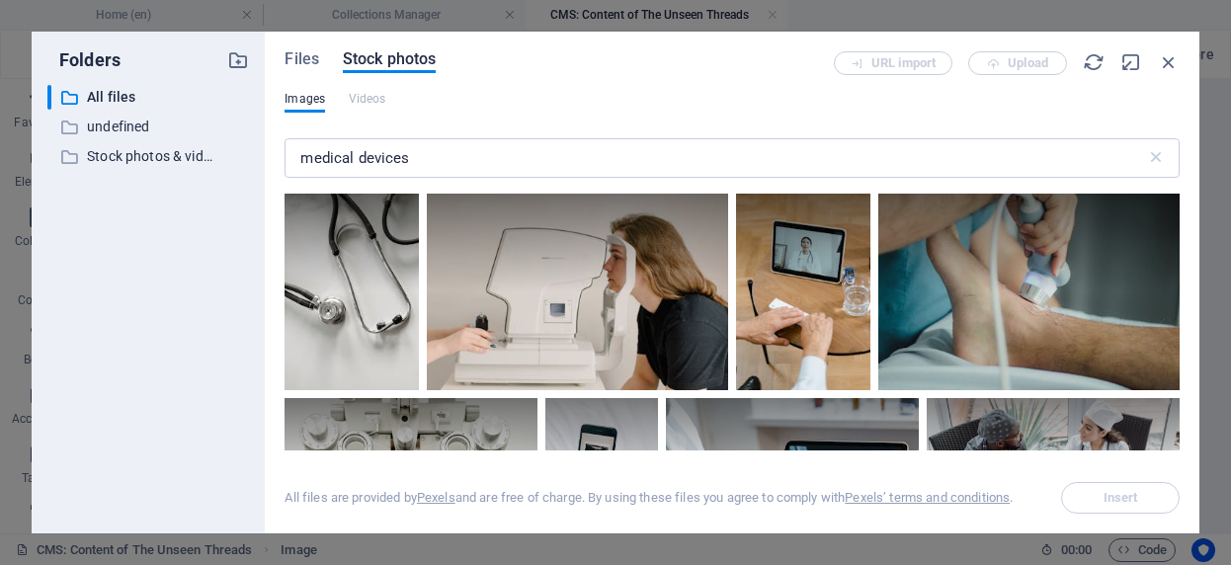
click at [1177, 286] on div at bounding box center [732, 322] width 895 height 257
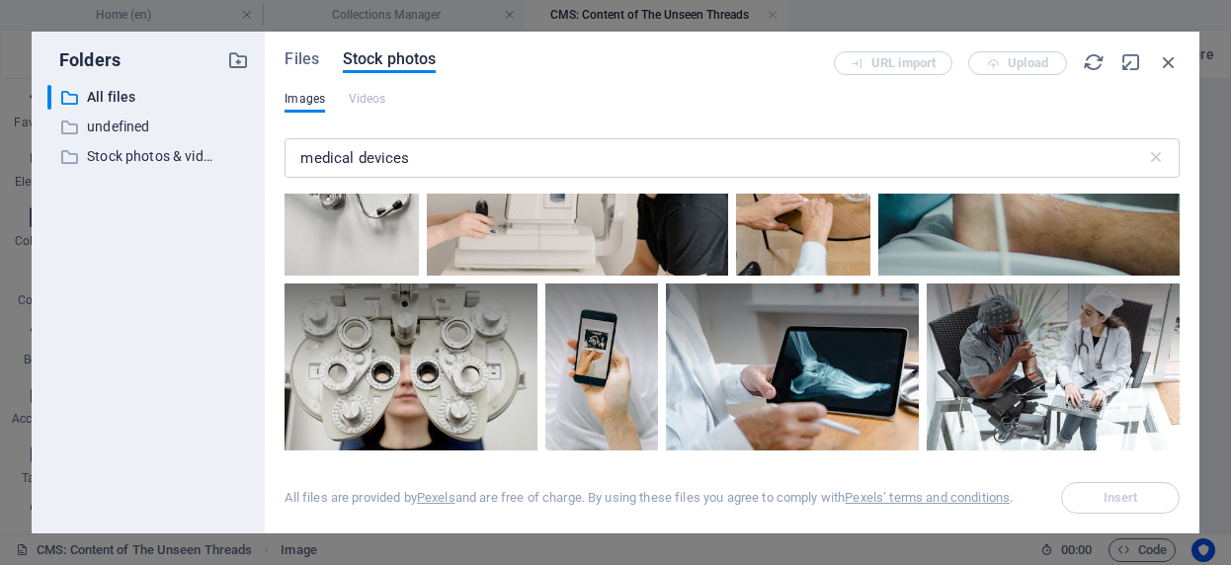
scroll to position [3291, 0]
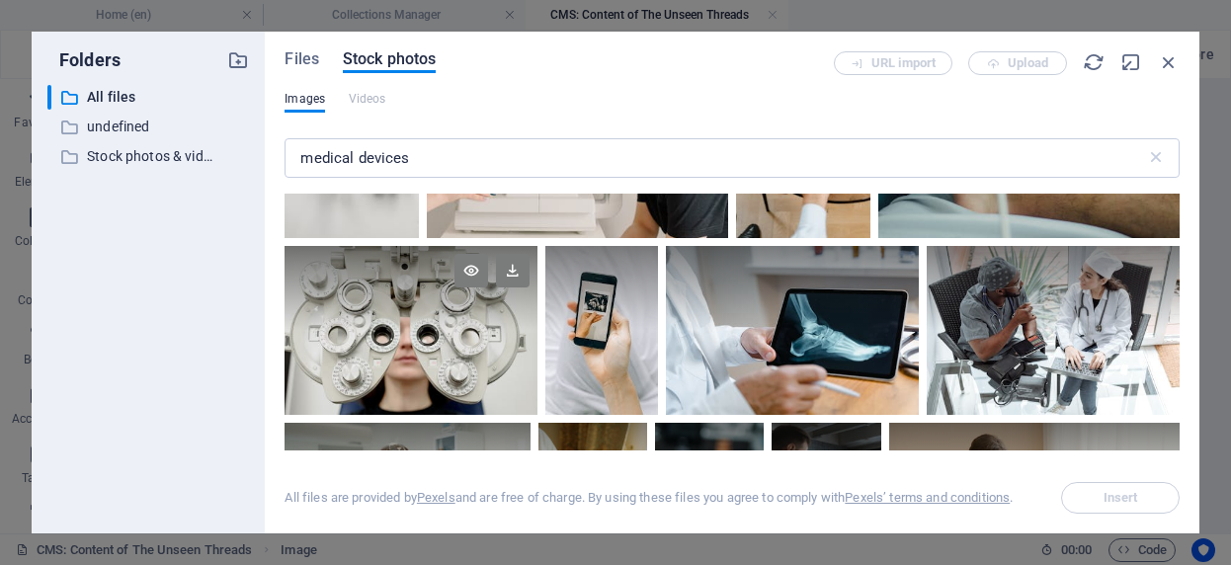
click at [376, 350] on div at bounding box center [411, 330] width 252 height 169
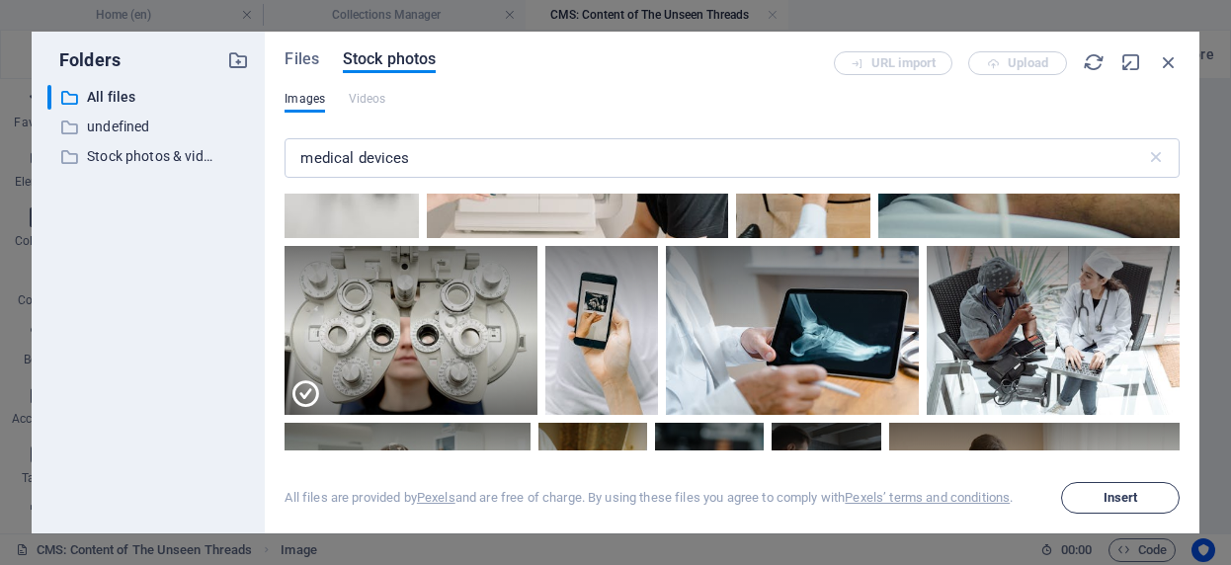
click at [1114, 500] on span "Insert" at bounding box center [1121, 498] width 35 height 12
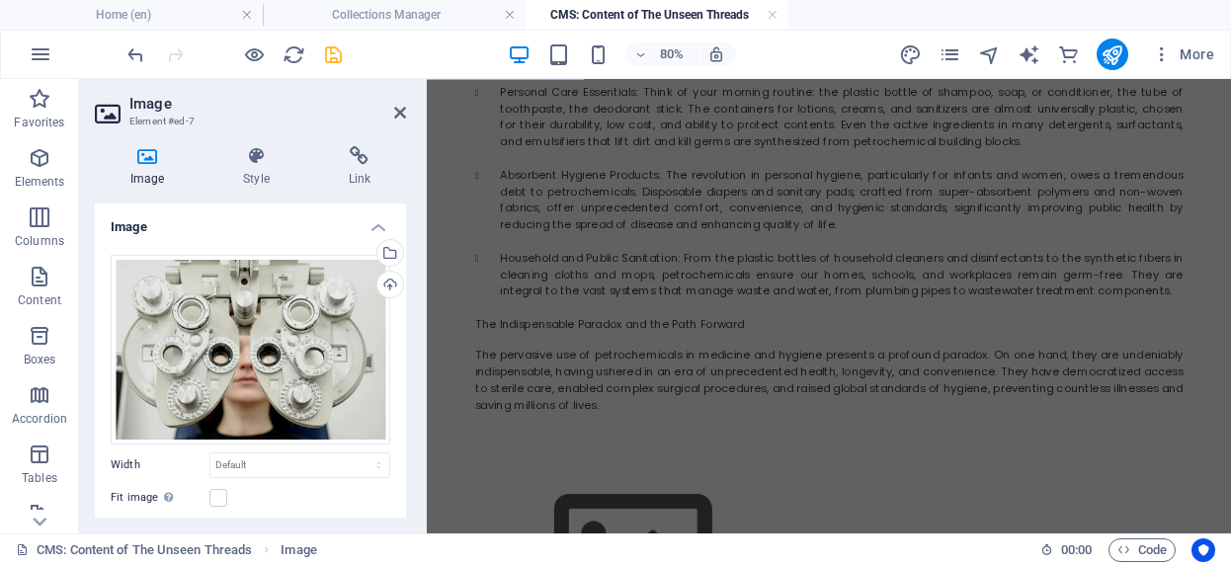
scroll to position [2215, 0]
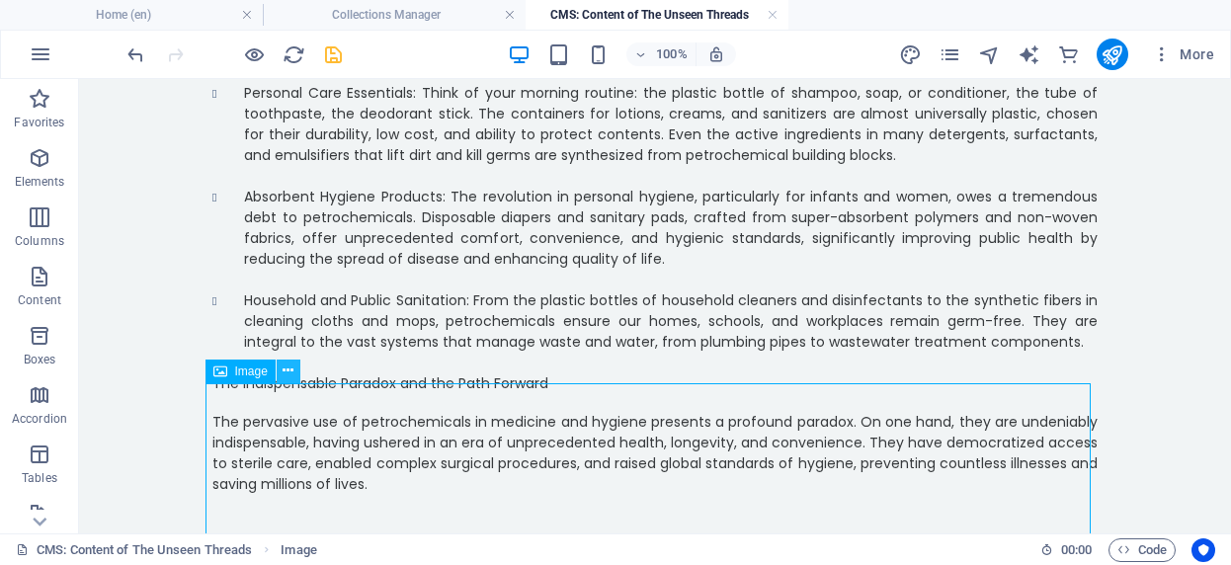
click at [292, 369] on icon at bounding box center [288, 371] width 11 height 21
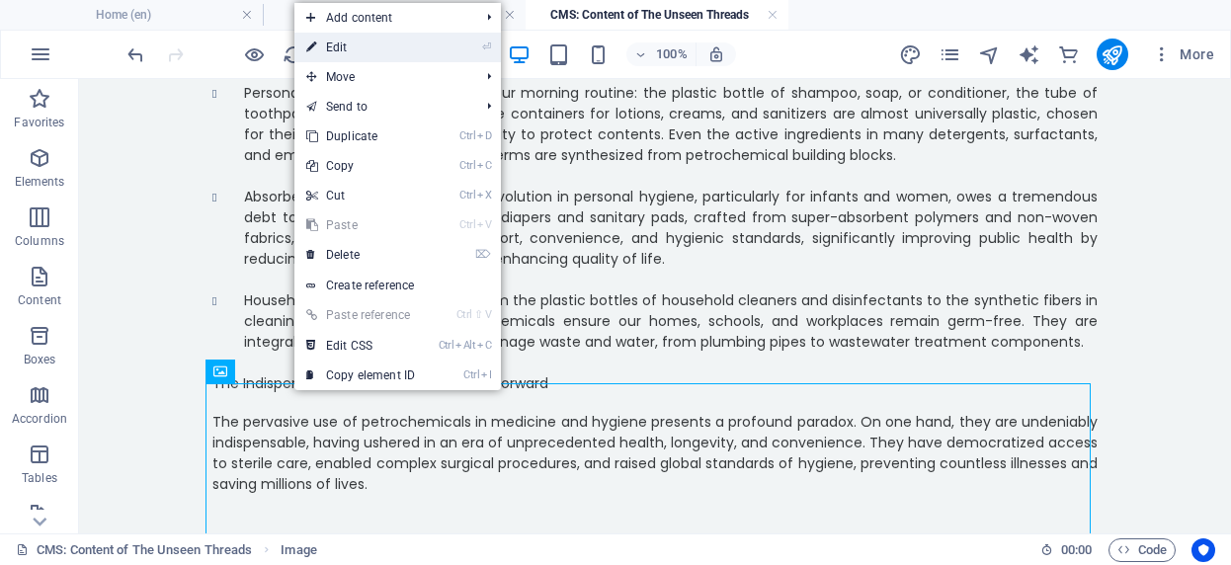
click at [353, 58] on link "⏎ Edit" at bounding box center [360, 48] width 132 height 30
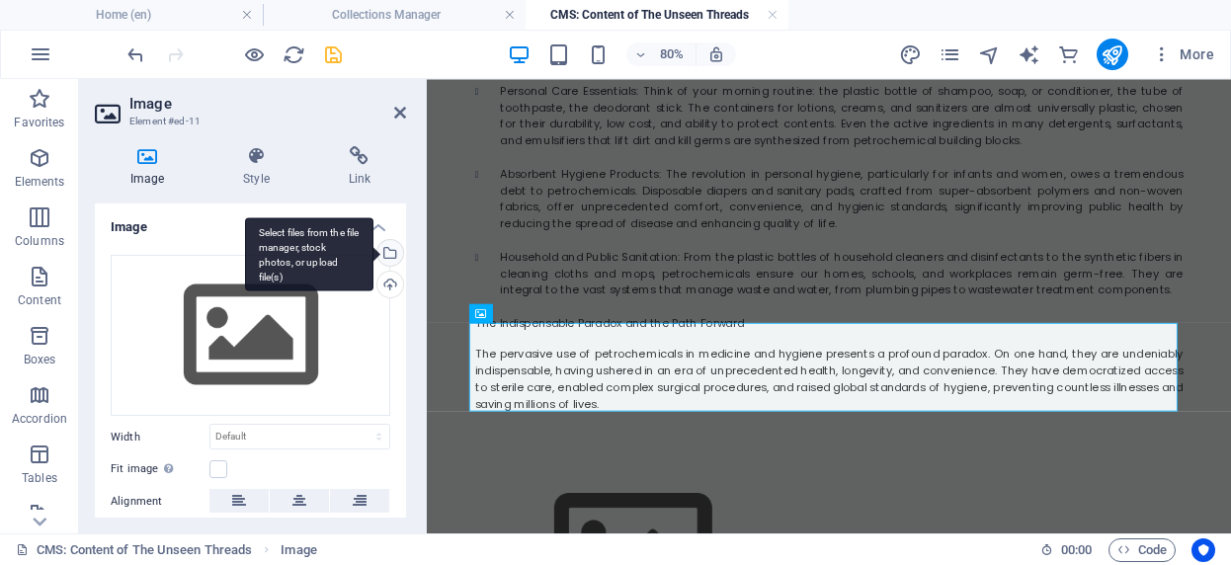
click at [391, 254] on div "Select files from the file manager, stock photos, or upload file(s)" at bounding box center [389, 255] width 30 height 30
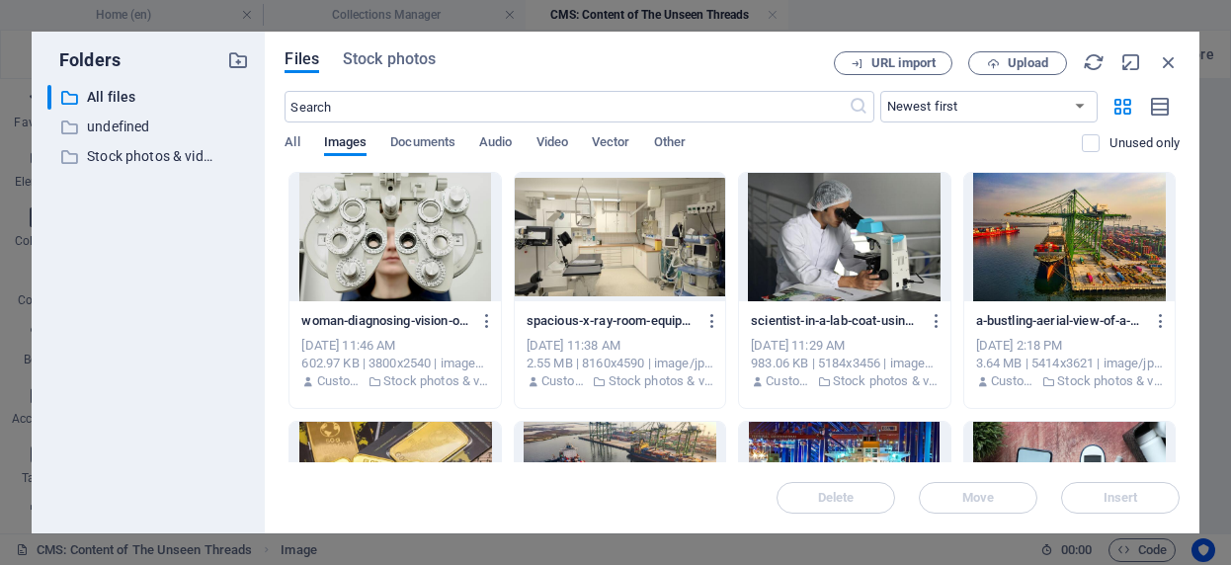
click at [850, 262] on div at bounding box center [844, 237] width 210 height 128
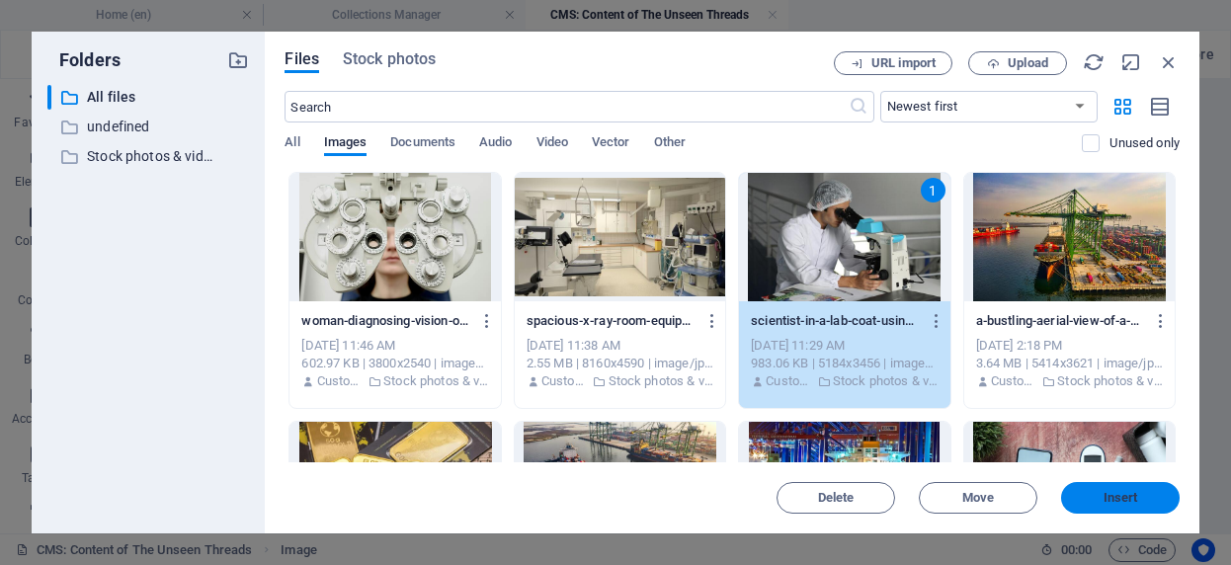
click at [1131, 505] on button "Insert" at bounding box center [1120, 498] width 119 height 32
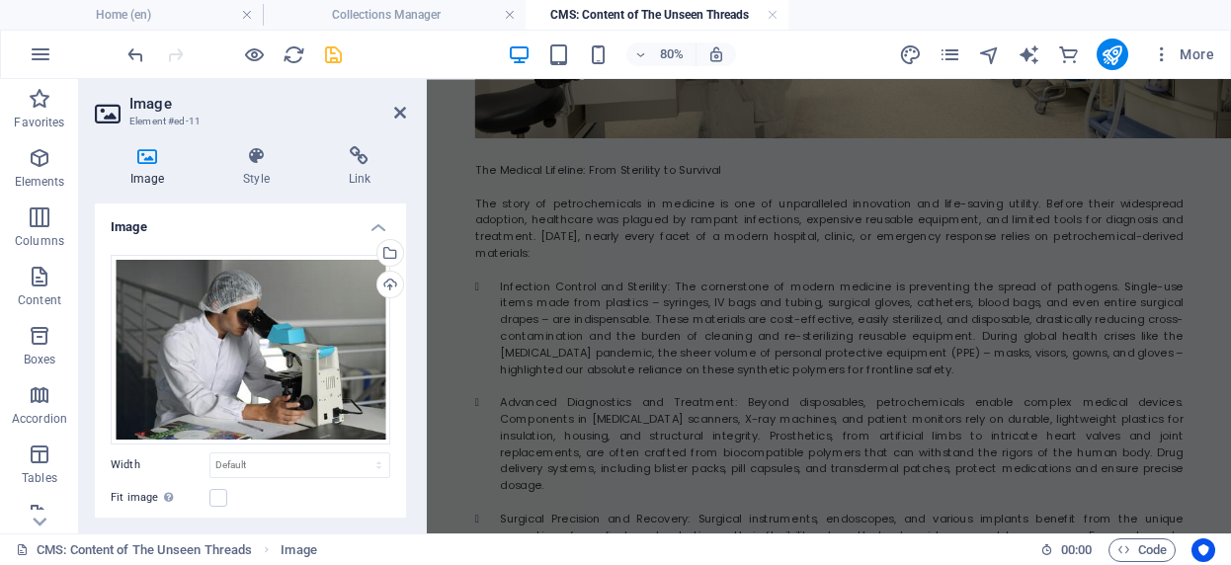
scroll to position [672, 0]
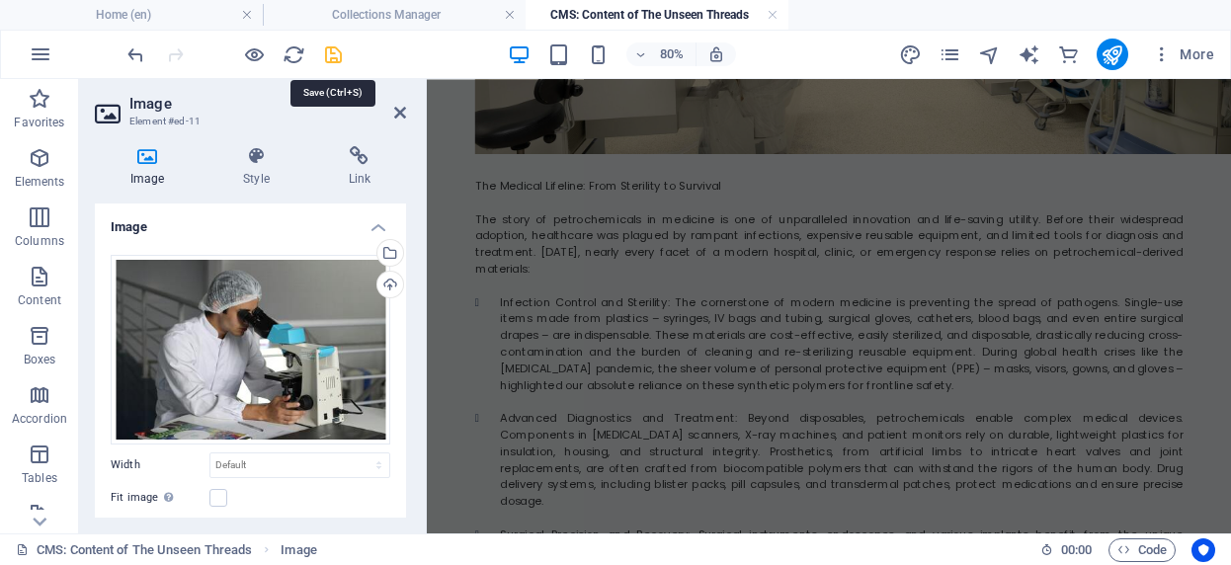
click at [332, 56] on icon "save" at bounding box center [333, 54] width 23 height 23
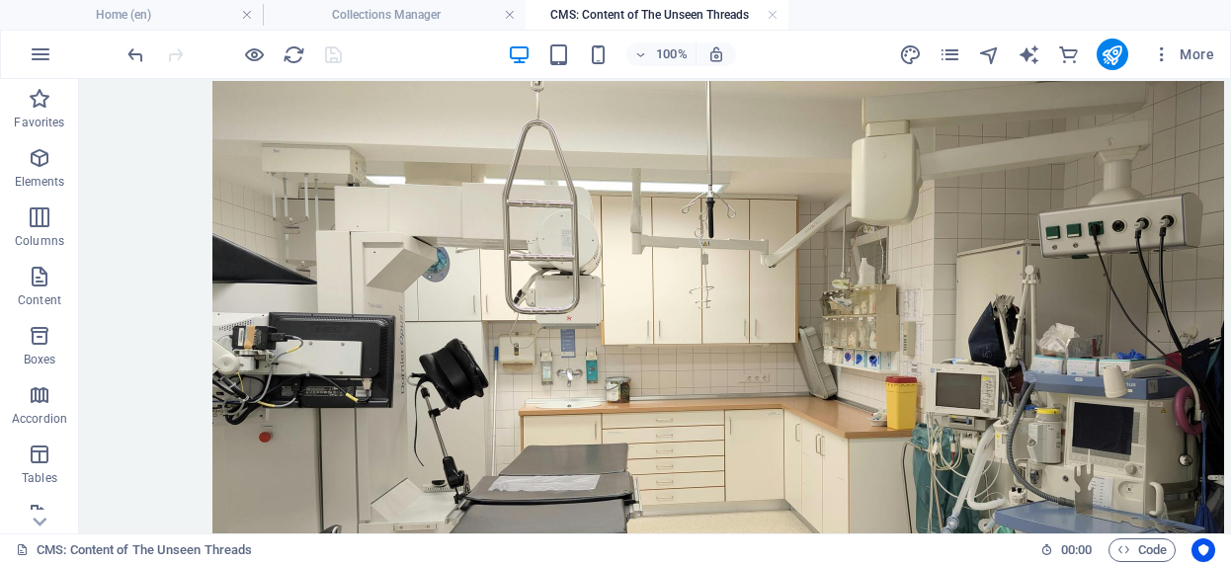
scroll to position [0, 0]
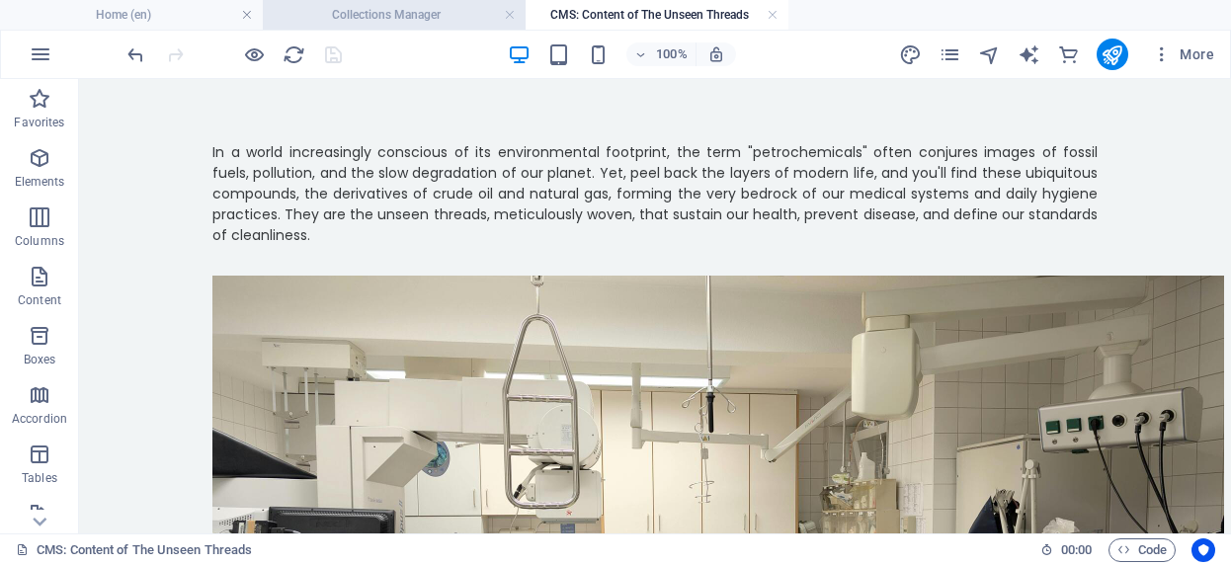
click at [371, 14] on h4 "Collections Manager" at bounding box center [394, 15] width 263 height 22
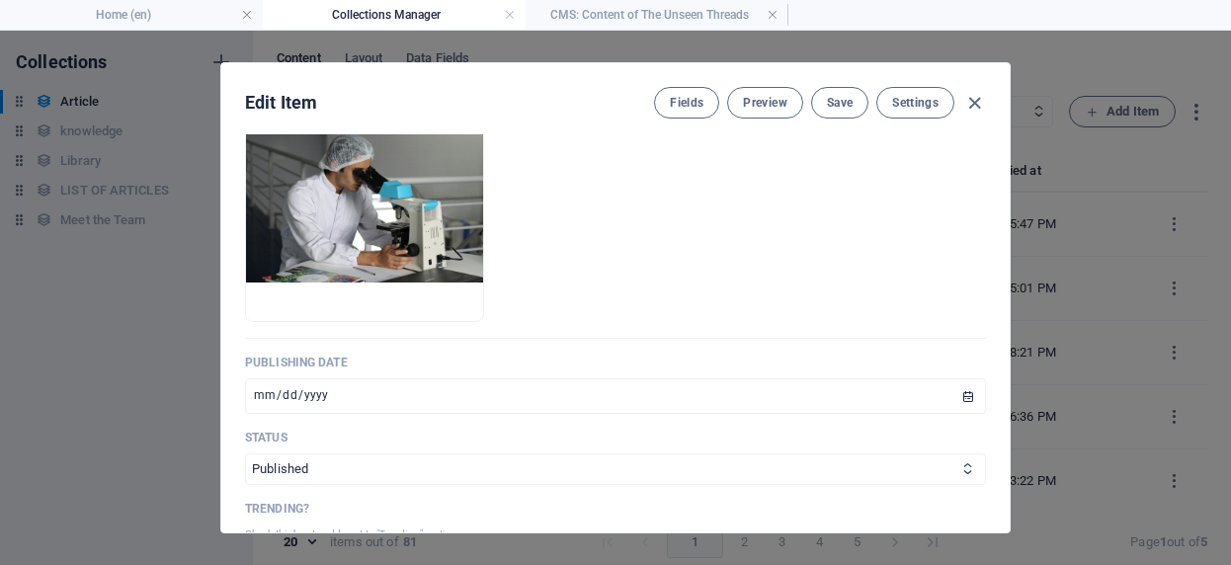
scroll to position [453, 0]
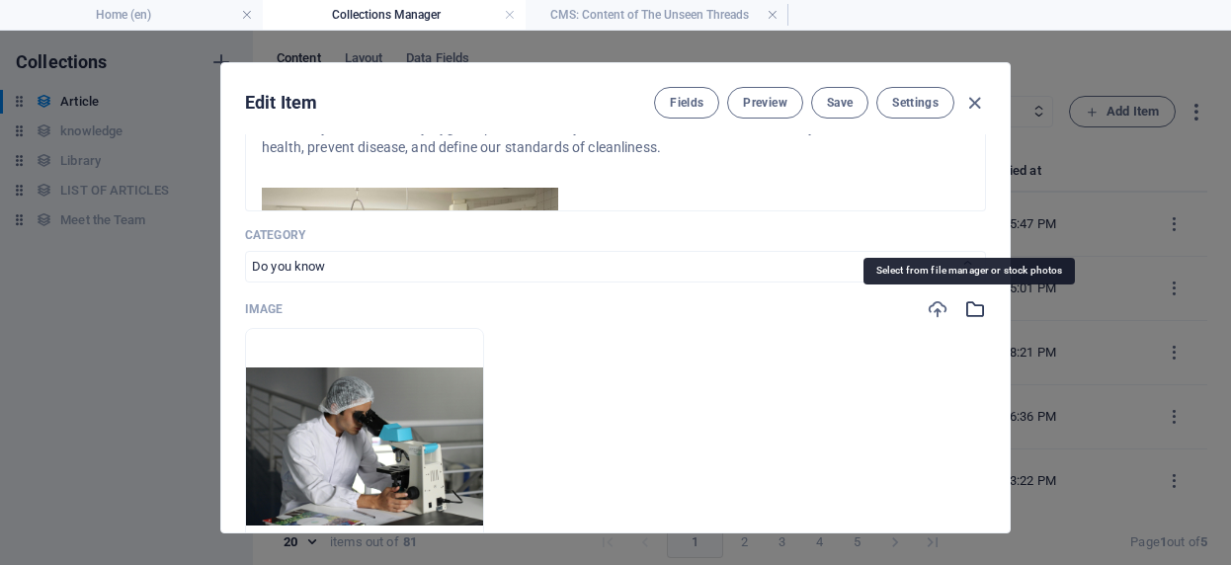
click at [969, 307] on icon "button" at bounding box center [975, 309] width 22 height 22
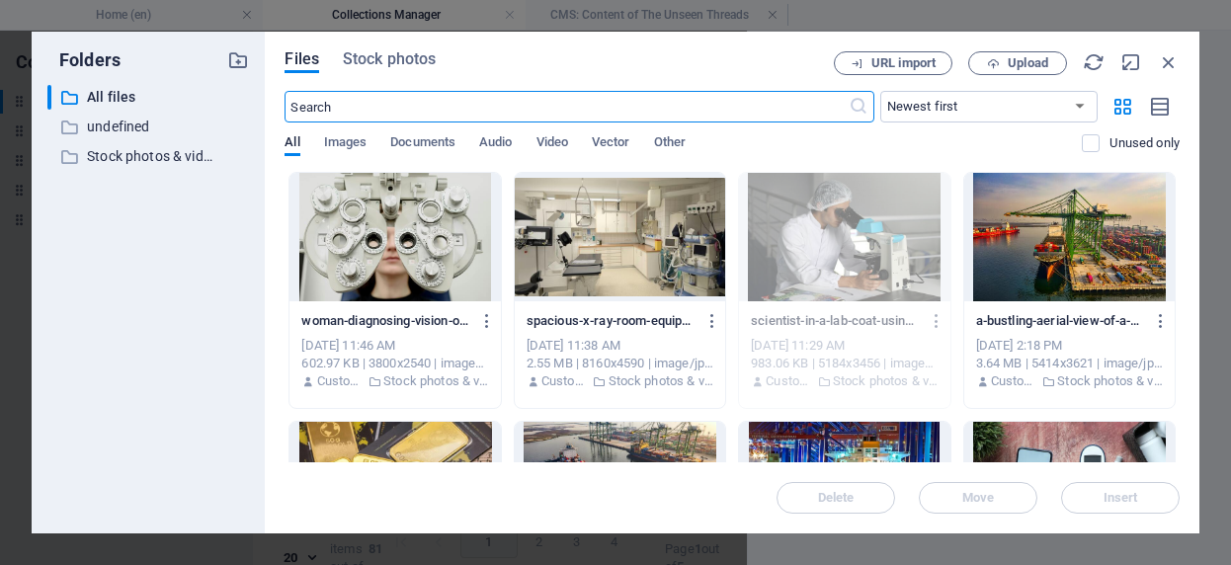
scroll to position [482, 0]
click at [398, 66] on span "Stock photos" at bounding box center [389, 59] width 93 height 24
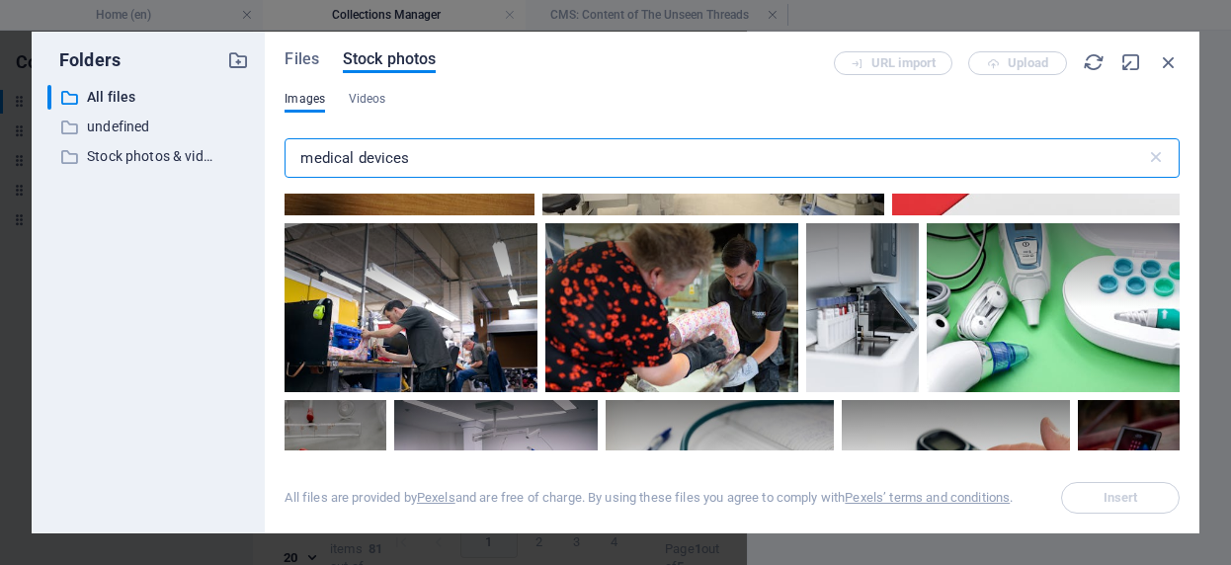
scroll to position [1761, 0]
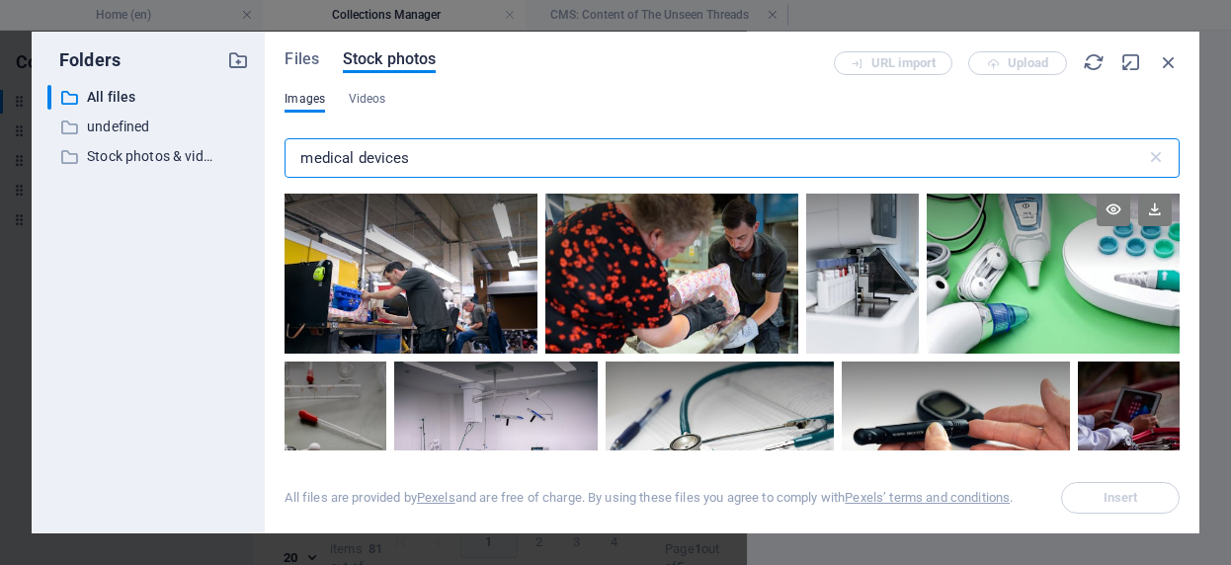
click at [1022, 271] on div at bounding box center [1053, 269] width 253 height 169
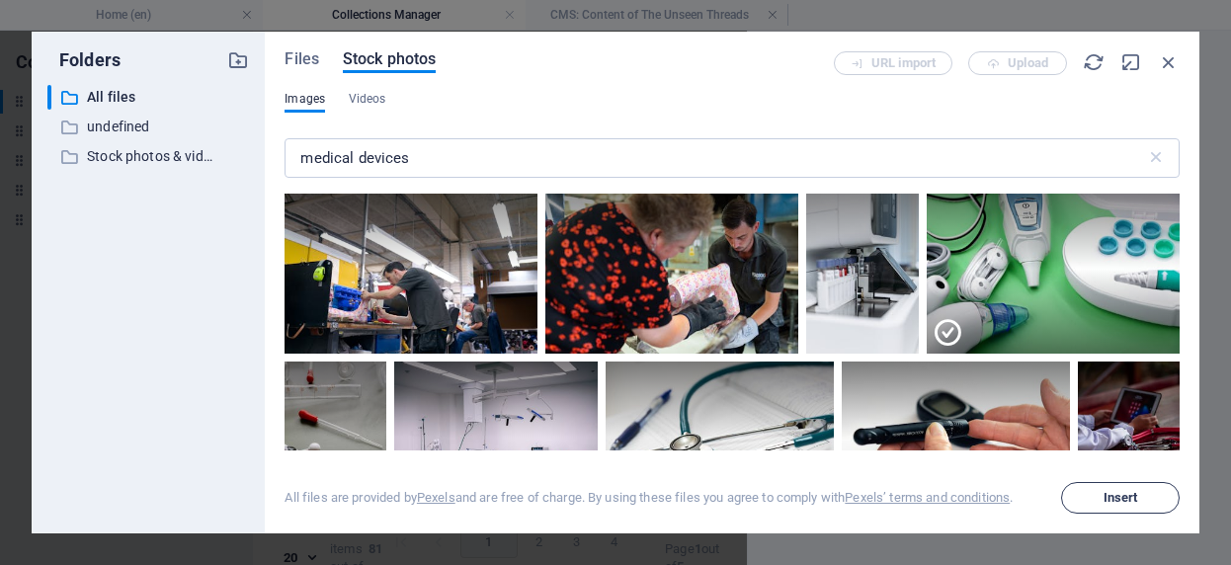
click at [1124, 499] on span "Insert" at bounding box center [1121, 498] width 35 height 12
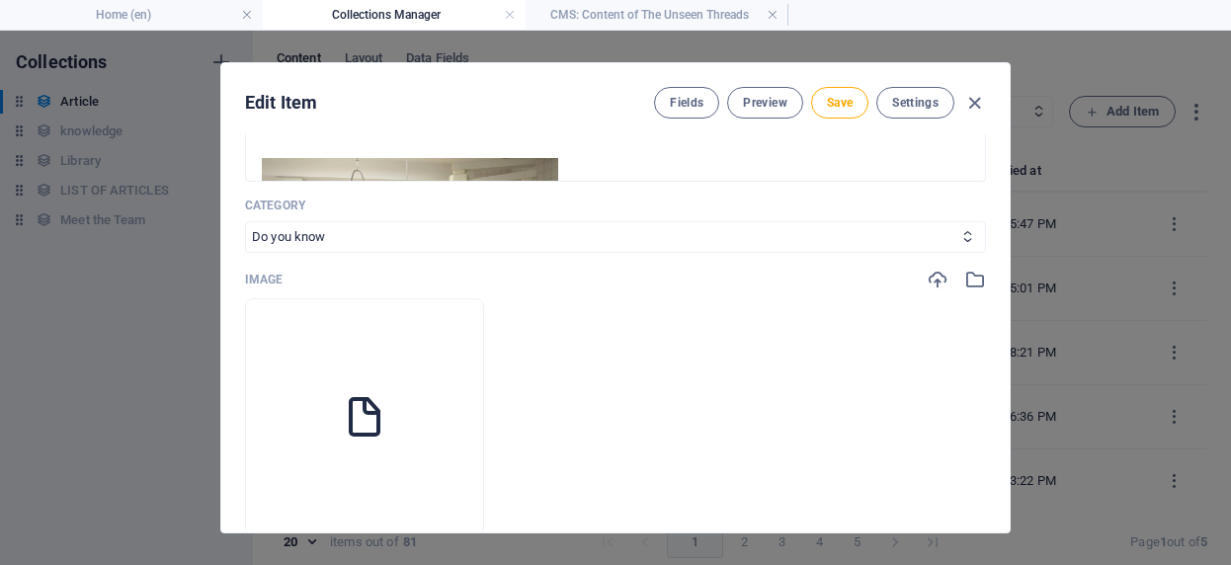
scroll to position [453, 0]
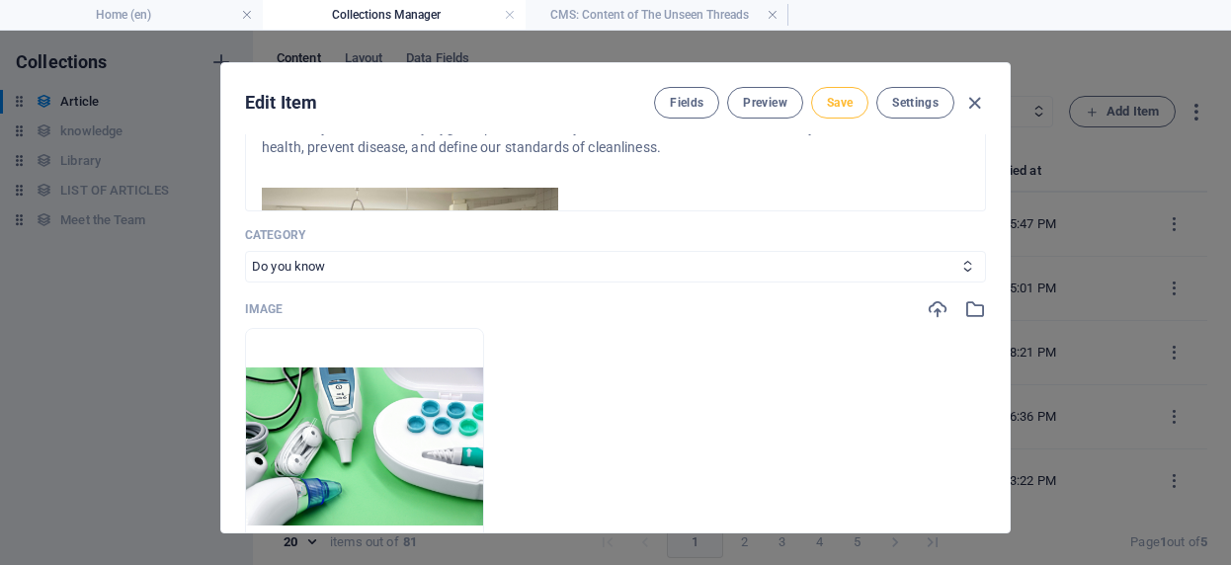
click at [827, 107] on span "Save" at bounding box center [840, 103] width 26 height 16
click at [656, 19] on h4 "CMS: Content of The Unseen Threads" at bounding box center [657, 15] width 263 height 22
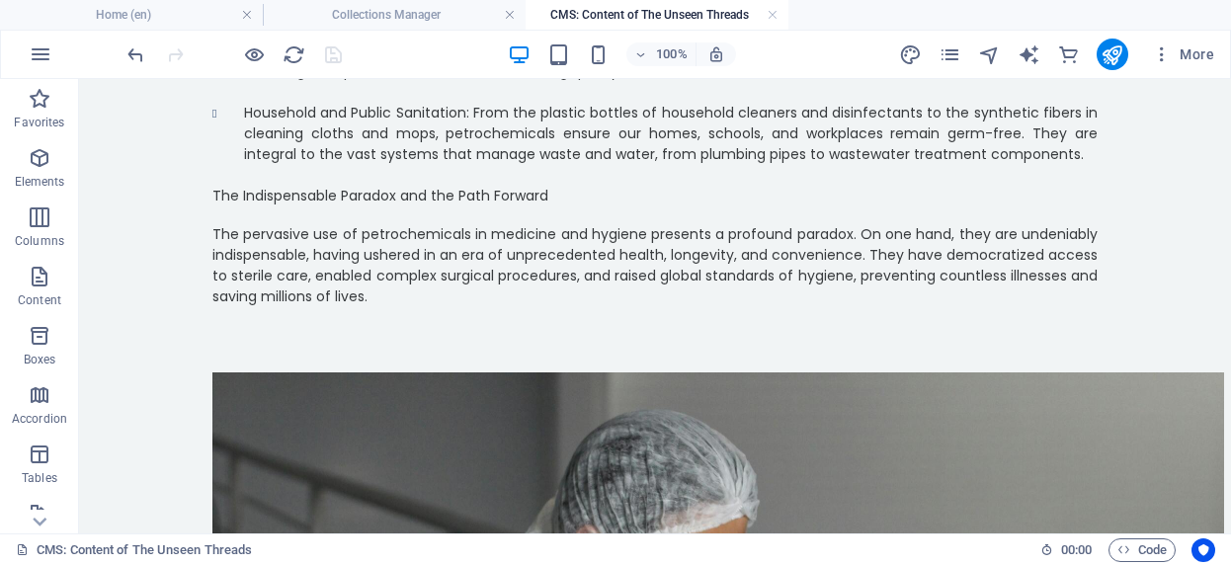
scroll to position [0, 0]
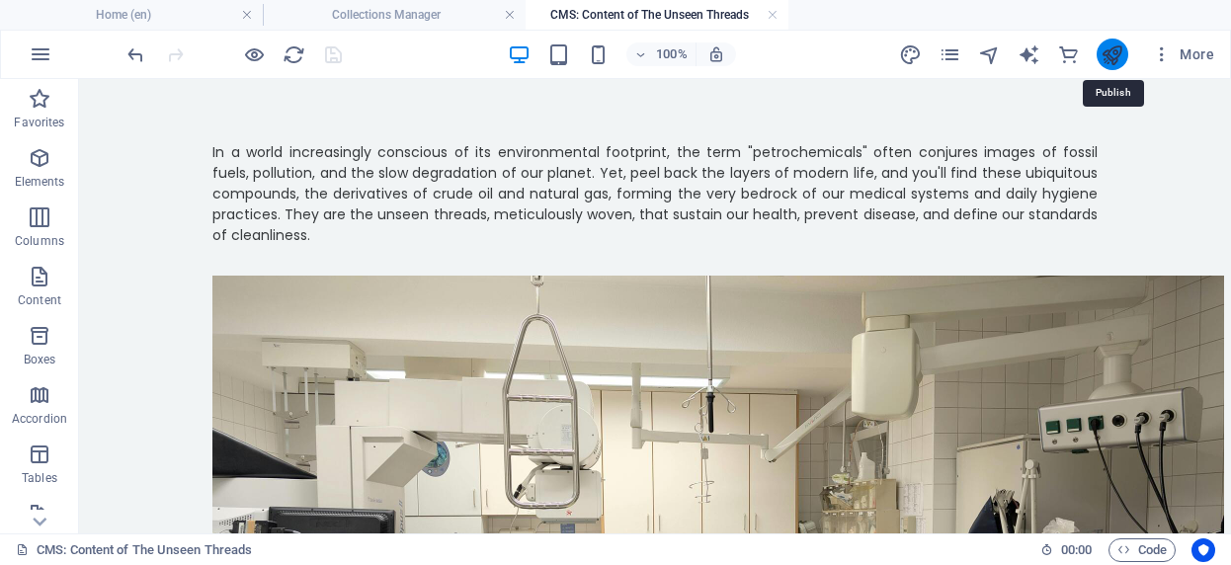
click at [1111, 53] on icon "publish" at bounding box center [1112, 54] width 23 height 23
